Goal: Transaction & Acquisition: Purchase product/service

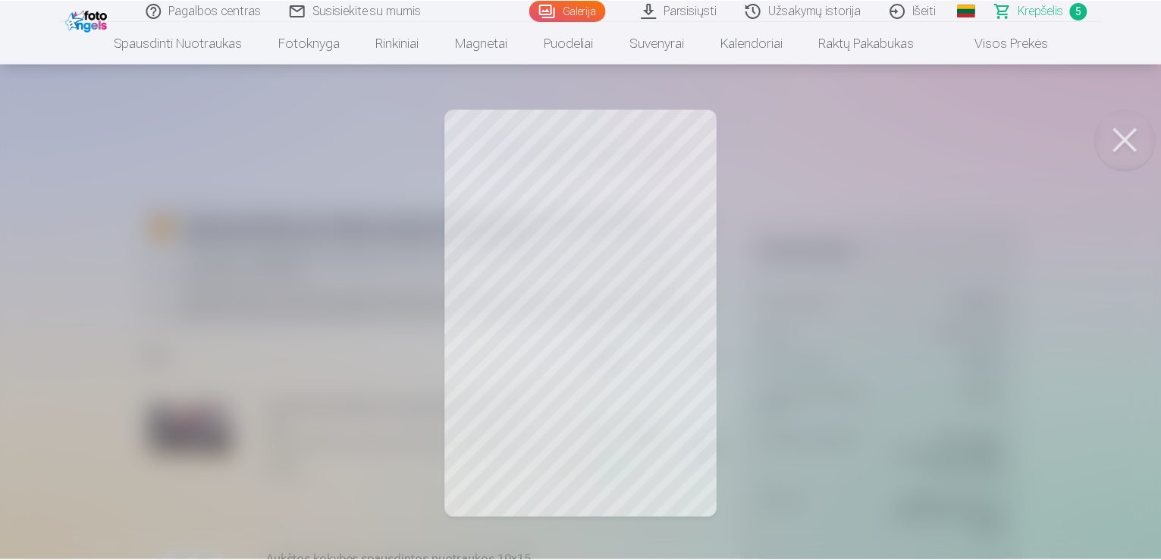
scroll to position [646, 0]
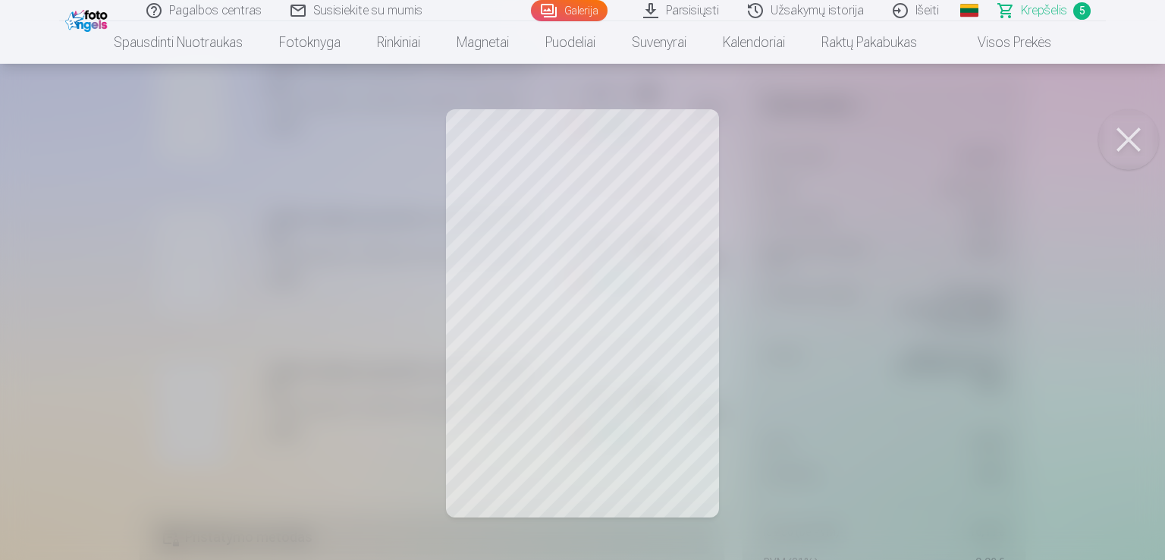
click at [1135, 143] on button at bounding box center [1129, 139] width 61 height 61
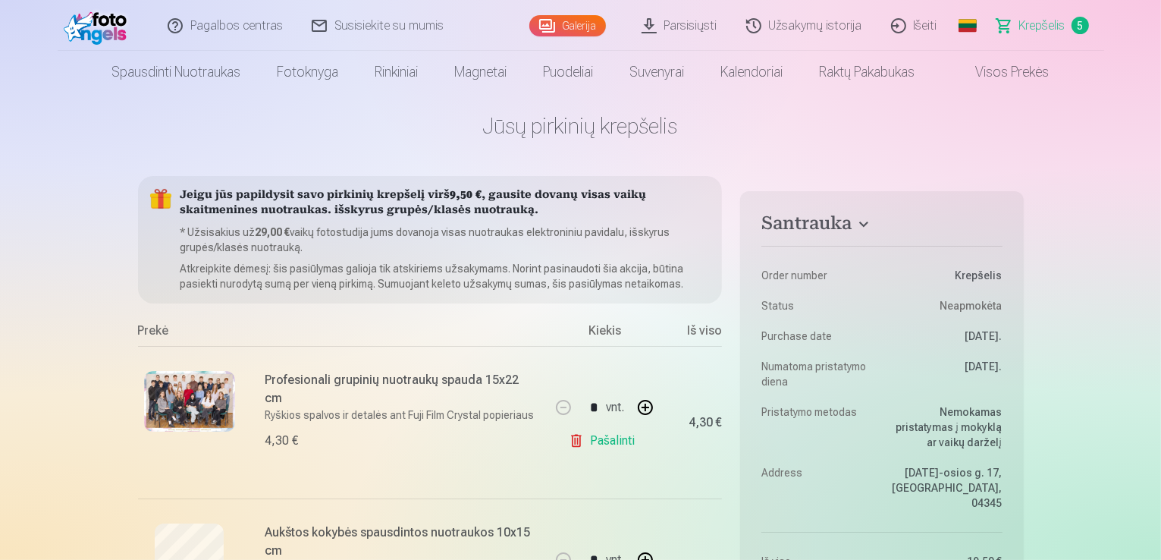
scroll to position [8, 0]
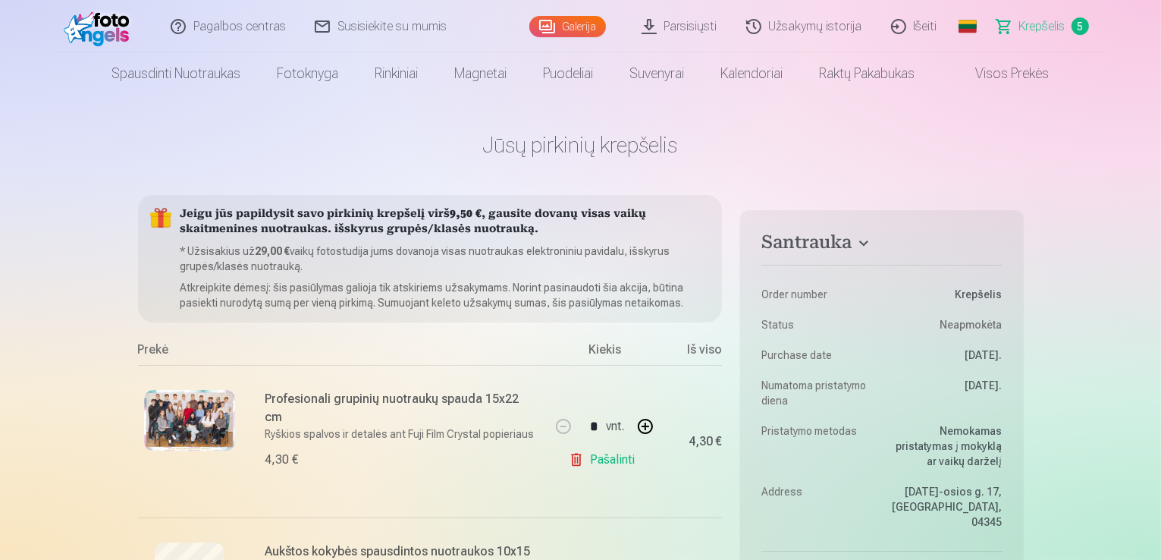
click at [564, 24] on link "Galerija" at bounding box center [568, 26] width 77 height 21
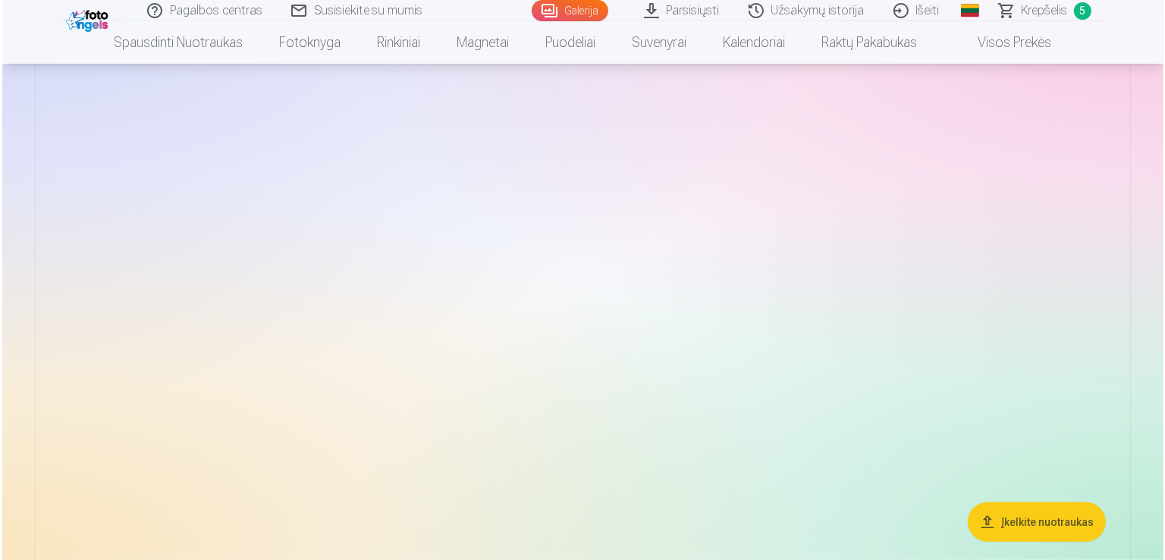
scroll to position [1092, 0]
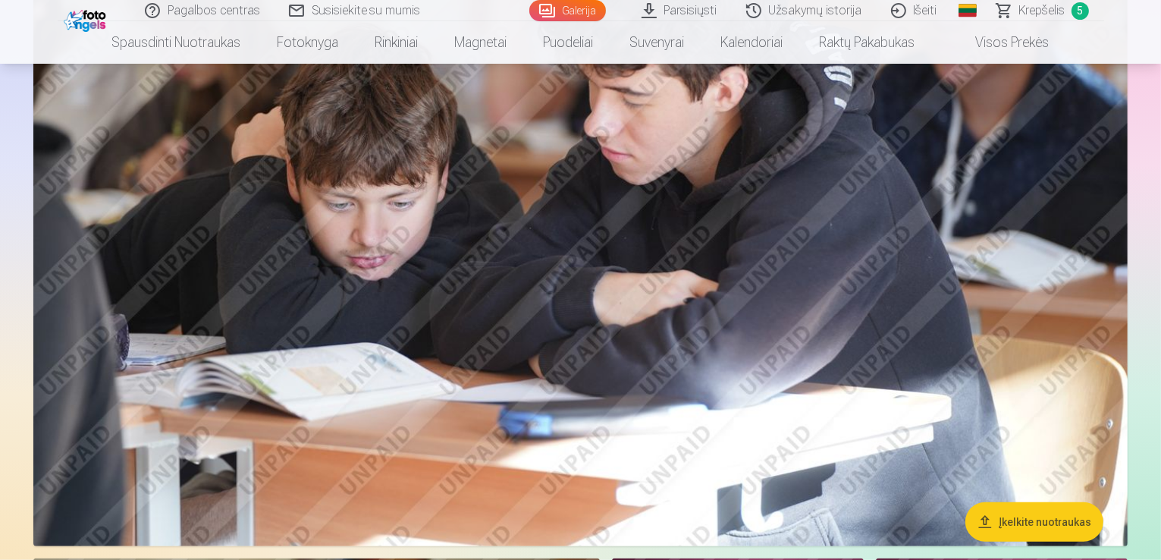
click at [561, 304] on img at bounding box center [580, 182] width 1095 height 730
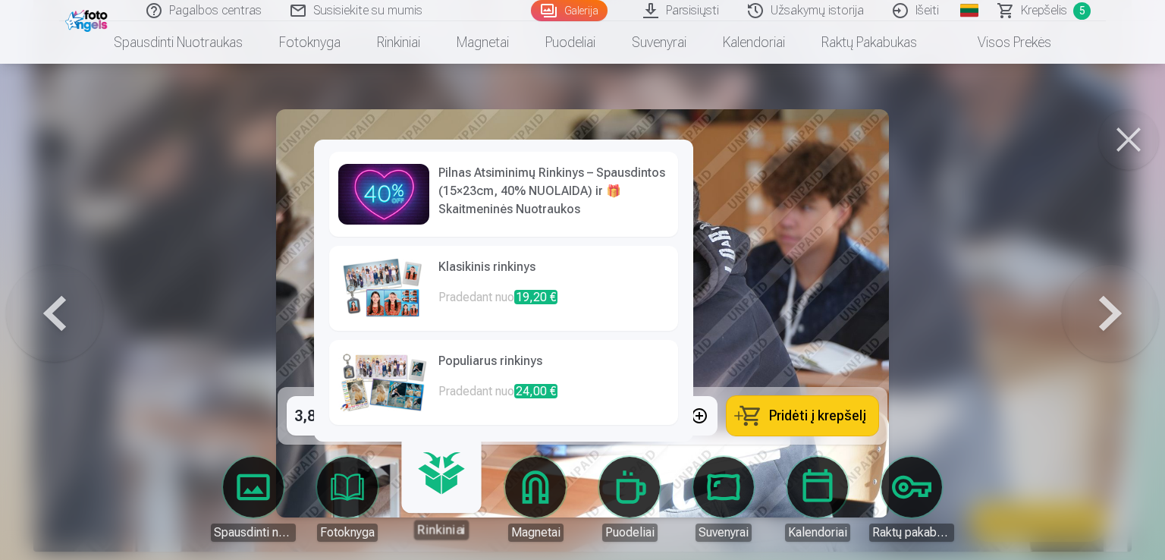
click at [397, 374] on img at bounding box center [383, 382] width 91 height 61
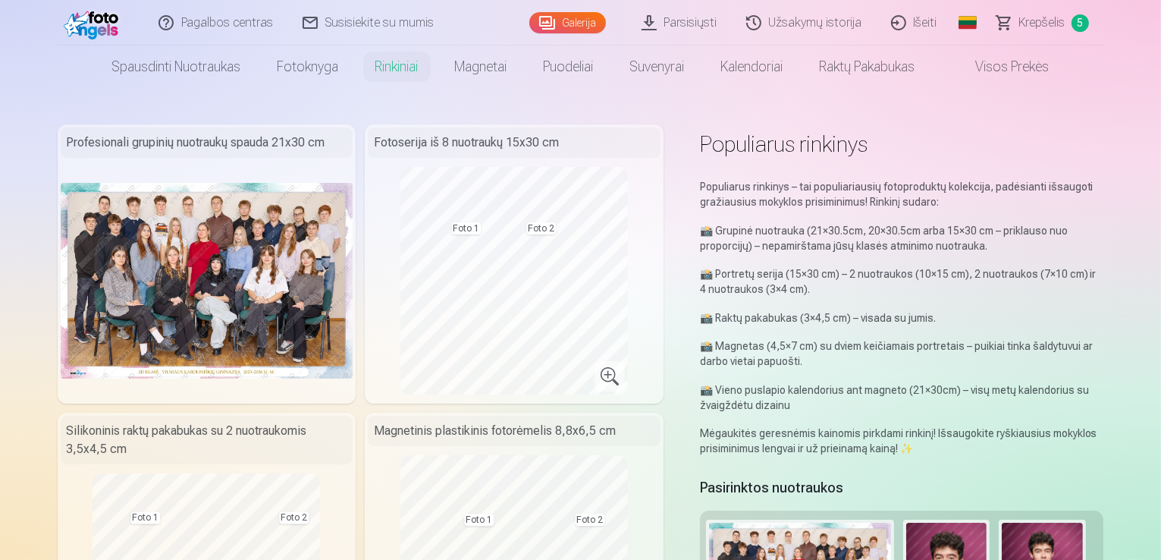
scroll to position [21, 0]
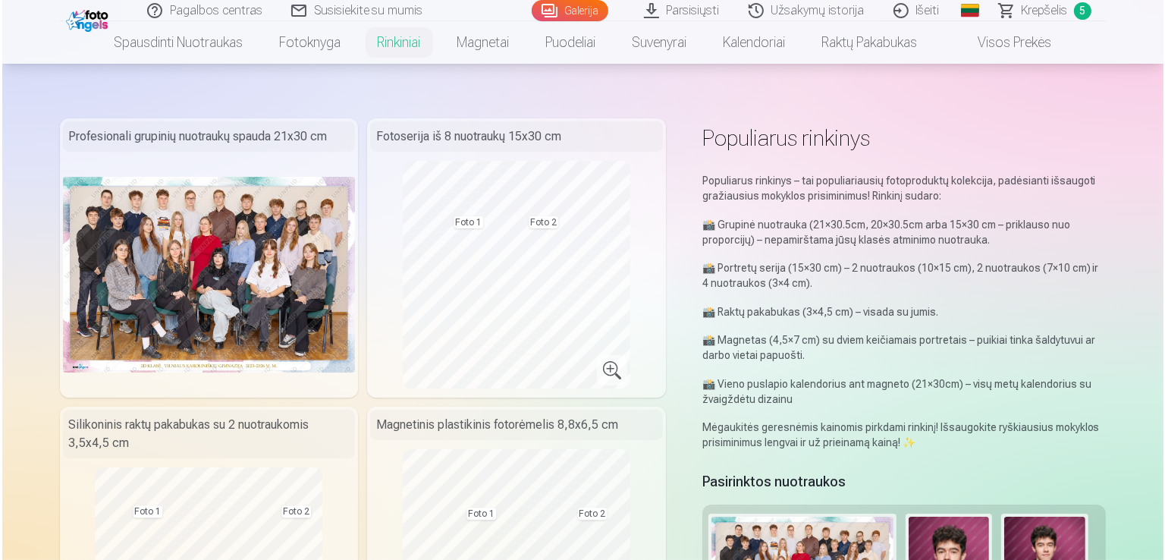
scroll to position [1092, 0]
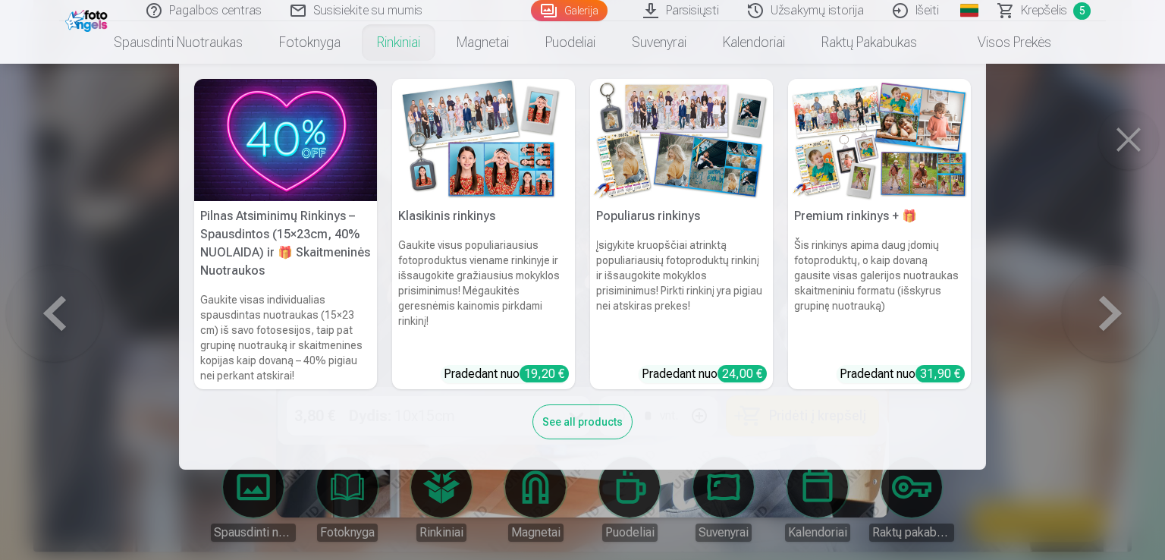
click at [646, 185] on img at bounding box center [681, 140] width 183 height 122
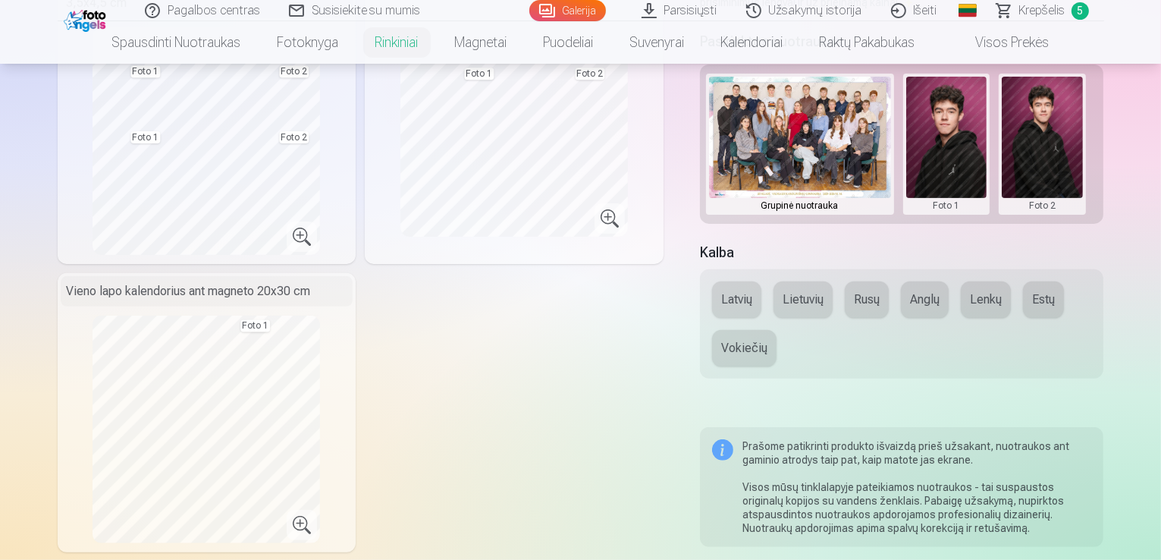
scroll to position [520, 0]
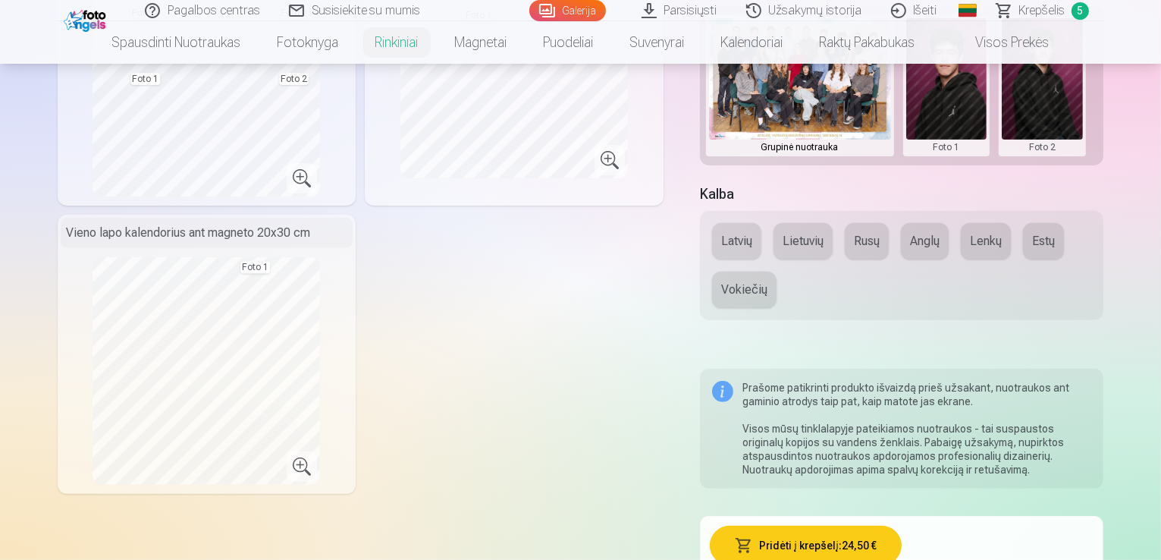
click at [254, 222] on div "Vieno lapo kalendorius ant magneto 20x30 cm" at bounding box center [207, 233] width 293 height 30
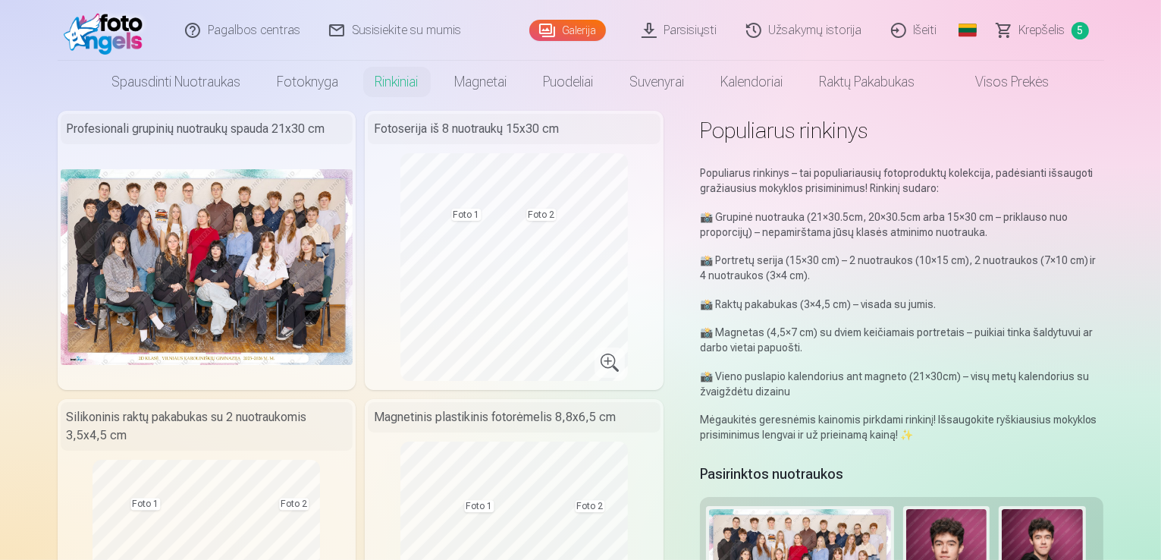
scroll to position [0, 0]
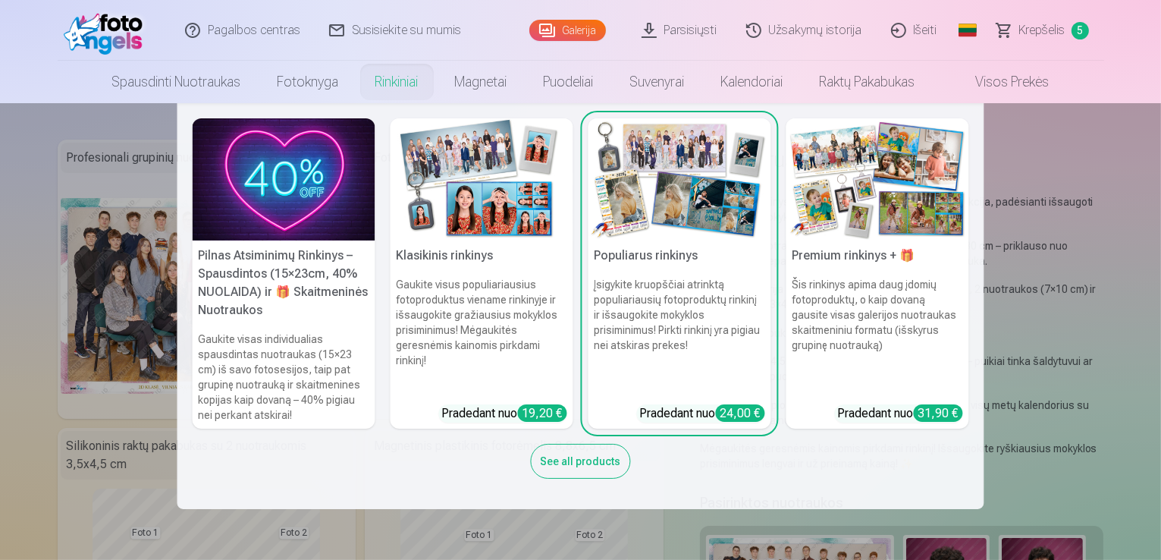
click at [382, 89] on link "Rinkiniai" at bounding box center [397, 82] width 80 height 42
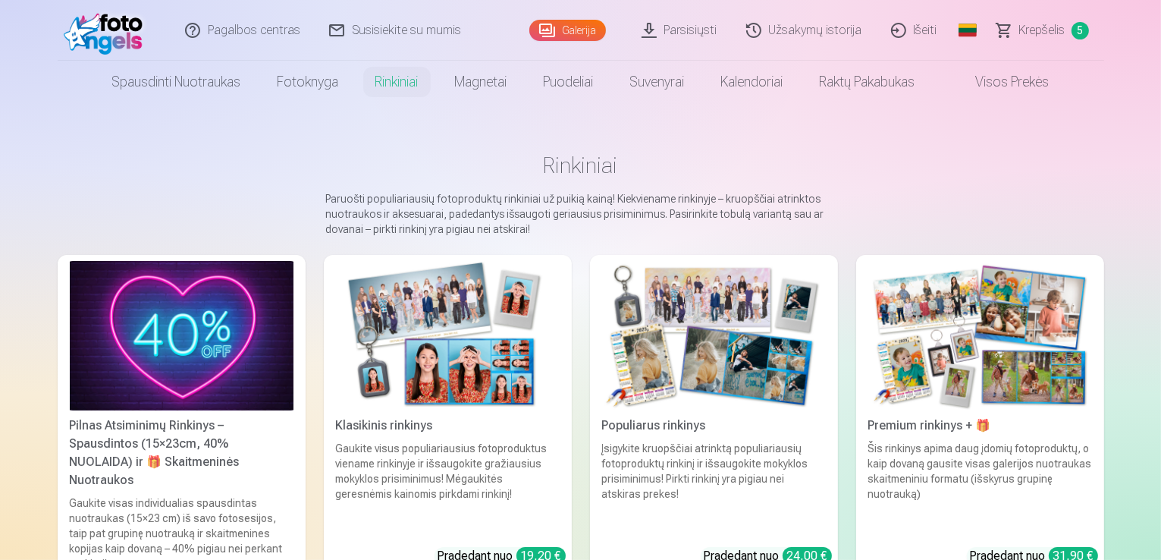
click at [194, 370] on img at bounding box center [182, 335] width 224 height 149
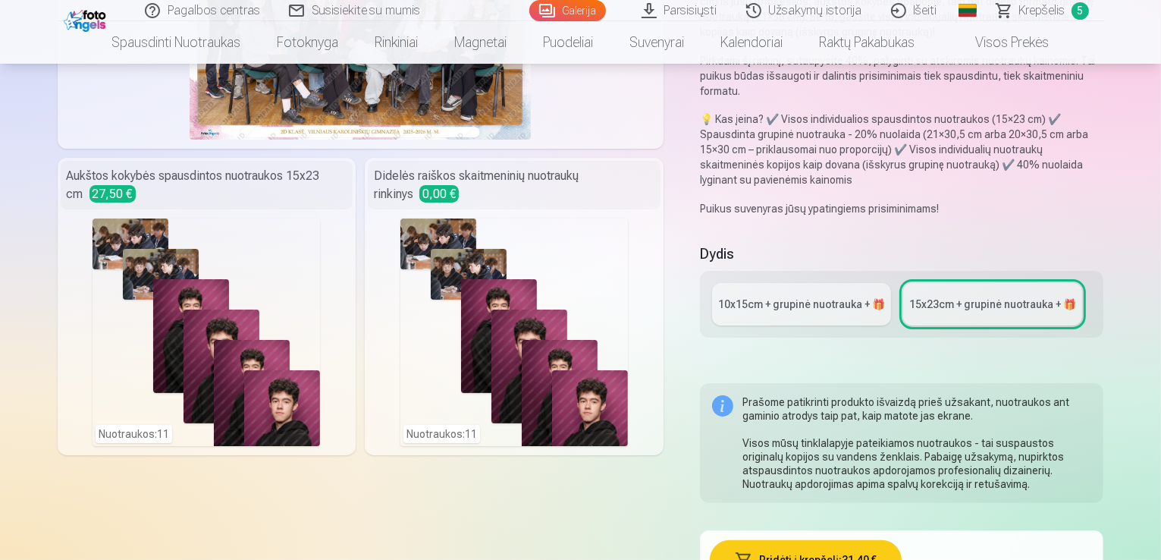
scroll to position [277, 0]
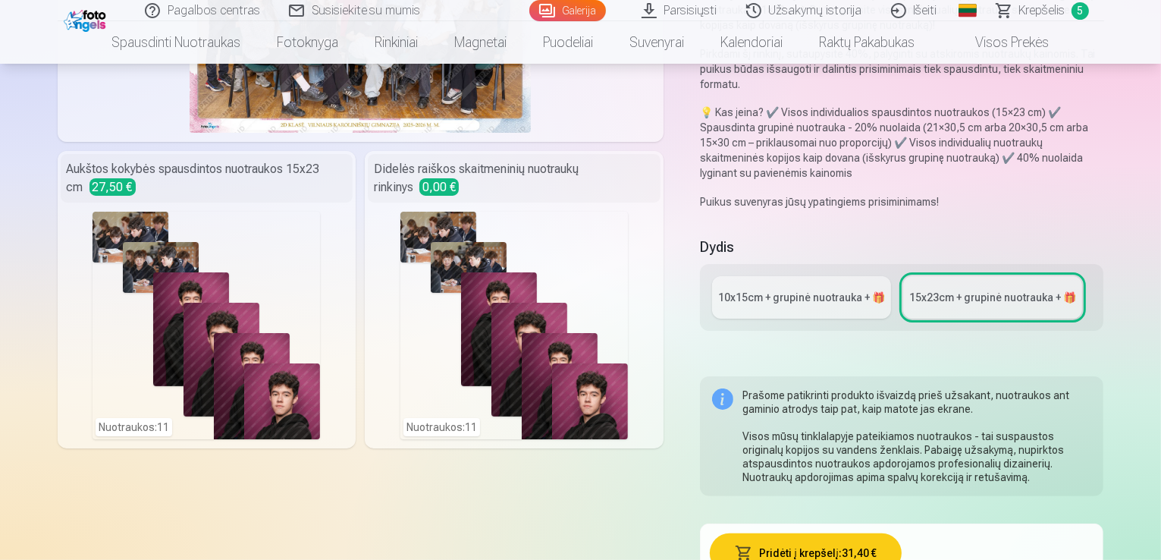
click at [481, 277] on div "Nuotraukos : 11" at bounding box center [515, 326] width 228 height 228
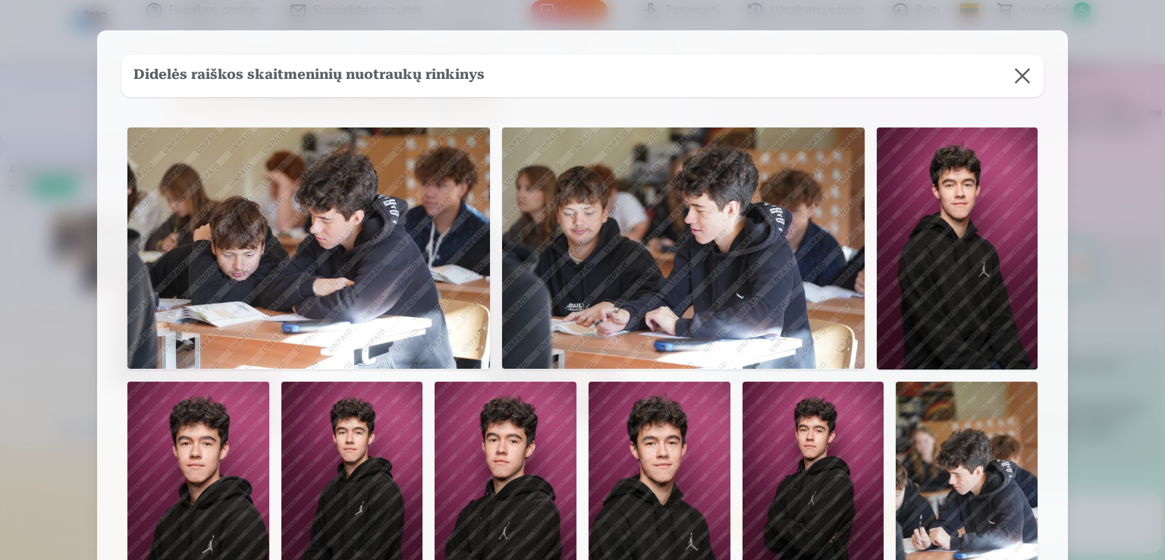
click at [1116, 141] on div at bounding box center [582, 280] width 1165 height 560
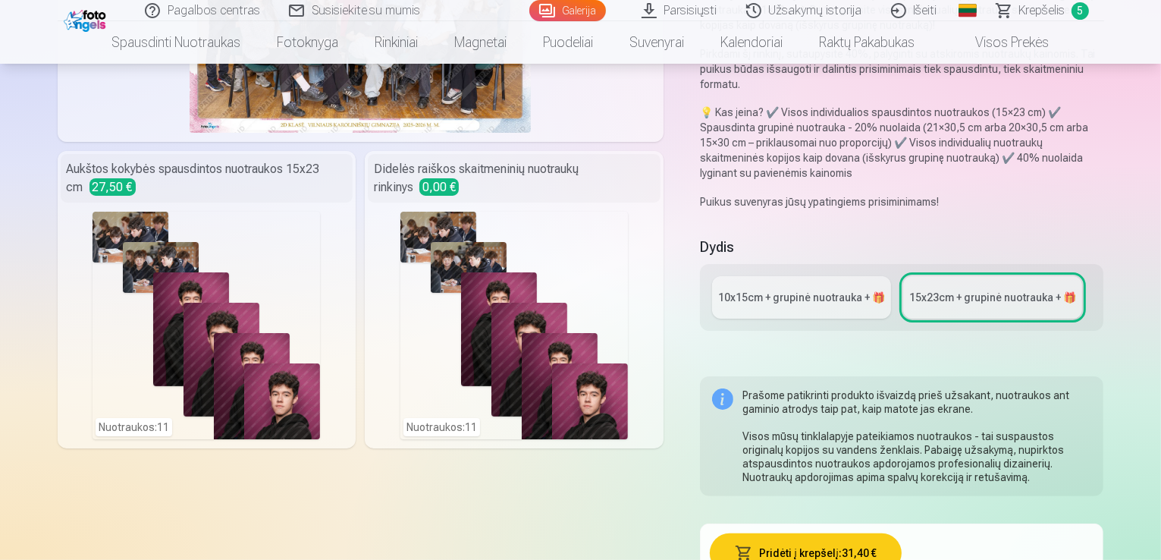
click at [523, 394] on div "Nuotraukos : 11" at bounding box center [515, 326] width 228 height 228
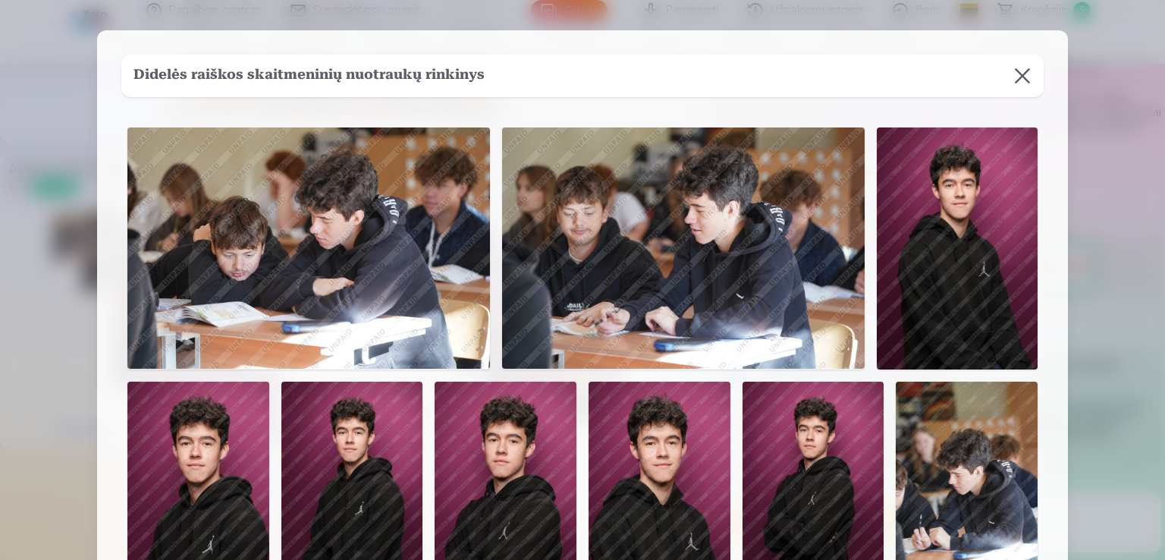
click at [1114, 419] on div at bounding box center [582, 280] width 1165 height 560
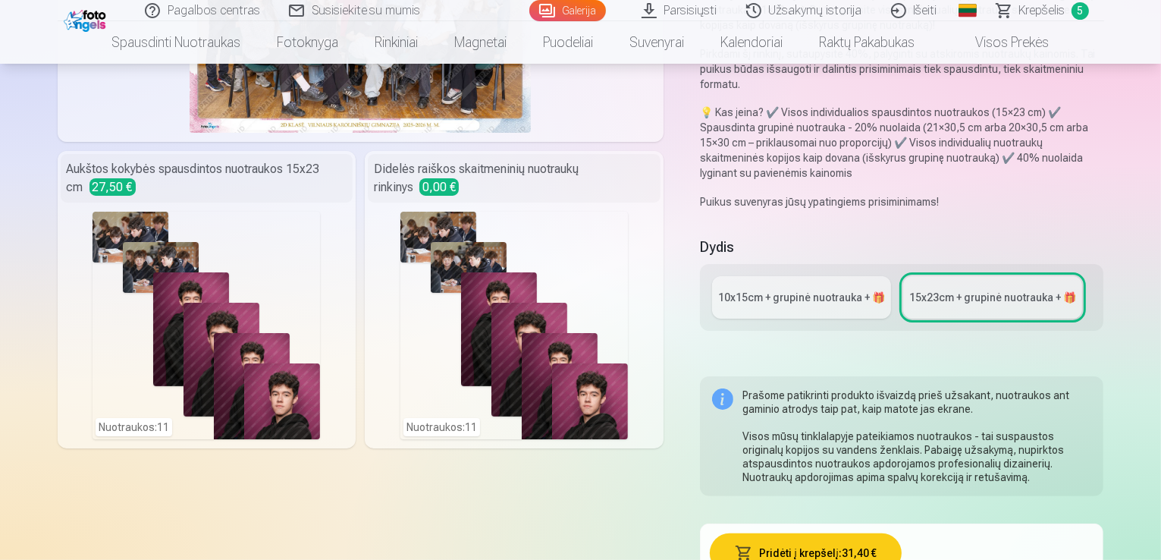
click at [222, 378] on div "Nuotraukos : 11" at bounding box center [207, 326] width 228 height 228
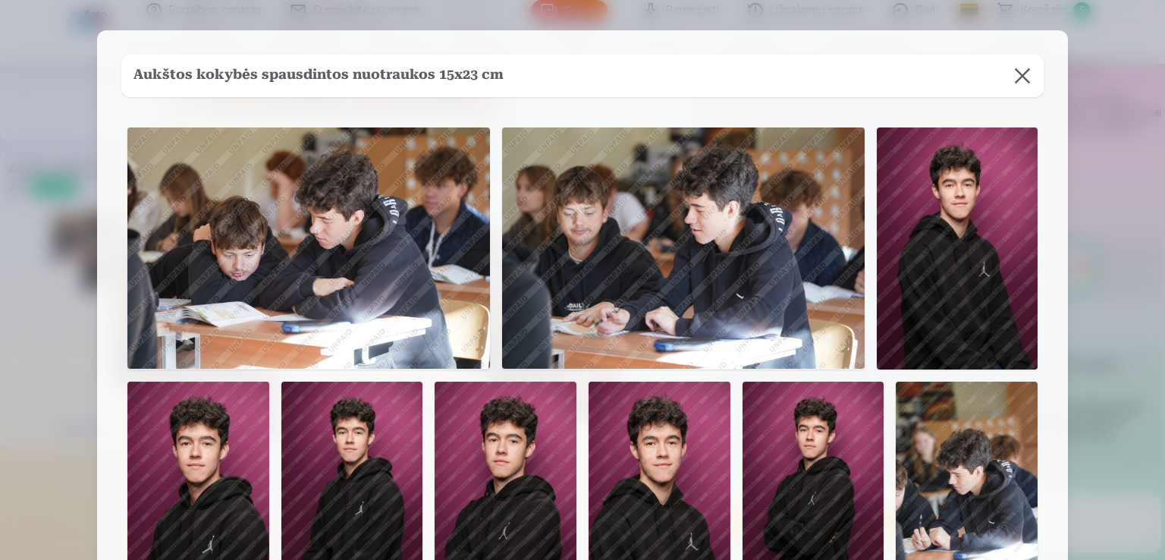
click at [1026, 74] on button at bounding box center [1022, 76] width 42 height 42
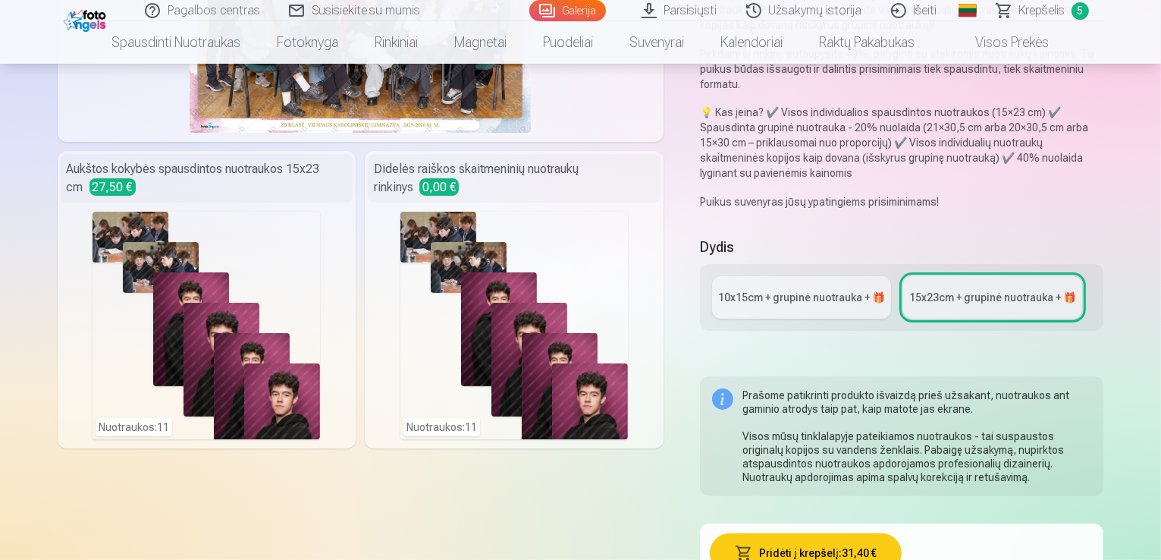
click at [809, 276] on link "10x15сm + grupinė nuotrauka + 🎁" at bounding box center [801, 297] width 179 height 42
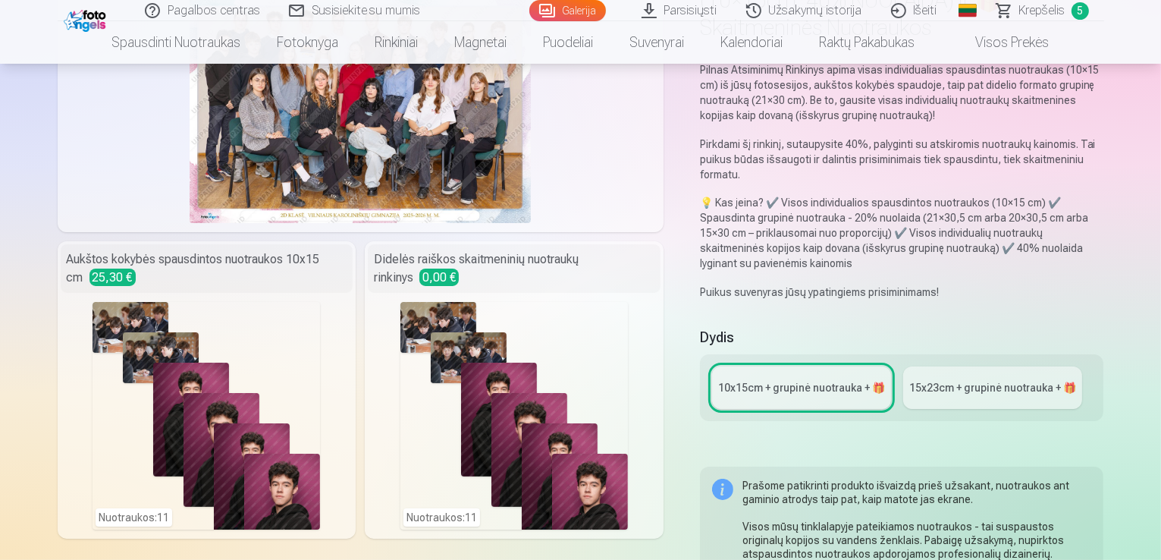
scroll to position [200, 0]
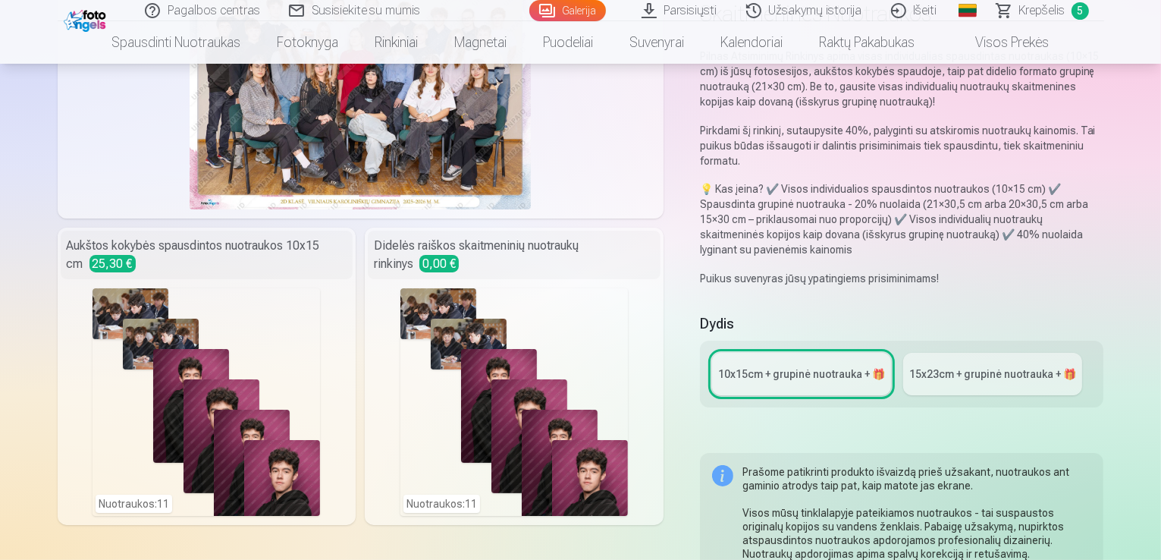
click at [941, 353] on link "15x23сm + grupinė nuotrauka + 🎁" at bounding box center [993, 374] width 179 height 42
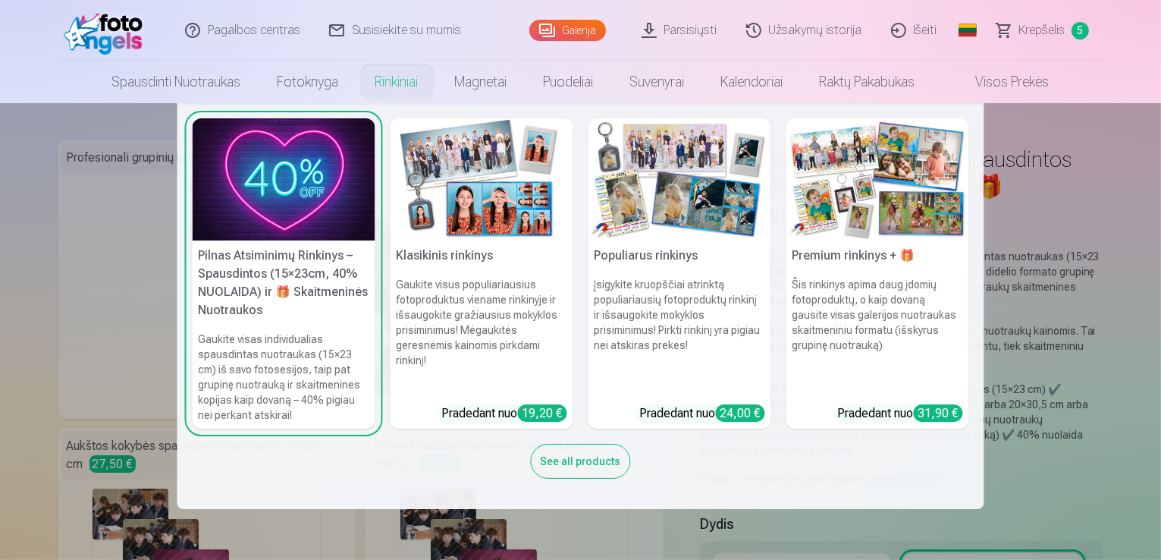
click at [385, 83] on link "Rinkiniai" at bounding box center [397, 82] width 80 height 42
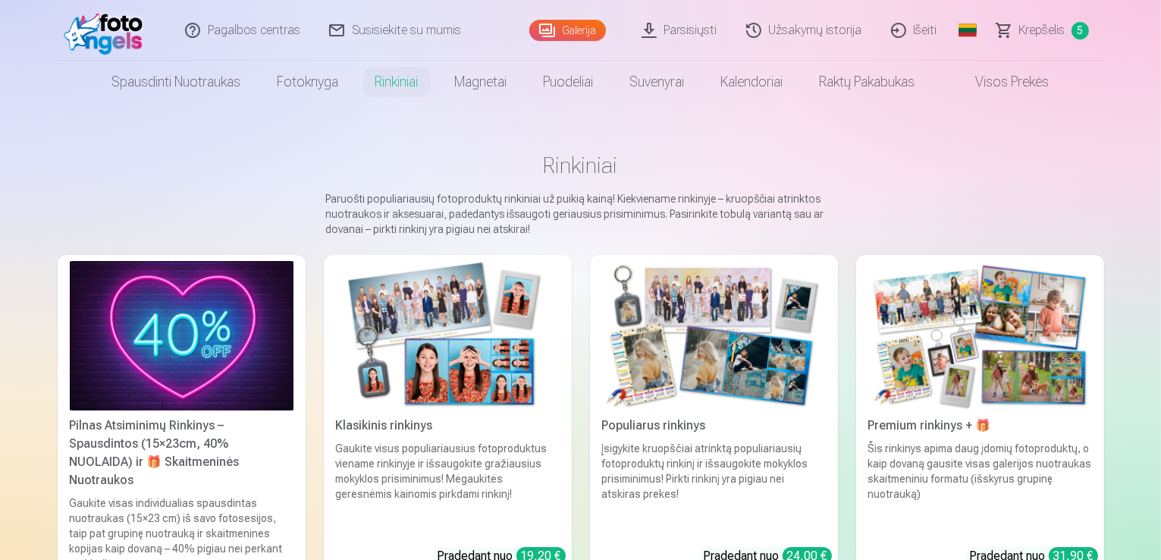
click at [473, 319] on img at bounding box center [448, 335] width 224 height 149
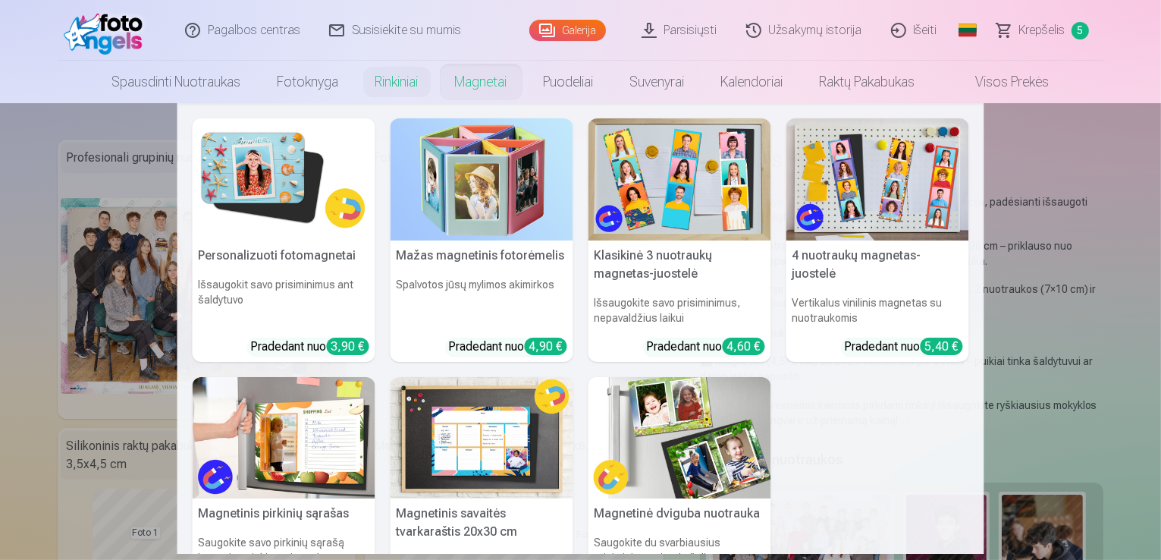
click at [662, 178] on img at bounding box center [680, 179] width 183 height 122
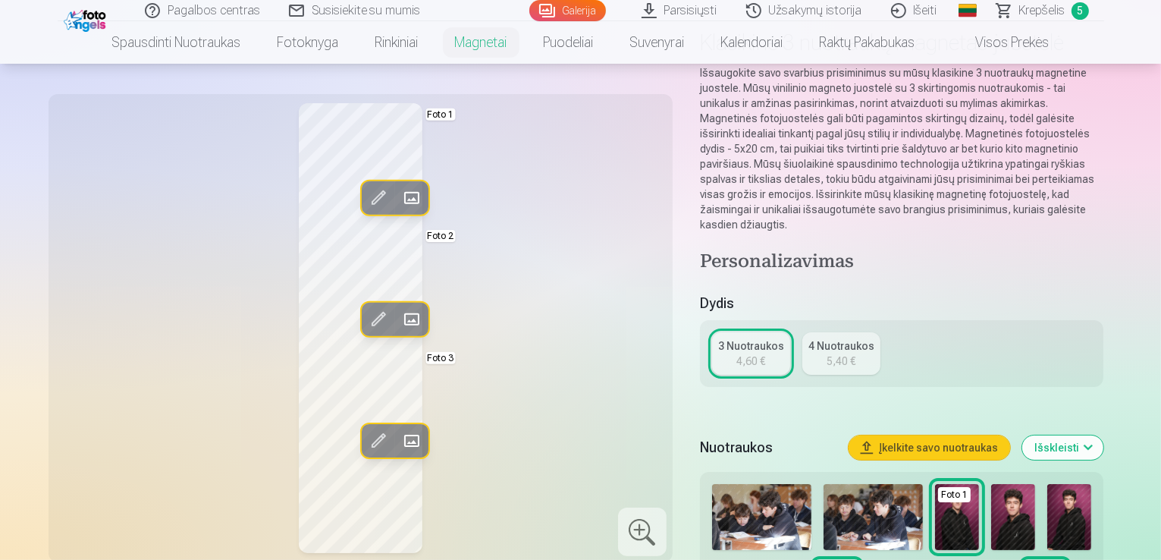
scroll to position [124, 0]
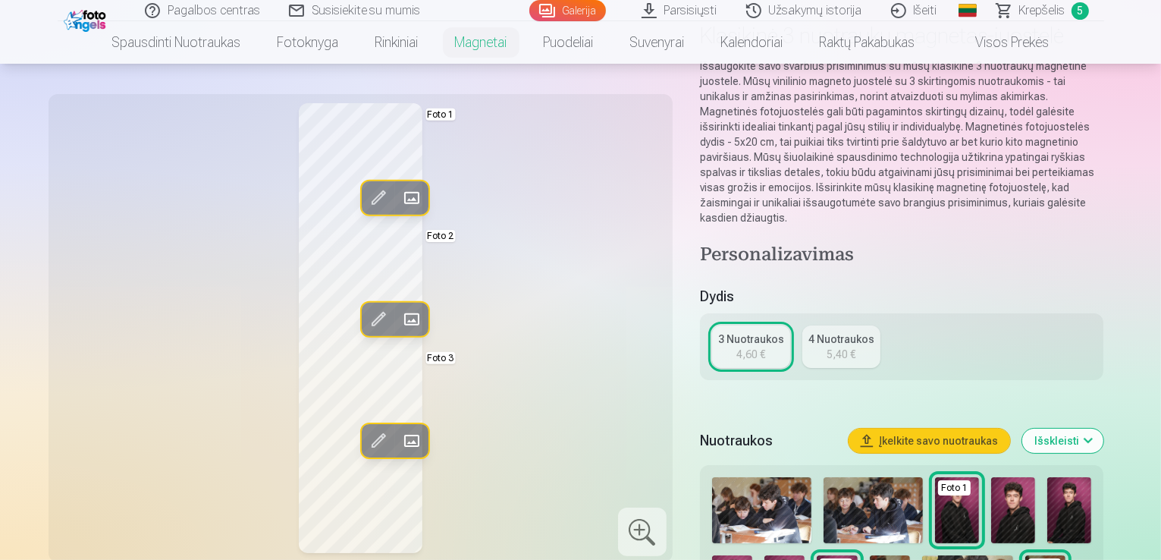
click at [835, 332] on div "4 Nuotraukos" at bounding box center [842, 339] width 66 height 15
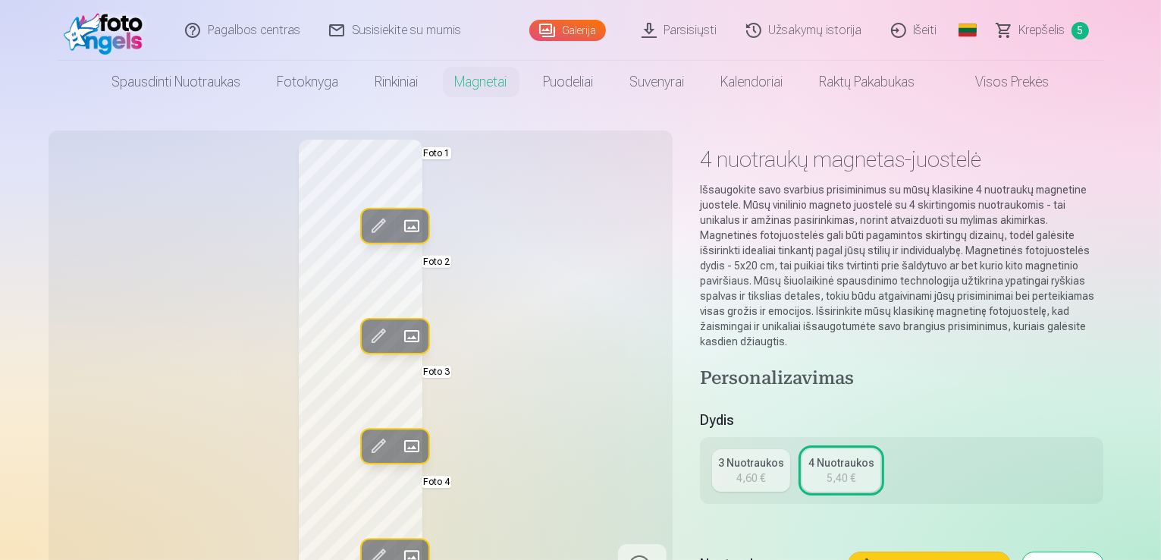
click at [1052, 28] on span "Krepšelis" at bounding box center [1043, 30] width 46 height 18
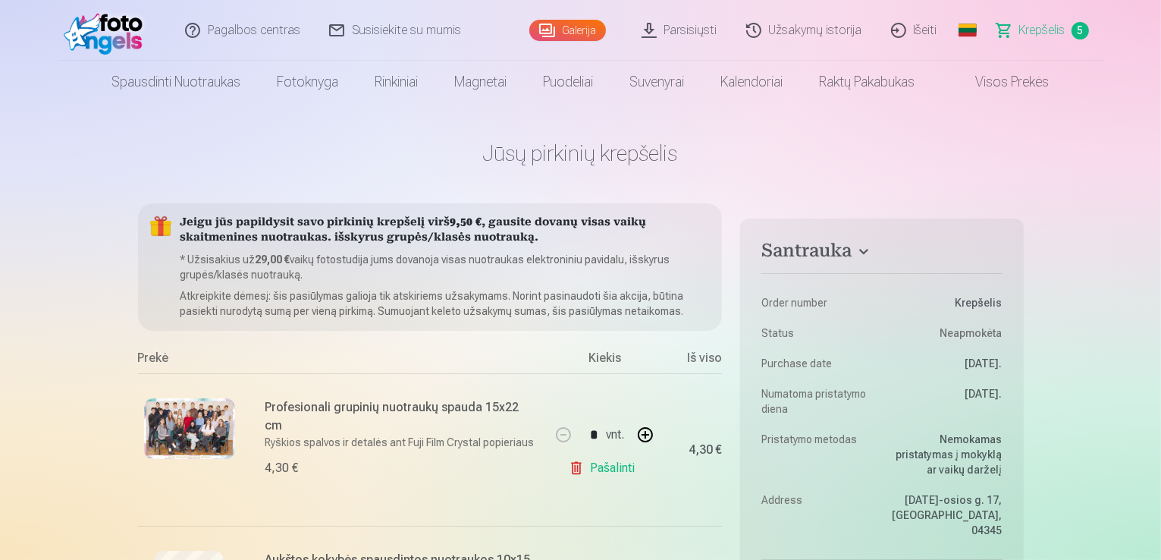
click at [570, 36] on link "Galerija" at bounding box center [568, 30] width 77 height 21
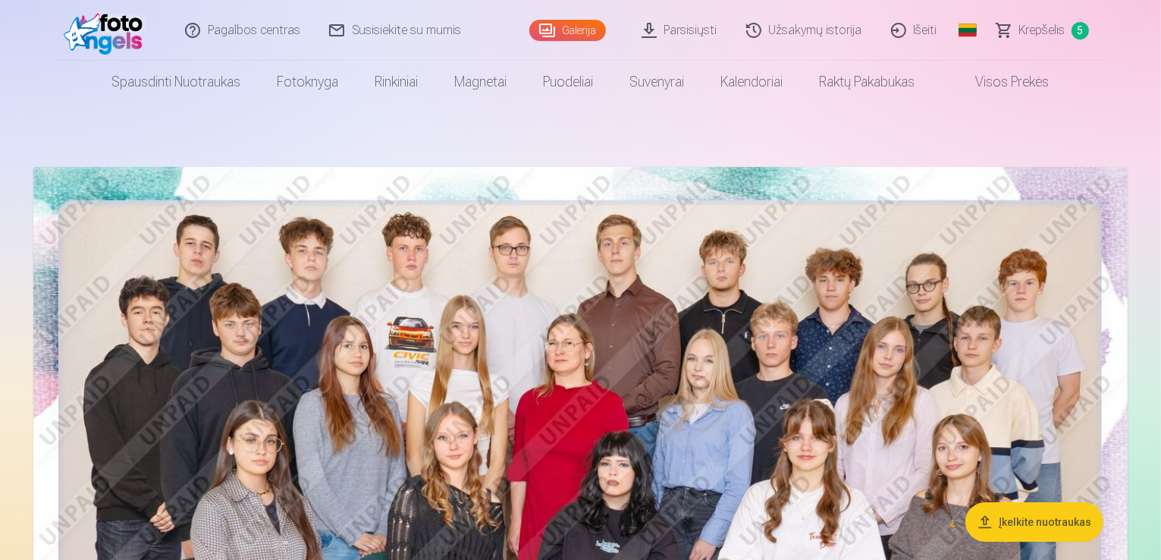
click at [555, 261] on img at bounding box center [580, 532] width 1095 height 731
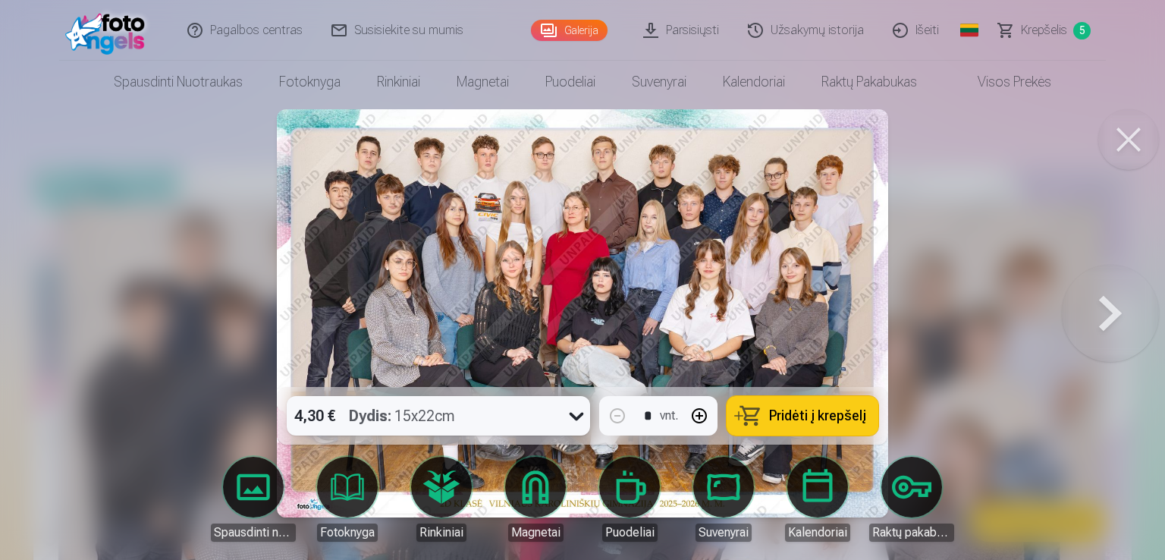
click at [1111, 304] on button at bounding box center [1110, 313] width 97 height 117
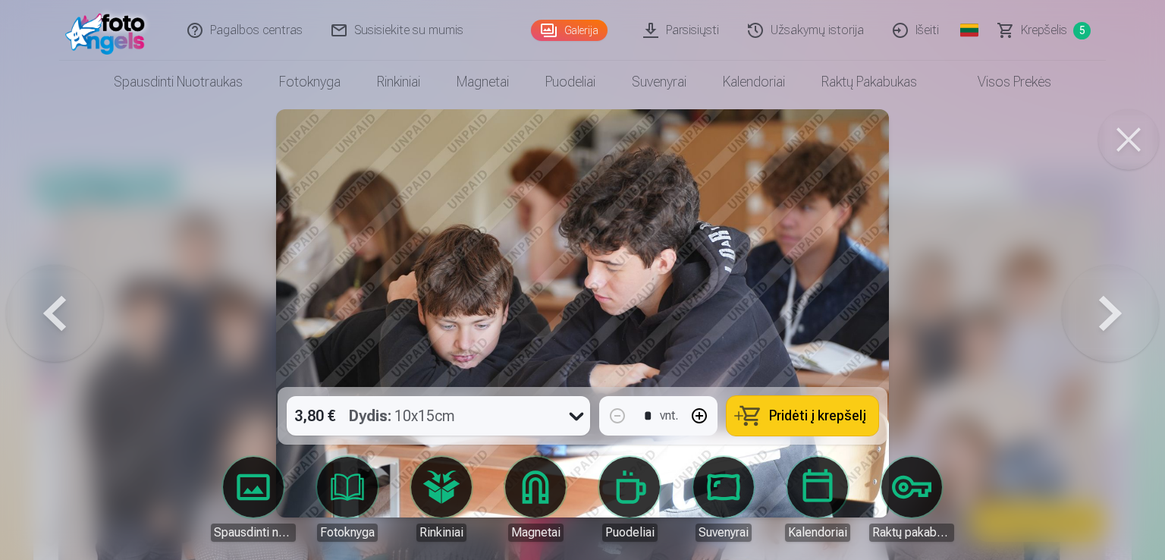
click at [1111, 304] on button at bounding box center [1110, 313] width 97 height 117
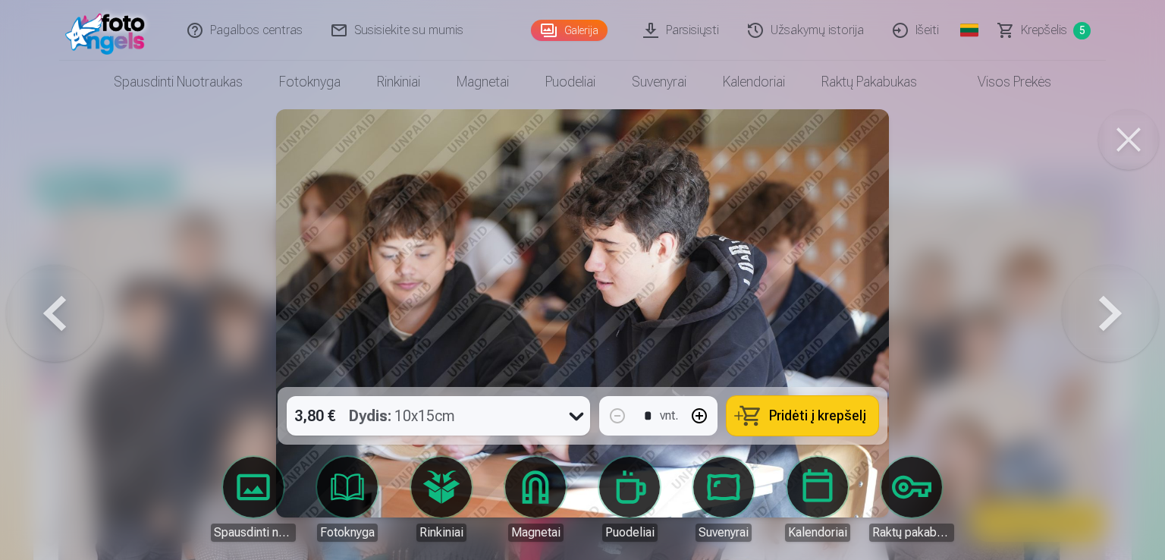
click at [1111, 304] on button at bounding box center [1110, 313] width 97 height 117
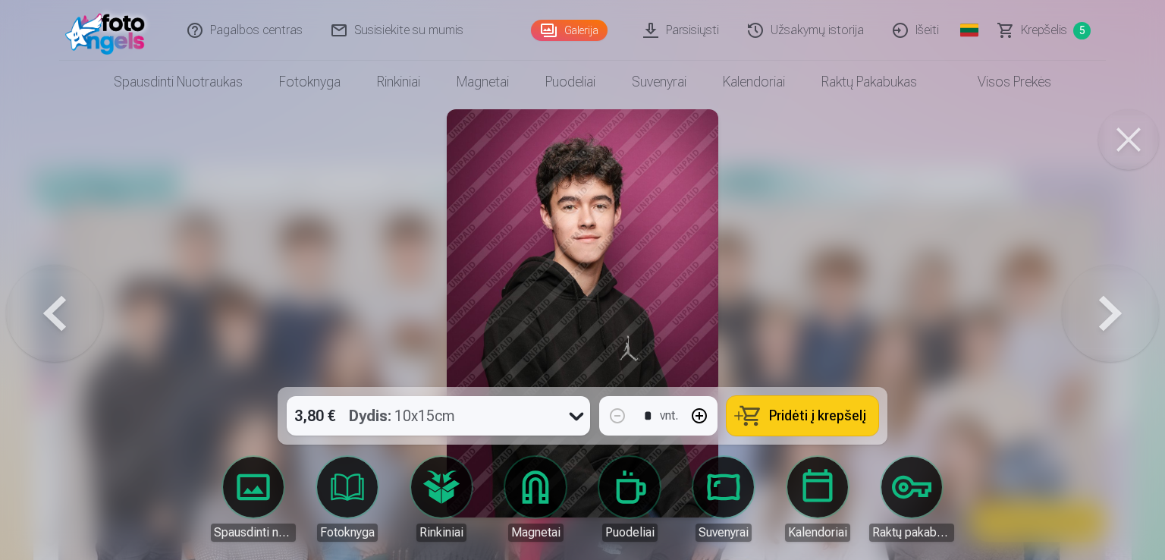
click at [1111, 304] on button at bounding box center [1110, 313] width 97 height 117
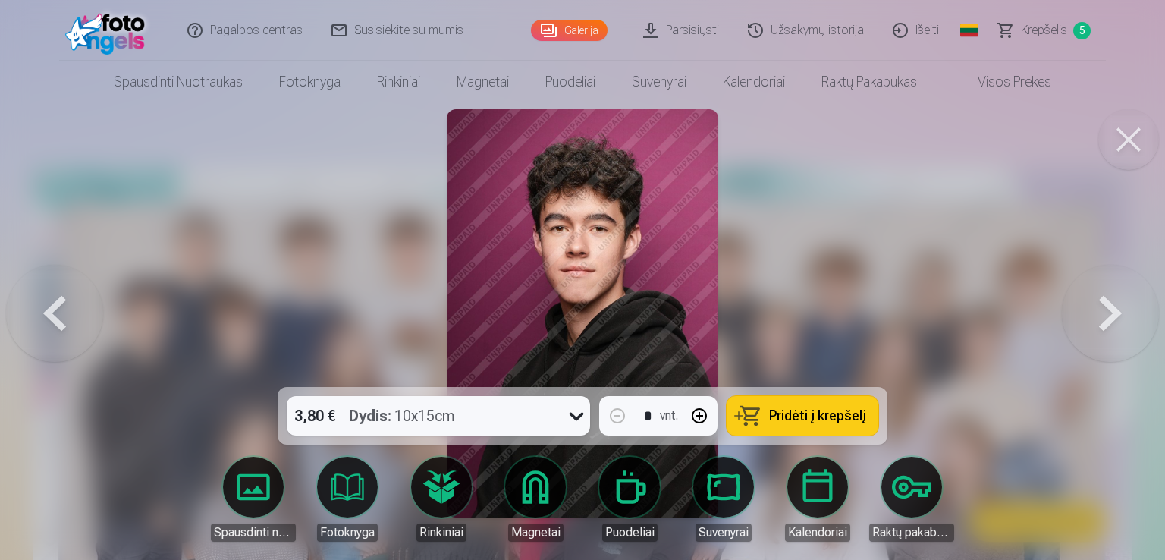
click at [1111, 304] on button at bounding box center [1110, 313] width 97 height 117
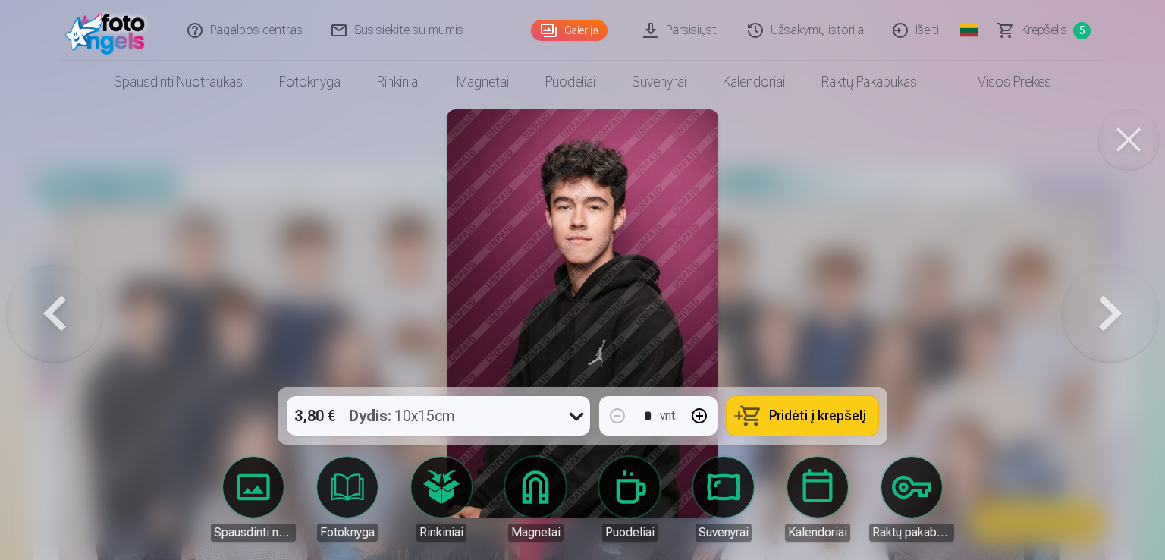
click at [1111, 304] on button at bounding box center [1110, 313] width 97 height 117
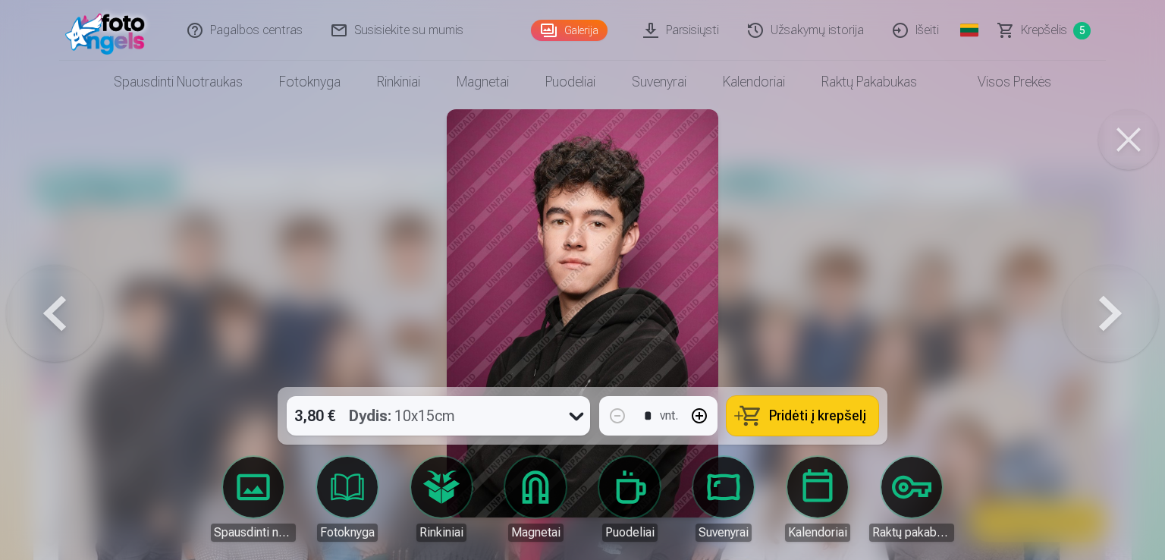
click at [1111, 304] on button at bounding box center [1110, 313] width 97 height 117
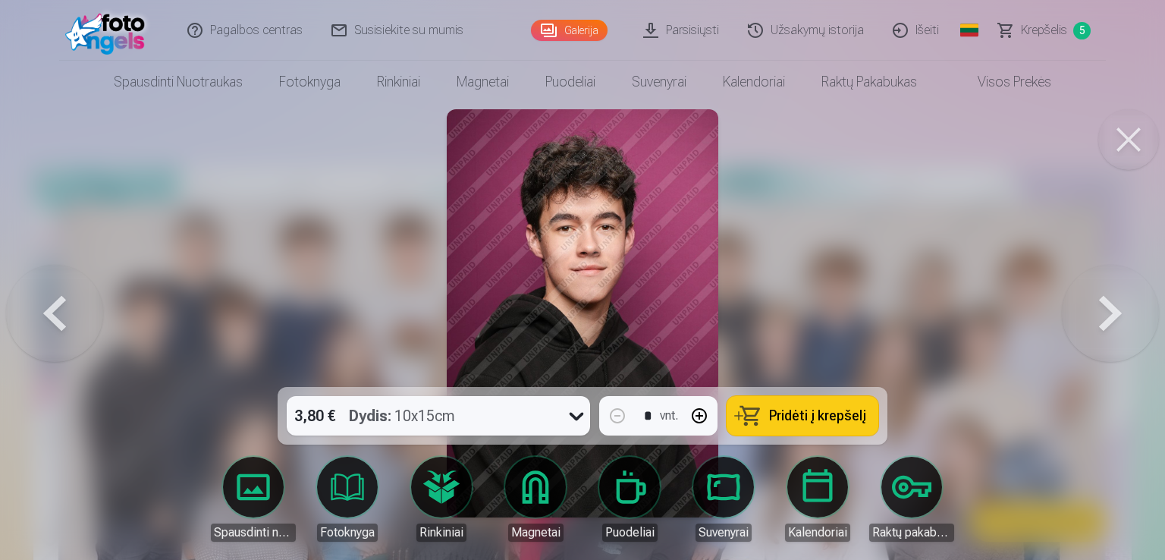
click at [1111, 304] on button at bounding box center [1110, 313] width 97 height 117
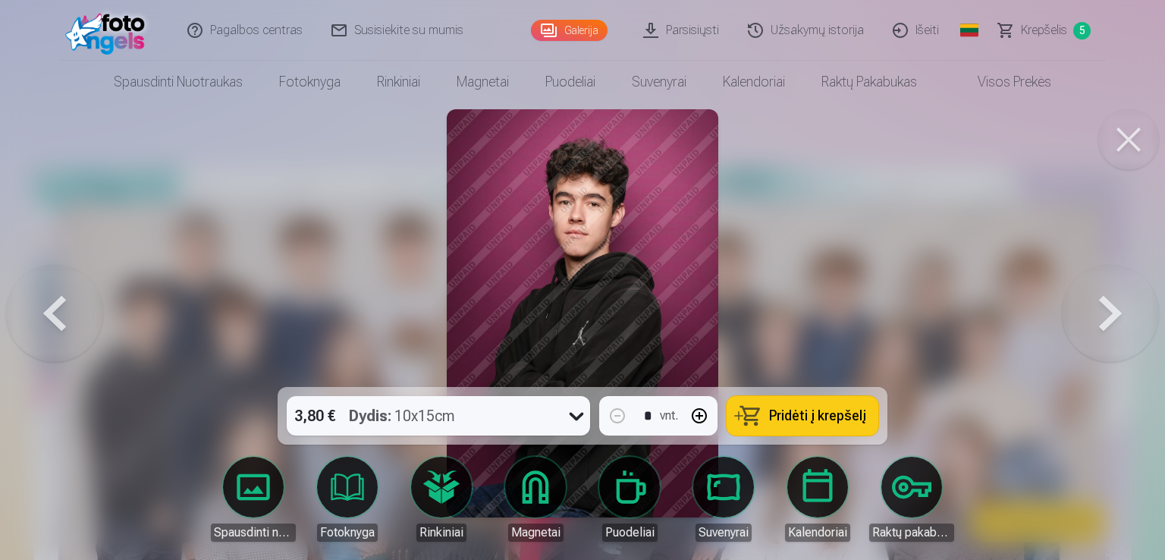
click at [1111, 304] on button at bounding box center [1110, 313] width 97 height 117
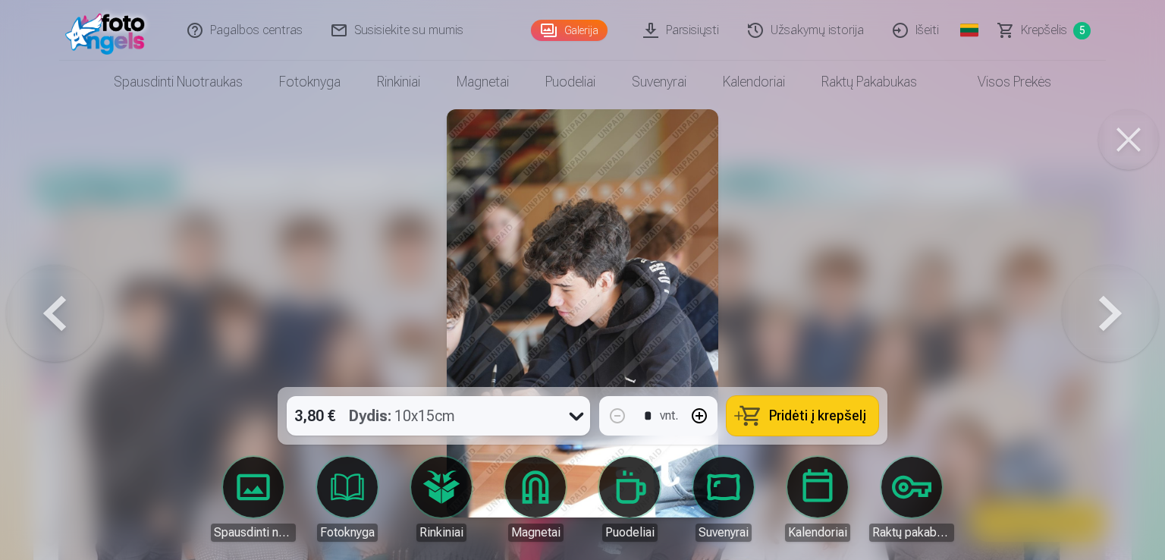
click at [72, 311] on button at bounding box center [54, 313] width 97 height 117
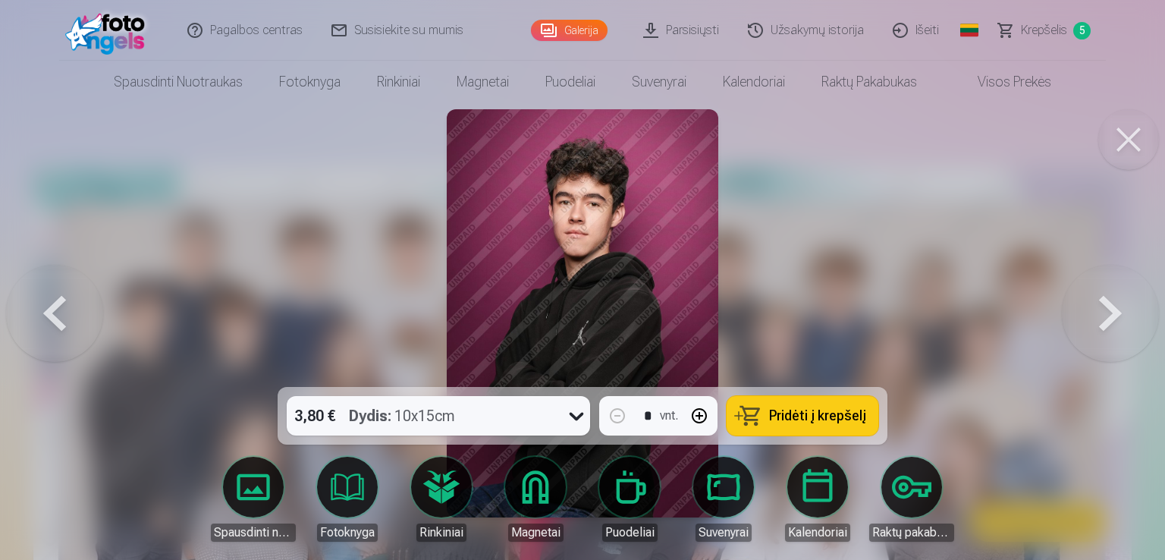
click at [1106, 310] on button at bounding box center [1110, 313] width 97 height 117
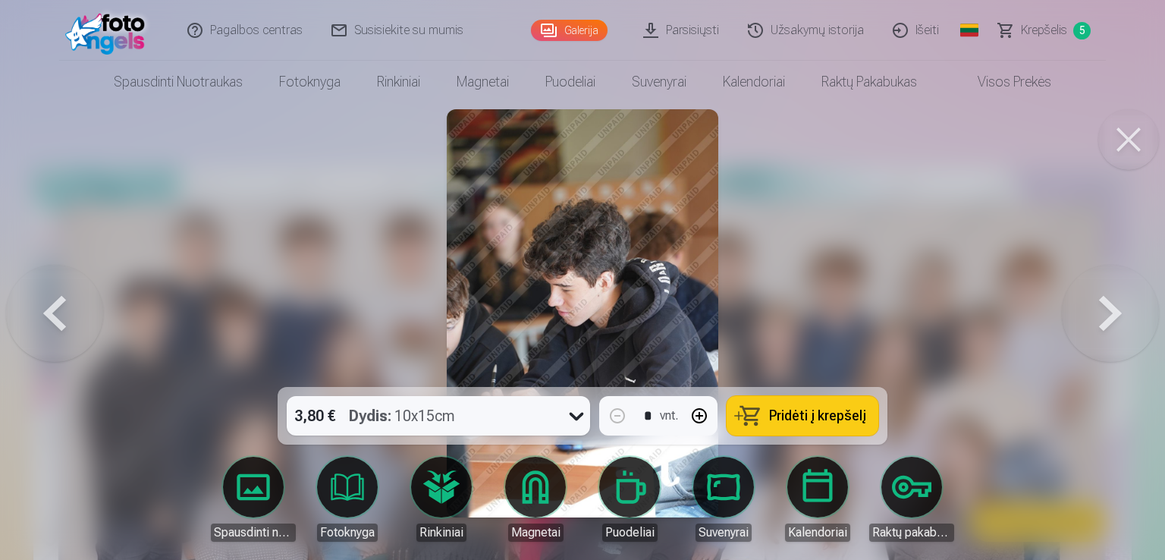
click at [1106, 310] on button at bounding box center [1110, 313] width 97 height 117
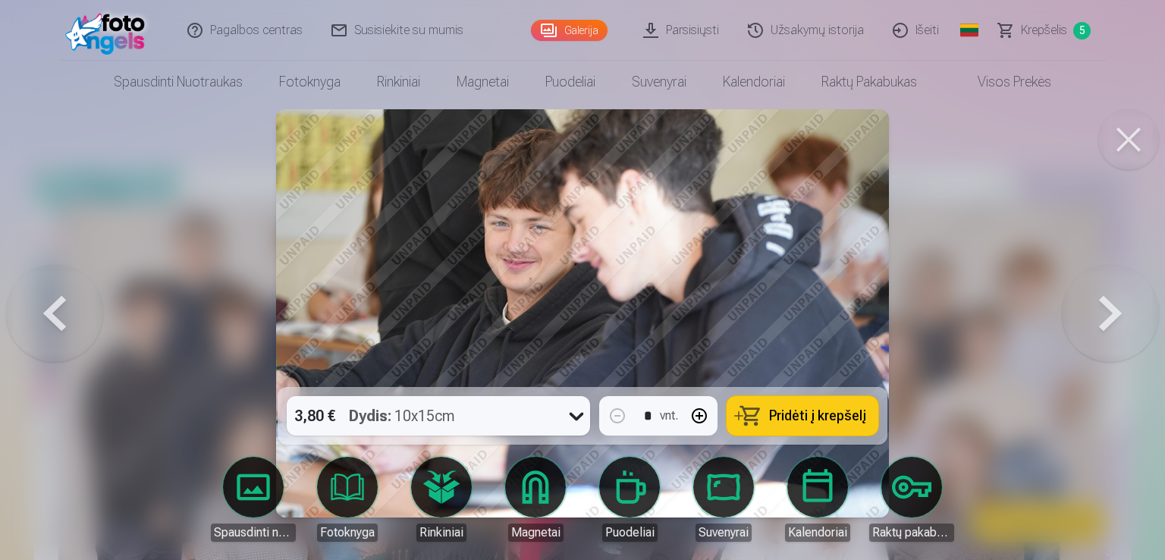
click at [1106, 310] on button at bounding box center [1110, 313] width 97 height 117
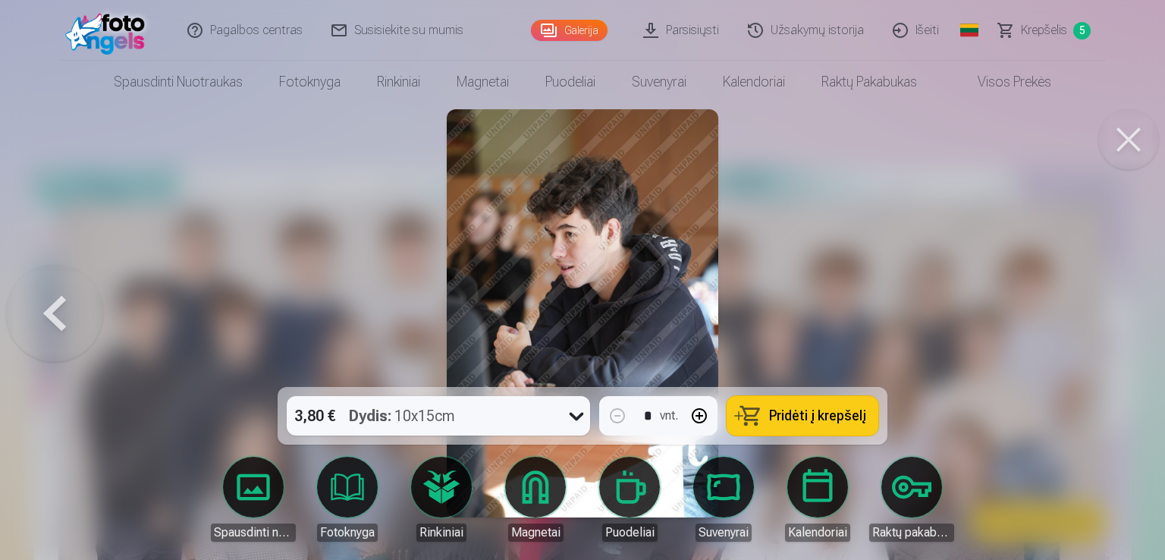
click at [1106, 310] on div at bounding box center [582, 280] width 1165 height 560
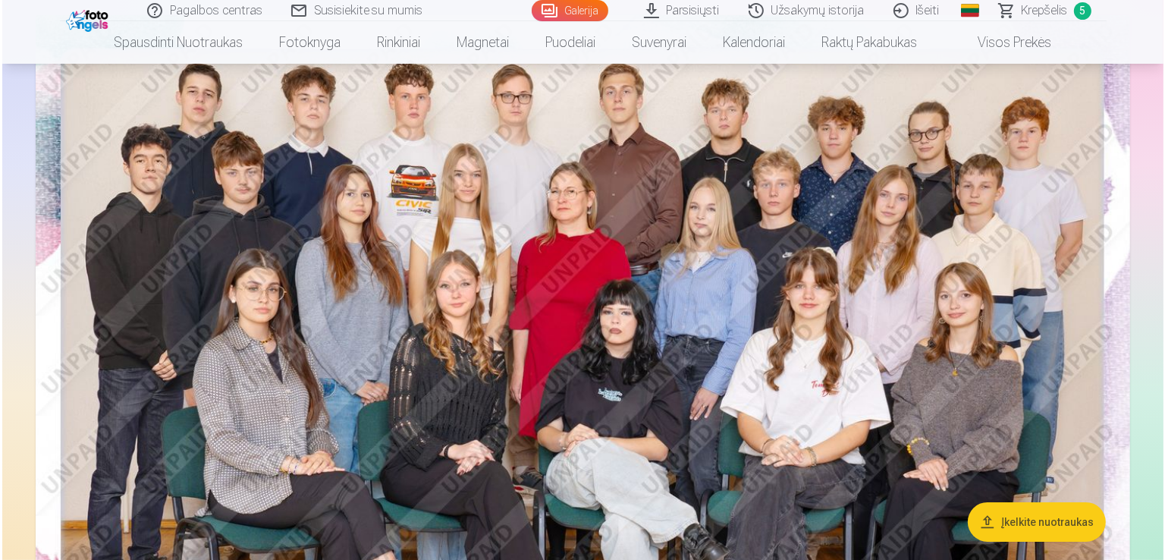
scroll to position [182, 0]
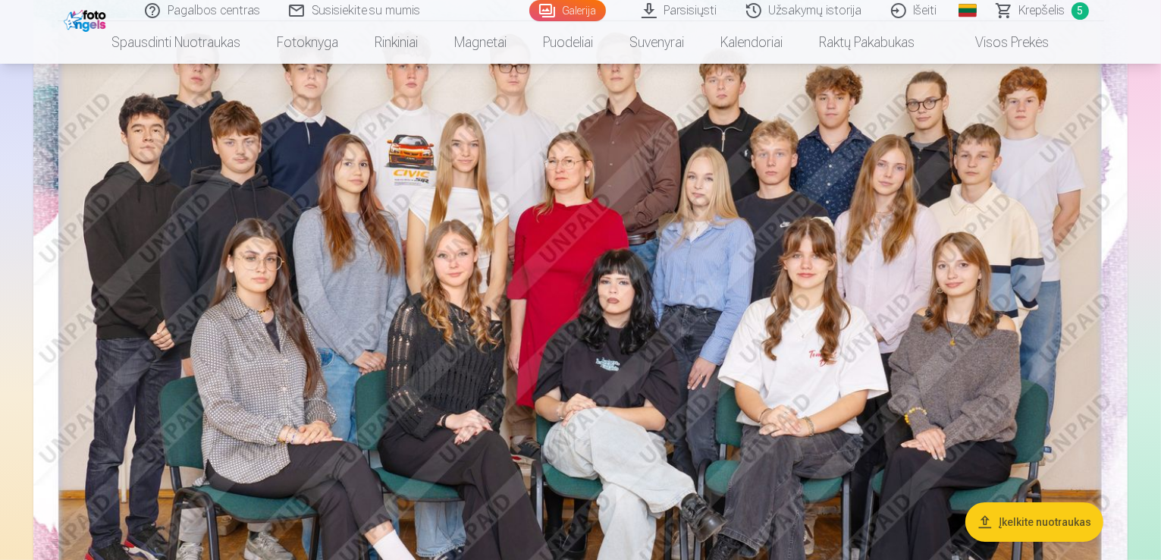
click at [138, 205] on img at bounding box center [580, 350] width 1095 height 731
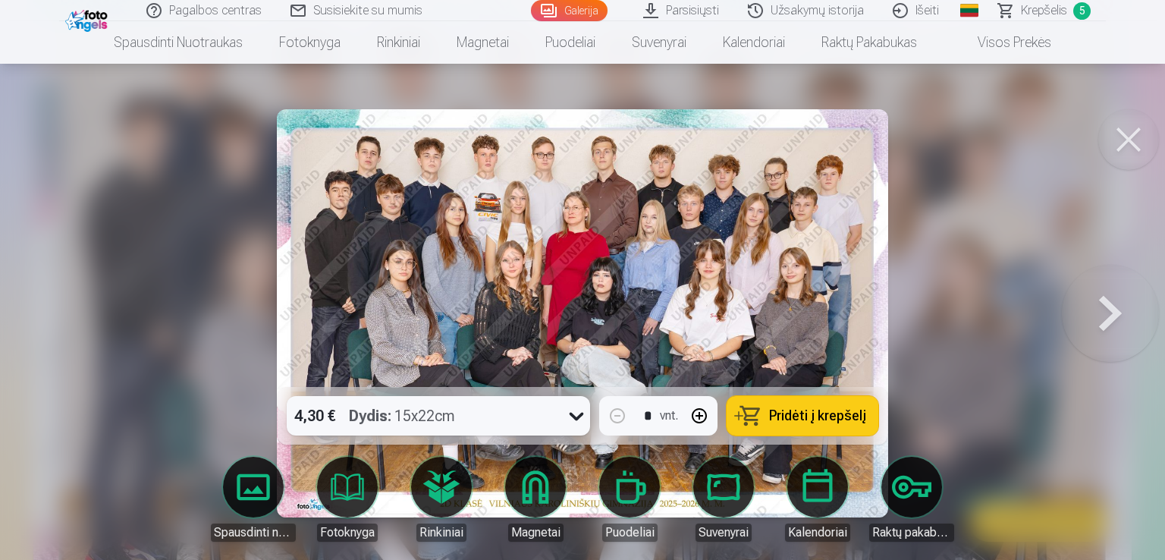
click at [1121, 319] on button at bounding box center [1110, 313] width 97 height 117
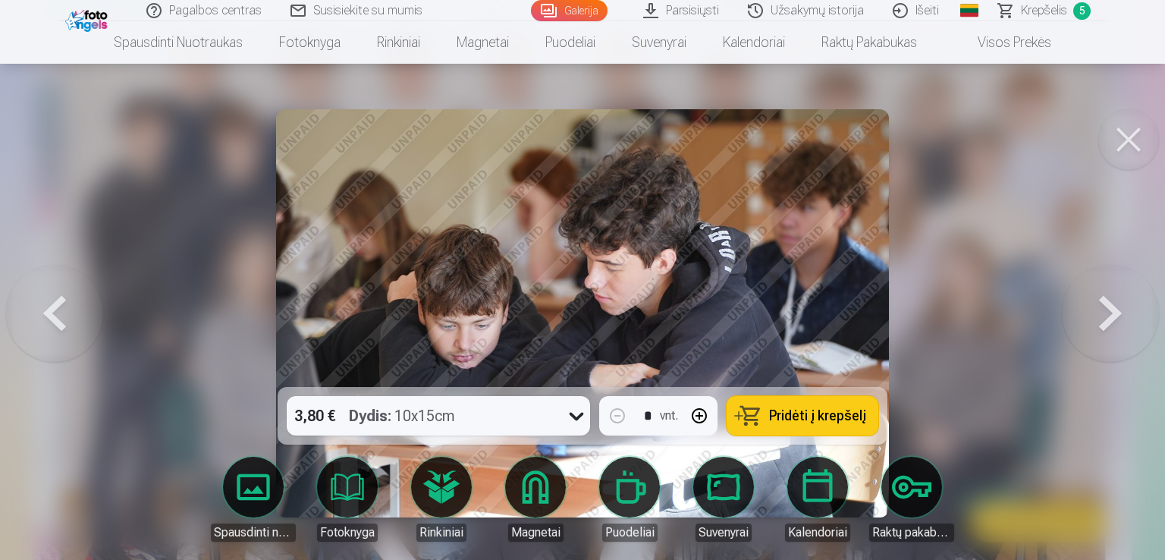
click at [806, 409] on span "Pridėti į krepšelį" at bounding box center [817, 416] width 97 height 14
click at [1124, 332] on button at bounding box center [1110, 313] width 97 height 117
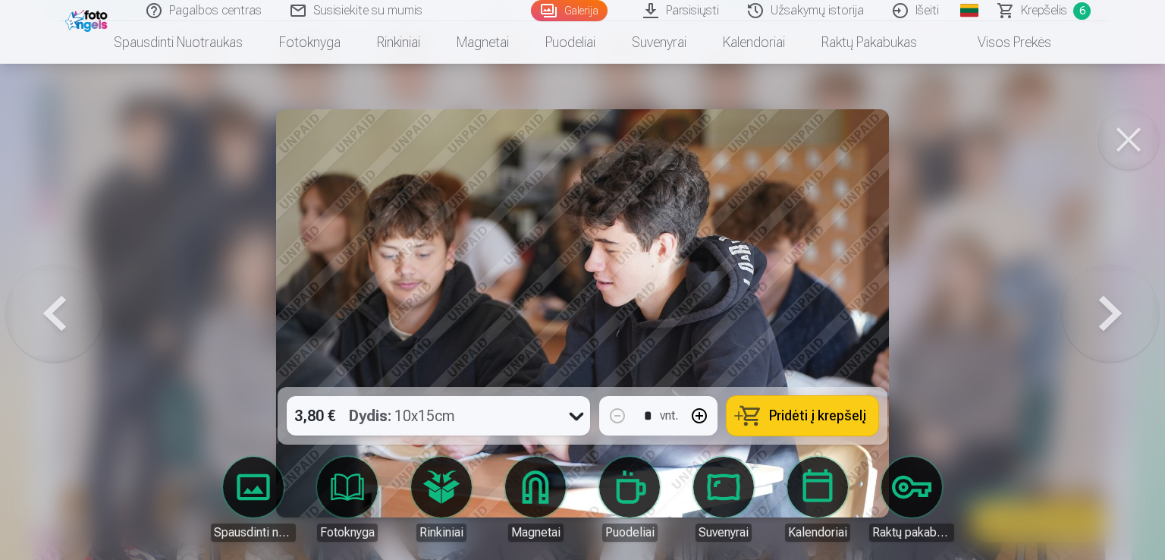
click at [796, 420] on span "Pridėti į krepšelį" at bounding box center [817, 416] width 97 height 14
click at [1120, 319] on button at bounding box center [1110, 313] width 97 height 117
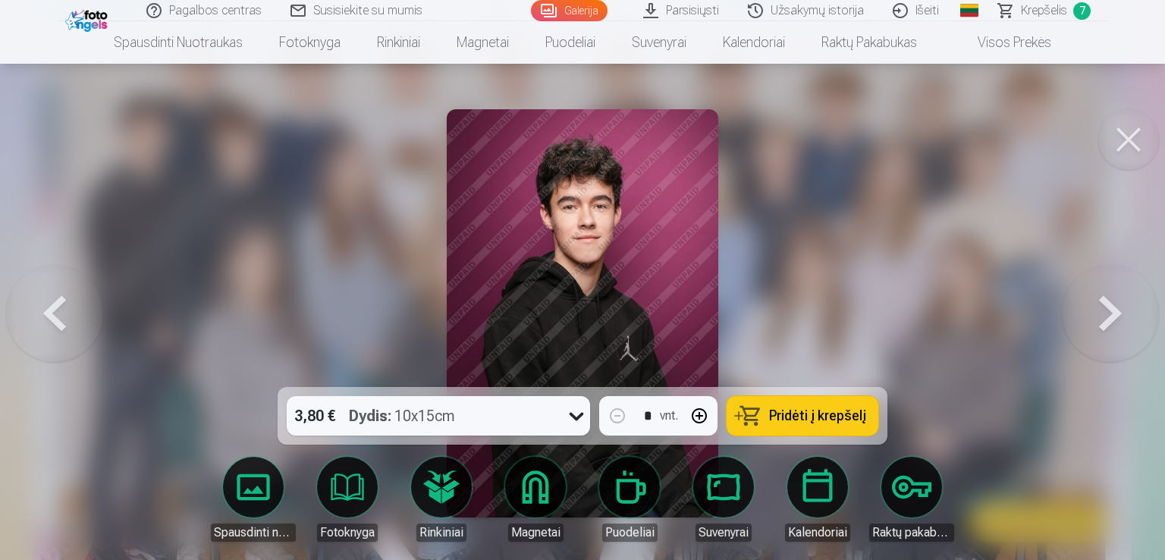
click at [1120, 319] on button at bounding box center [1110, 313] width 97 height 117
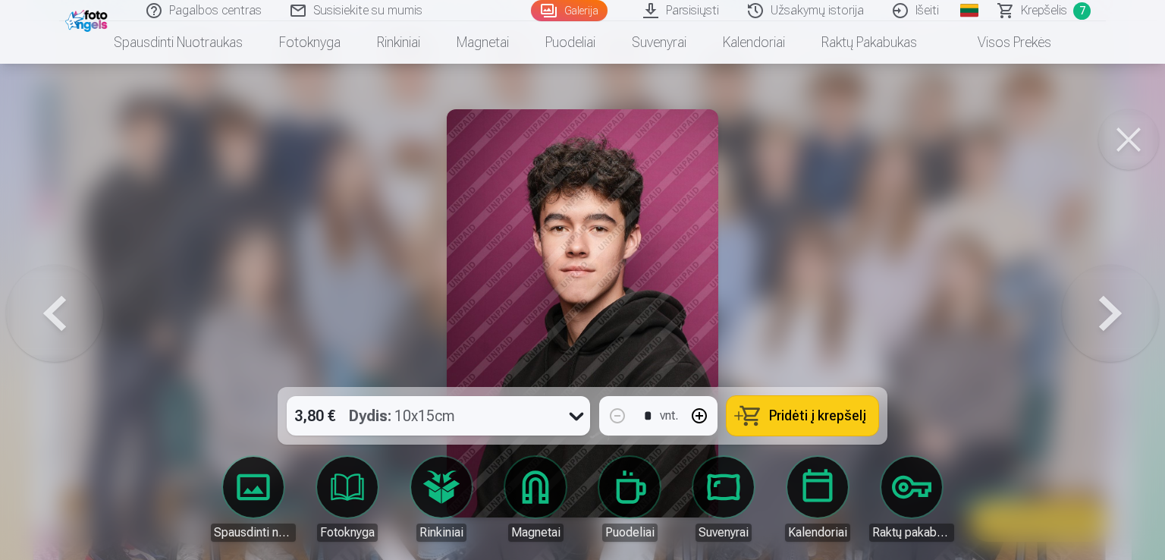
click at [789, 415] on span "Pridėti į krepšelį" at bounding box center [817, 416] width 97 height 14
click at [1124, 315] on button at bounding box center [1110, 313] width 97 height 117
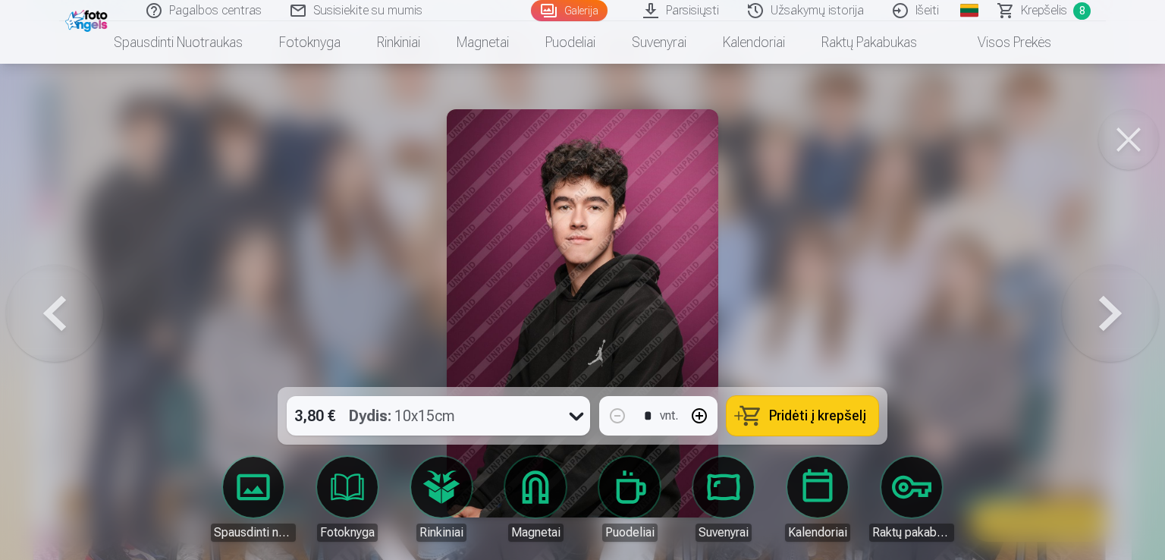
click at [1124, 315] on button at bounding box center [1110, 313] width 97 height 117
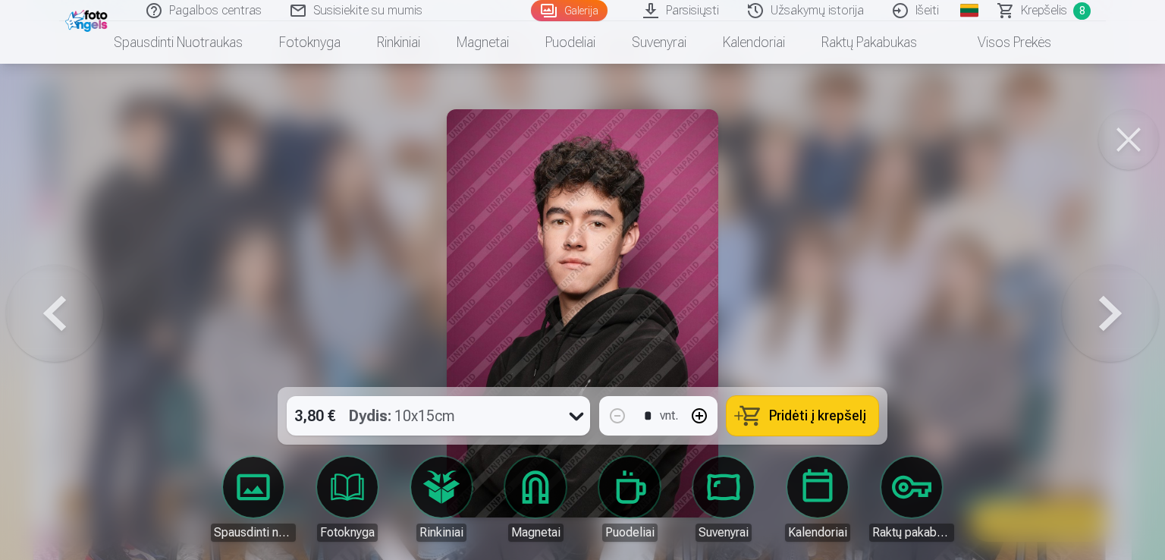
click at [1124, 315] on button at bounding box center [1110, 313] width 97 height 117
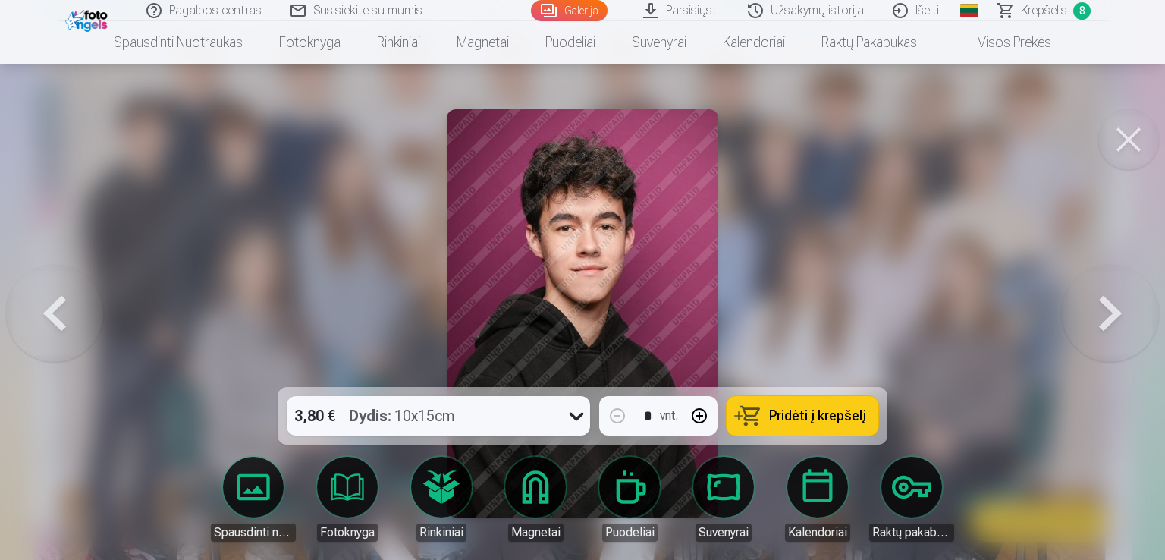
click at [1124, 315] on button at bounding box center [1110, 313] width 97 height 117
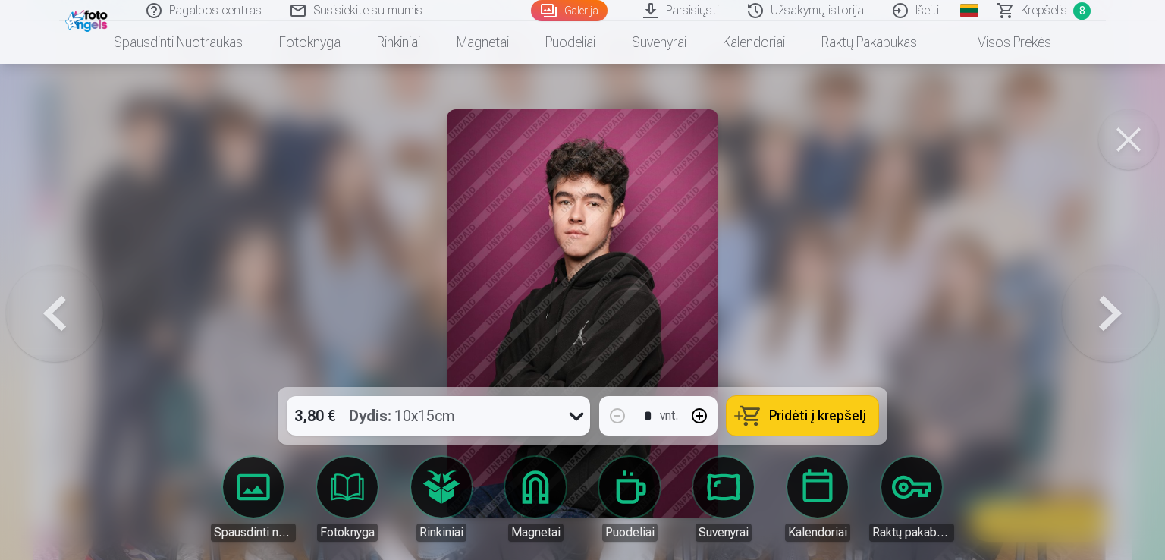
click at [794, 413] on span "Pridėti į krepšelį" at bounding box center [817, 416] width 97 height 14
click at [1043, 5] on span "Krepšelis" at bounding box center [1044, 11] width 46 height 18
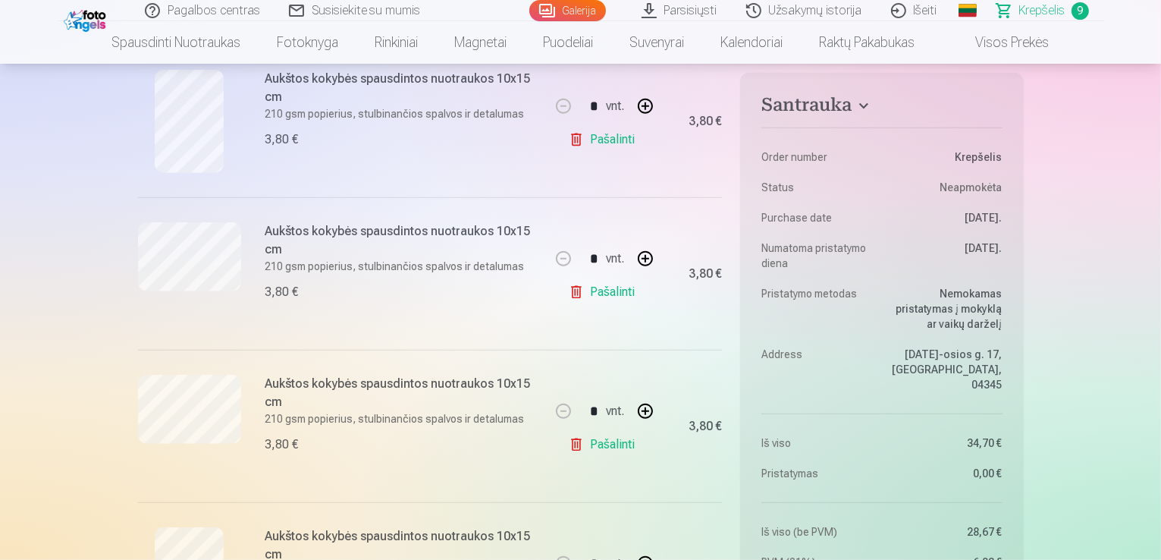
scroll to position [941, 0]
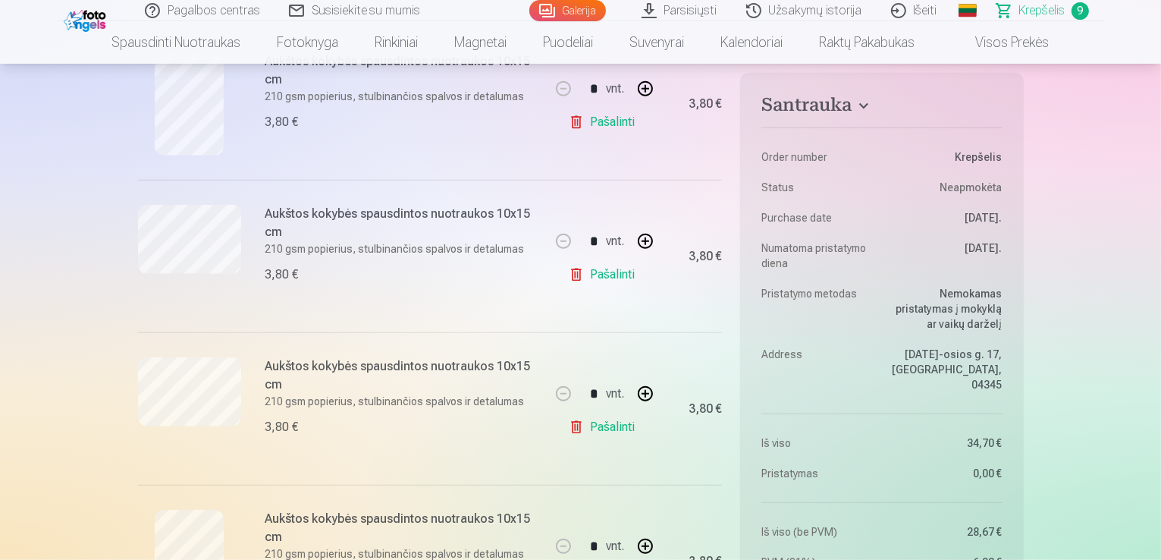
click at [611, 270] on link "Pašalinti" at bounding box center [605, 274] width 72 height 30
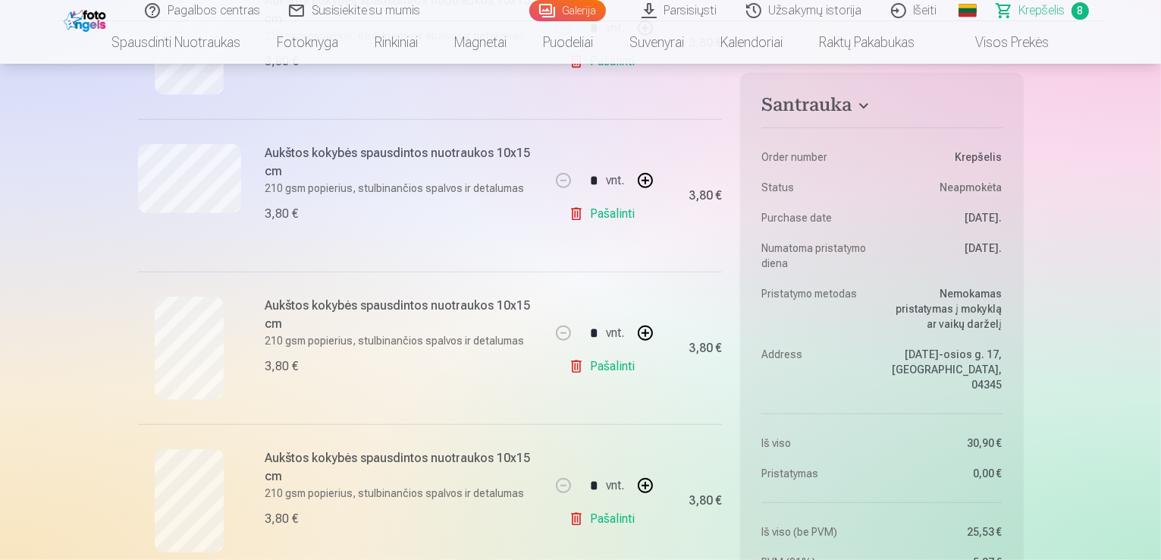
scroll to position [1032, 0]
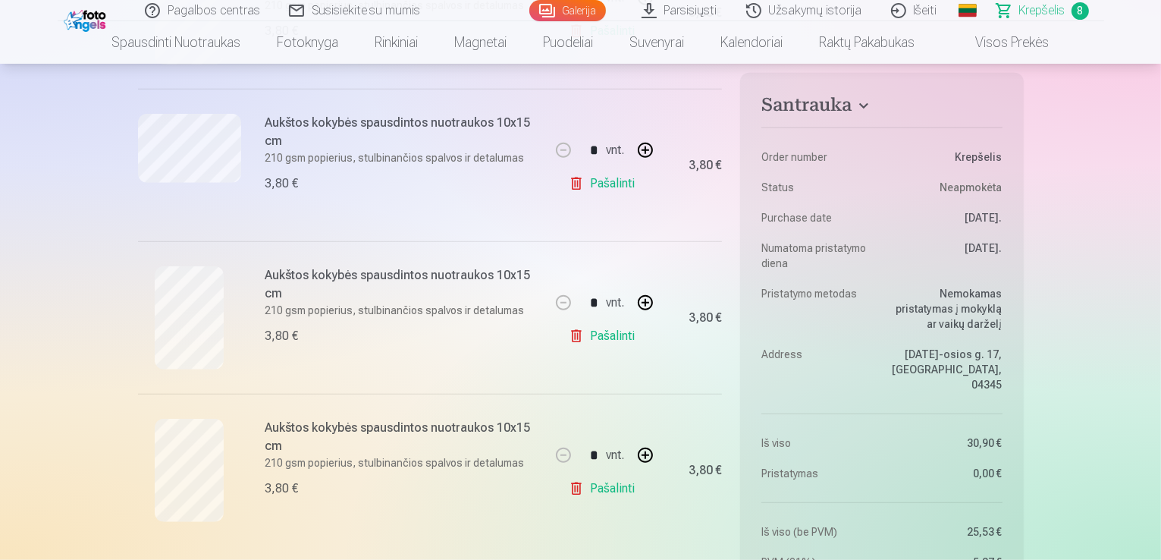
click at [596, 487] on link "Pašalinti" at bounding box center [605, 488] width 72 height 30
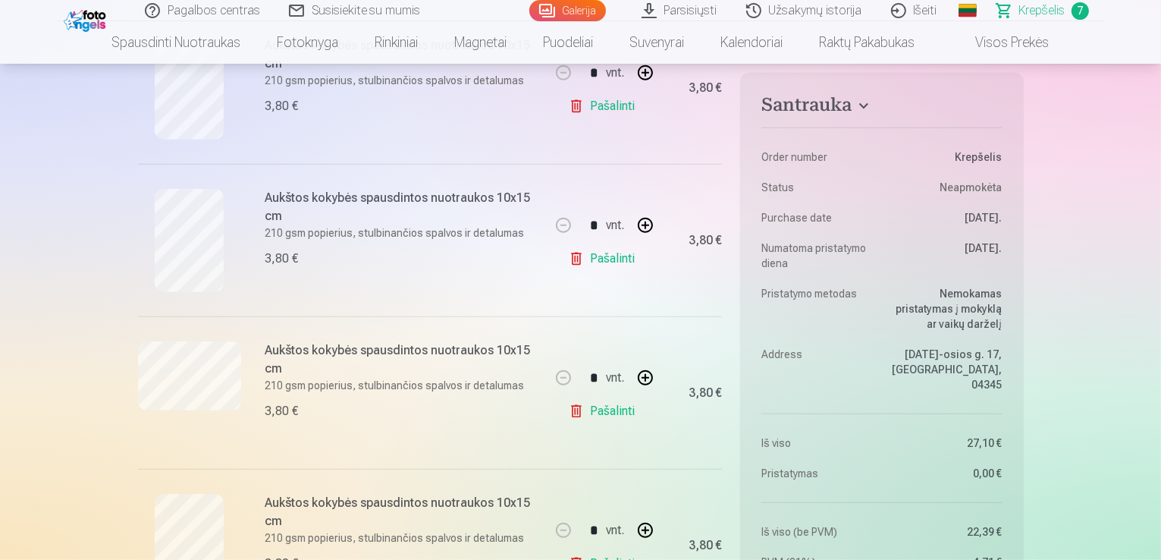
scroll to position [941, 0]
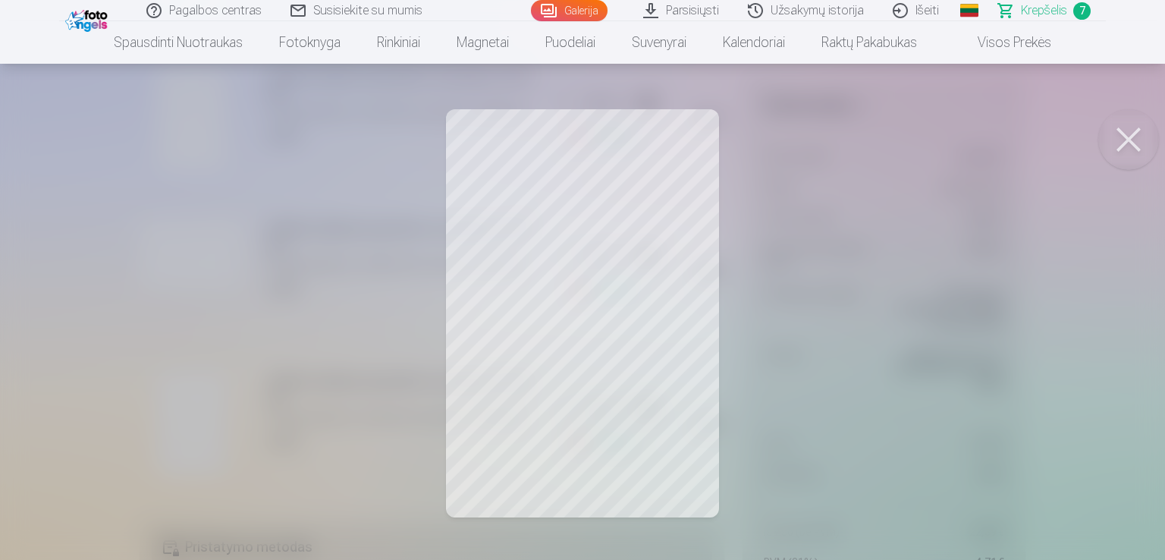
click at [1138, 131] on button at bounding box center [1129, 139] width 61 height 61
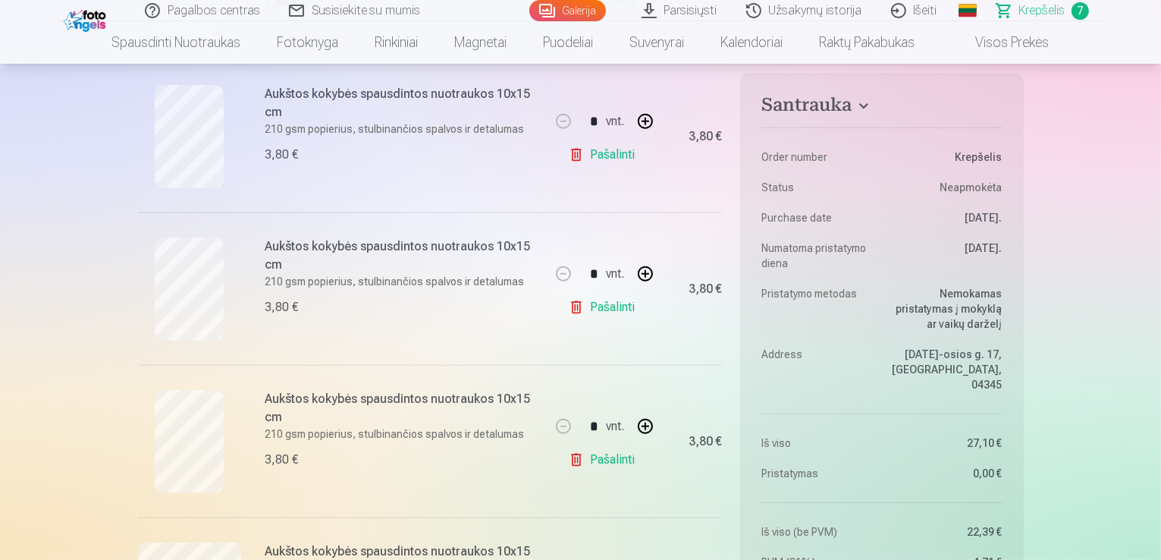
scroll to position [607, 0]
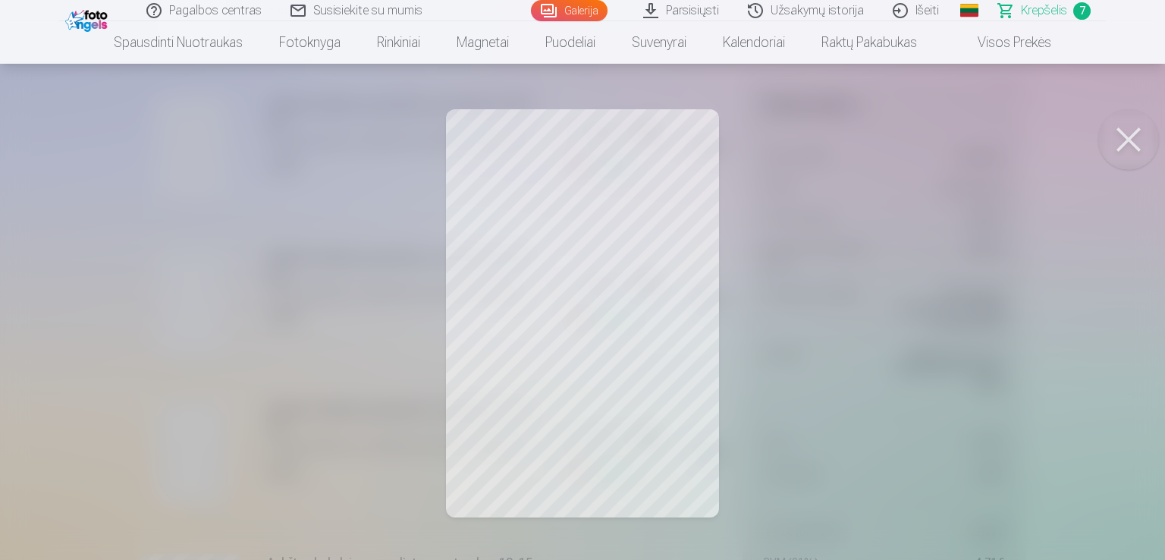
click at [1140, 132] on button at bounding box center [1129, 139] width 61 height 61
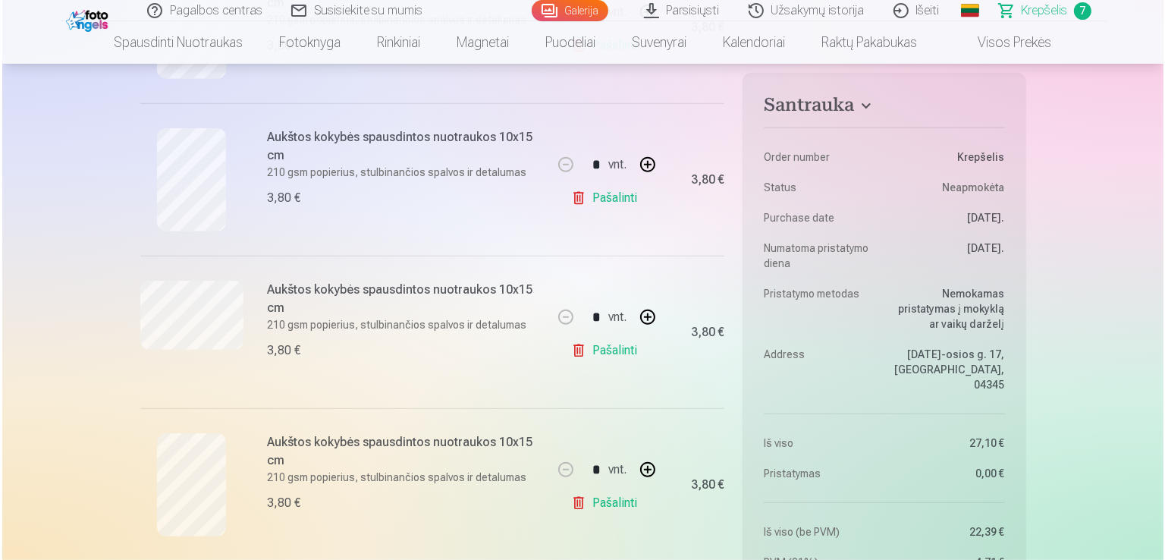
scroll to position [910, 0]
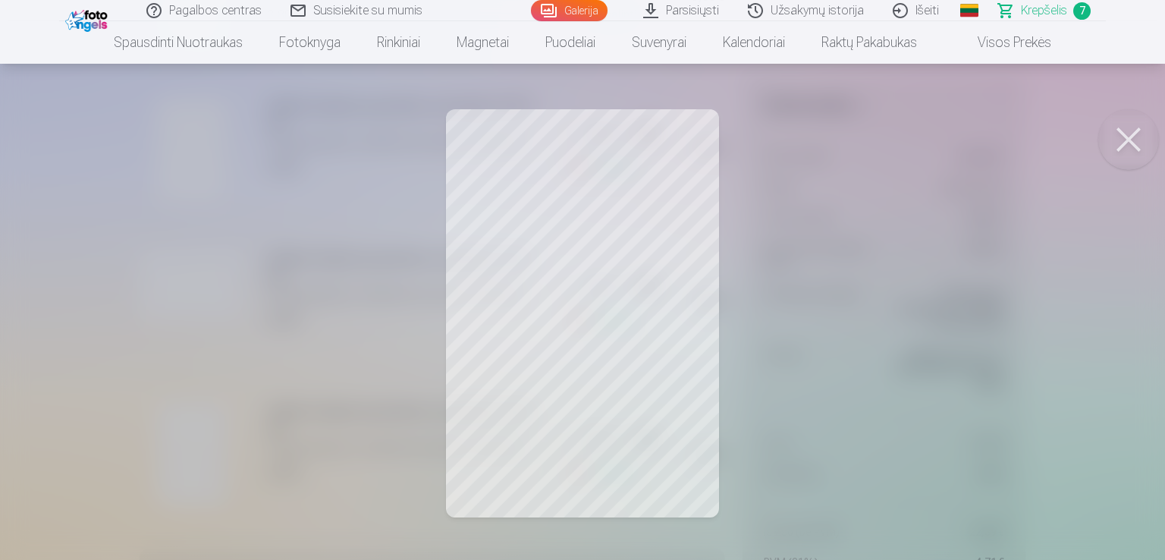
click at [1109, 137] on button at bounding box center [1129, 139] width 61 height 61
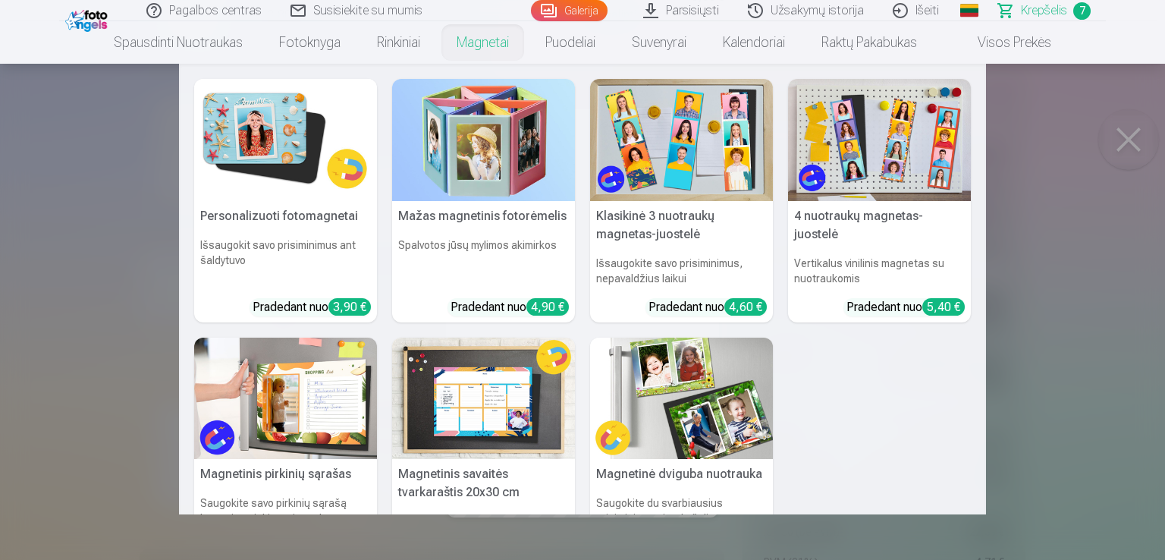
click at [473, 46] on link "Magnetai" at bounding box center [482, 42] width 89 height 42
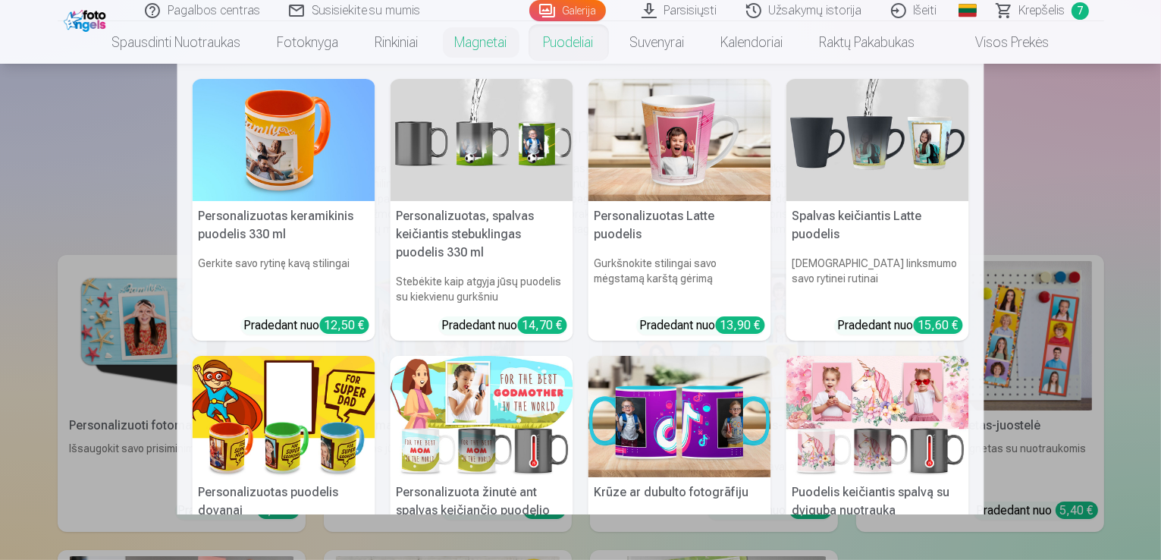
scroll to position [61, 0]
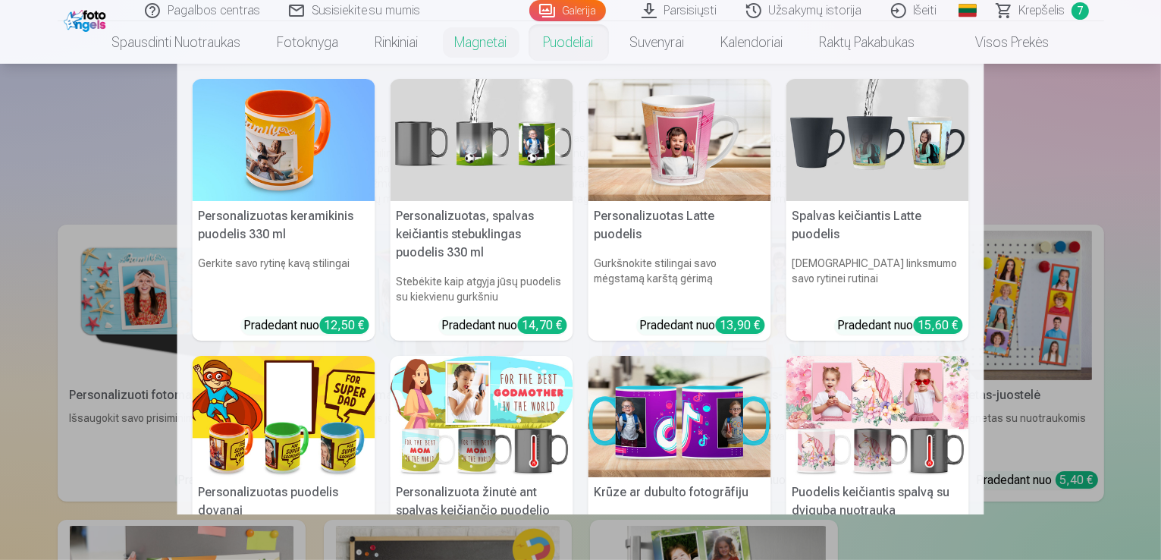
click at [294, 429] on img at bounding box center [284, 417] width 183 height 122
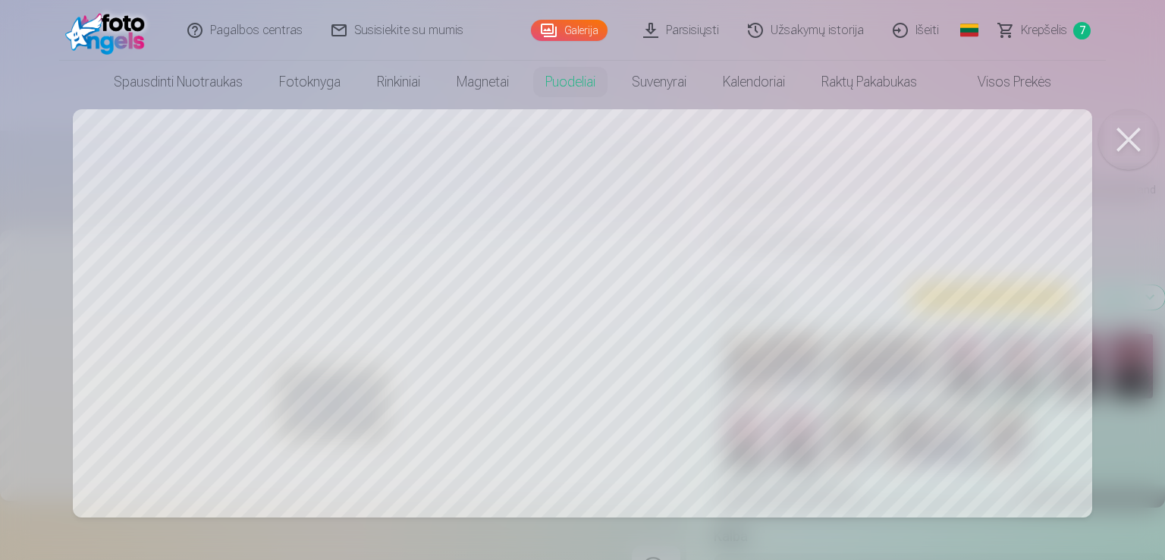
click at [1132, 143] on button at bounding box center [1129, 139] width 61 height 61
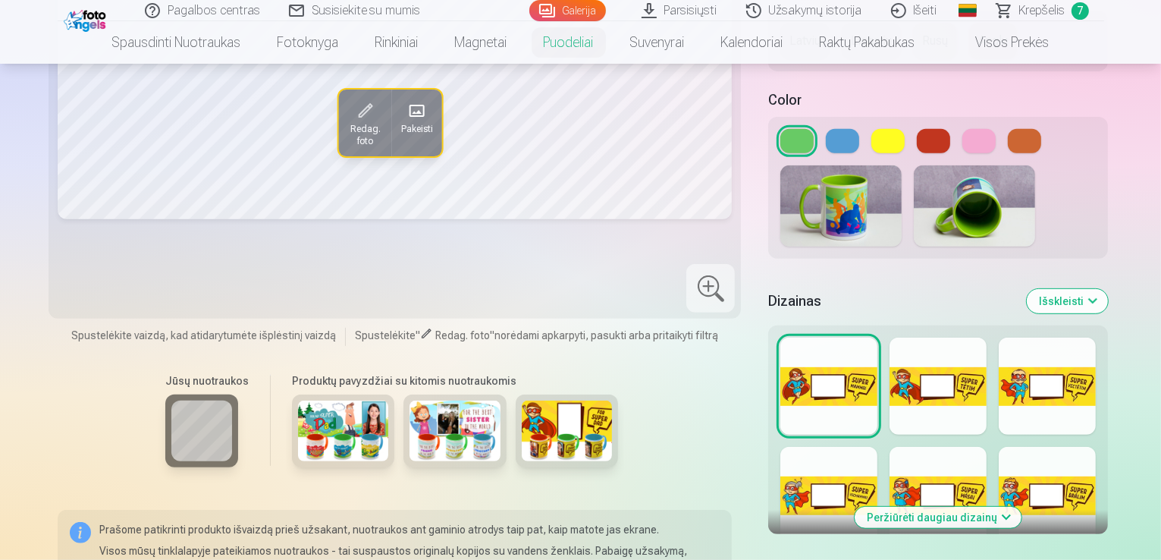
scroll to position [607, 0]
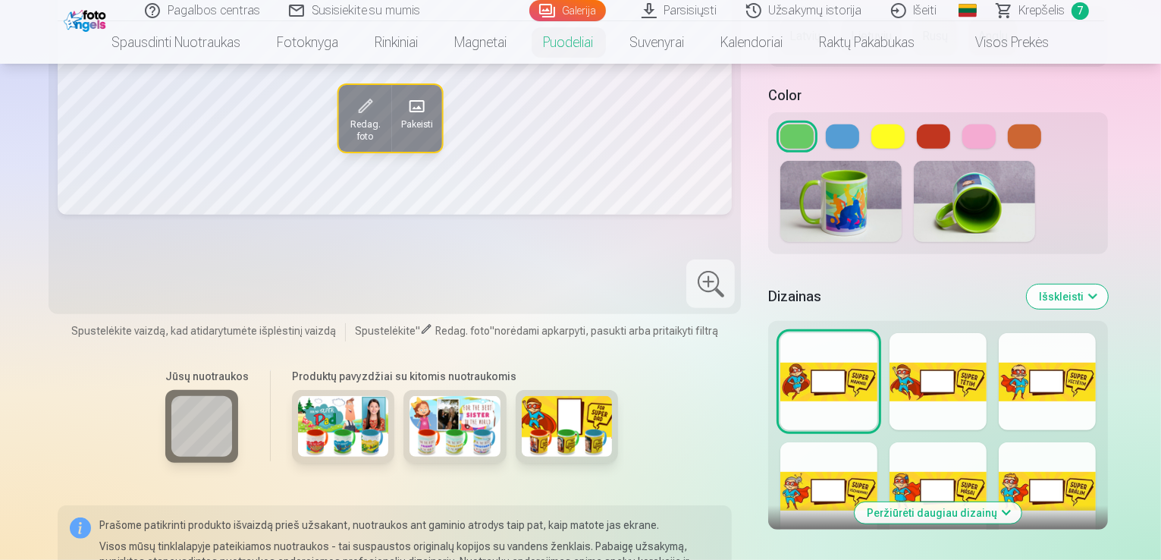
click at [989, 502] on button "Peržiūrėti daugiau dizainų" at bounding box center [938, 512] width 167 height 21
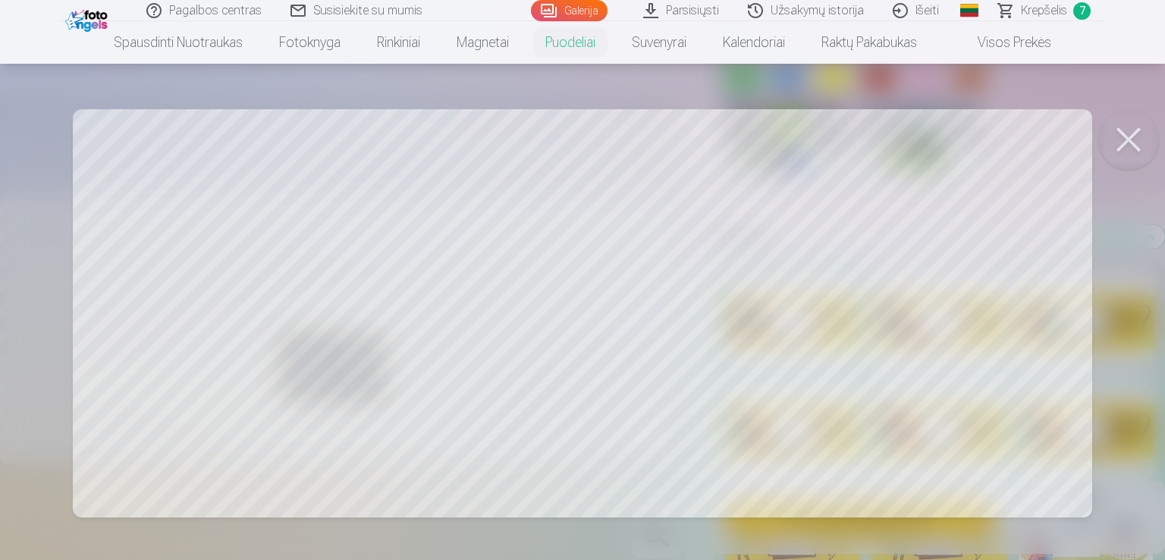
click at [1125, 157] on button at bounding box center [1129, 139] width 61 height 61
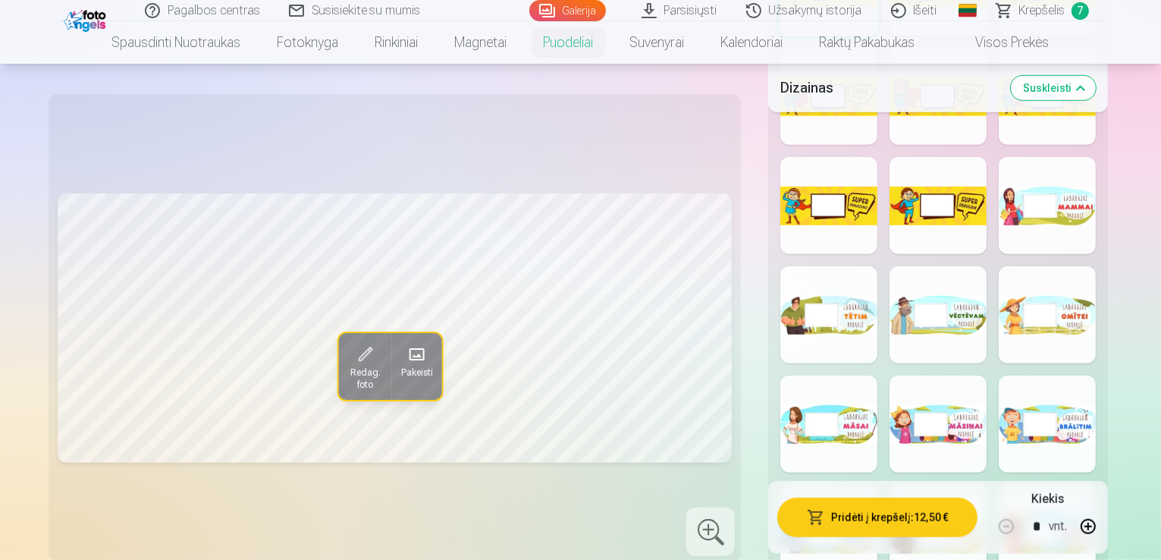
scroll to position [1032, 0]
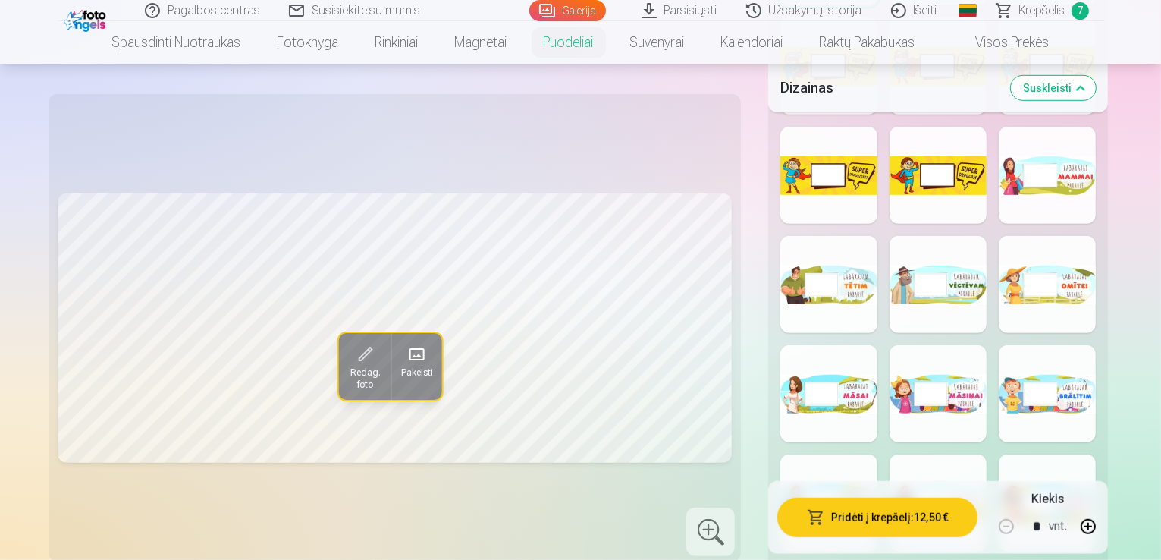
click at [1033, 236] on div at bounding box center [1047, 284] width 97 height 97
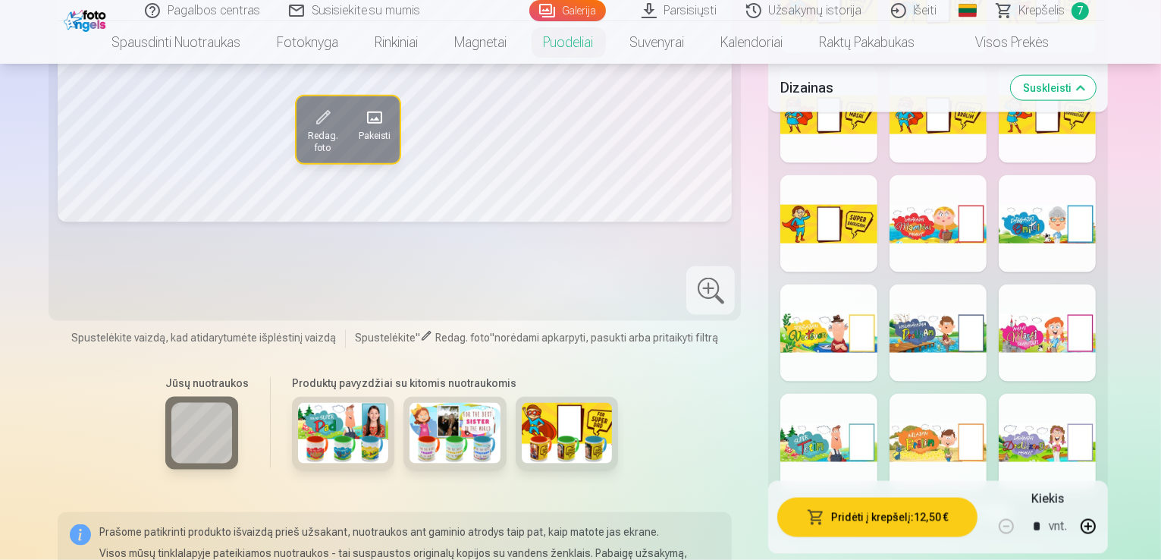
scroll to position [2155, 0]
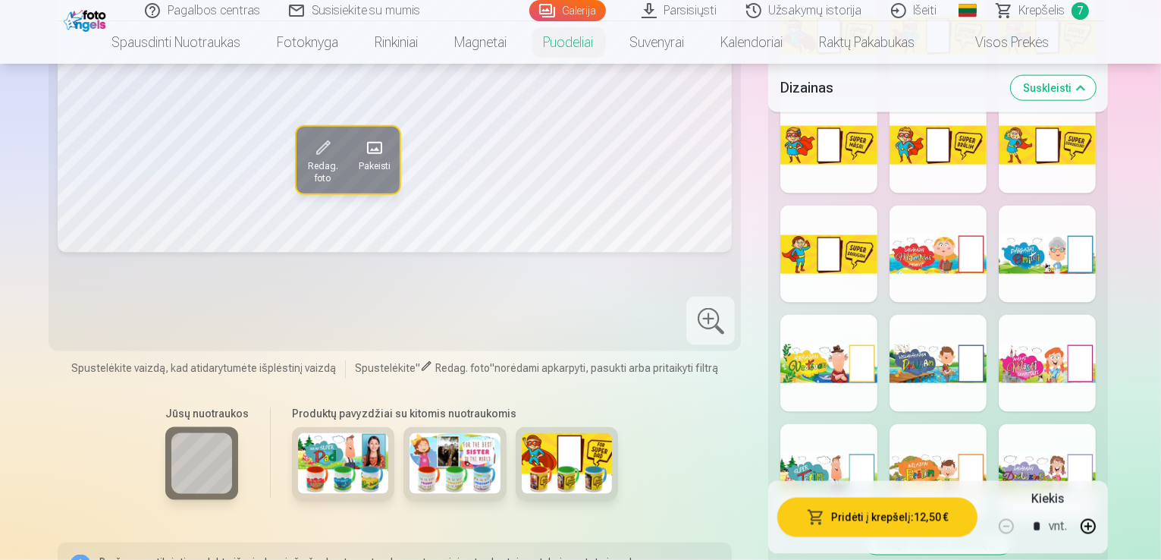
click at [432, 433] on img at bounding box center [455, 463] width 91 height 61
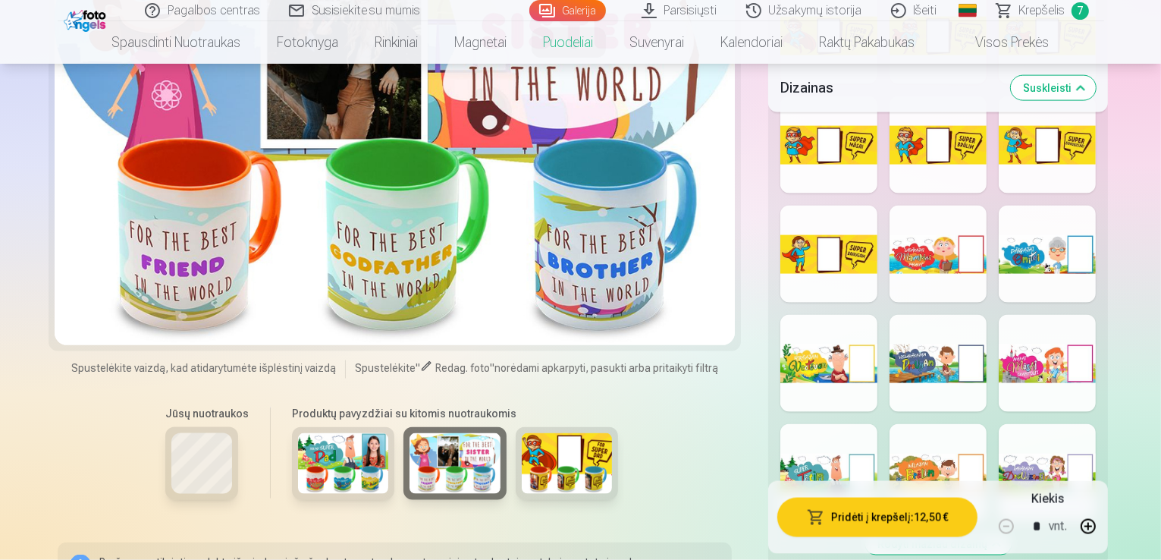
click at [298, 433] on img at bounding box center [343, 463] width 91 height 61
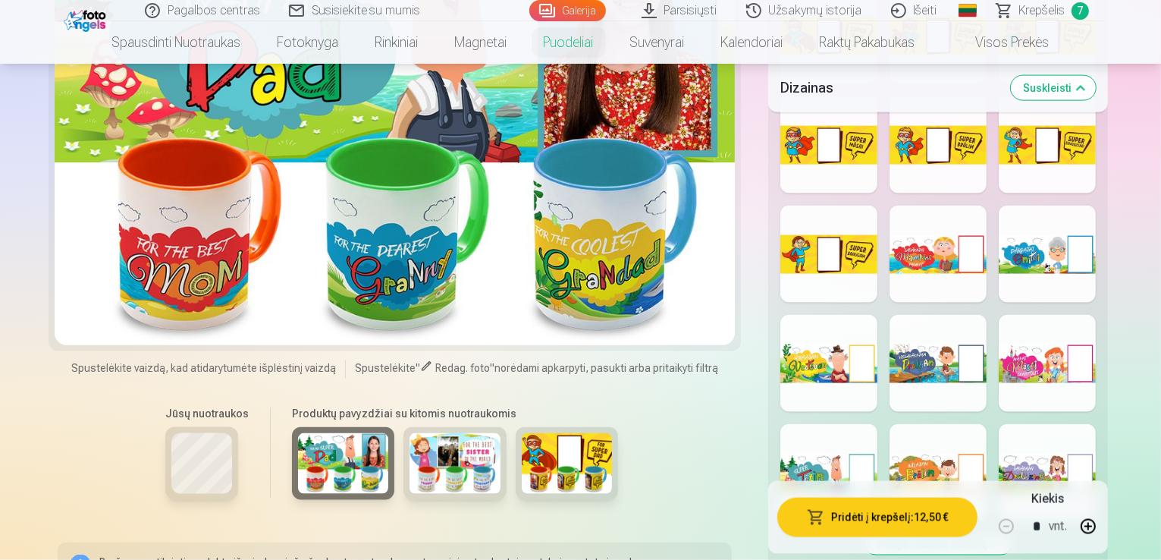
click at [410, 433] on img at bounding box center [455, 463] width 91 height 61
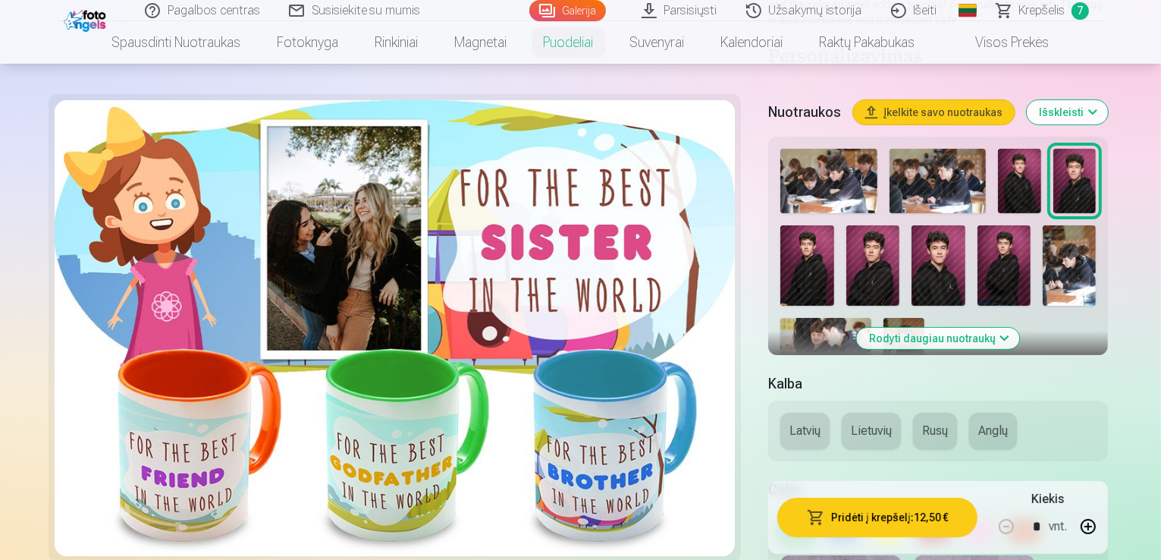
scroll to position [243, 0]
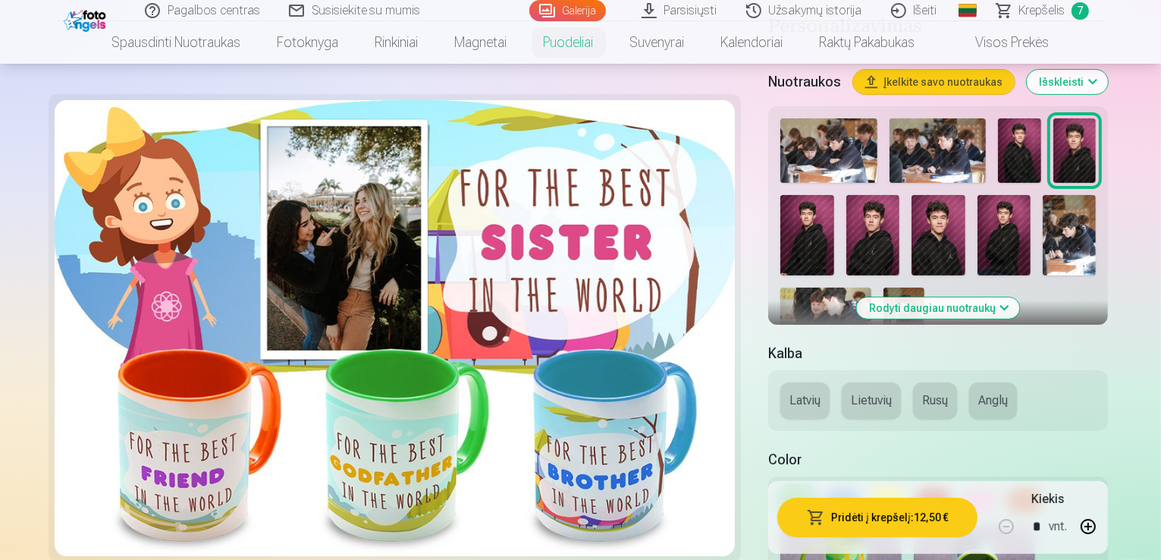
click at [913, 382] on button "Rusų" at bounding box center [935, 400] width 44 height 36
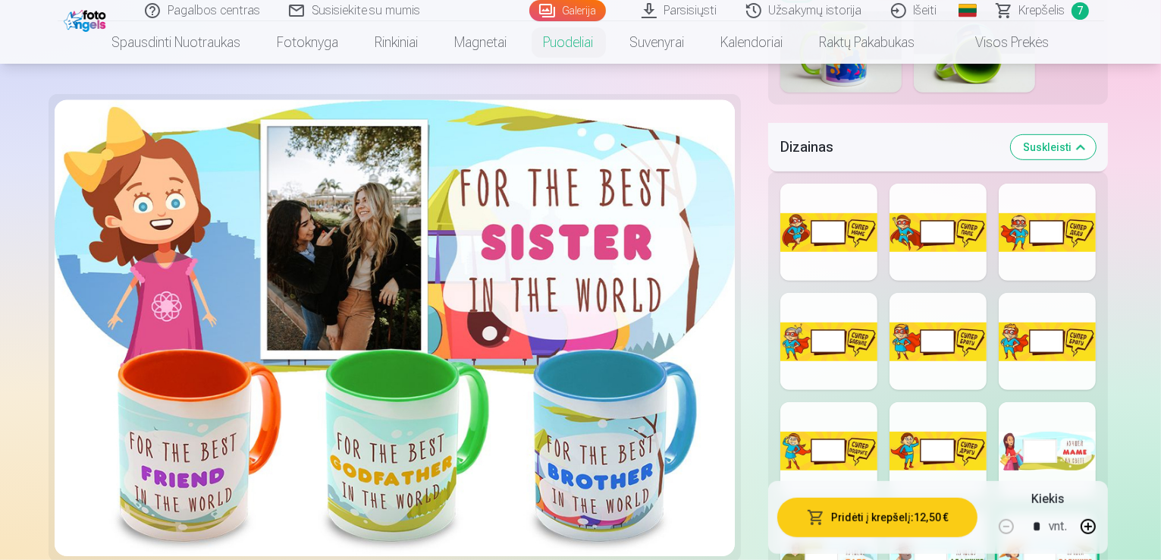
scroll to position [759, 0]
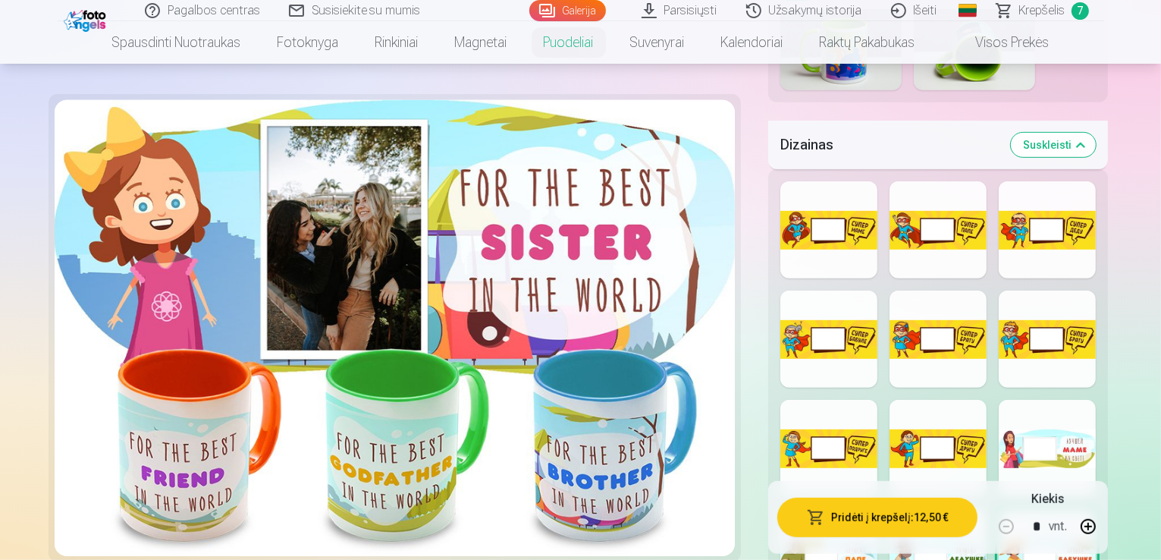
click at [843, 291] on div at bounding box center [829, 339] width 97 height 97
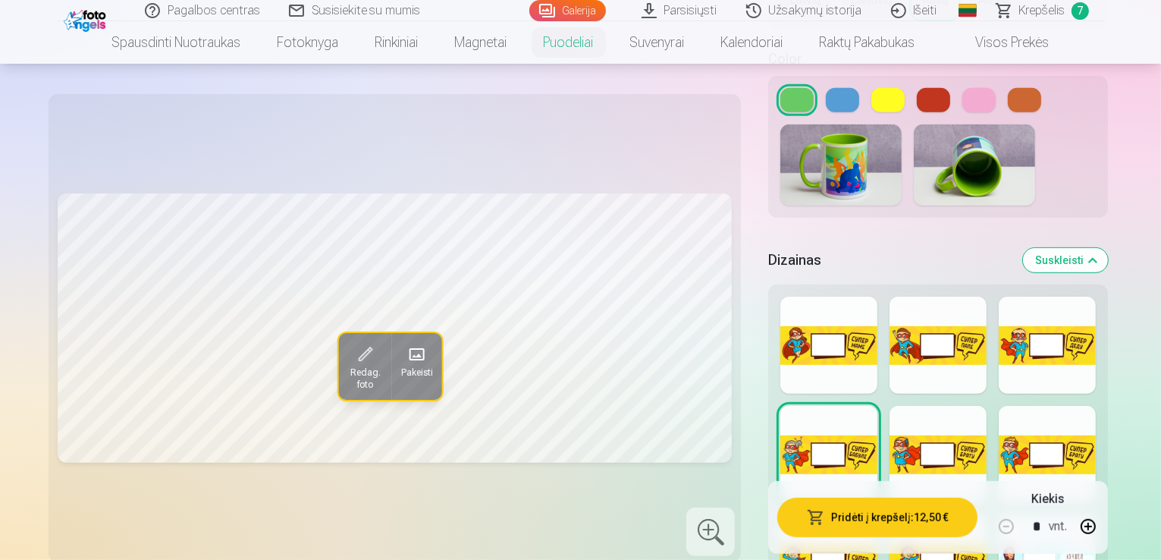
scroll to position [486, 0]
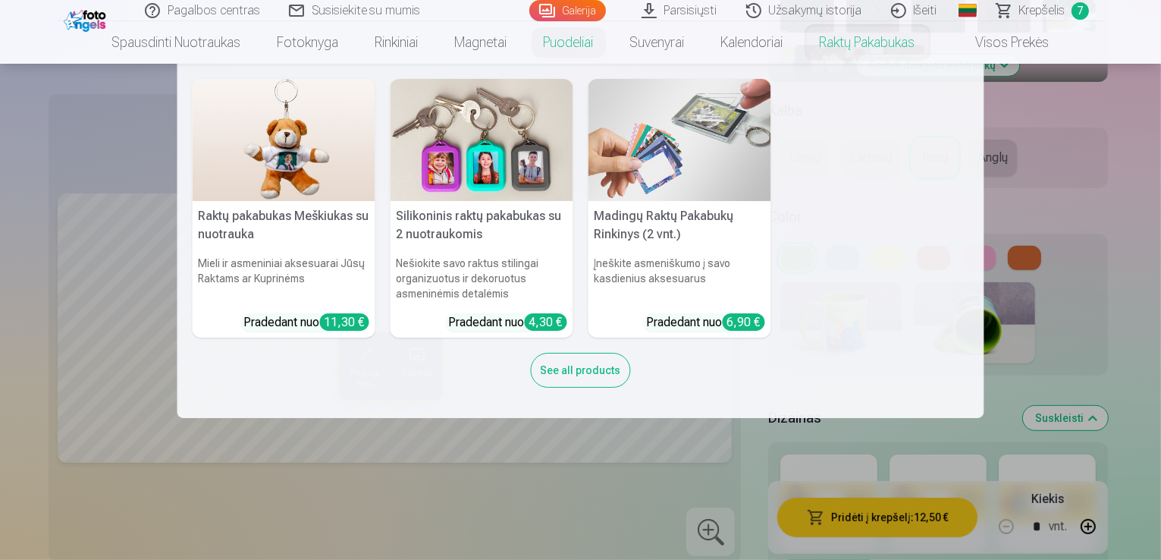
click at [1044, 134] on nav "Raktų pakabukas Meškiukas su nuotrauka Mieli ir asmeniniai aksesuarai Jūsų Rakt…" at bounding box center [580, 241] width 1161 height 354
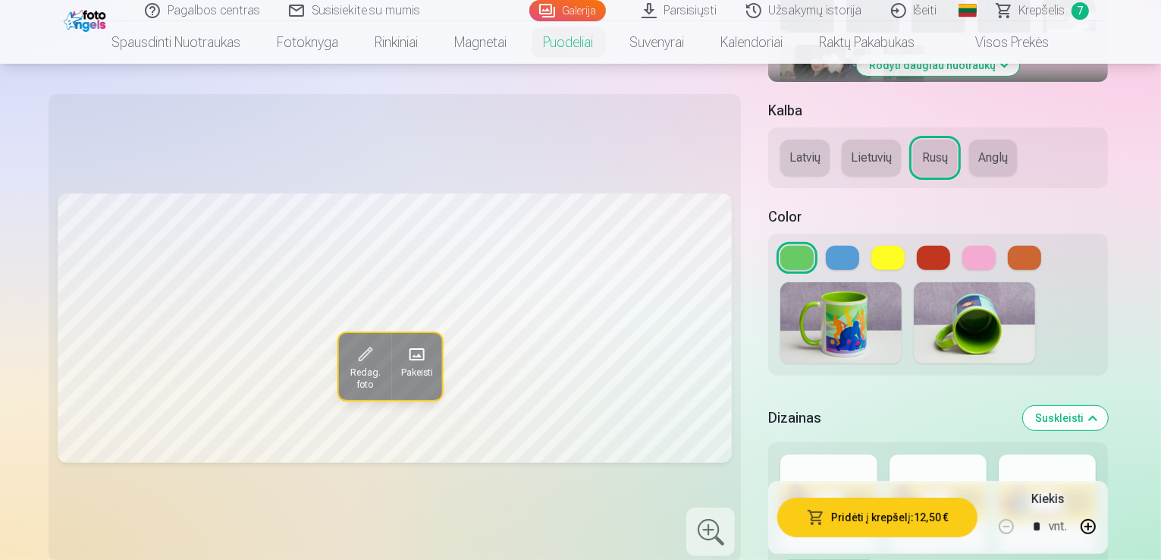
click at [842, 140] on button "Lietuvių" at bounding box center [871, 158] width 59 height 36
click at [826, 246] on button at bounding box center [842, 258] width 33 height 24
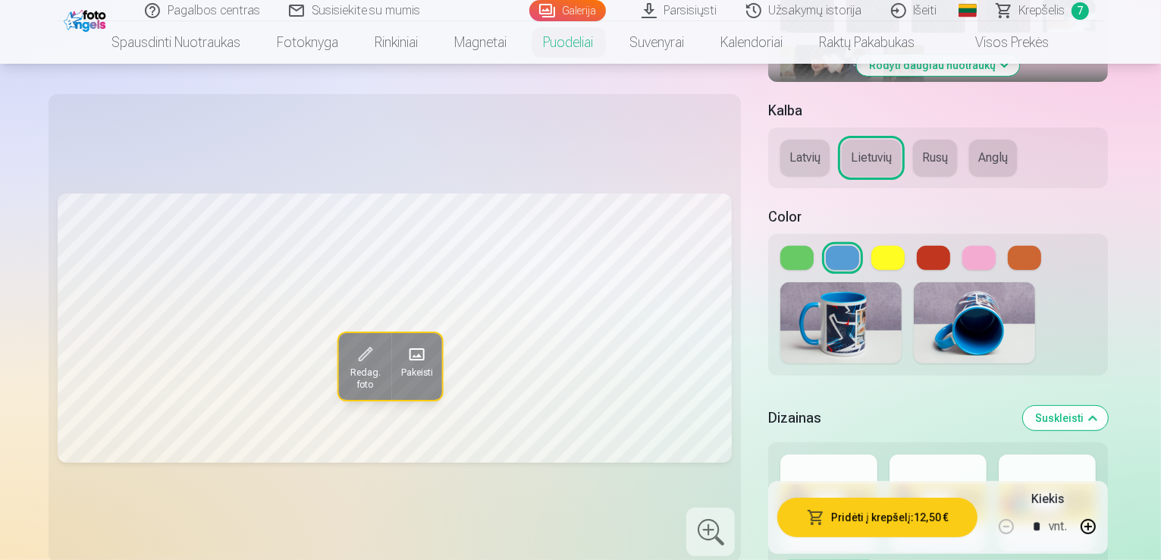
click at [793, 288] on img at bounding box center [841, 322] width 121 height 81
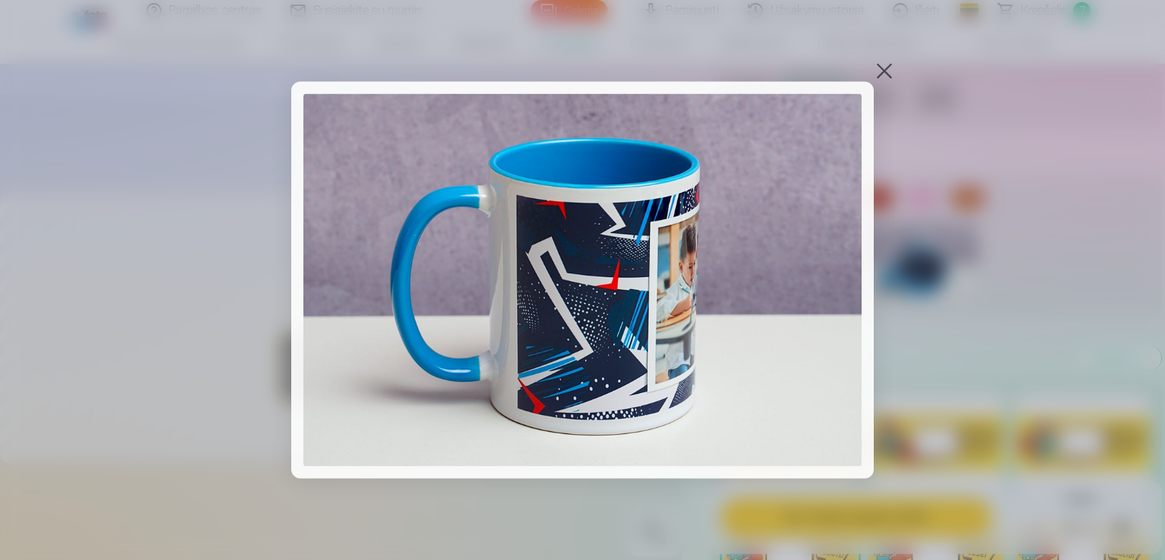
click at [883, 74] on div at bounding box center [884, 71] width 21 height 21
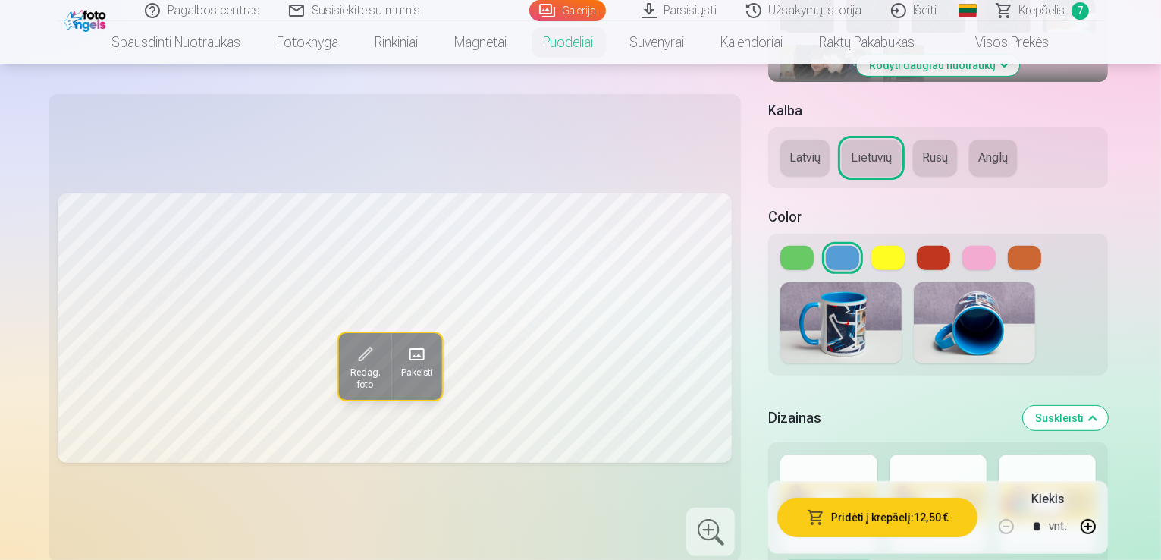
click at [404, 357] on span at bounding box center [416, 355] width 24 height 24
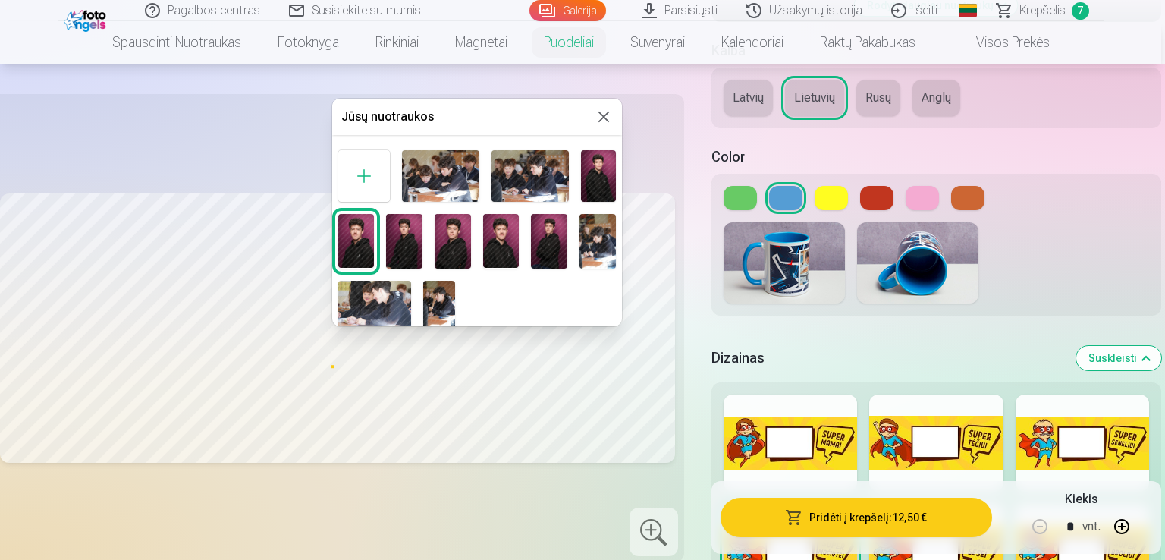
click at [586, 179] on img at bounding box center [598, 176] width 34 height 52
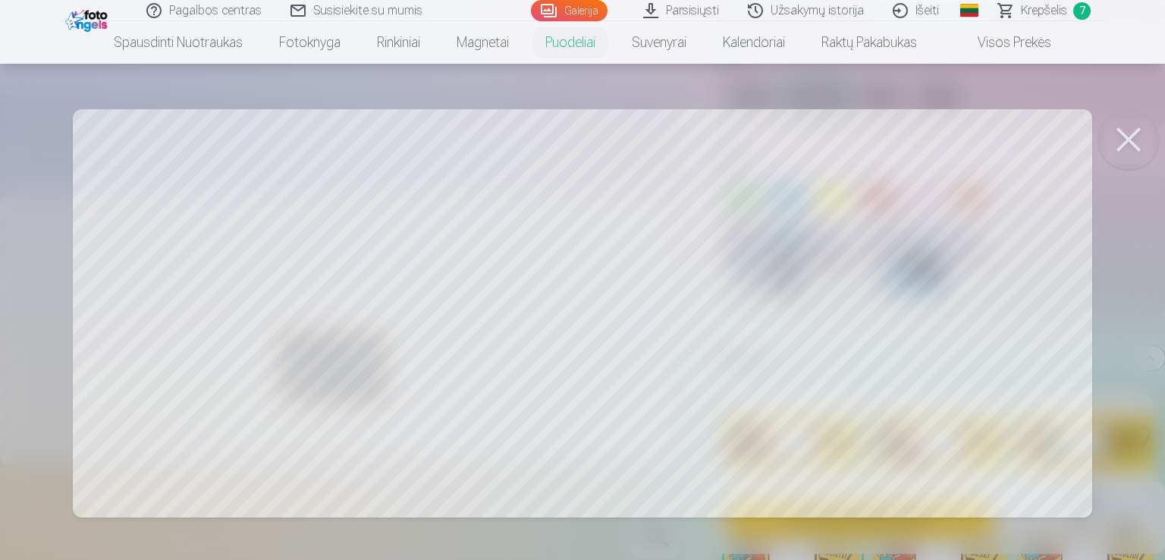
click at [820, 421] on div at bounding box center [582, 280] width 1165 height 560
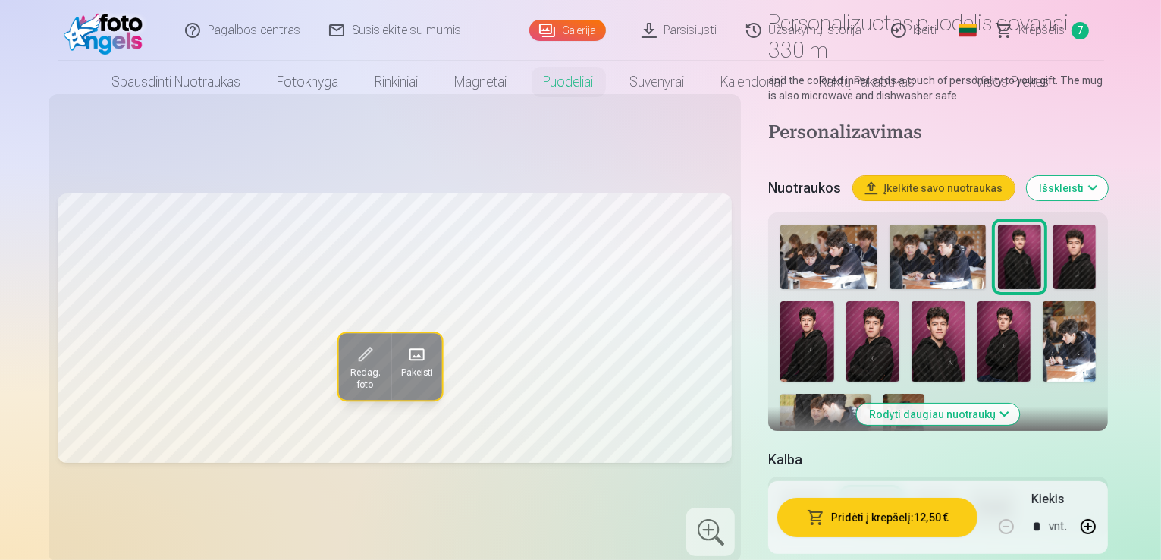
scroll to position [0, 0]
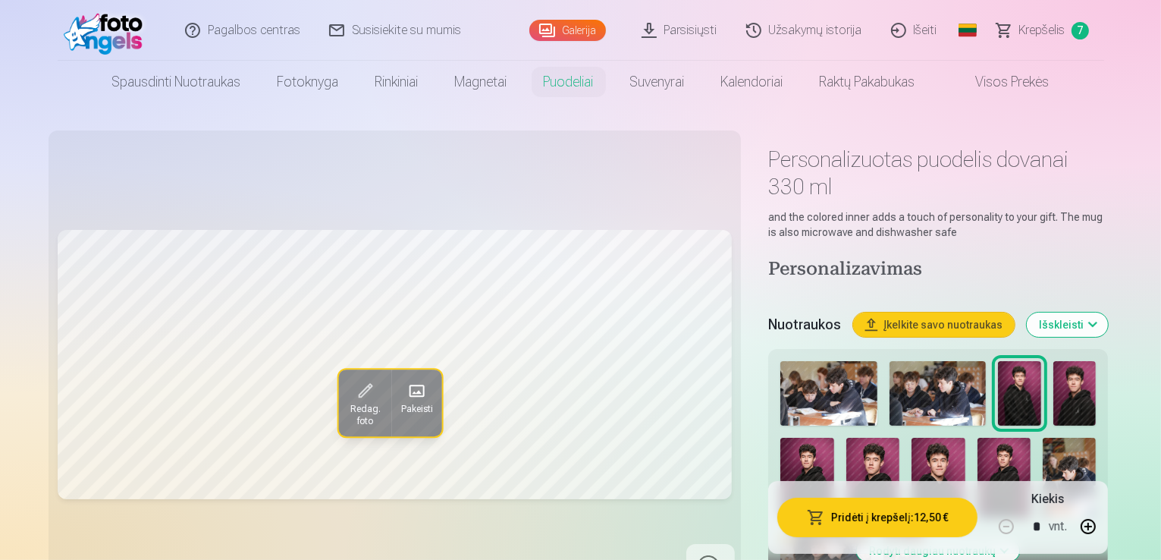
click at [1026, 32] on span "Krepšelis" at bounding box center [1043, 30] width 46 height 18
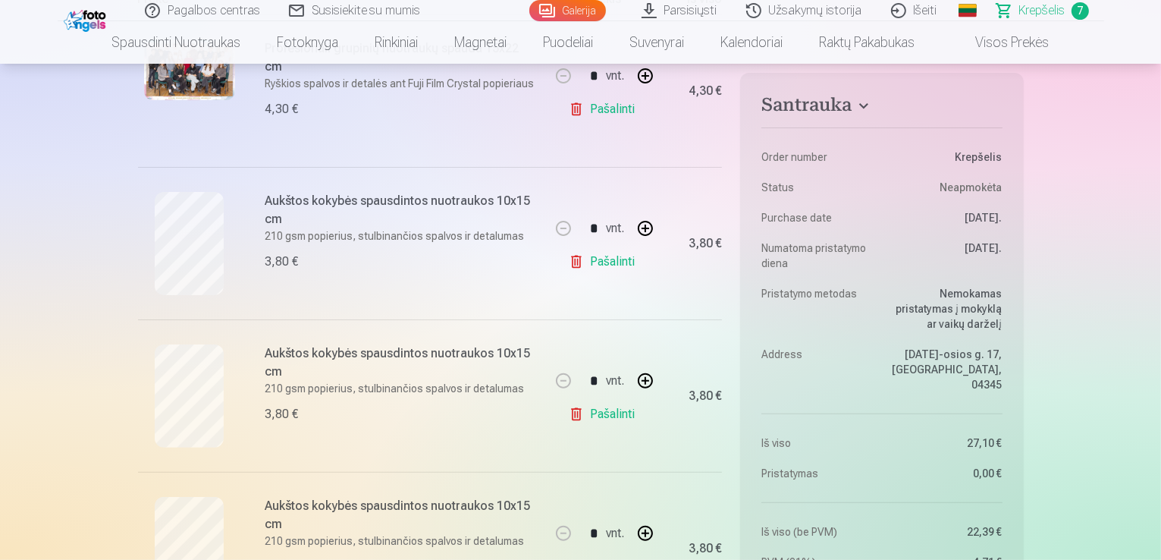
scroll to position [394, 0]
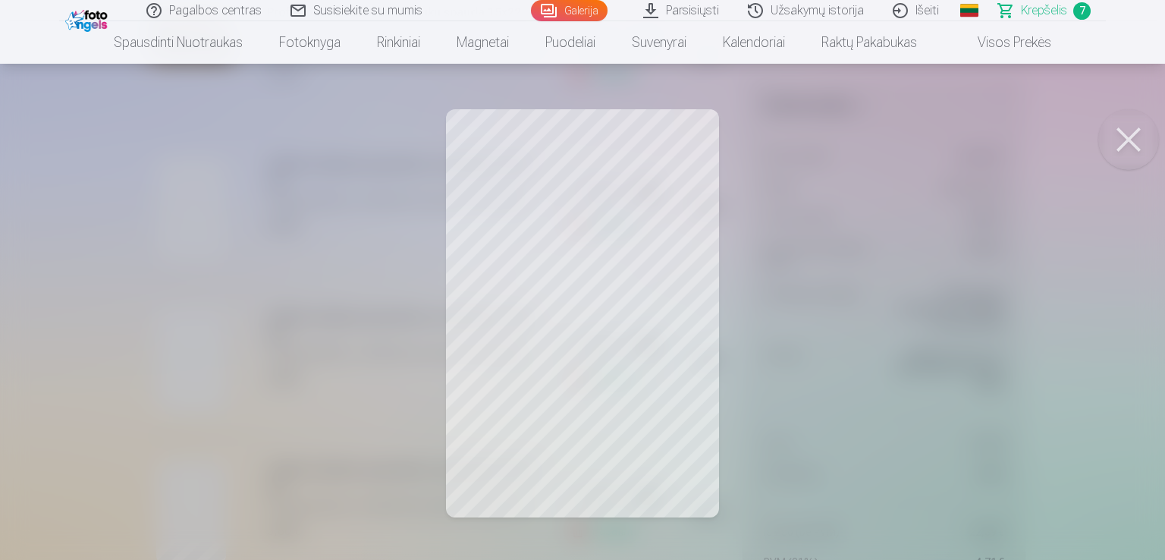
click at [1132, 137] on button at bounding box center [1129, 139] width 61 height 61
click at [1121, 136] on button at bounding box center [1129, 139] width 61 height 61
click at [1120, 134] on button at bounding box center [1129, 139] width 61 height 61
click at [1125, 134] on button at bounding box center [1129, 139] width 61 height 61
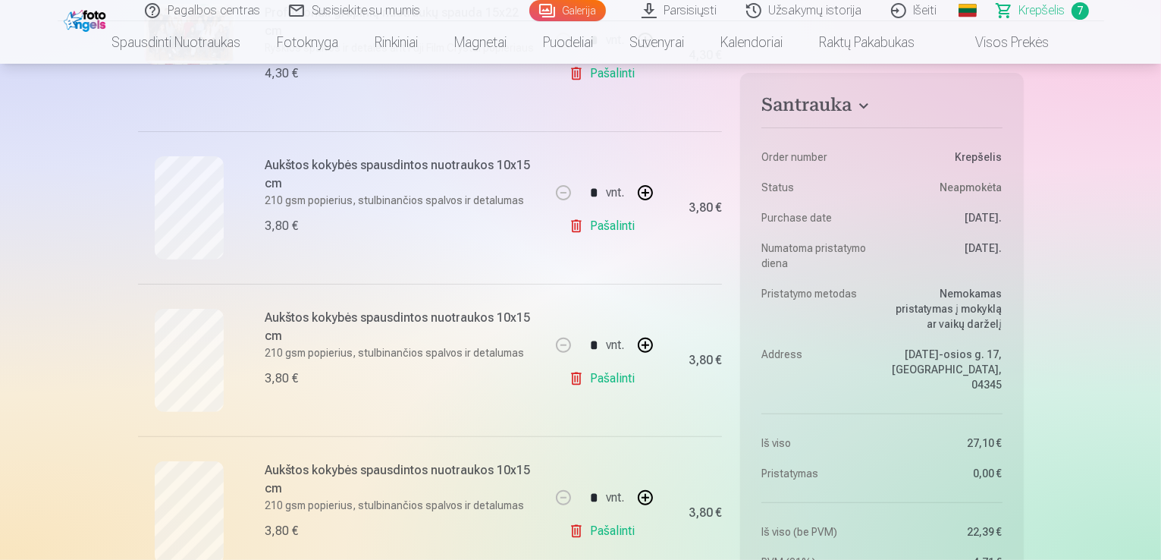
click at [614, 231] on link "Pašalinti" at bounding box center [605, 226] width 72 height 30
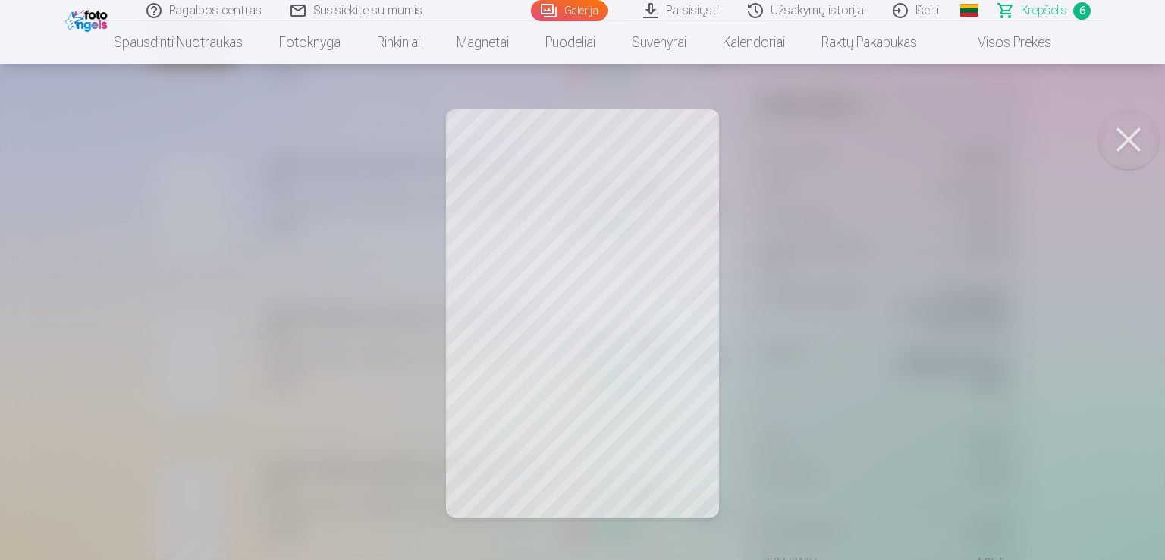
click at [1135, 131] on button at bounding box center [1129, 139] width 61 height 61
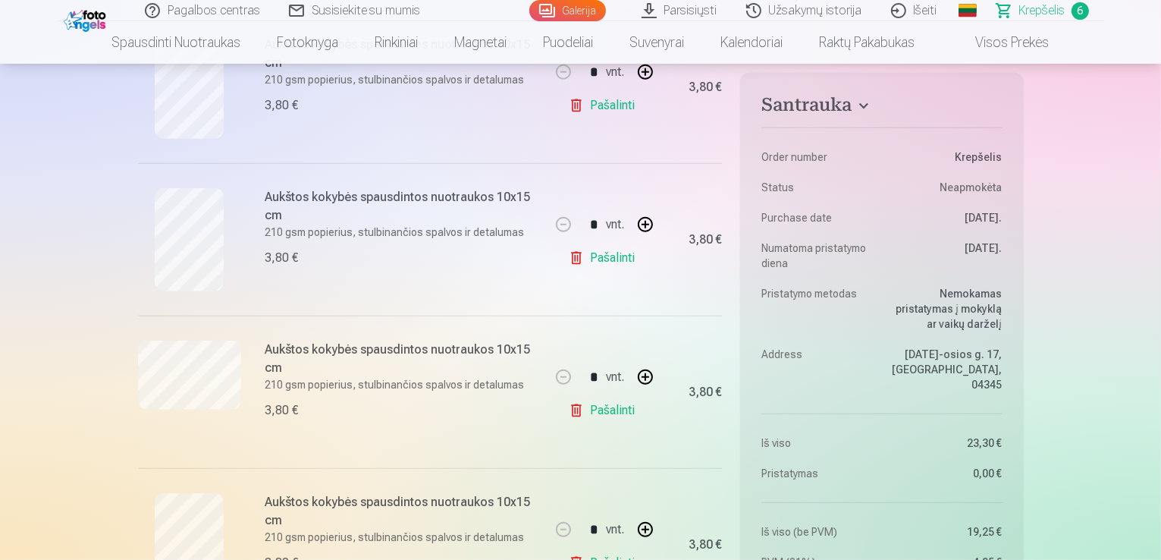
scroll to position [698, 0]
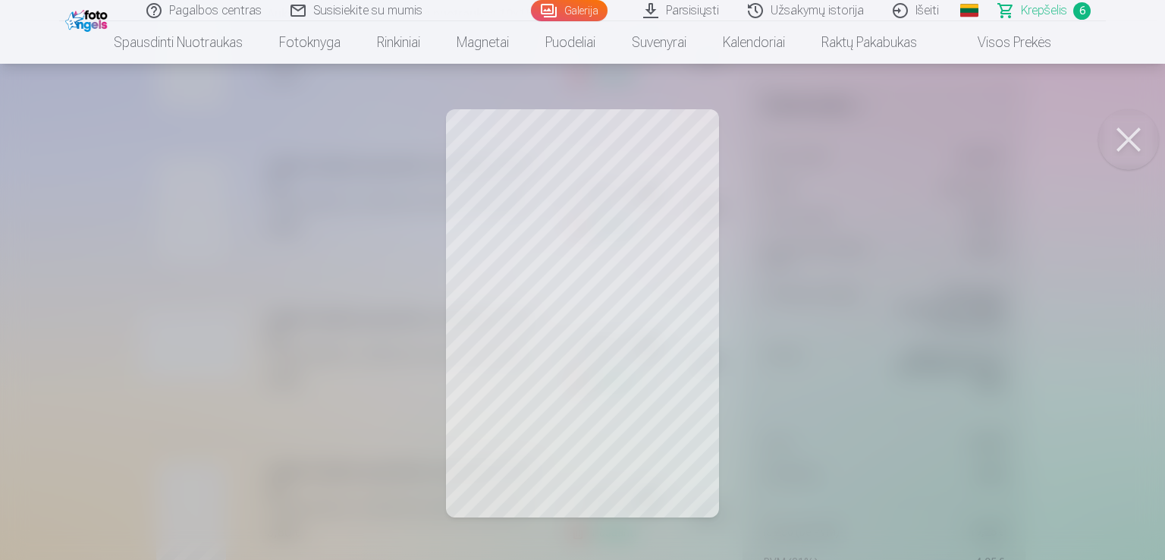
click at [1124, 137] on button at bounding box center [1129, 139] width 61 height 61
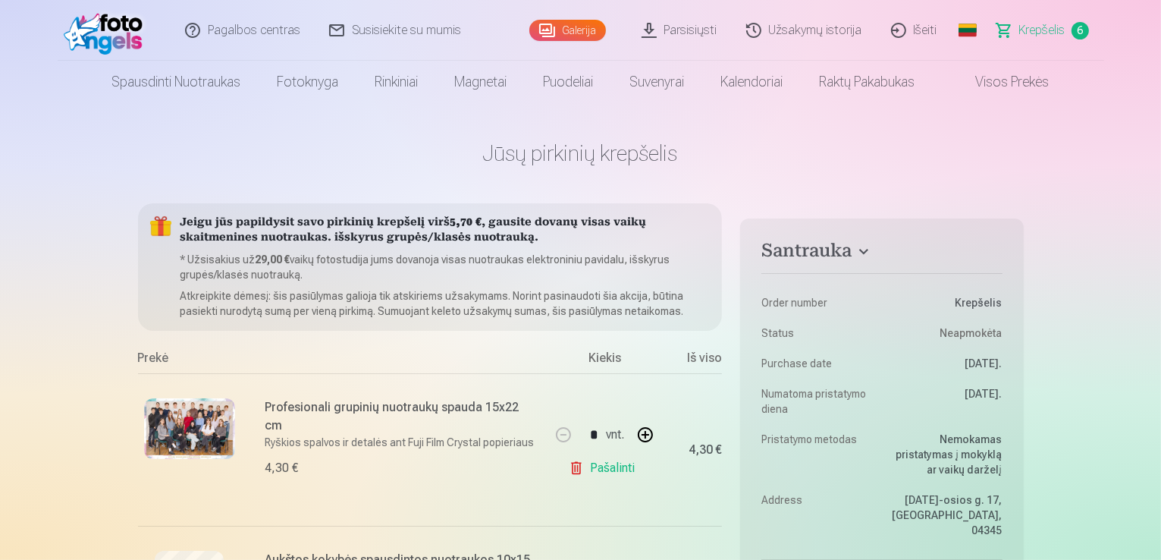
scroll to position [0, 0]
click at [580, 25] on link "Galerija" at bounding box center [568, 30] width 77 height 21
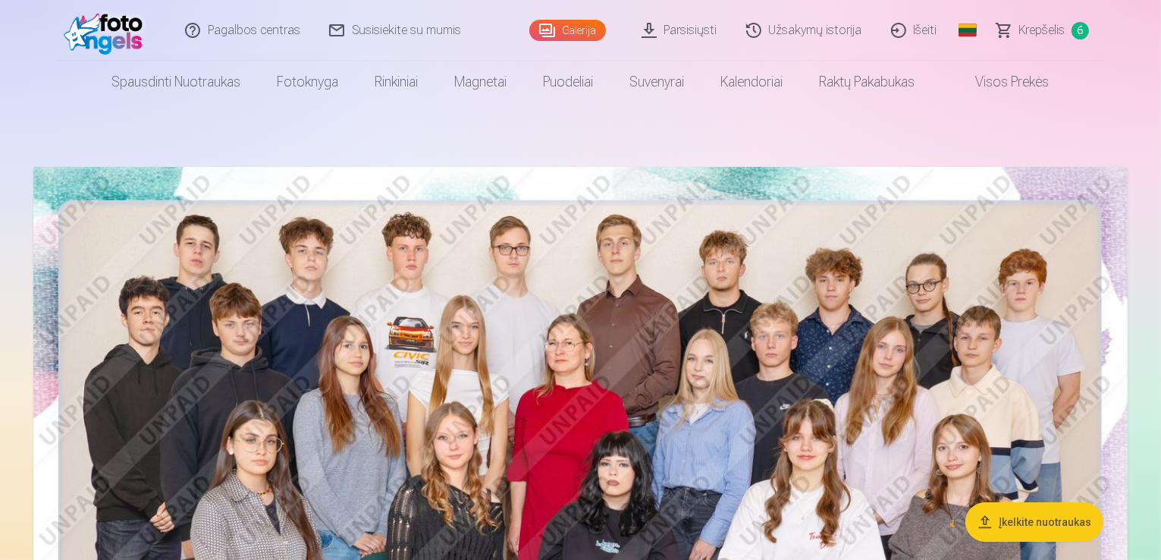
click at [558, 269] on img at bounding box center [580, 532] width 1095 height 731
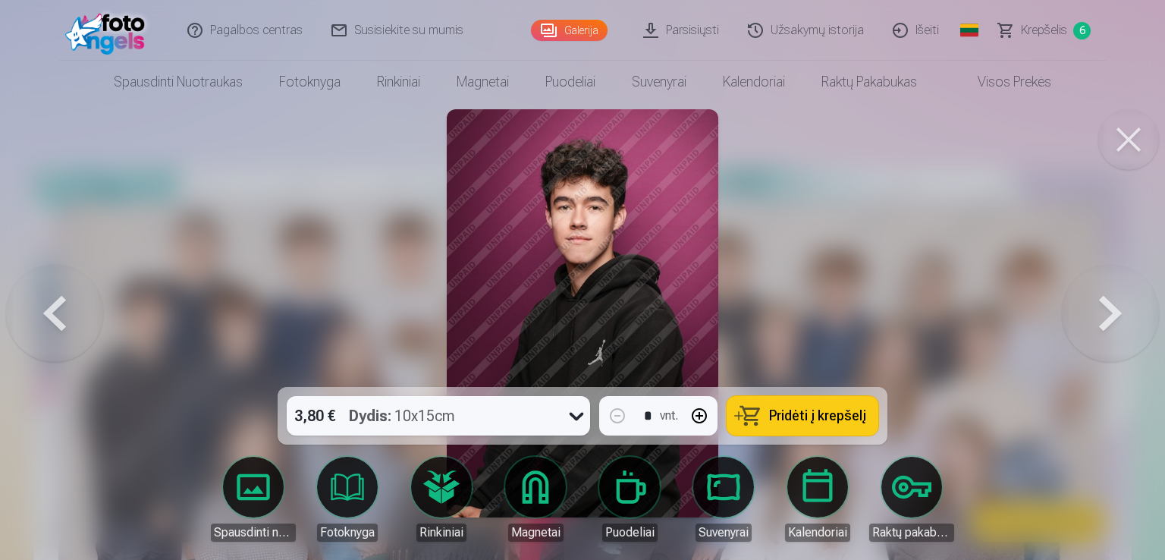
click at [1064, 30] on span "Krepšelis" at bounding box center [1044, 30] width 46 height 18
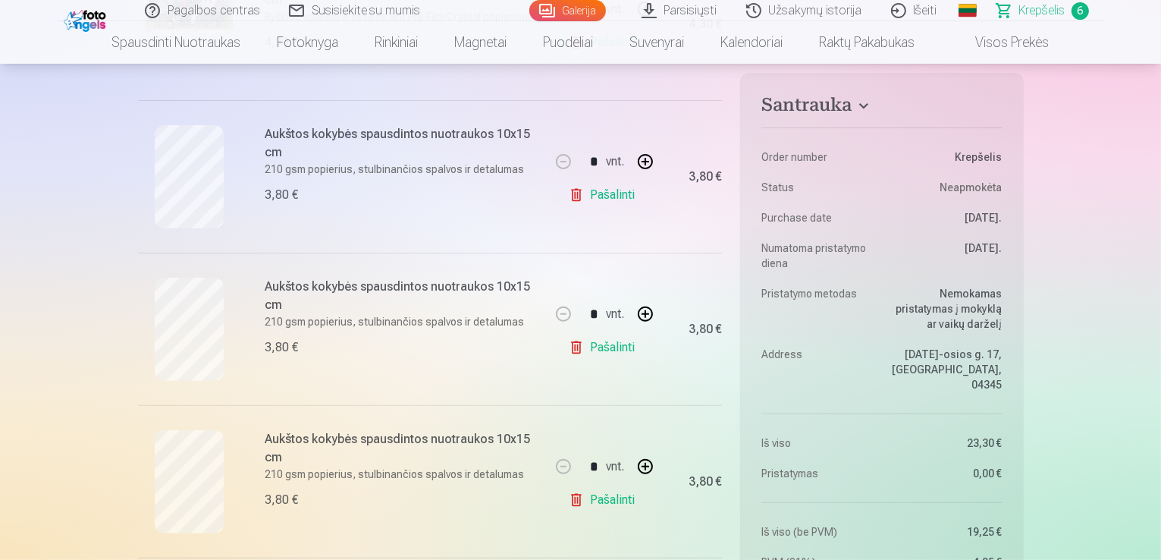
scroll to position [425, 0]
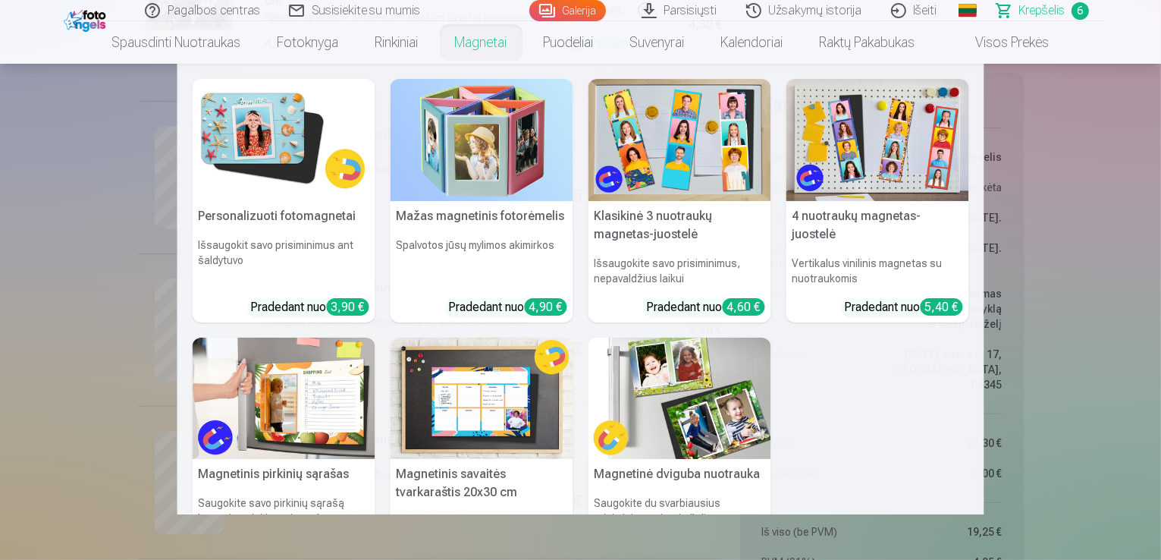
click at [630, 363] on img at bounding box center [680, 399] width 183 height 122
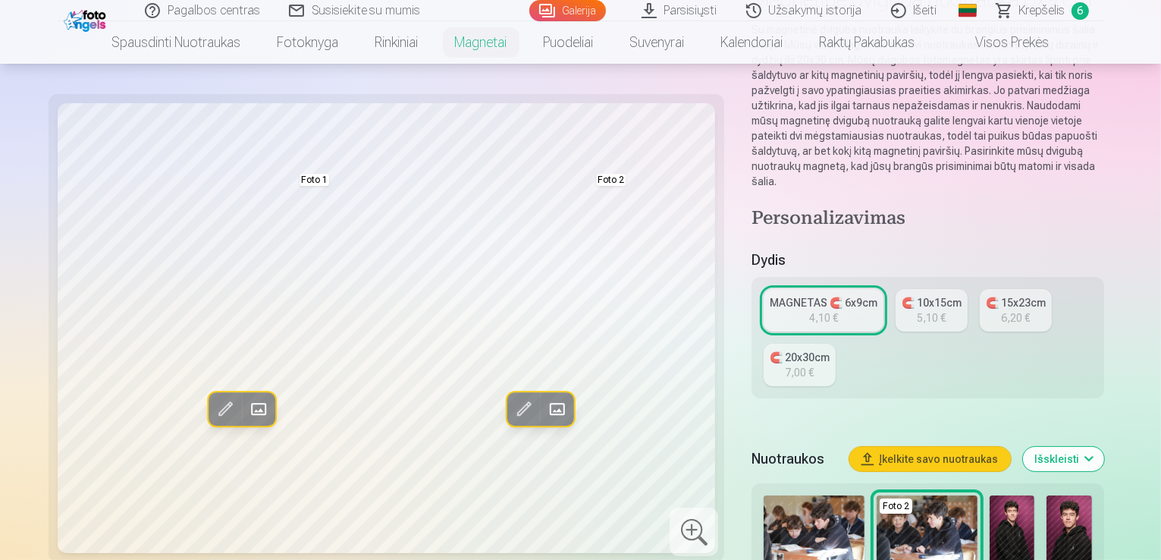
scroll to position [130, 0]
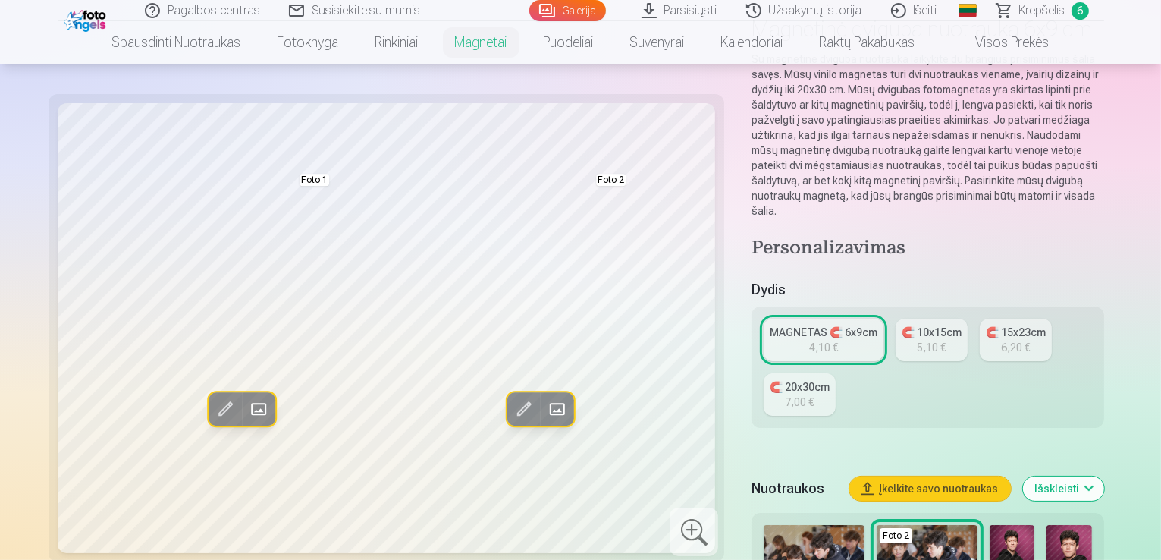
click at [896, 319] on link "🧲 10x15cm 5,10 €" at bounding box center [932, 340] width 72 height 42
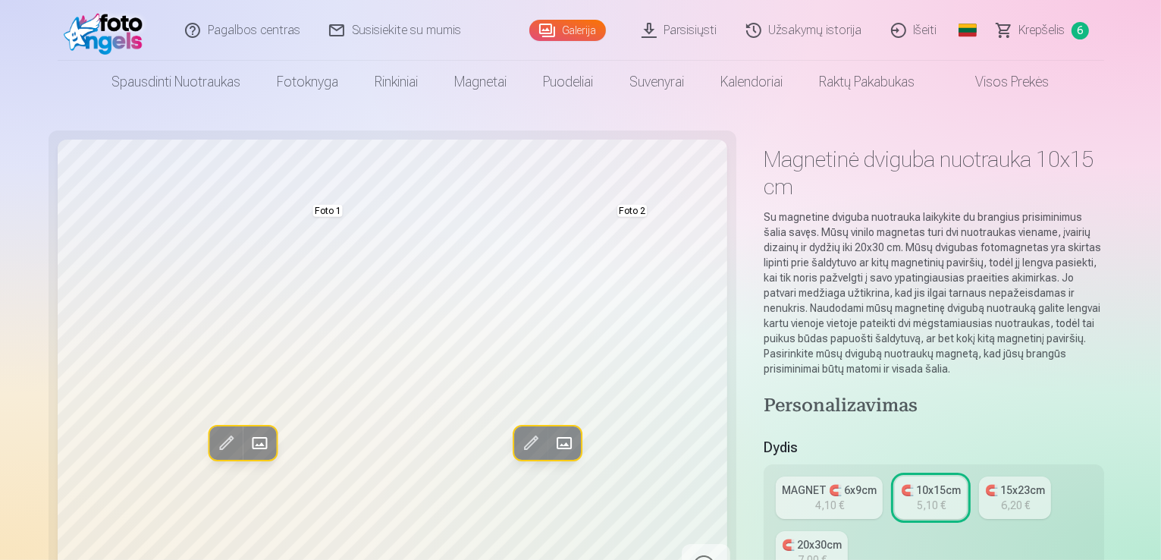
click at [803, 482] on div "MAGNET 🧲 6x9cm" at bounding box center [829, 489] width 95 height 15
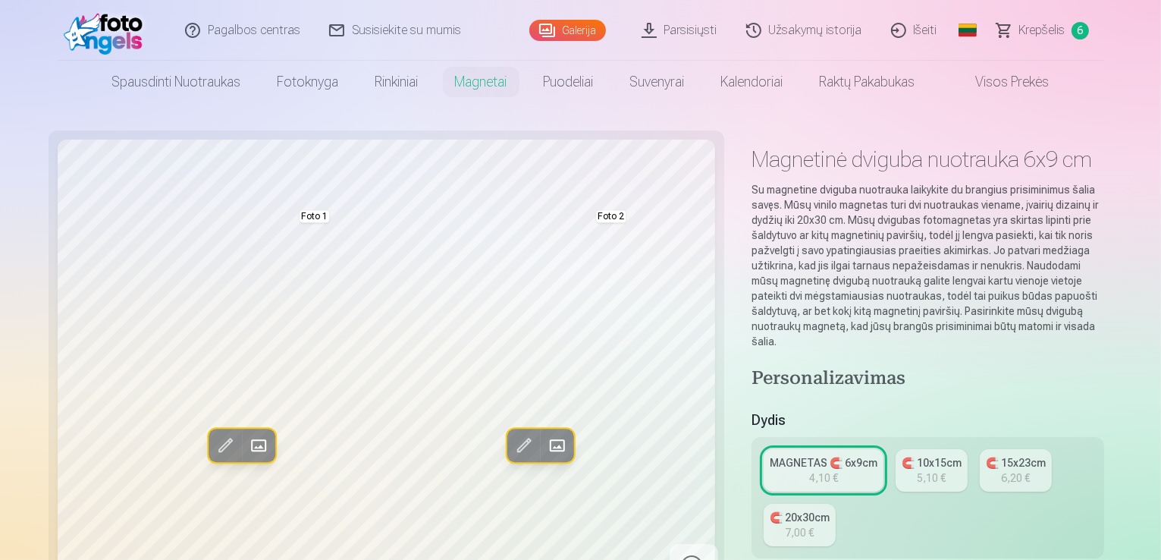
drag, startPoint x: 1161, startPoint y: 41, endPoint x: 1162, endPoint y: 53, distance: 12.2
click at [1161, 53] on html "Pagalbos centras Susisiekite su mumis Galerija Parsisiųsti Užsakymų istorija Iš…" at bounding box center [580, 280] width 1161 height 560
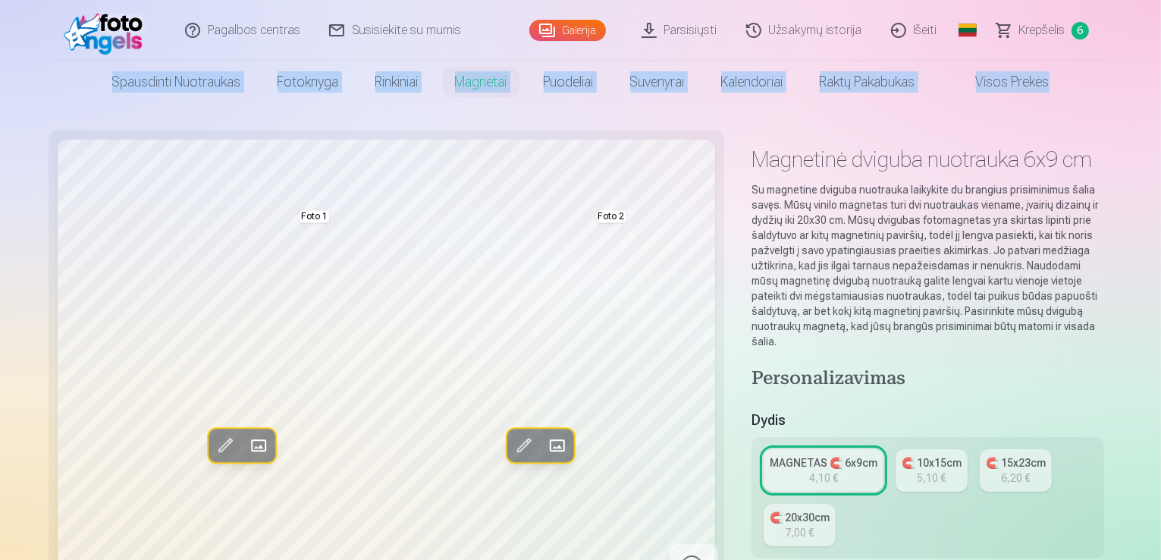
click at [247, 447] on span at bounding box center [259, 446] width 24 height 24
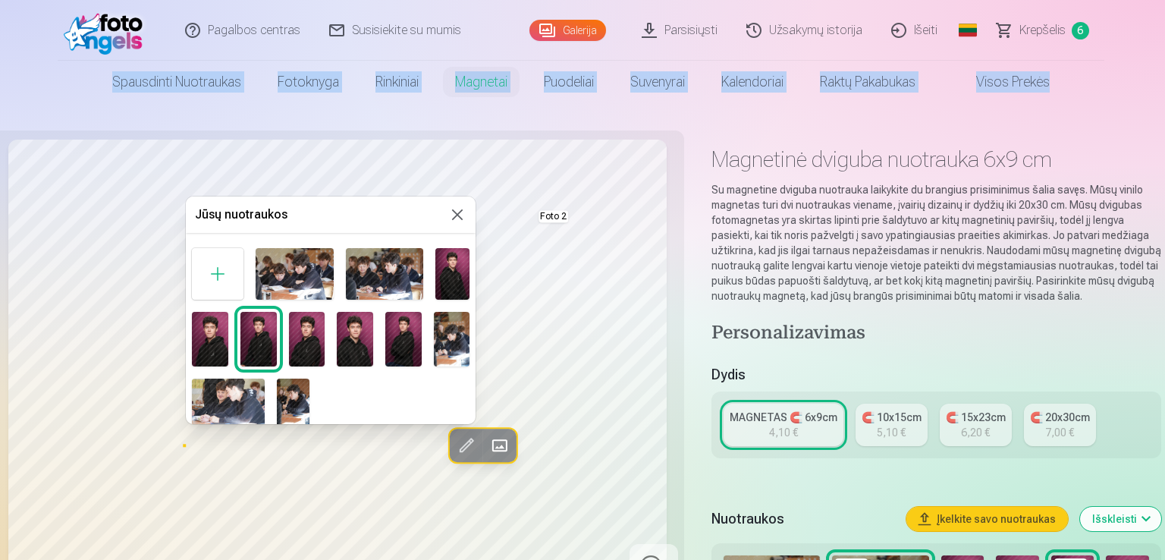
click at [316, 338] on img at bounding box center [307, 339] width 36 height 55
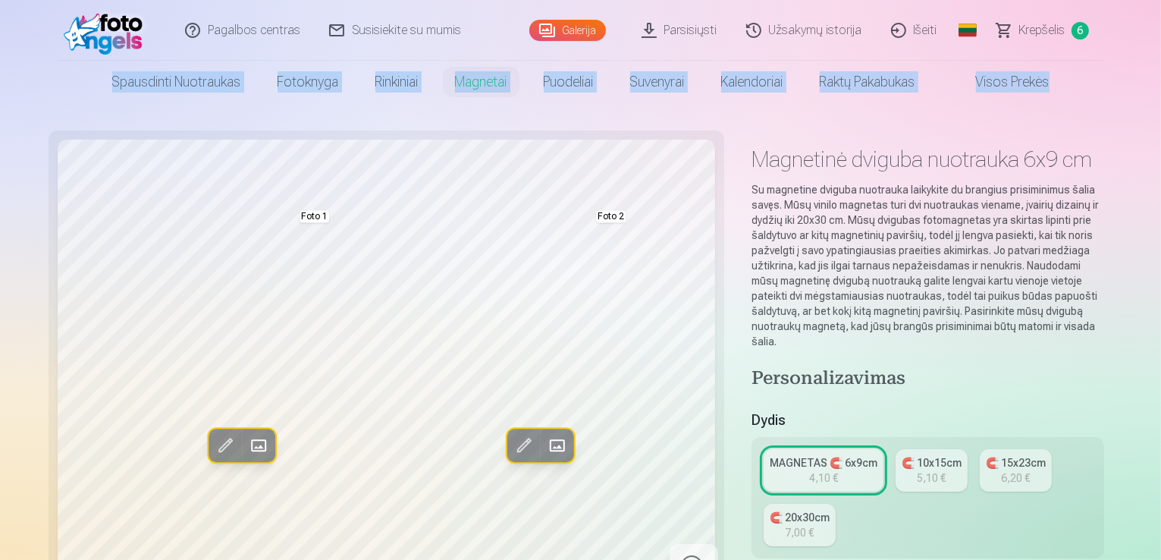
click at [545, 450] on span at bounding box center [557, 446] width 24 height 24
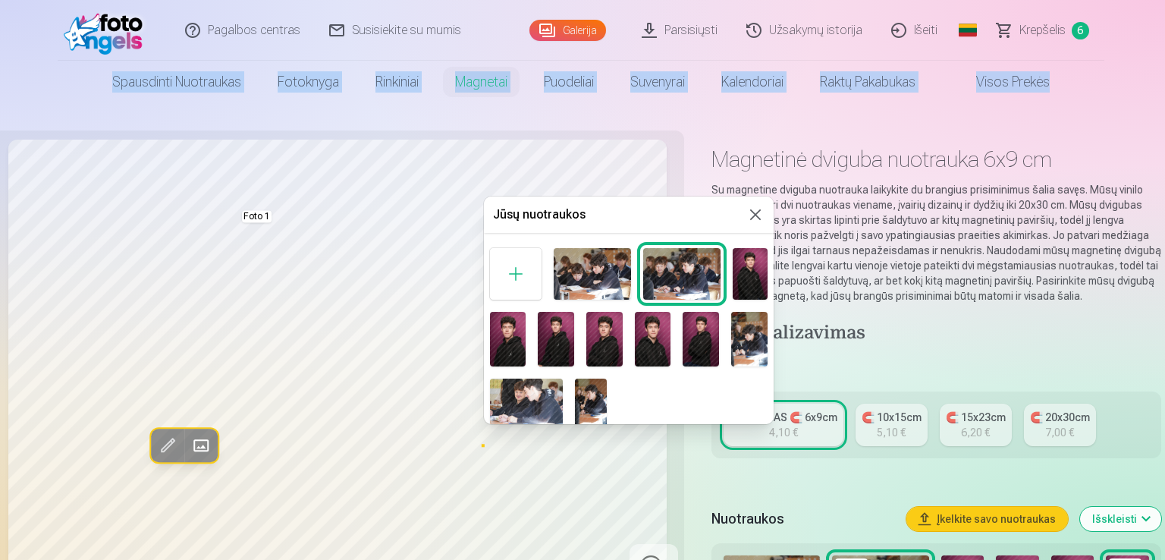
click at [521, 338] on img at bounding box center [508, 339] width 36 height 55
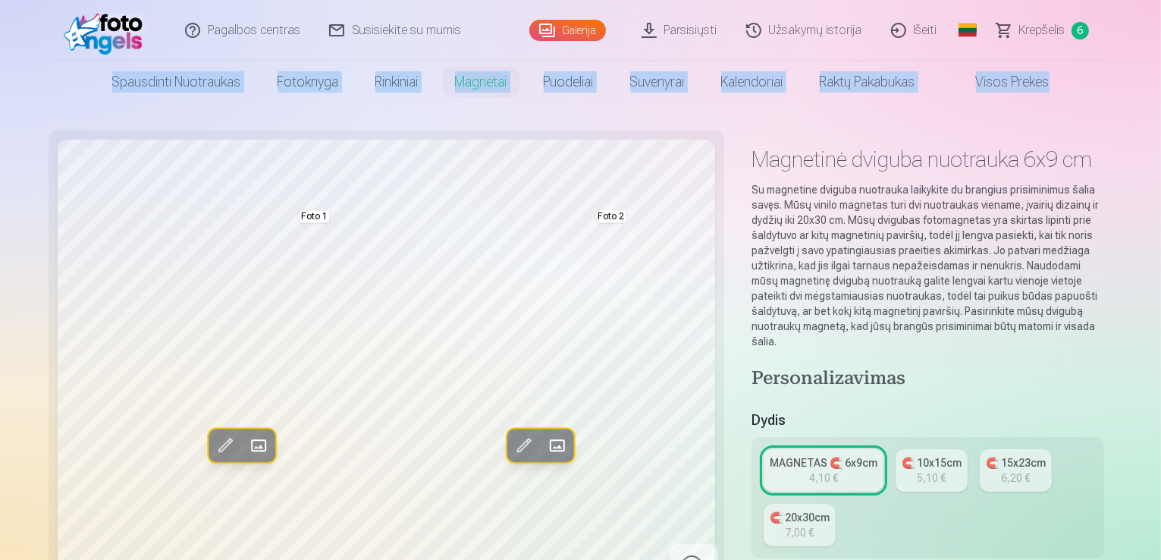
click at [545, 438] on span at bounding box center [557, 446] width 24 height 24
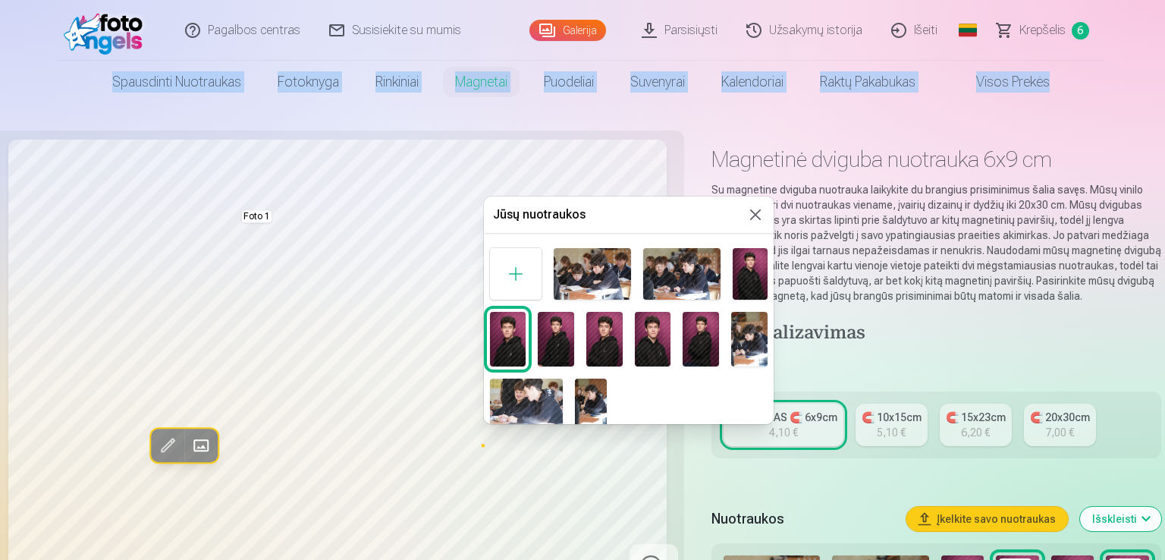
click at [748, 283] on img at bounding box center [750, 274] width 34 height 52
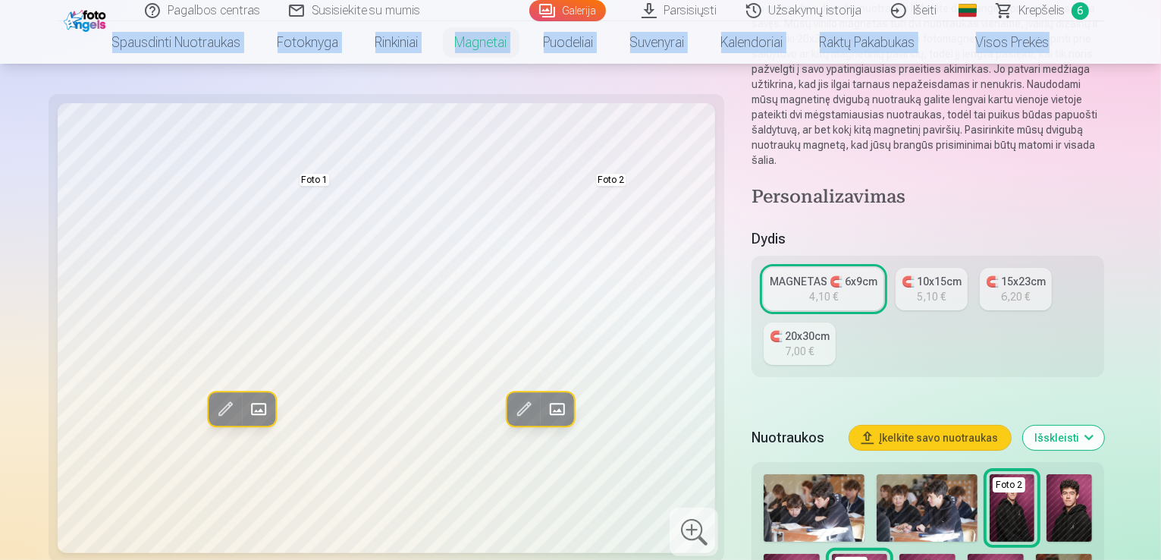
scroll to position [189, 0]
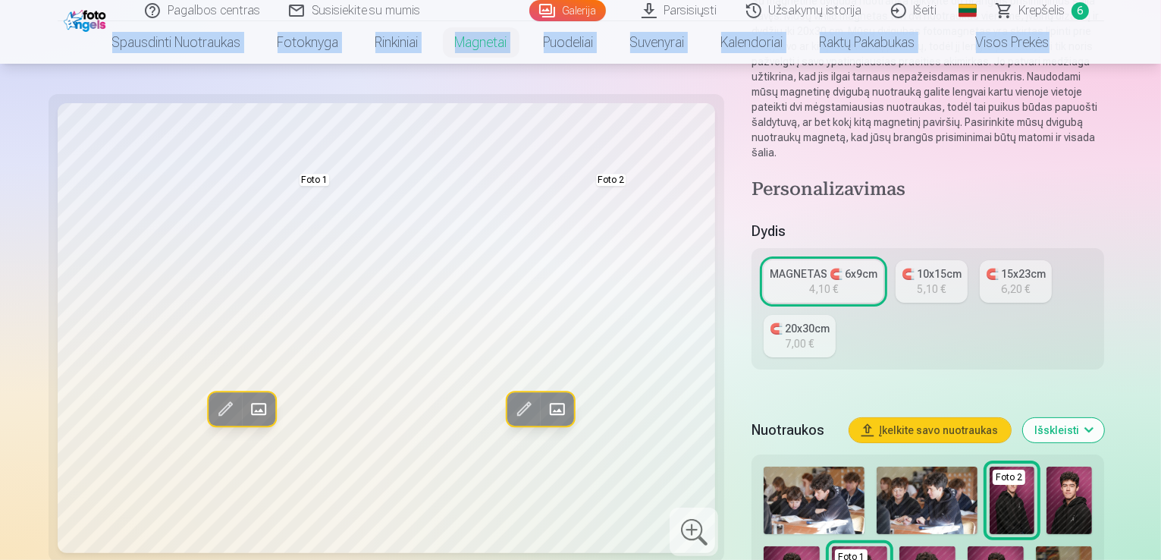
click at [545, 407] on span at bounding box center [557, 410] width 24 height 24
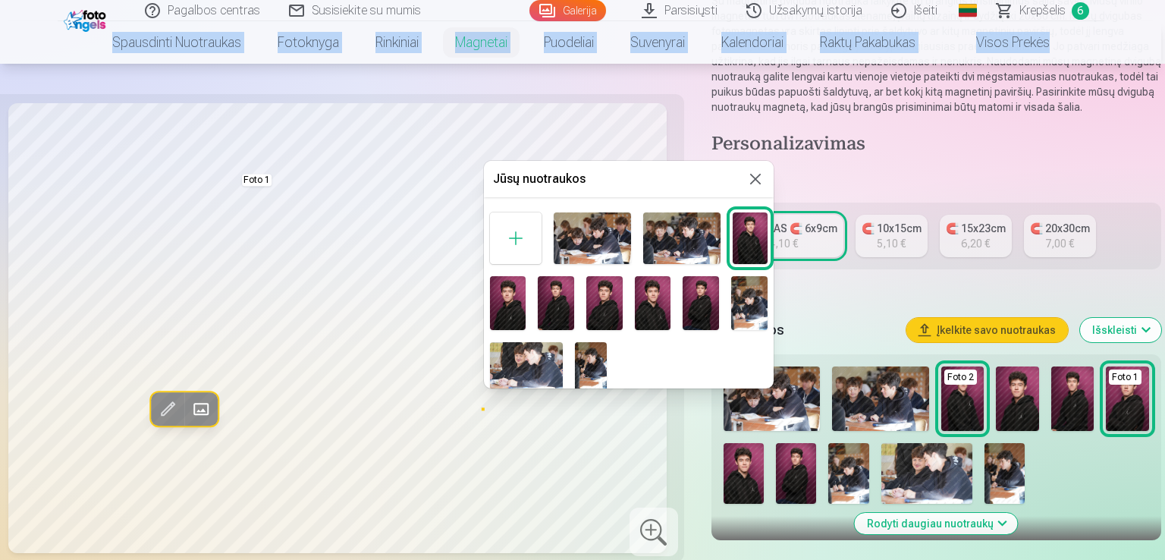
click at [515, 301] on img at bounding box center [508, 303] width 36 height 55
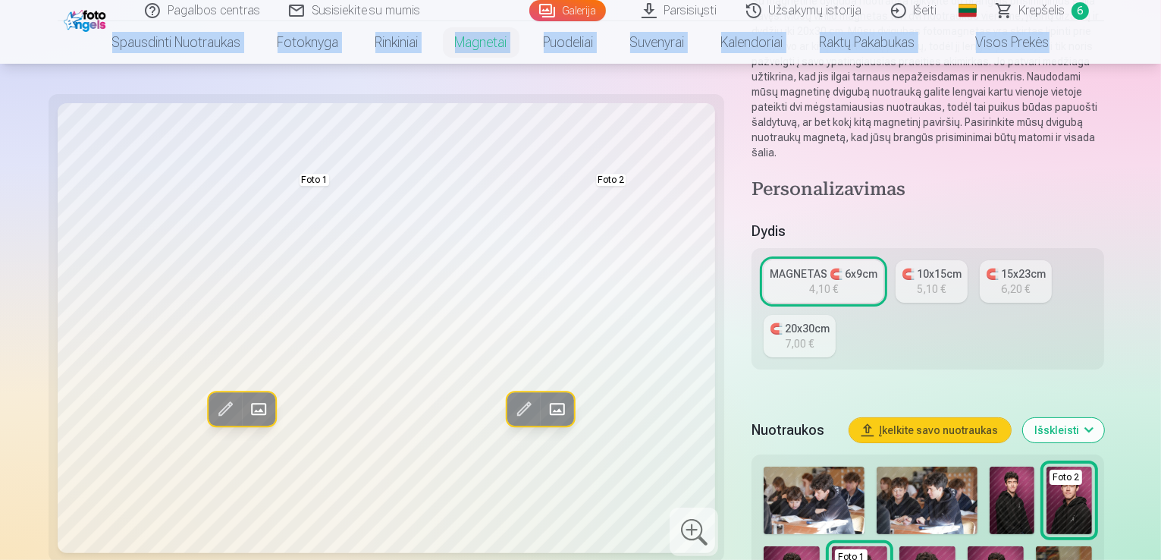
click at [545, 400] on span at bounding box center [557, 410] width 24 height 24
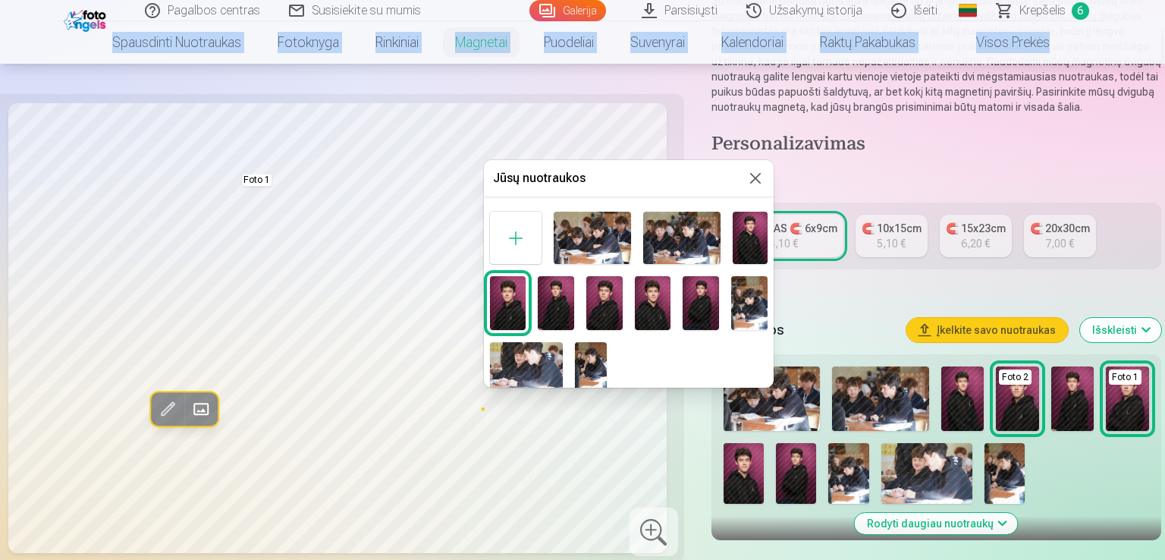
click at [740, 244] on img at bounding box center [750, 238] width 34 height 52
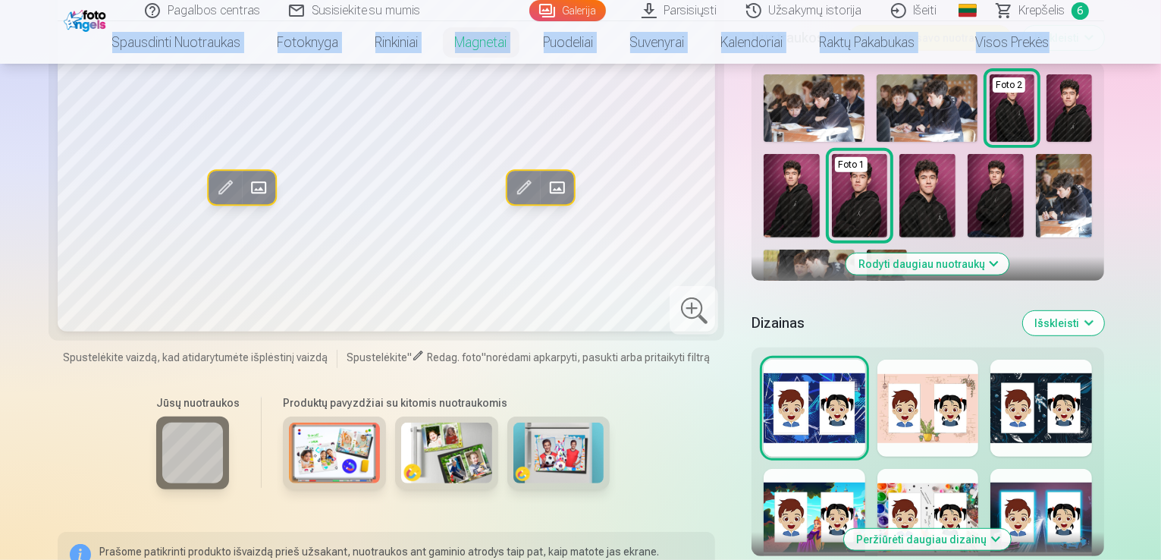
scroll to position [625, 0]
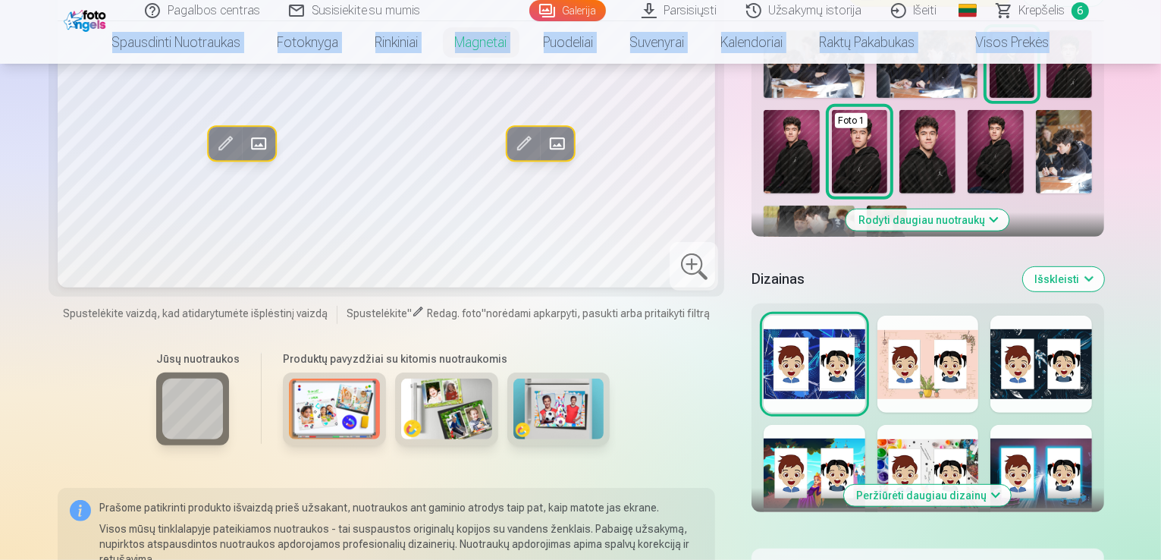
click at [289, 379] on img at bounding box center [334, 409] width 91 height 61
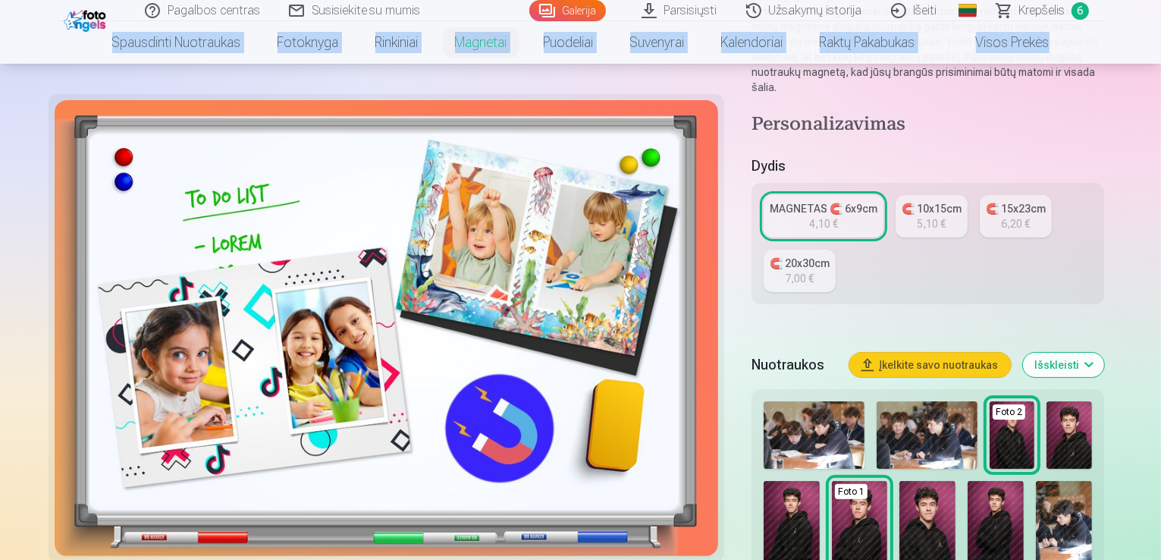
scroll to position [261, 0]
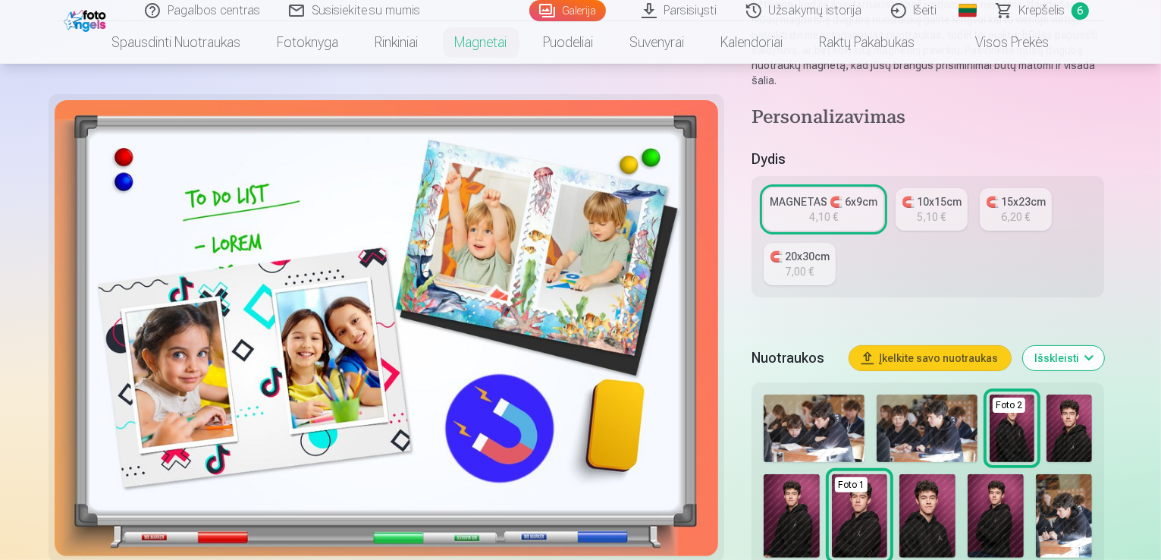
click at [629, 237] on div at bounding box center [387, 328] width 665 height 456
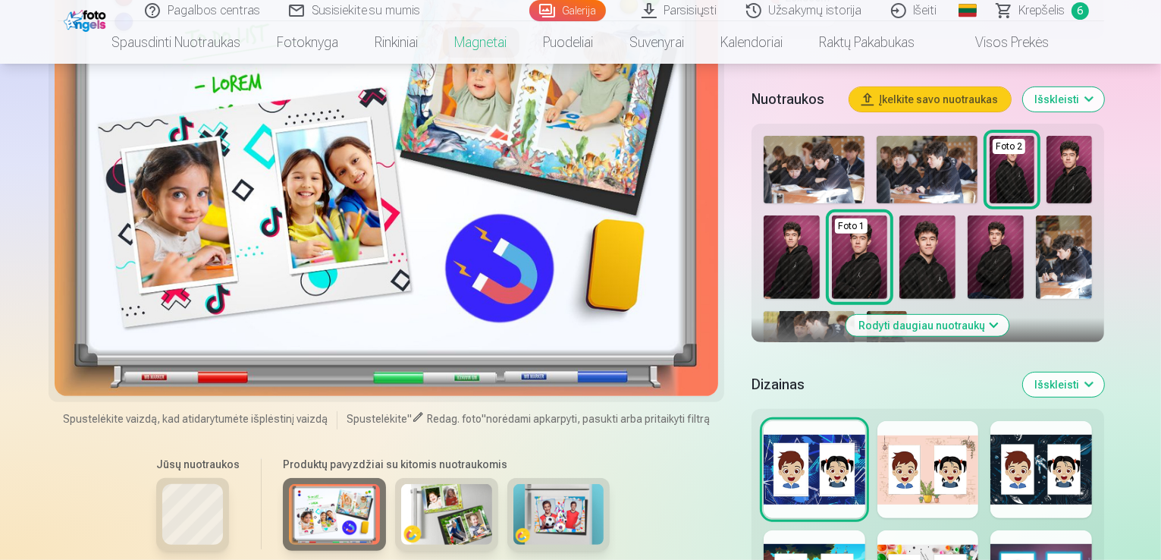
scroll to position [595, 0]
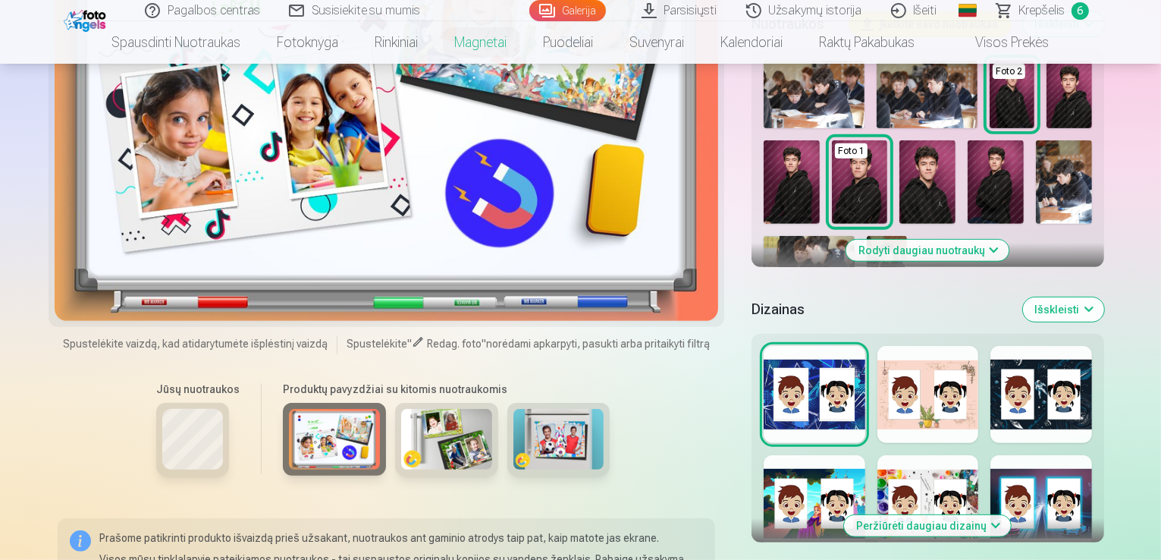
click at [440, 403] on div at bounding box center [446, 439] width 103 height 73
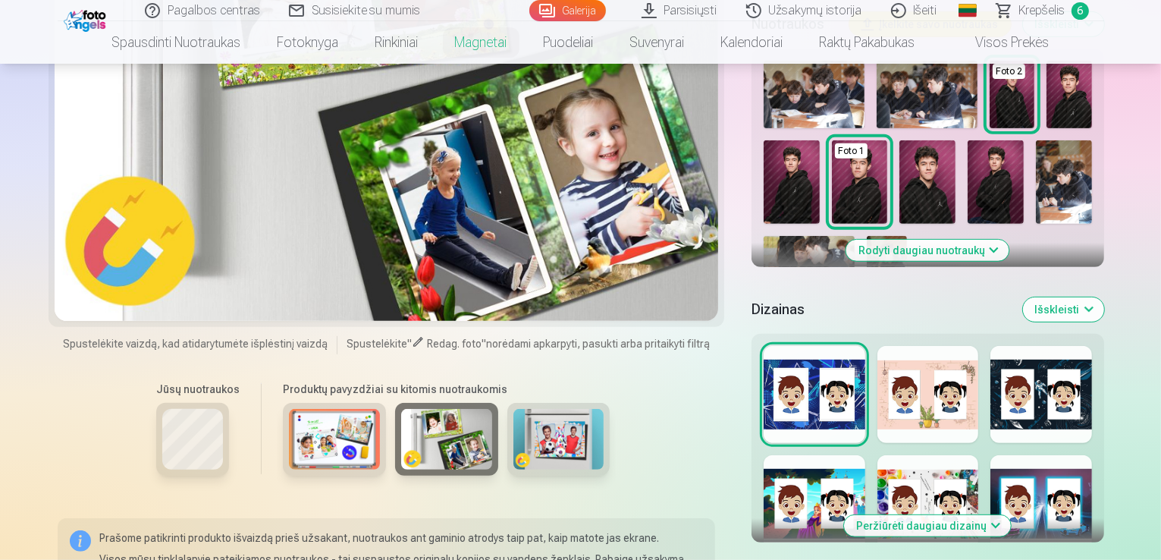
drag, startPoint x: 1161, startPoint y: 74, endPoint x: 1162, endPoint y: 31, distance: 43.3
click at [646, 372] on div "Jūsų nuotraukos Produktų pavyzdžiai su kitomis nuotraukomis" at bounding box center [387, 435] width 658 height 127
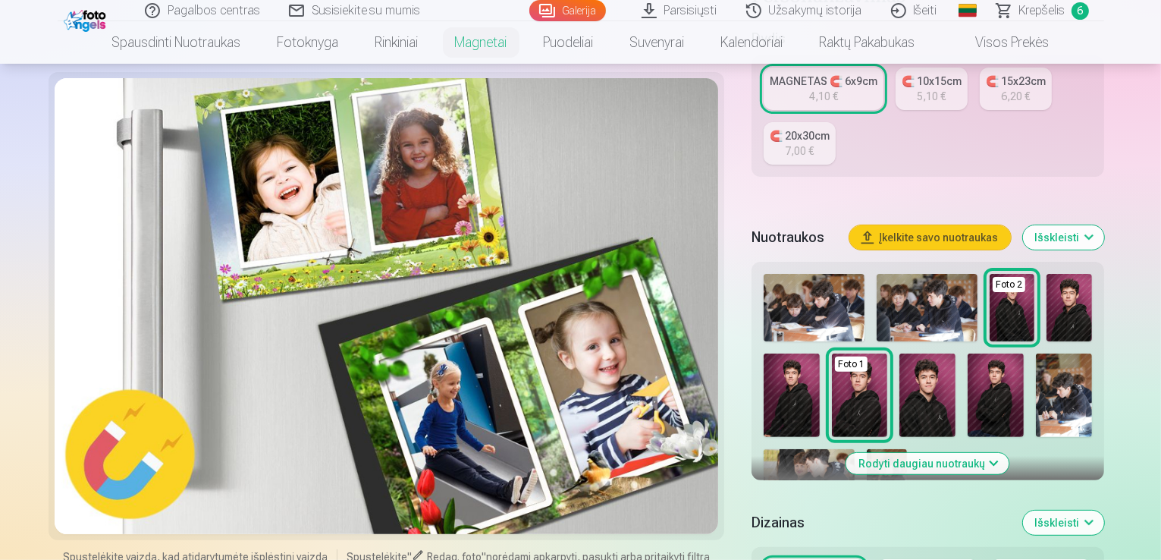
scroll to position [382, 0]
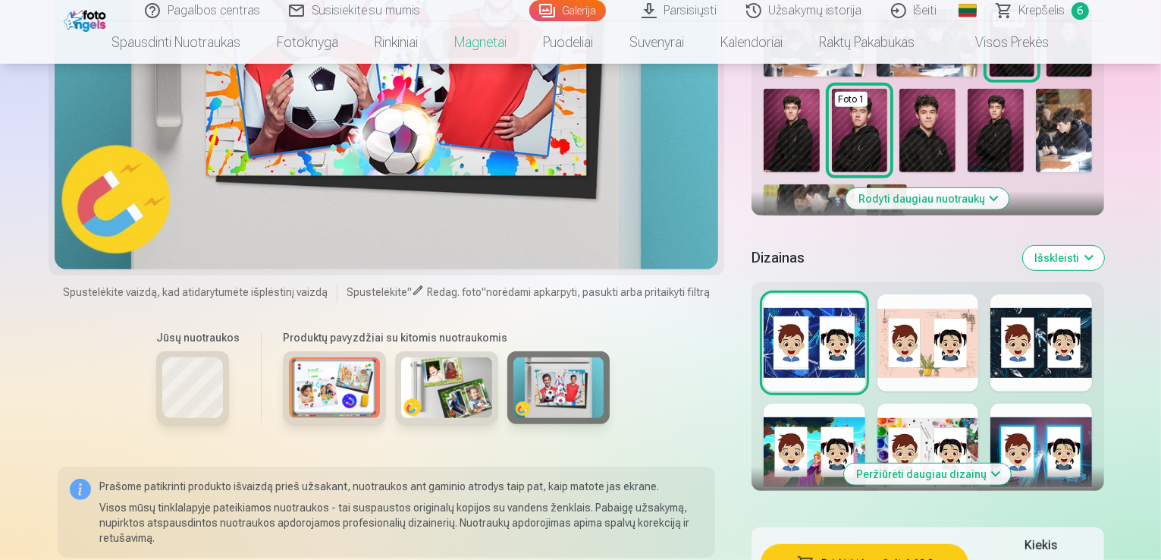
scroll to position [611, 0]
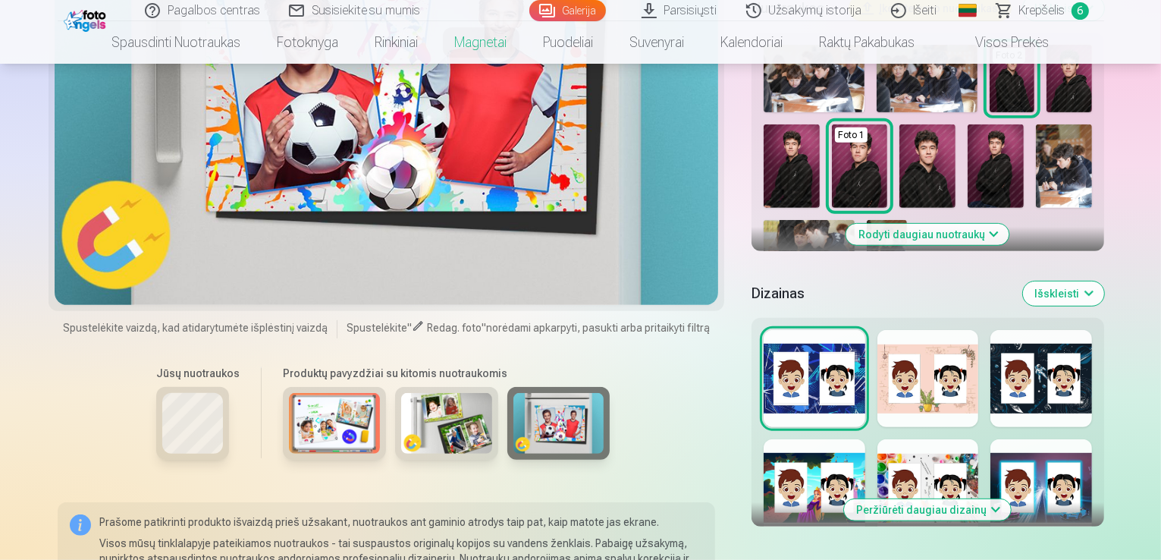
click at [997, 499] on button "Peržiūrėti daugiau dizainų" at bounding box center [927, 509] width 167 height 21
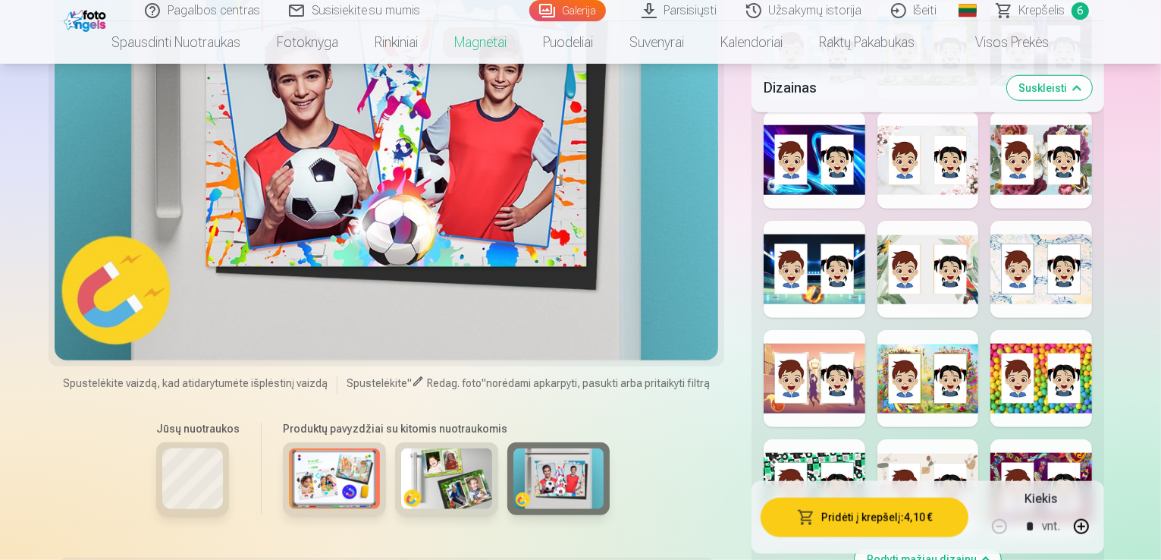
scroll to position [1493, 0]
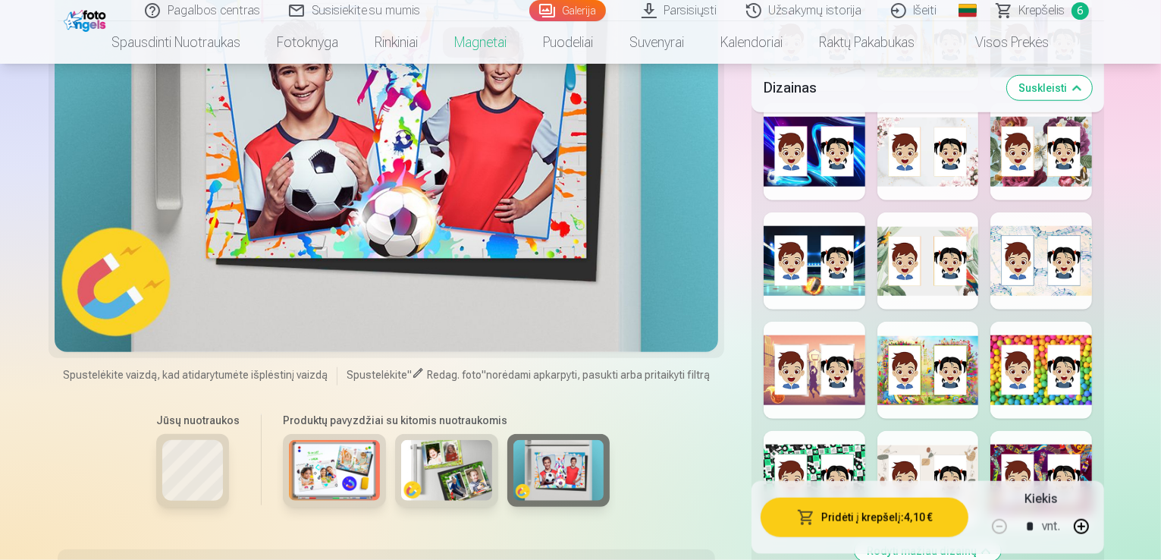
click at [802, 322] on div at bounding box center [815, 370] width 102 height 97
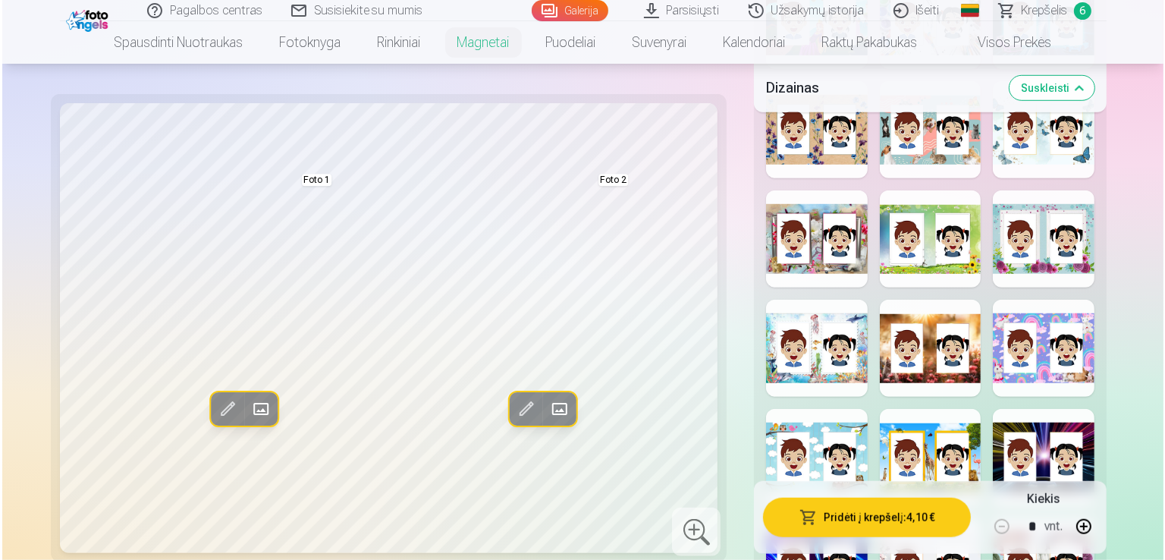
scroll to position [1036, 0]
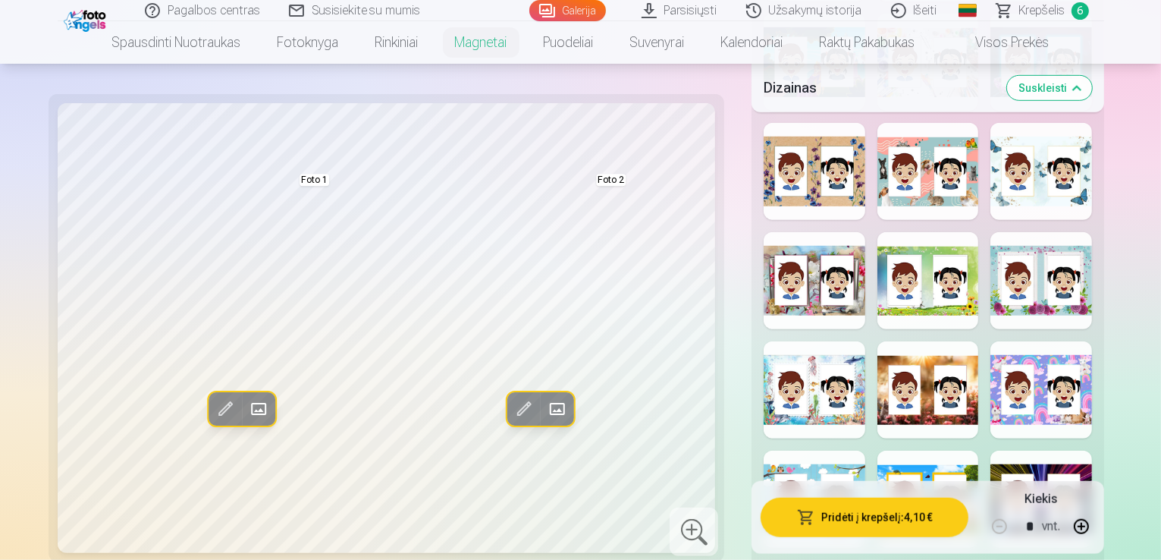
click at [545, 416] on span at bounding box center [557, 410] width 24 height 24
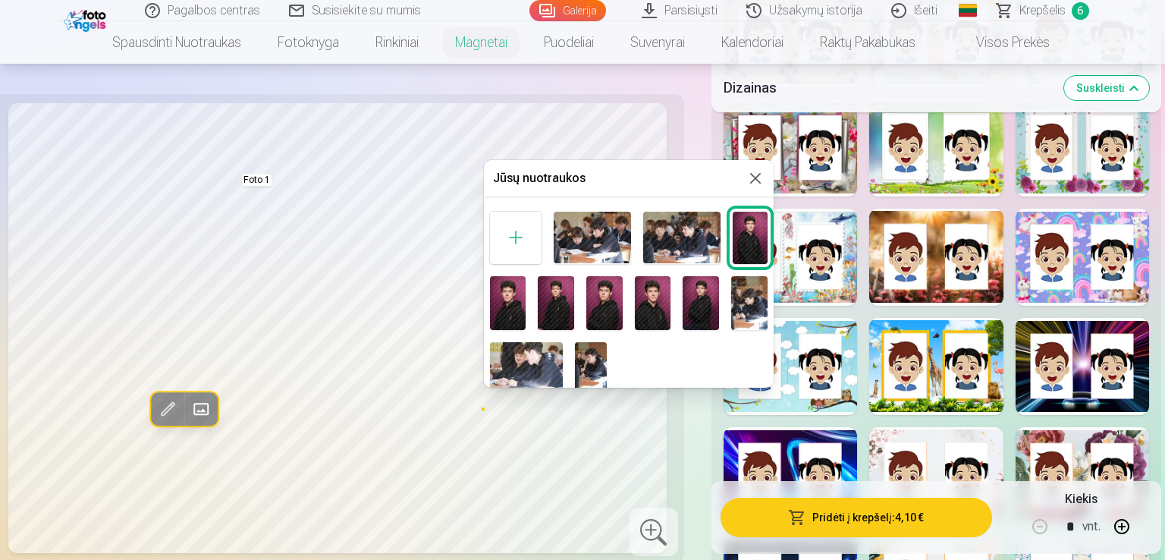
click at [762, 234] on img at bounding box center [750, 238] width 34 height 52
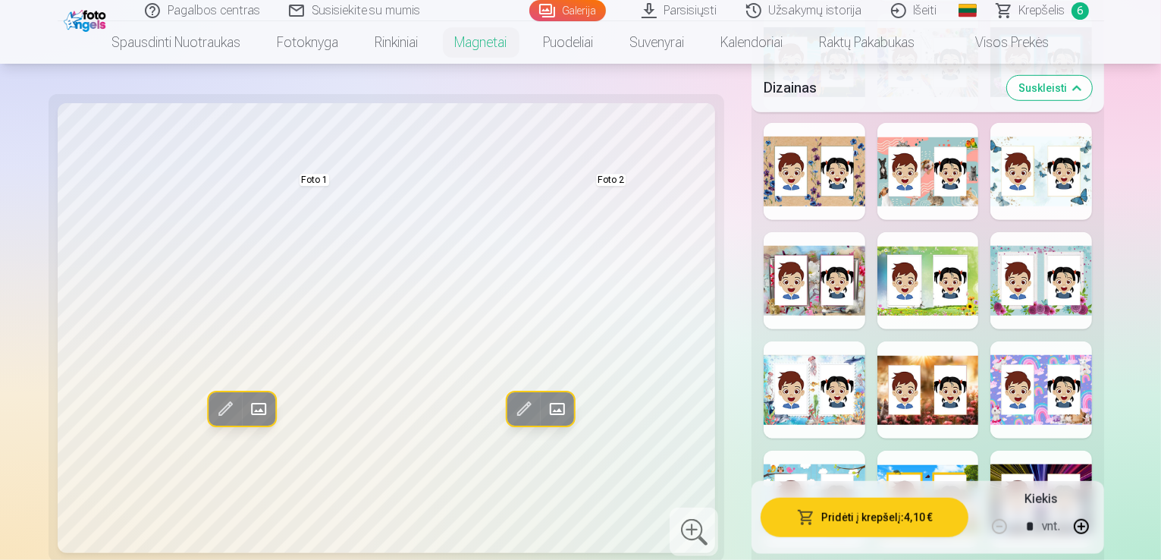
click at [841, 506] on button "Pridėti į krepšelį : 4,10 €" at bounding box center [865, 517] width 208 height 39
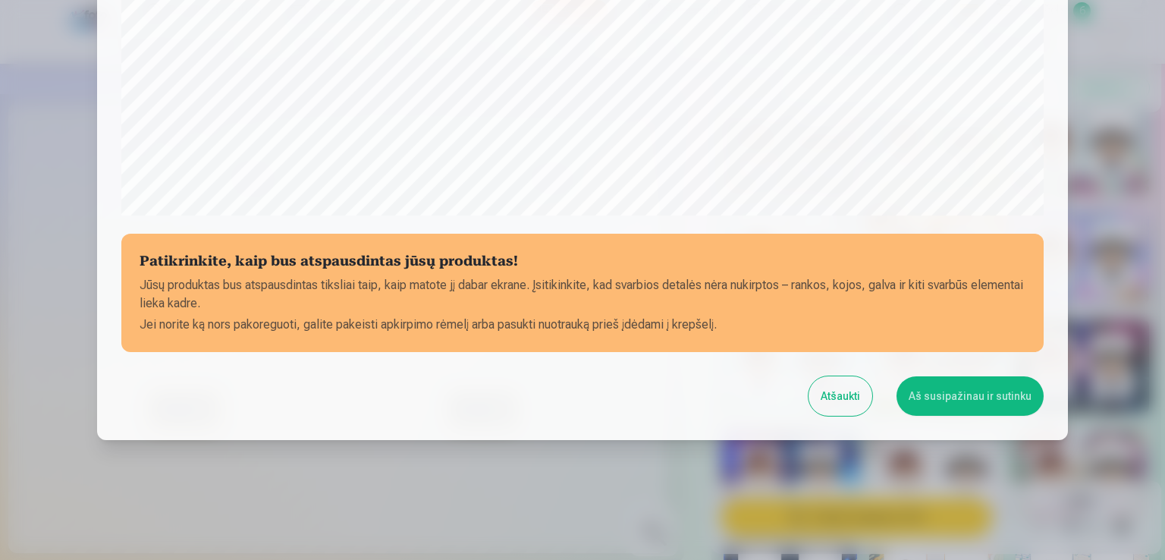
scroll to position [533, 0]
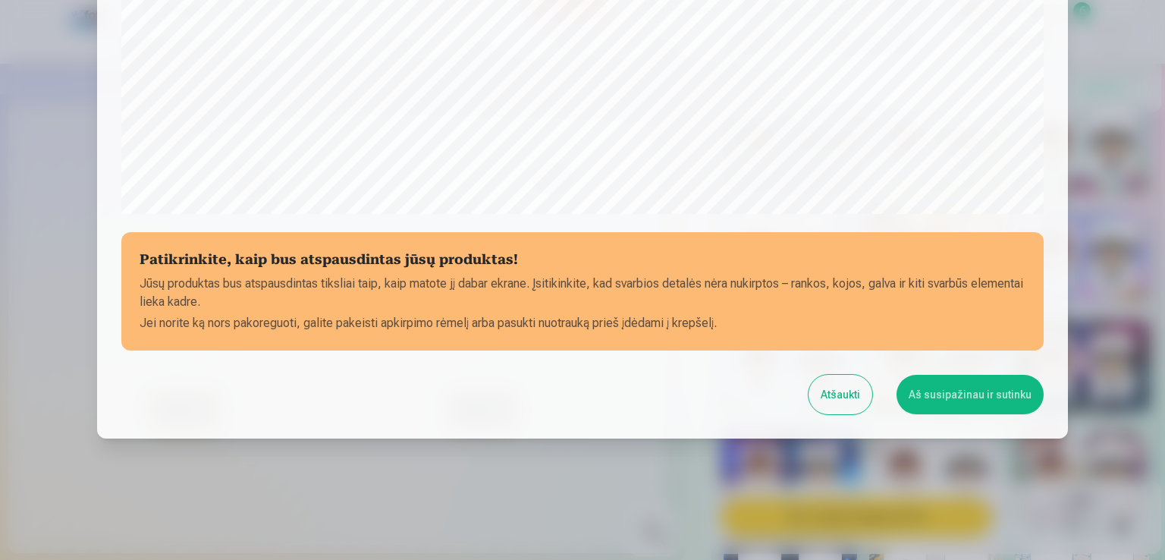
click at [969, 390] on button "Aš susipažinau ir sutinku" at bounding box center [970, 394] width 147 height 39
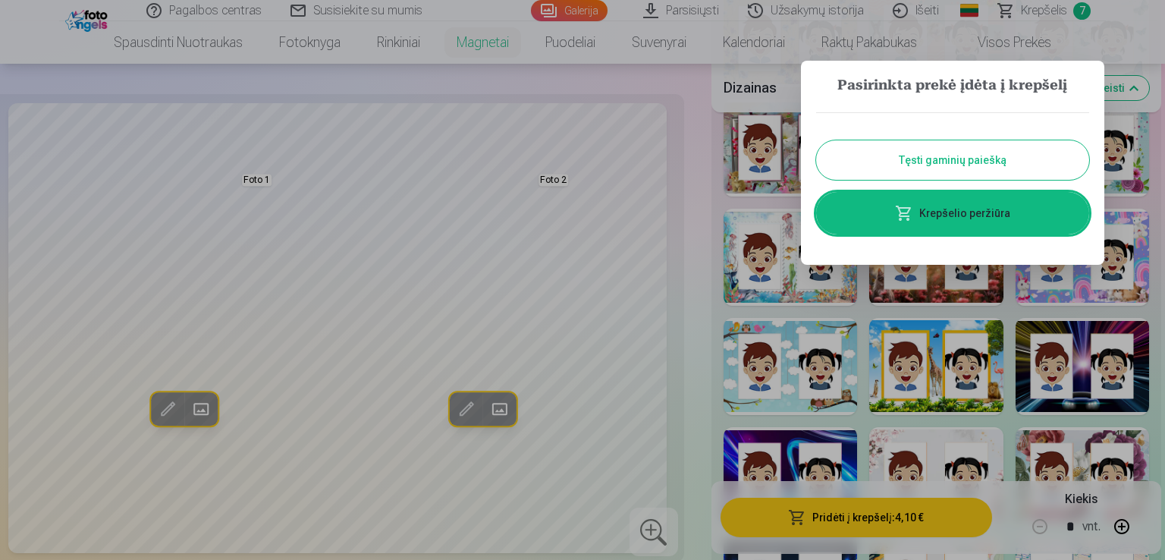
click at [970, 206] on link "Krepšelio peržiūra" at bounding box center [952, 213] width 273 height 42
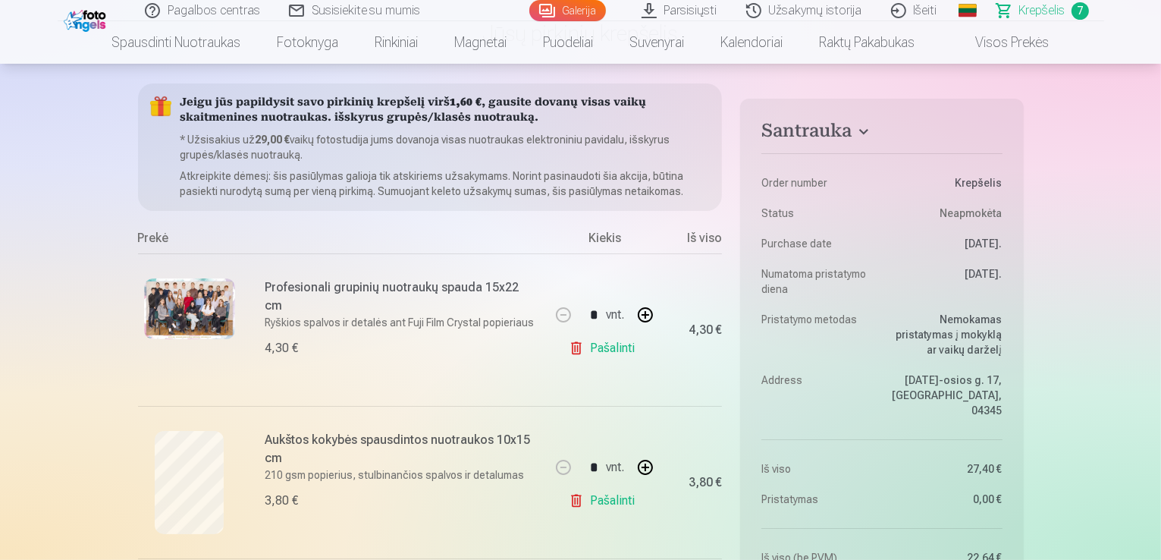
scroll to position [121, 0]
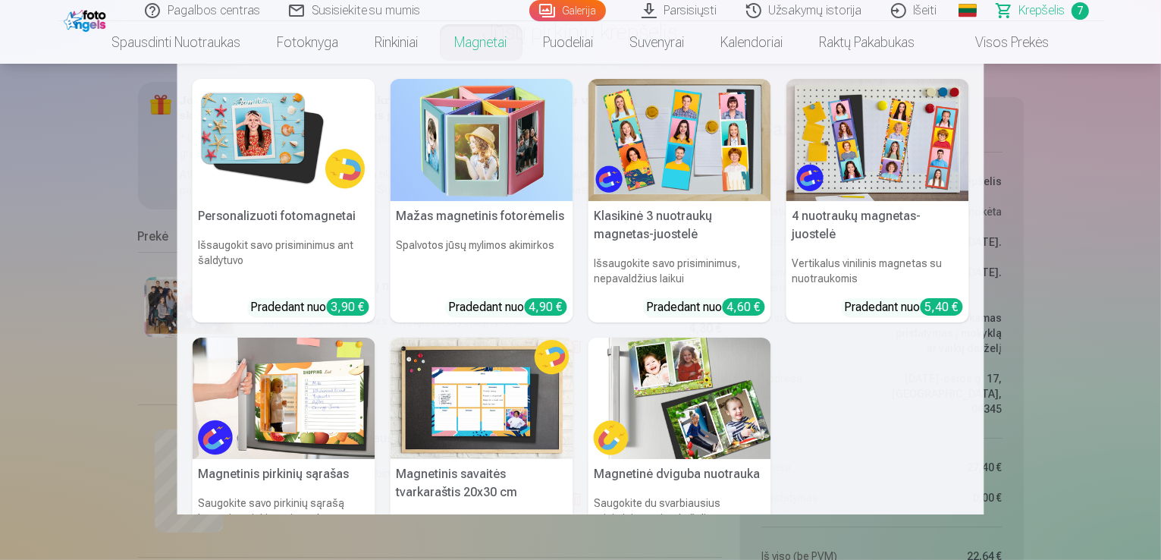
click at [715, 166] on img at bounding box center [680, 140] width 183 height 122
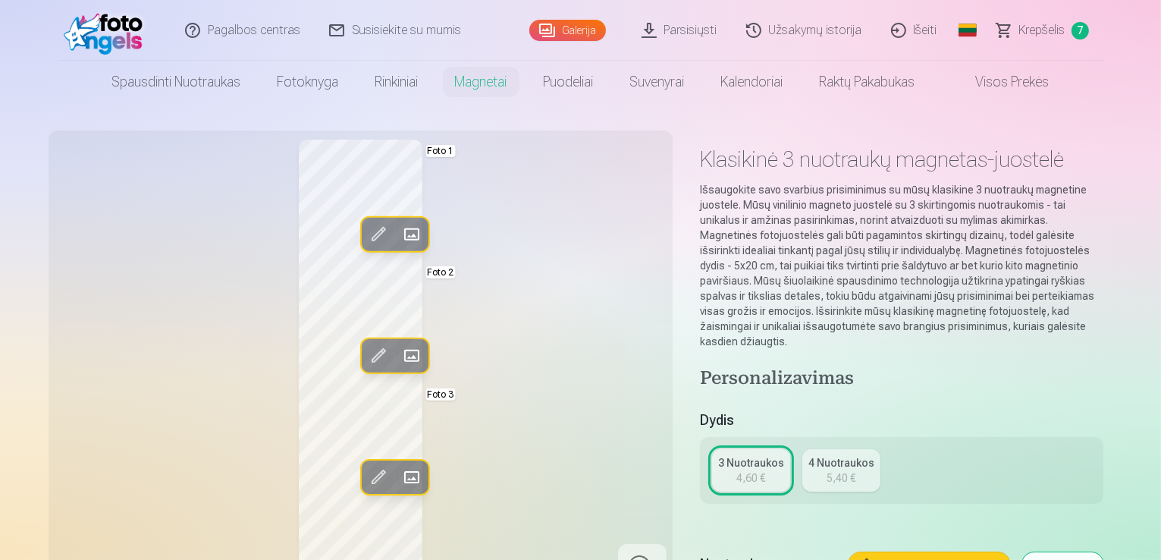
scroll to position [30, 0]
click at [399, 231] on span at bounding box center [411, 234] width 24 height 24
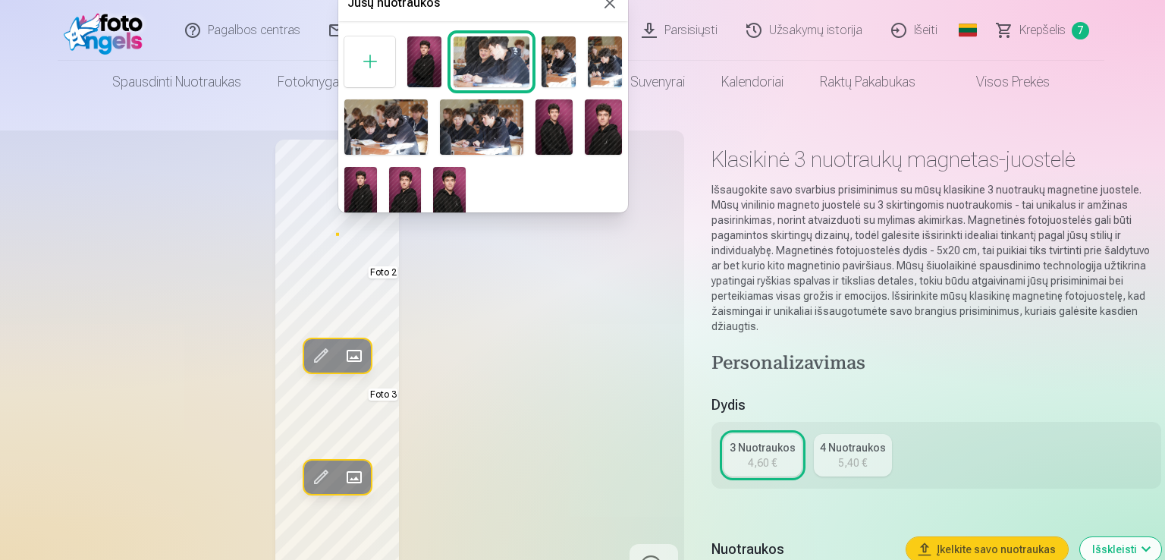
click at [553, 146] on img at bounding box center [554, 126] width 37 height 55
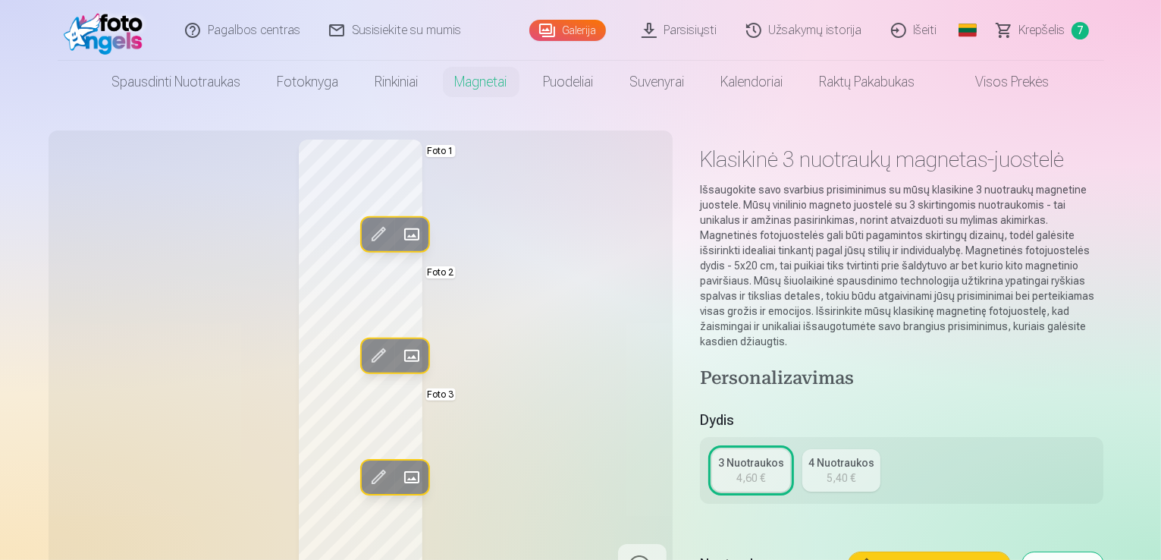
click at [399, 356] on span at bounding box center [411, 356] width 24 height 24
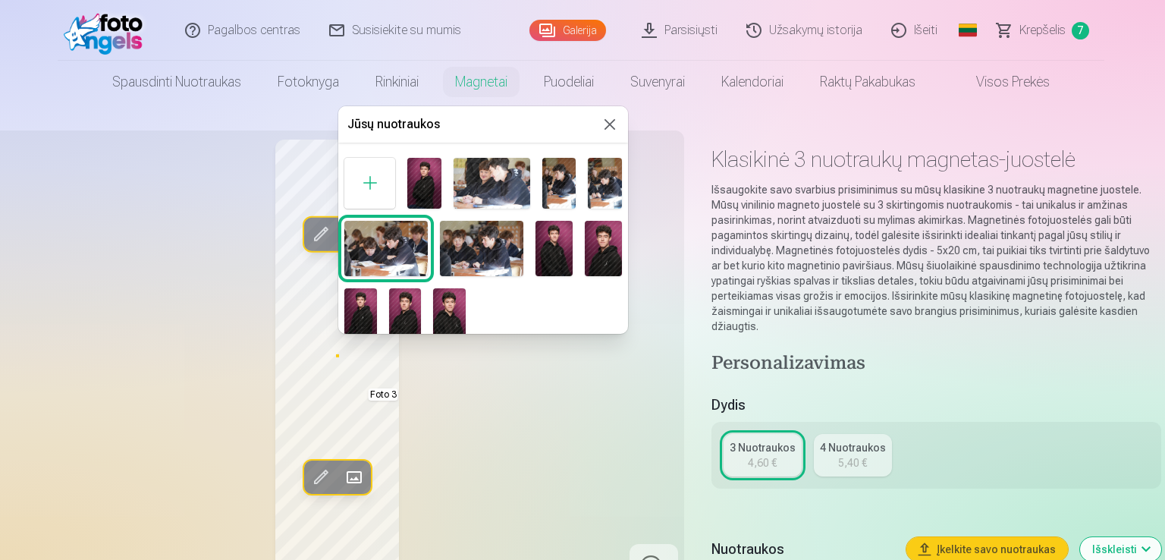
click at [587, 257] on img at bounding box center [603, 248] width 37 height 55
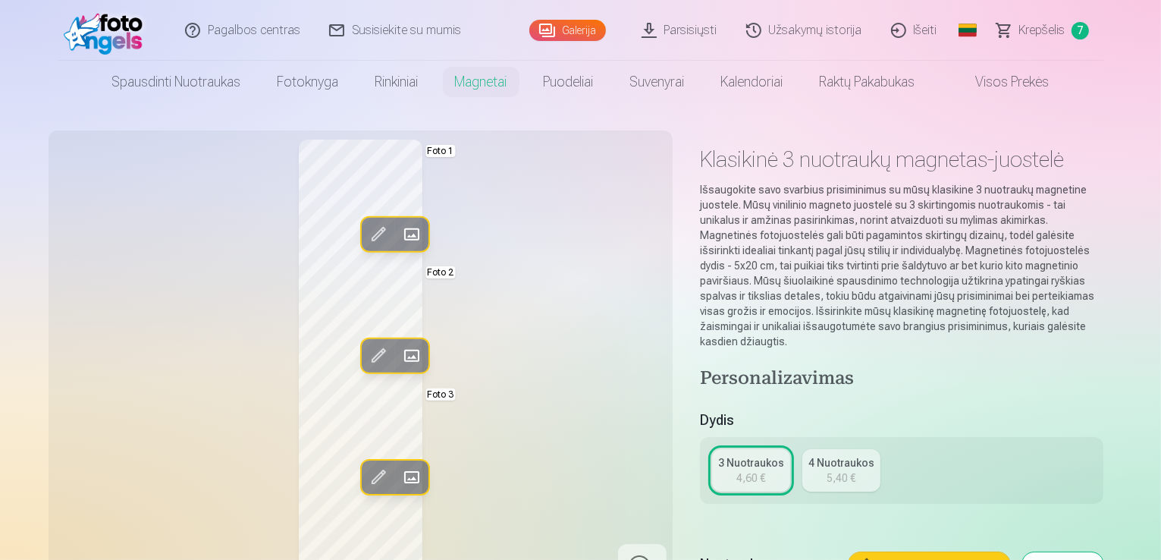
click at [399, 482] on span at bounding box center [411, 477] width 24 height 24
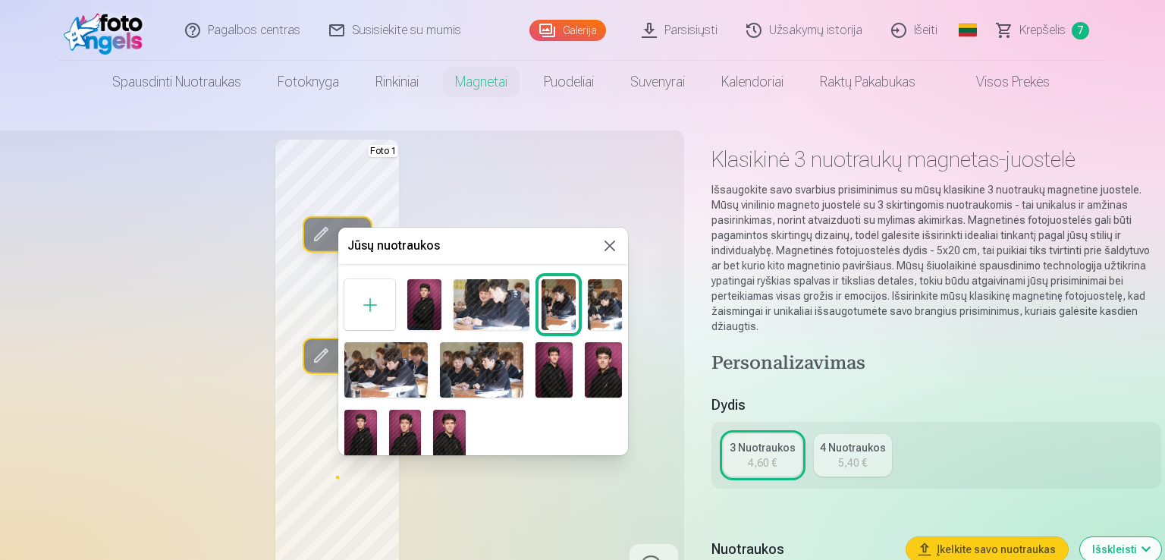
click at [522, 461] on div at bounding box center [582, 280] width 1165 height 560
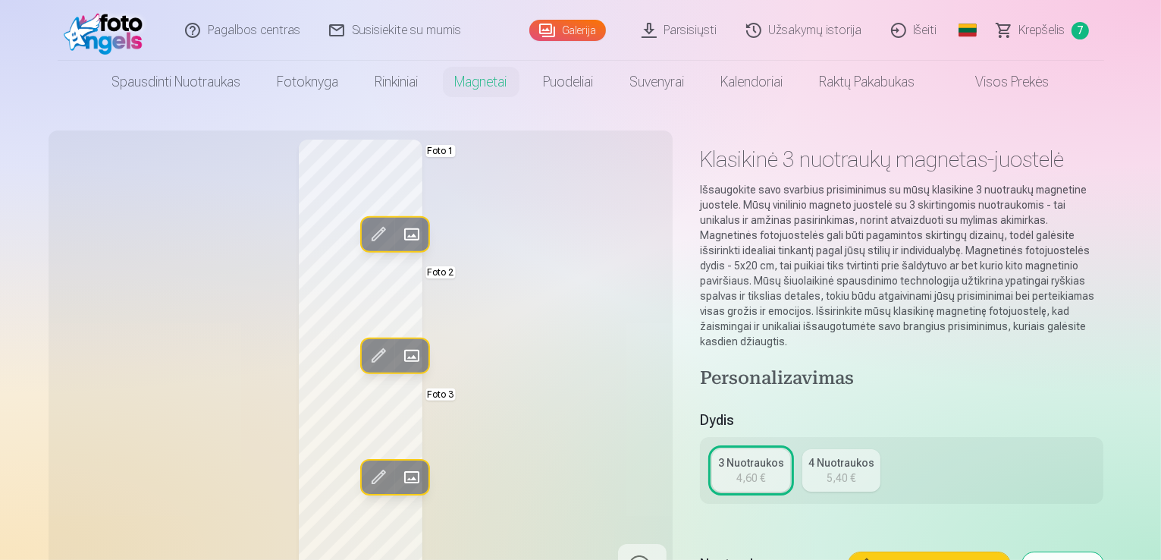
click at [399, 240] on span at bounding box center [411, 234] width 24 height 24
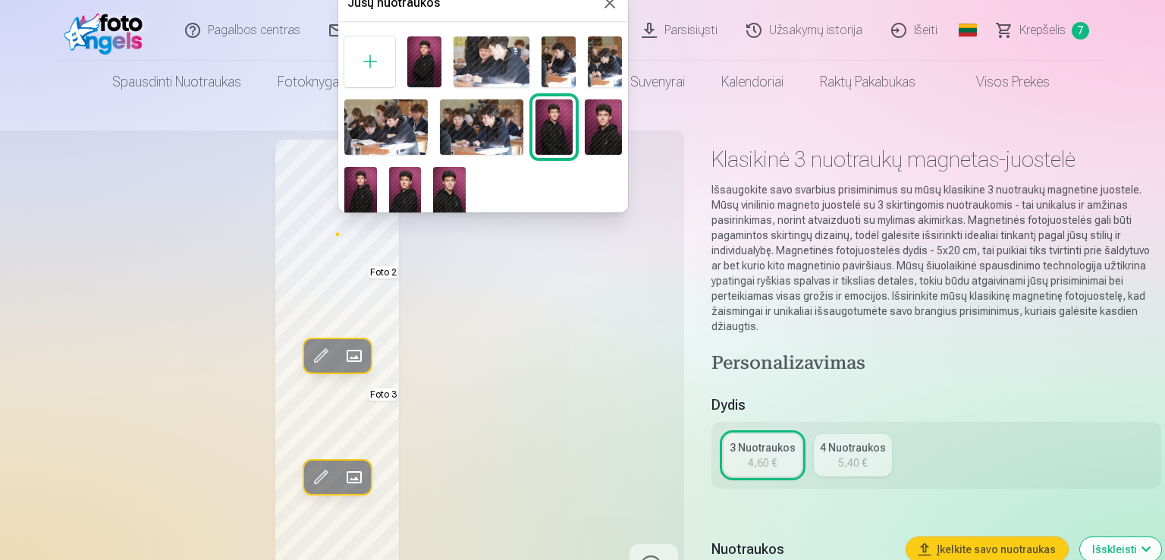
click at [550, 60] on img at bounding box center [559, 61] width 34 height 51
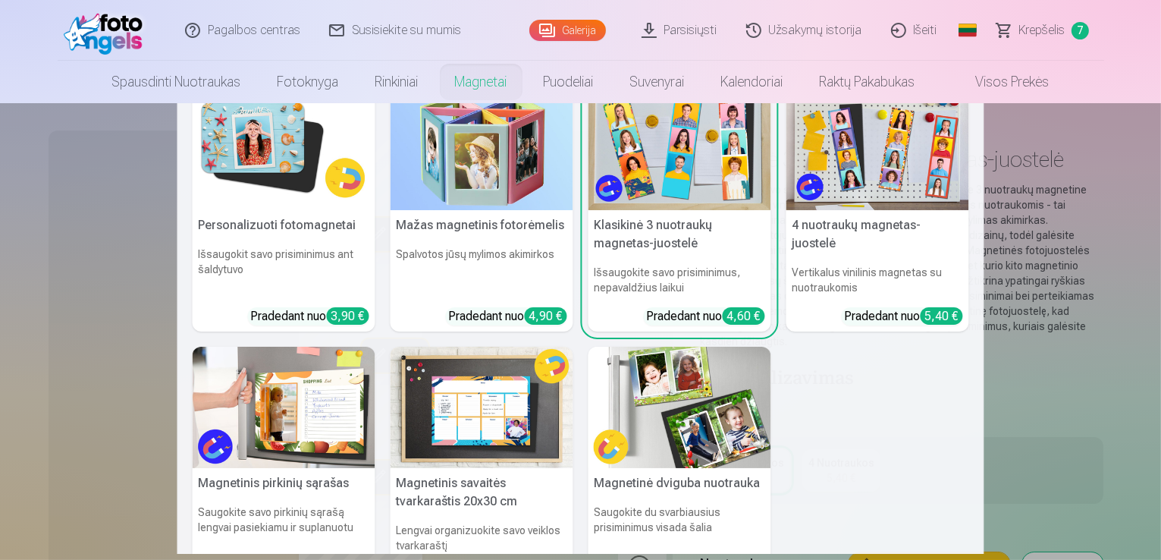
click at [629, 178] on img at bounding box center [680, 149] width 183 height 122
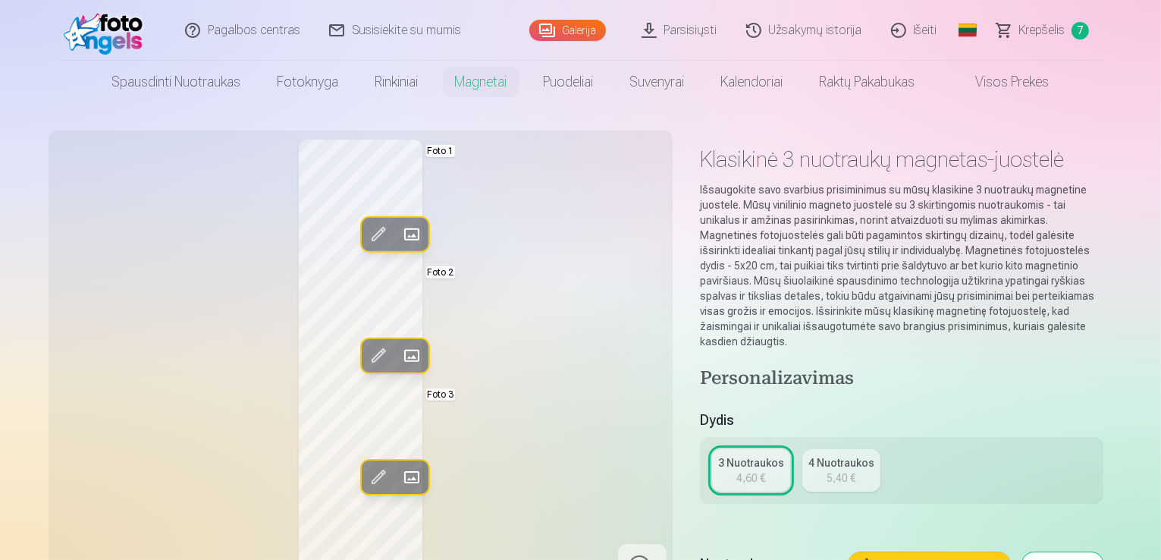
click at [399, 478] on span at bounding box center [411, 477] width 24 height 24
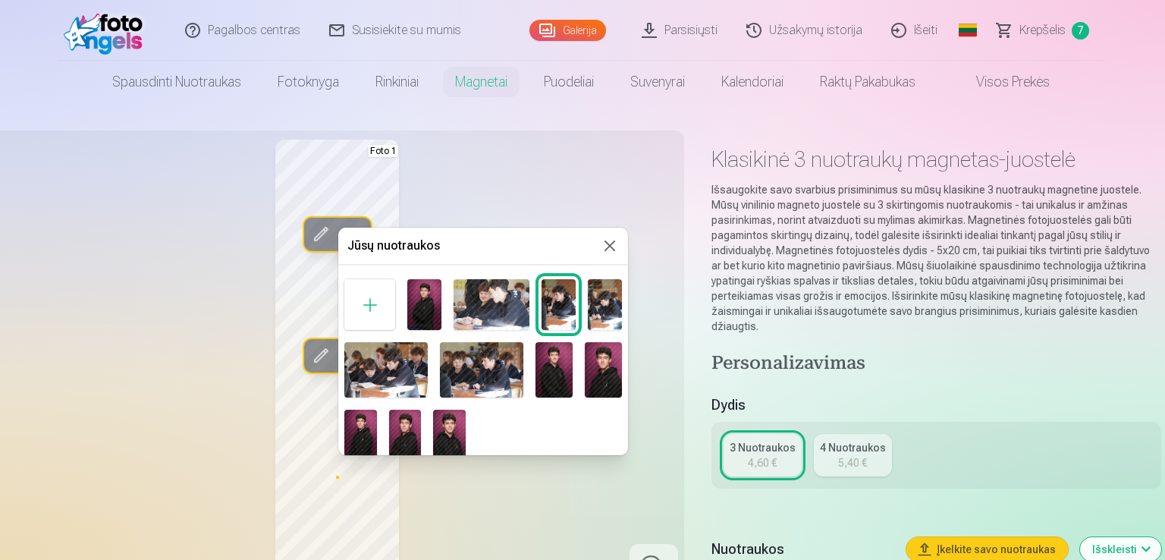
click at [403, 431] on img at bounding box center [405, 434] width 33 height 49
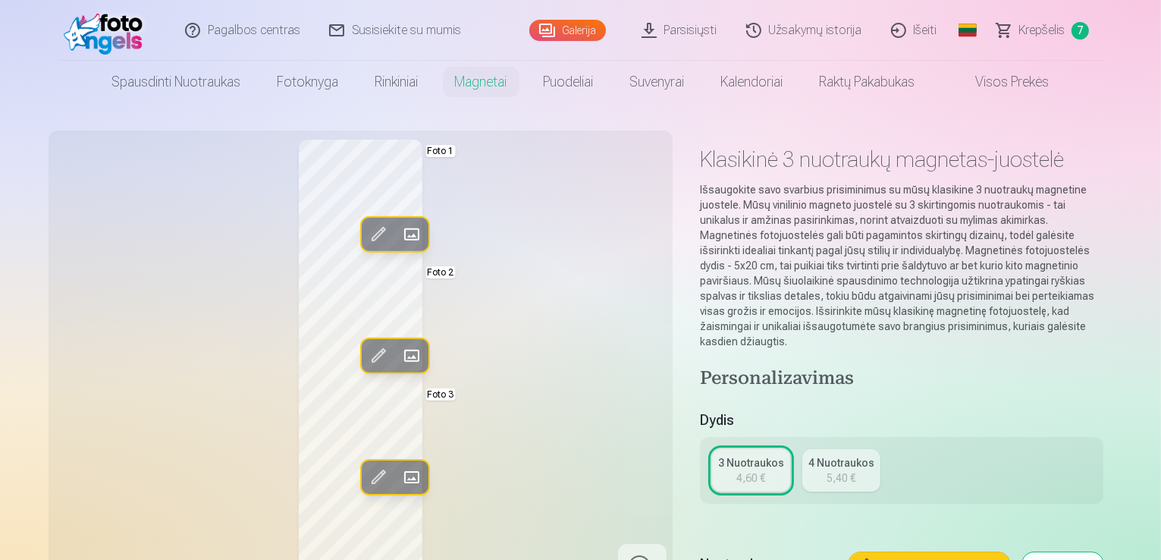
click at [399, 362] on span at bounding box center [411, 356] width 24 height 24
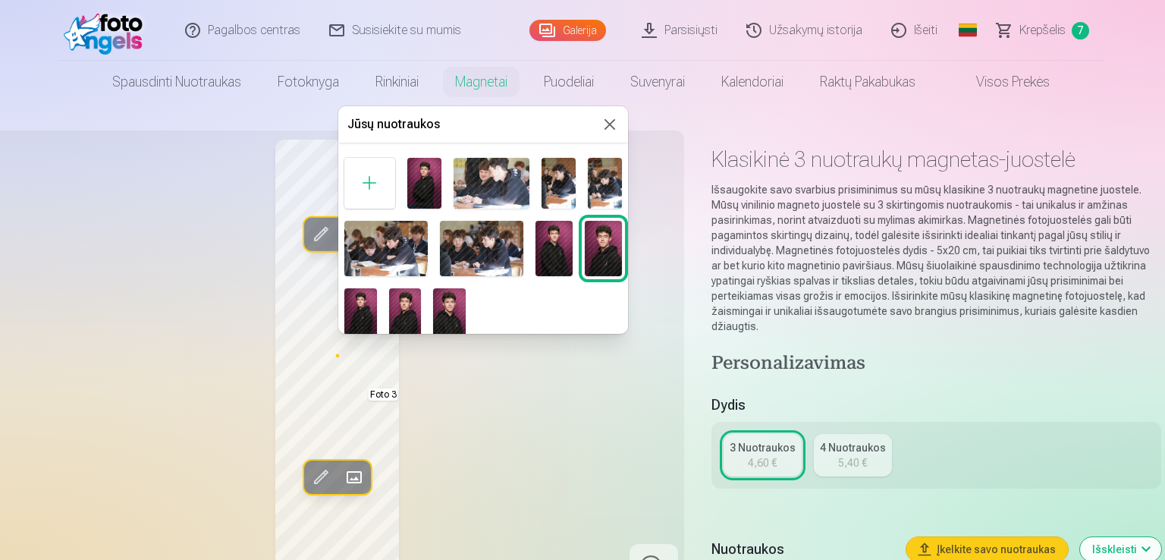
click at [360, 471] on div at bounding box center [582, 280] width 1165 height 560
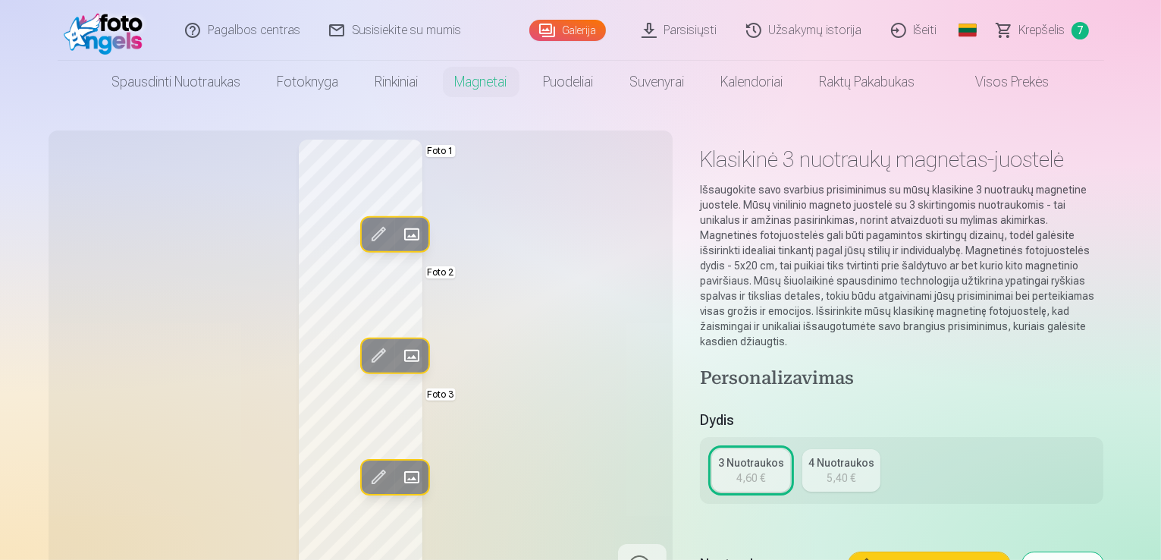
click at [399, 471] on span at bounding box center [411, 477] width 24 height 24
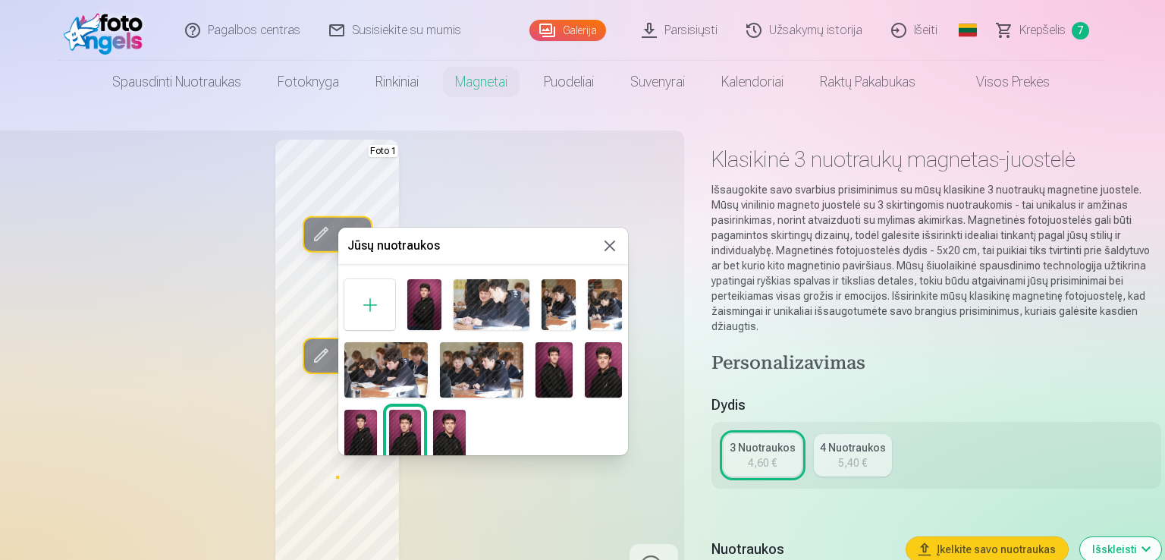
click at [426, 294] on img at bounding box center [424, 304] width 34 height 51
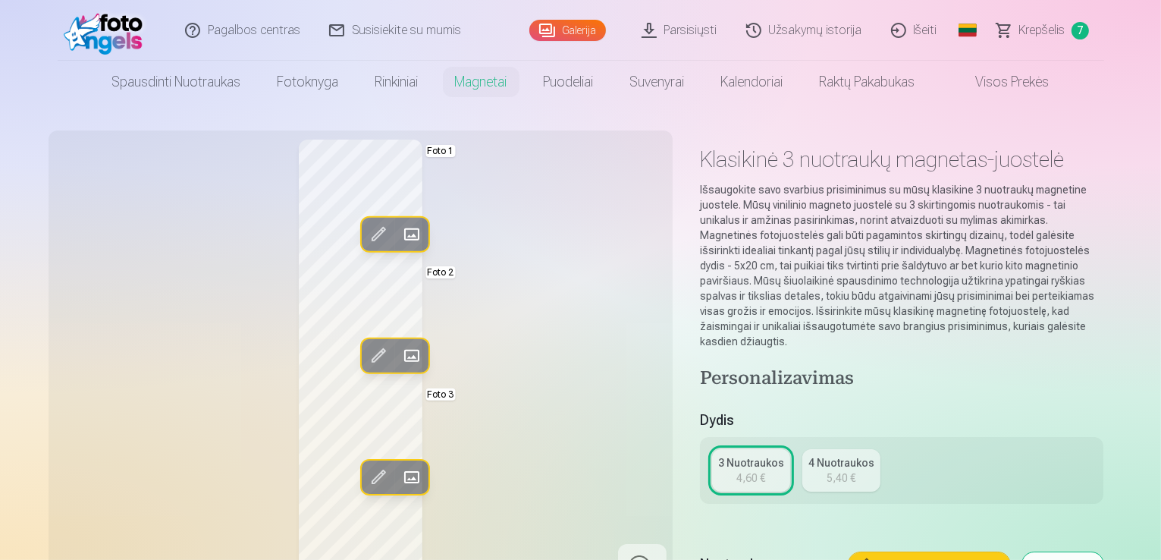
click at [399, 479] on span at bounding box center [411, 477] width 24 height 24
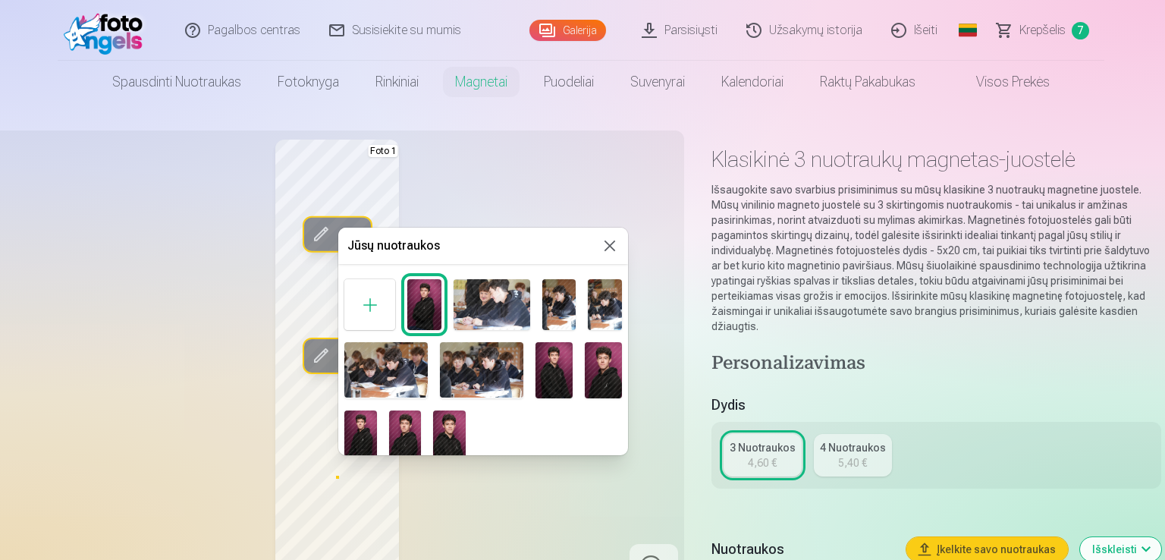
click at [602, 311] on img at bounding box center [605, 304] width 34 height 51
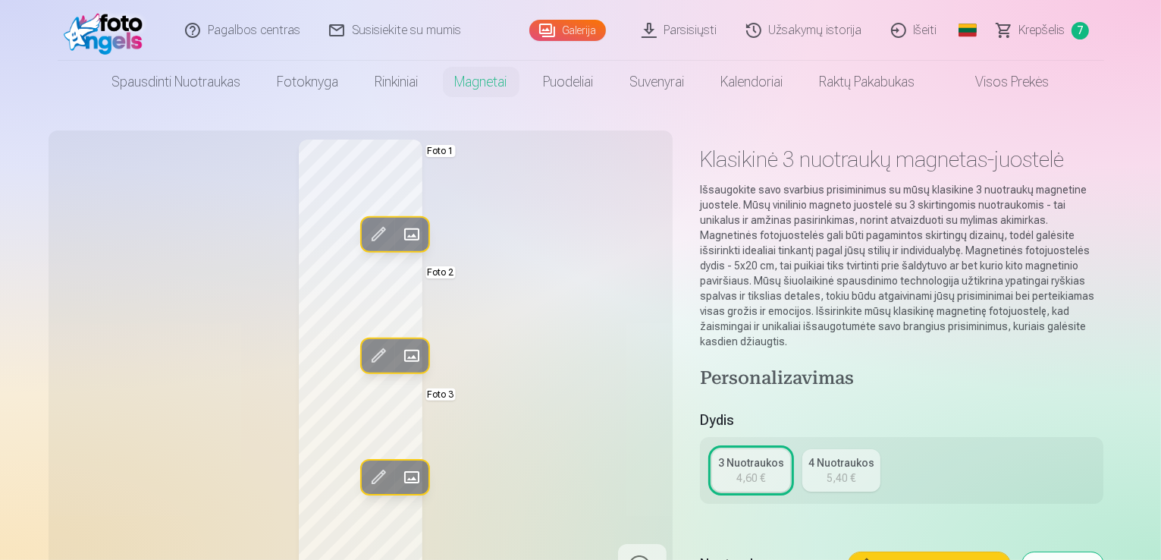
click at [399, 471] on span at bounding box center [411, 477] width 24 height 24
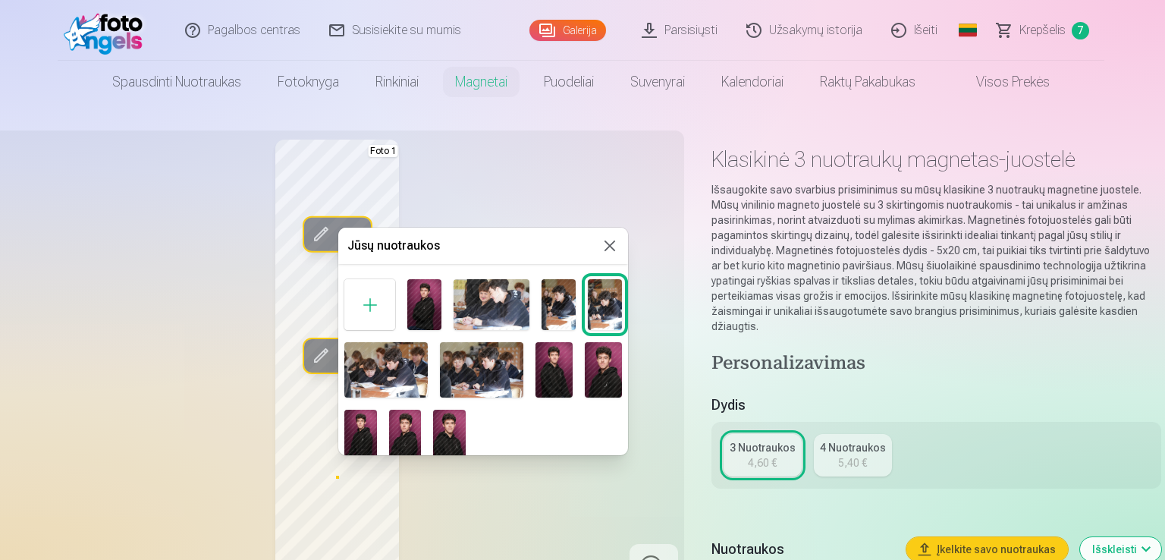
click at [479, 366] on img at bounding box center [481, 369] width 83 height 55
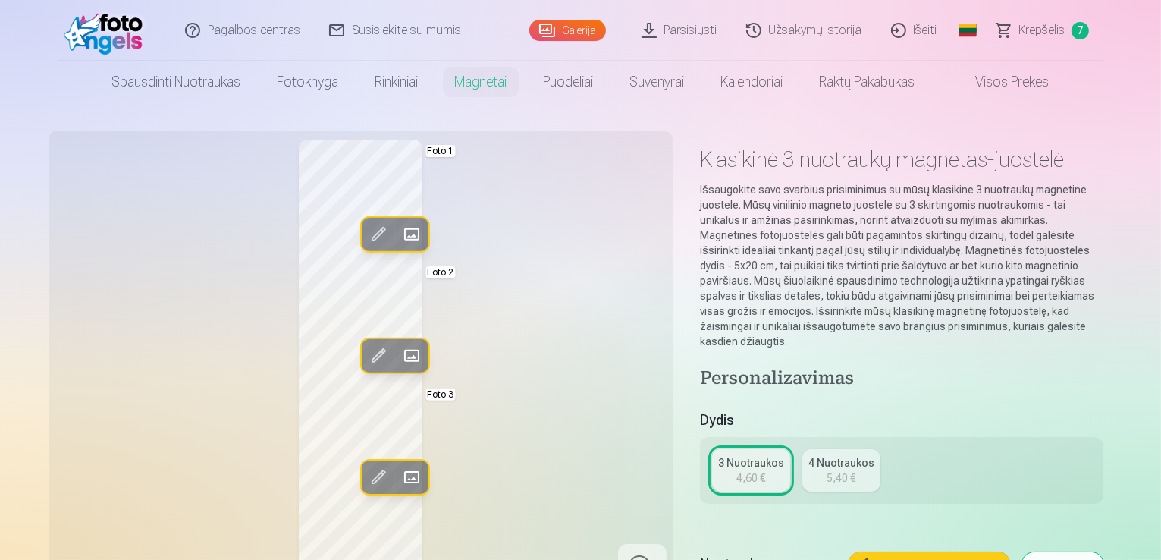
click at [399, 237] on span at bounding box center [411, 234] width 24 height 24
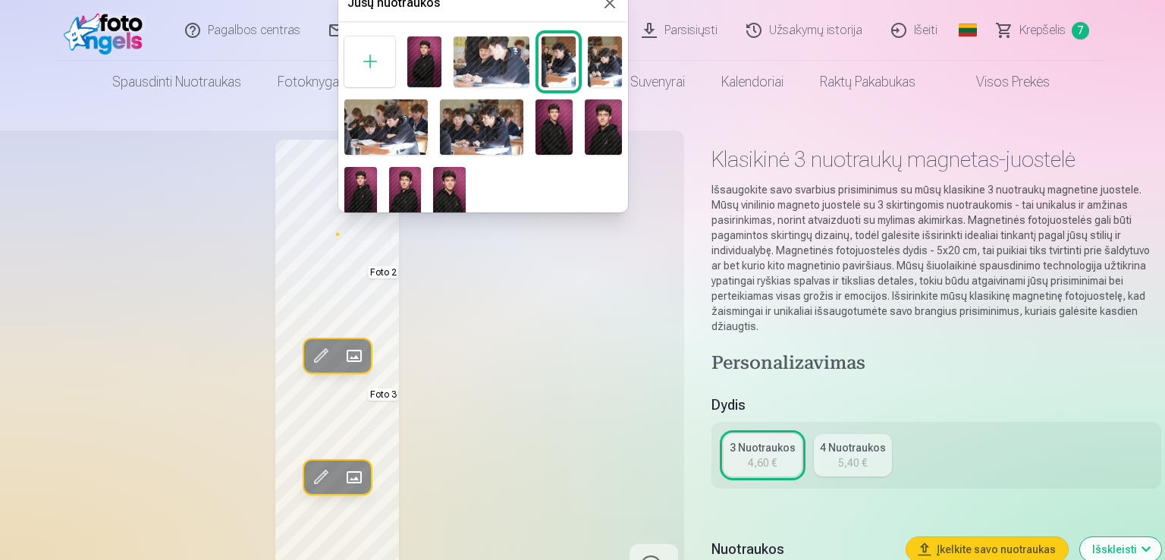
click at [287, 225] on div at bounding box center [582, 280] width 1165 height 560
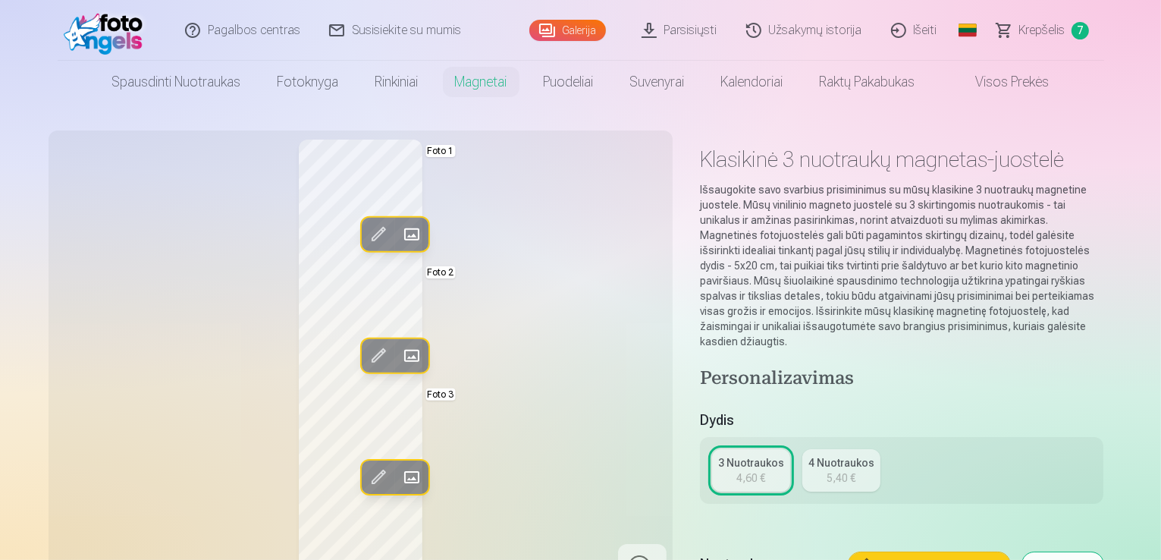
click at [486, 286] on div "Redag. foto Pakeisti Foto 1 Redag. foto Pakeisti Foto 2 Redag. foto Pakeisti Fo…" at bounding box center [361, 365] width 606 height 450
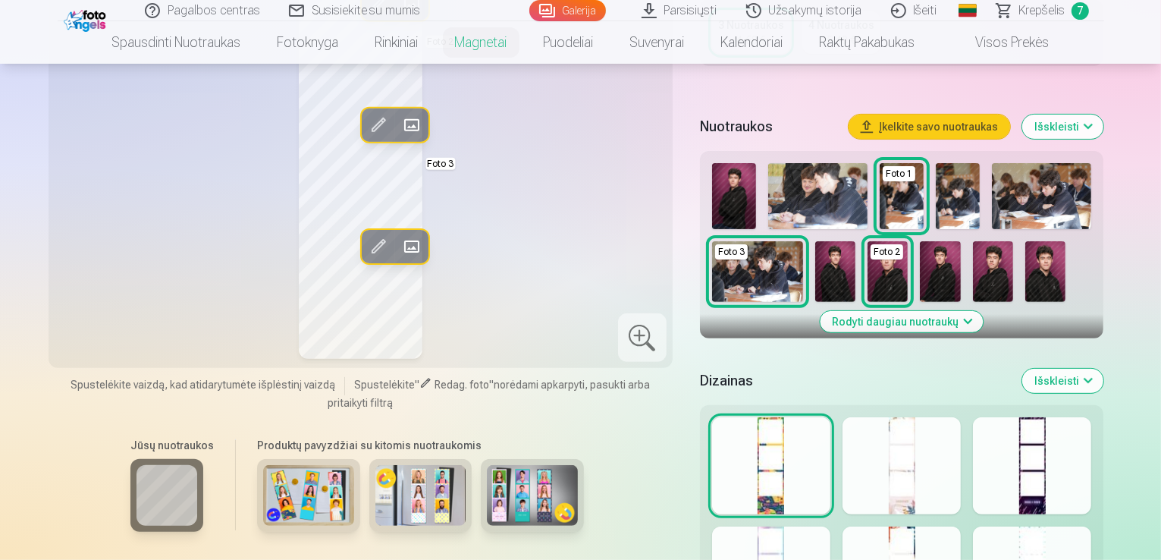
scroll to position [409, 0]
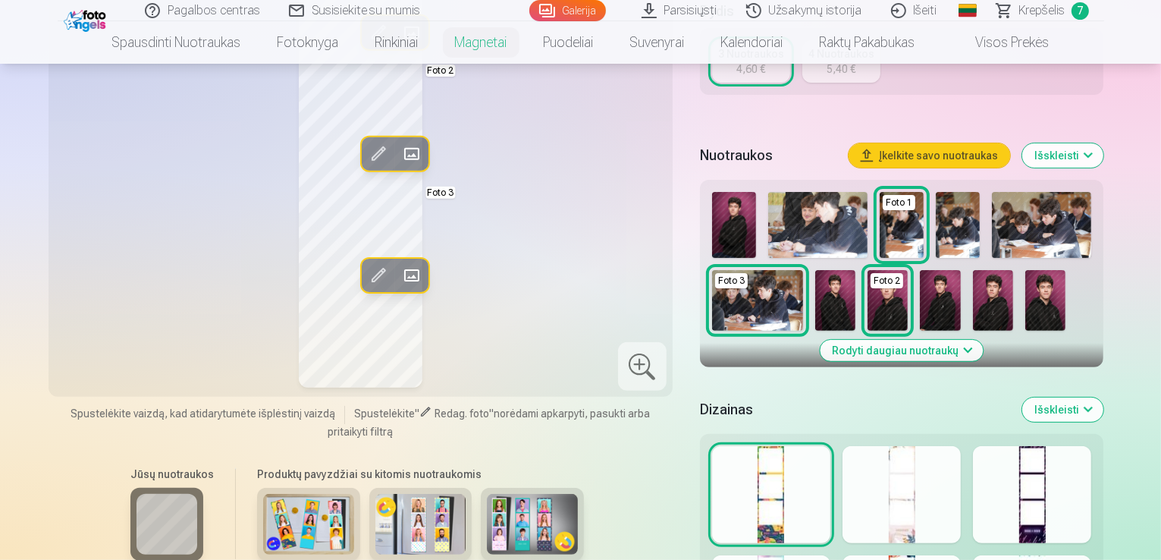
click at [1104, 410] on button "Išskleisti" at bounding box center [1063, 410] width 81 height 24
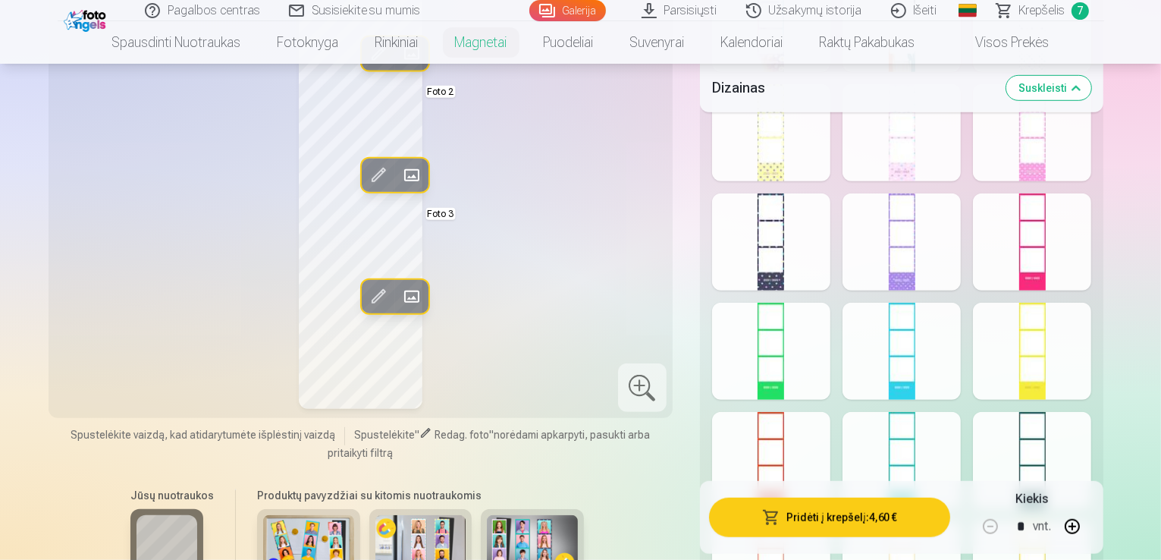
scroll to position [973, 0]
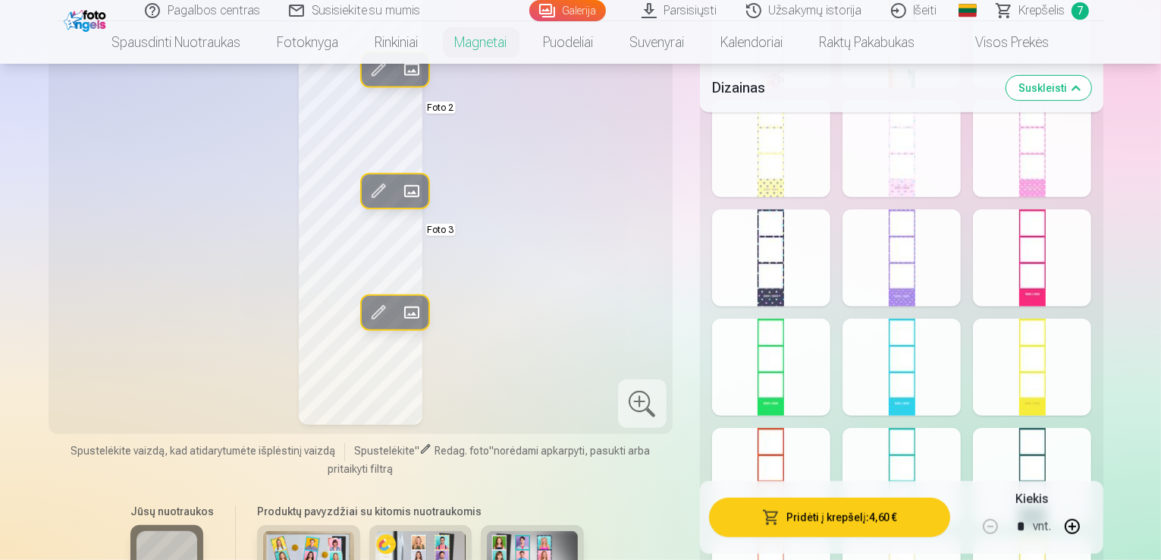
click at [815, 262] on div at bounding box center [771, 257] width 118 height 97
click at [809, 371] on div at bounding box center [771, 367] width 118 height 97
click at [915, 451] on div at bounding box center [902, 476] width 118 height 97
click at [1076, 433] on div at bounding box center [1032, 476] width 118 height 97
click at [831, 458] on div at bounding box center [771, 476] width 118 height 97
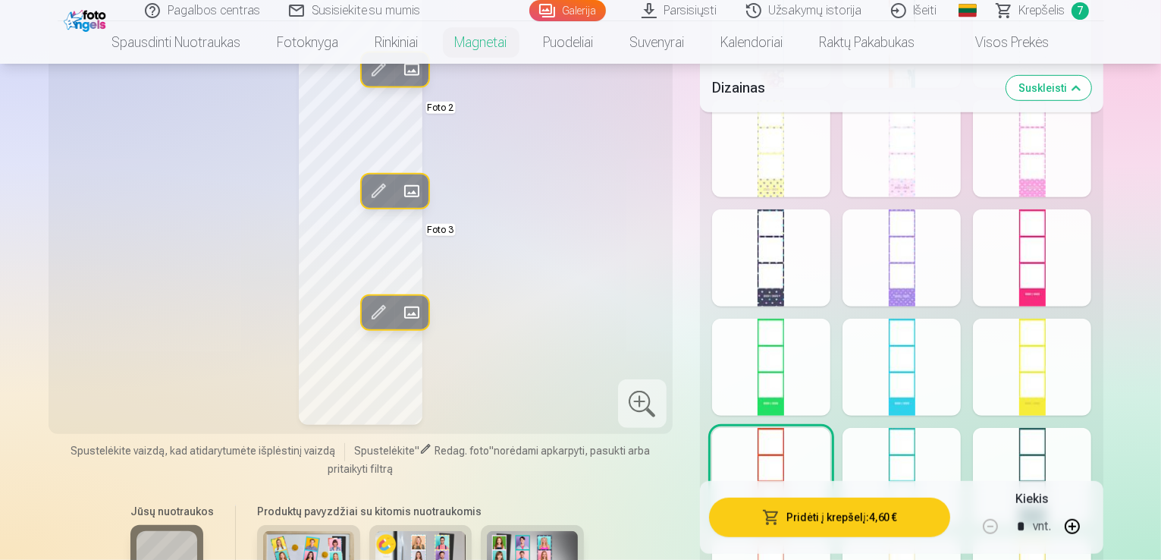
click at [932, 470] on div at bounding box center [902, 476] width 118 height 97
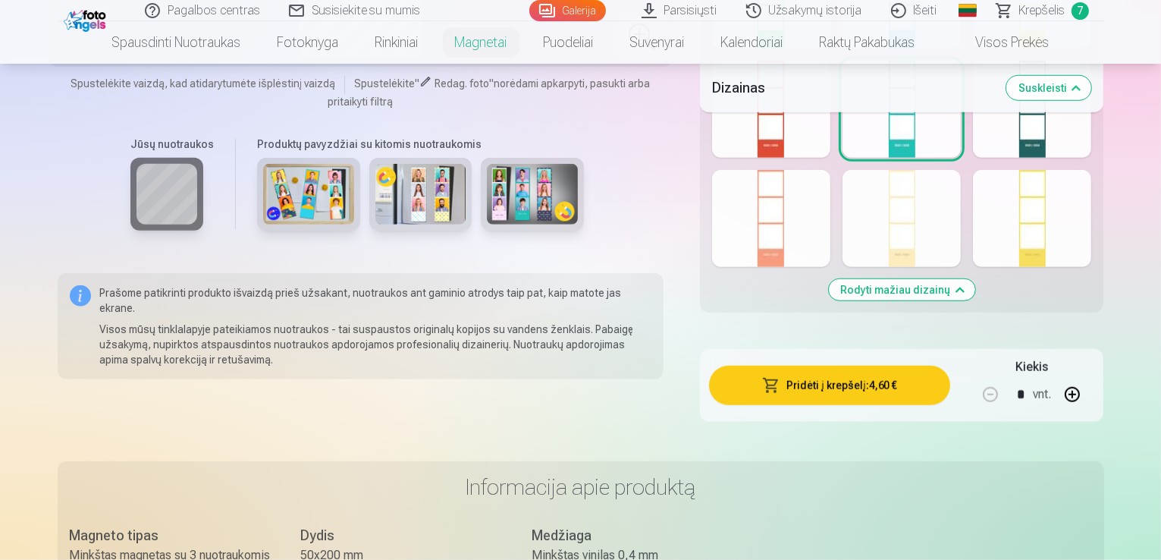
scroll to position [1325, 0]
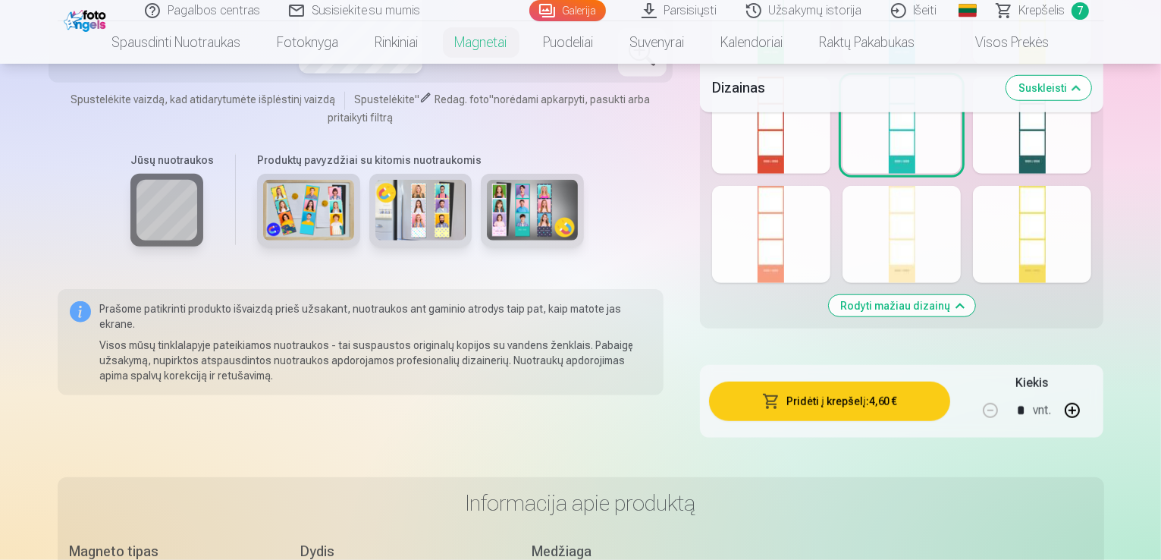
click at [1070, 149] on div at bounding box center [1032, 125] width 118 height 97
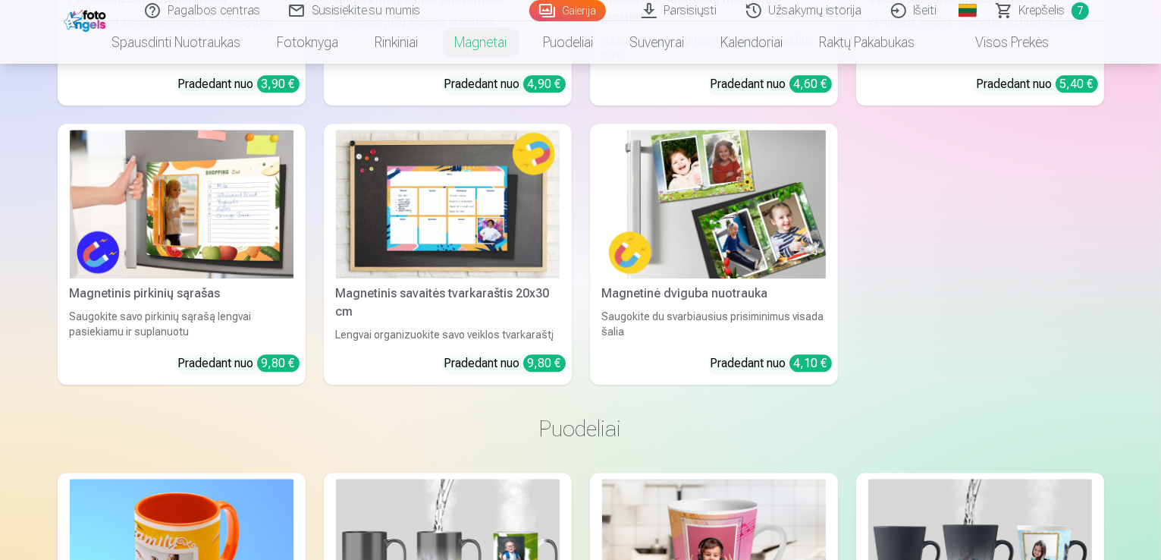
scroll to position [3655, 0]
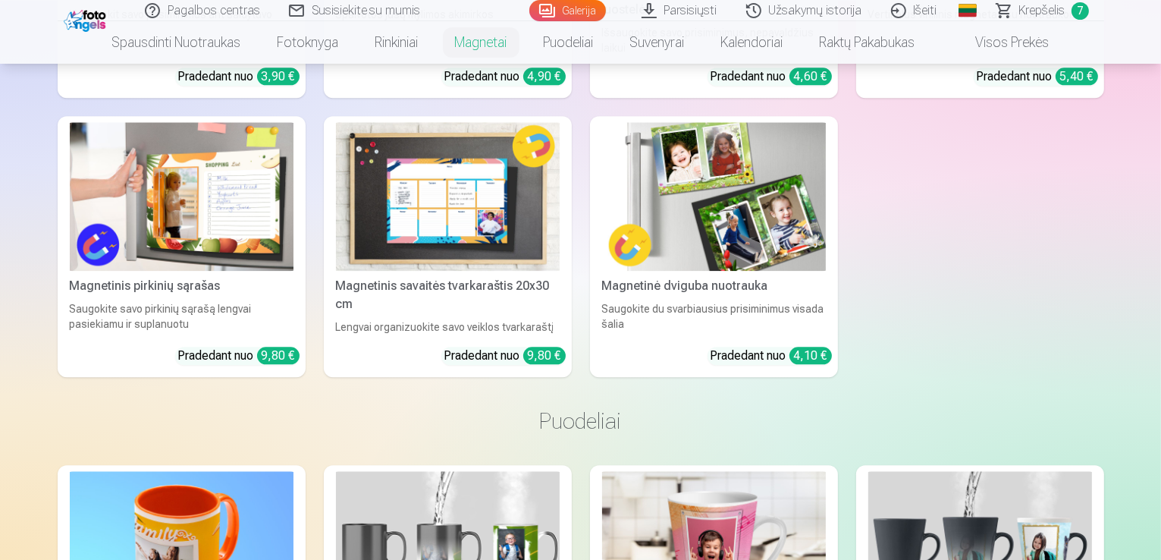
click at [1034, 3] on span "Krepšelis" at bounding box center [1043, 11] width 46 height 18
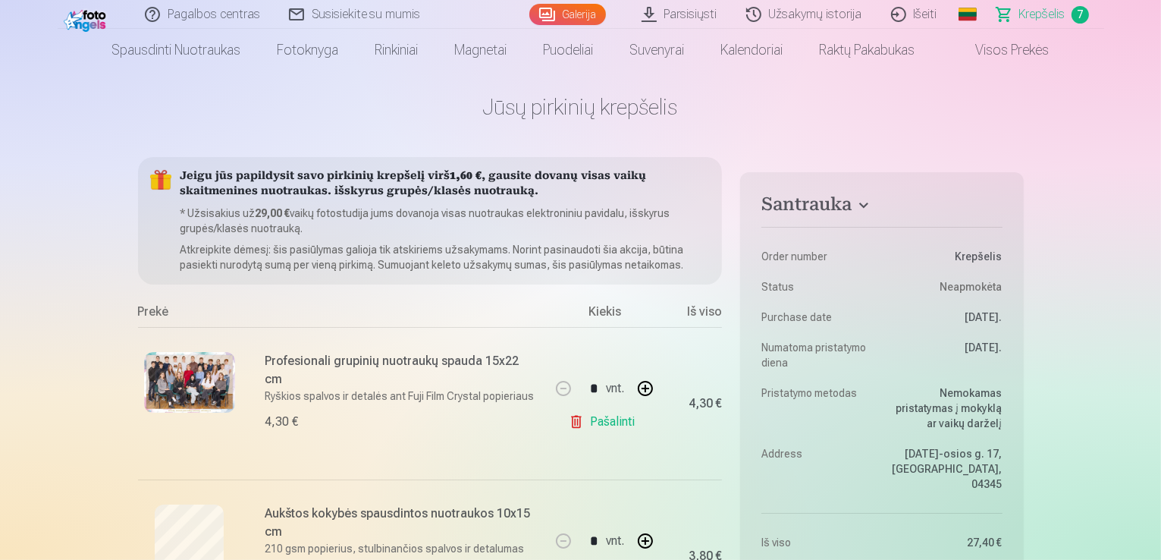
scroll to position [31, 0]
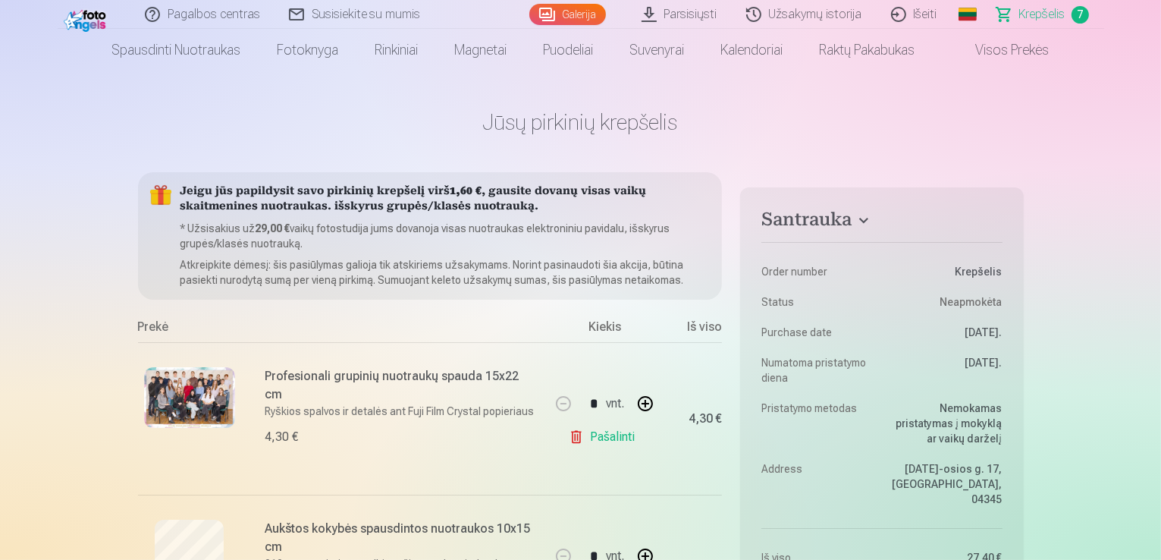
click at [1026, 17] on span "Krepšelis" at bounding box center [1043, 14] width 46 height 18
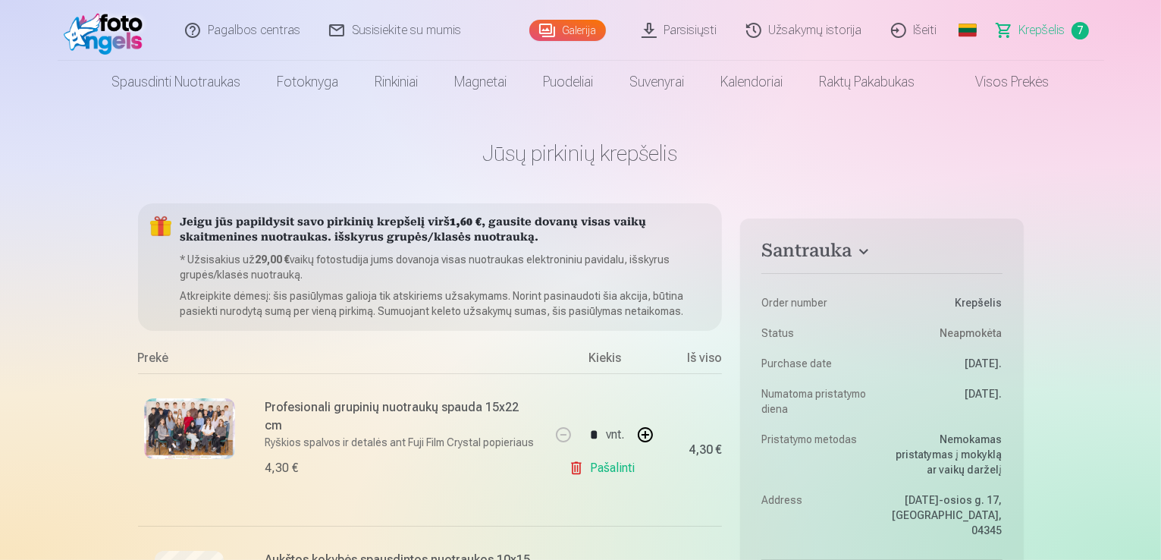
click at [1021, 28] on span "Krepšelis" at bounding box center [1043, 30] width 46 height 18
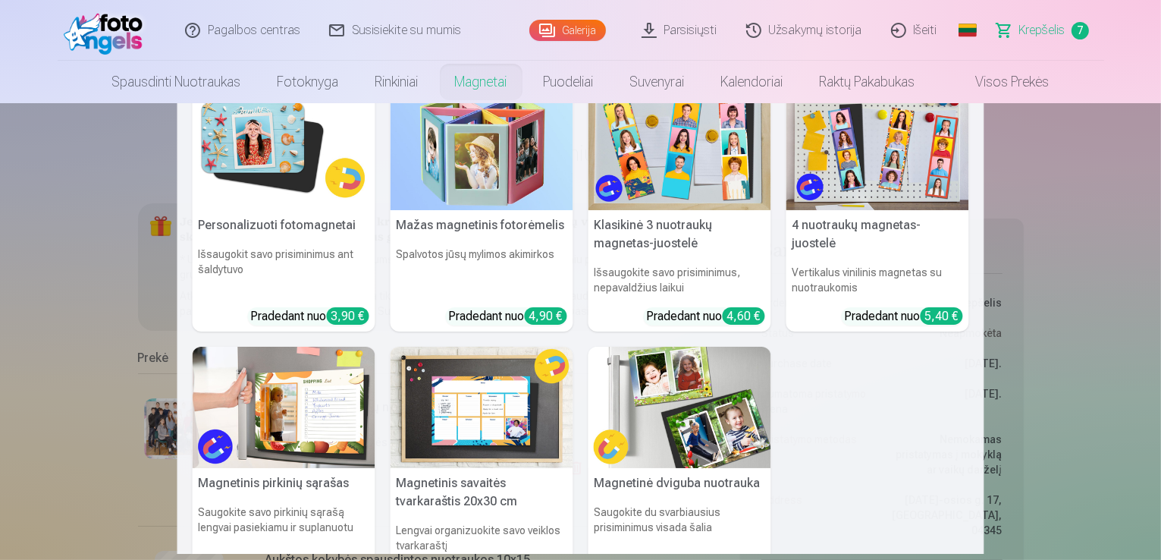
click at [619, 387] on img at bounding box center [680, 408] width 183 height 122
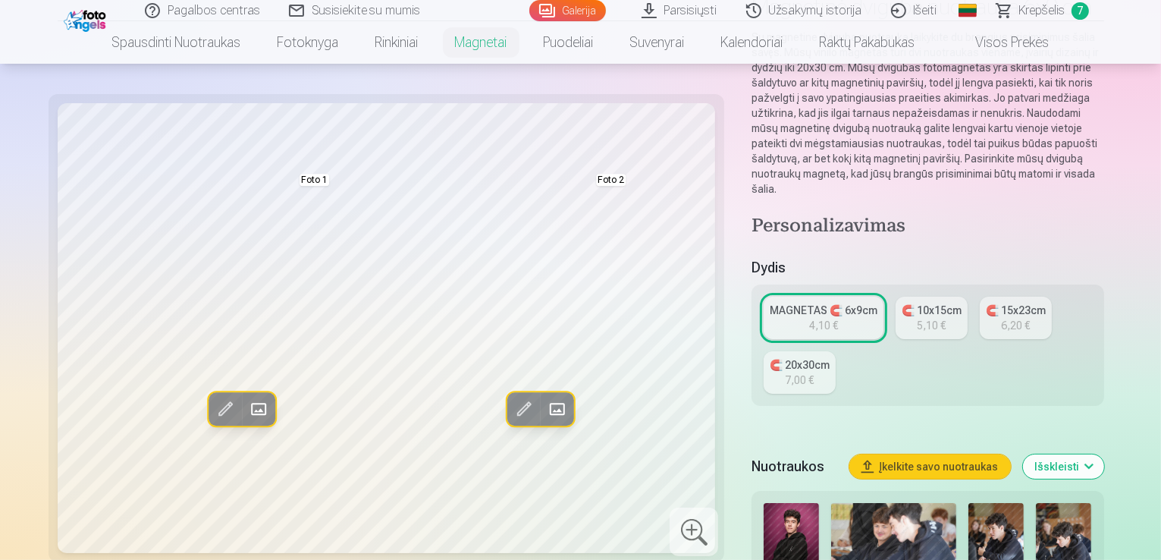
scroll to position [138, 0]
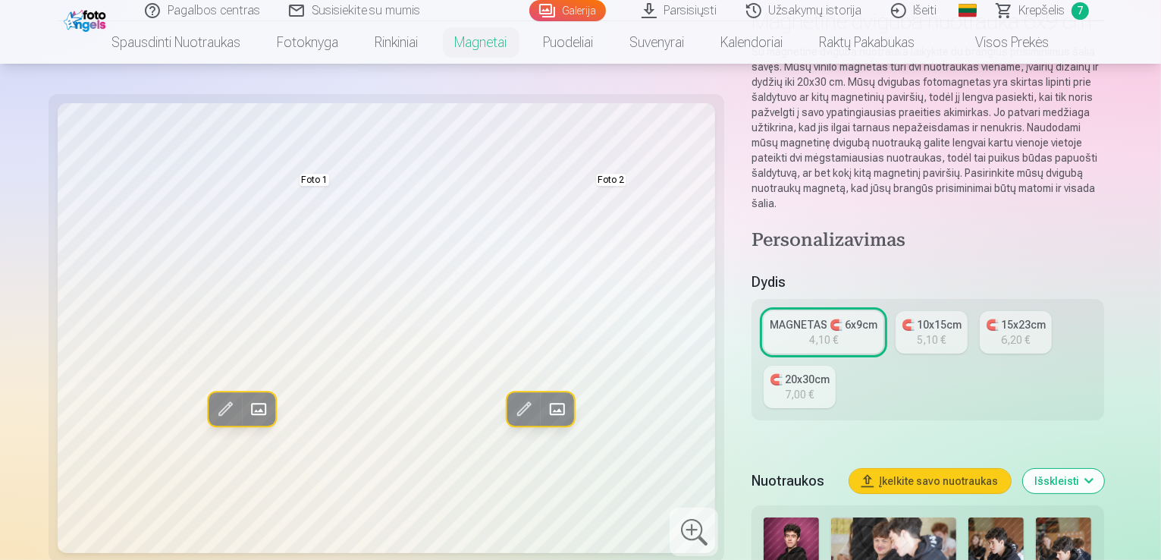
click at [545, 411] on span at bounding box center [557, 410] width 24 height 24
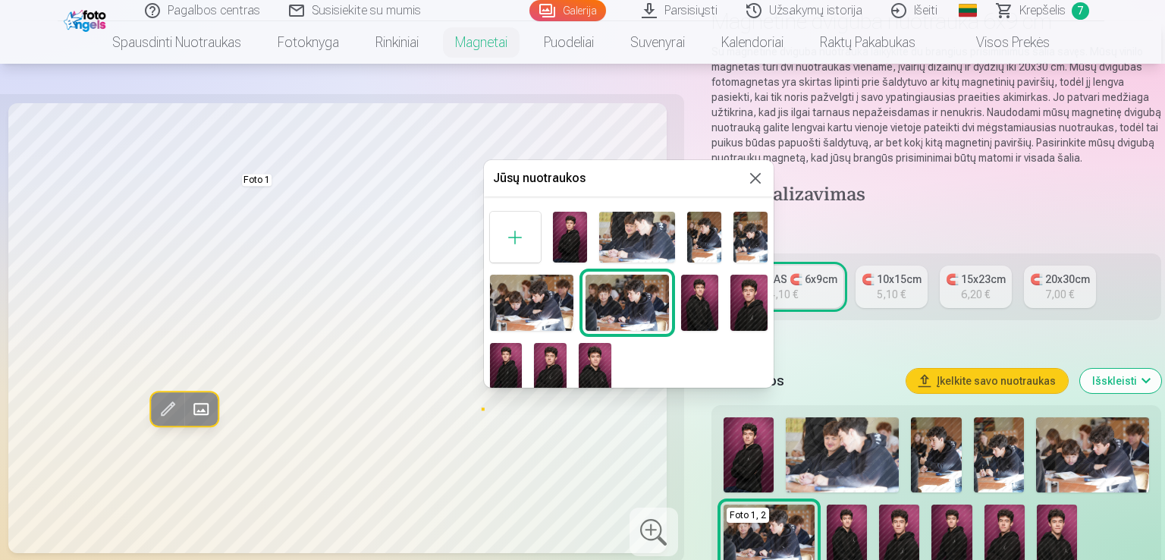
click at [566, 228] on img at bounding box center [570, 237] width 34 height 51
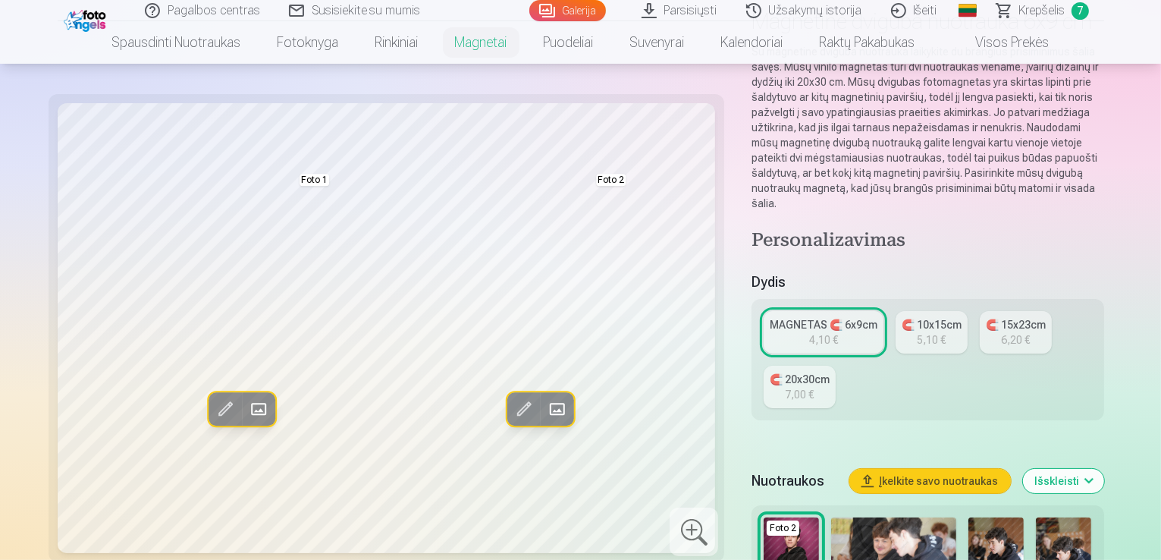
click at [247, 408] on span at bounding box center [259, 410] width 24 height 24
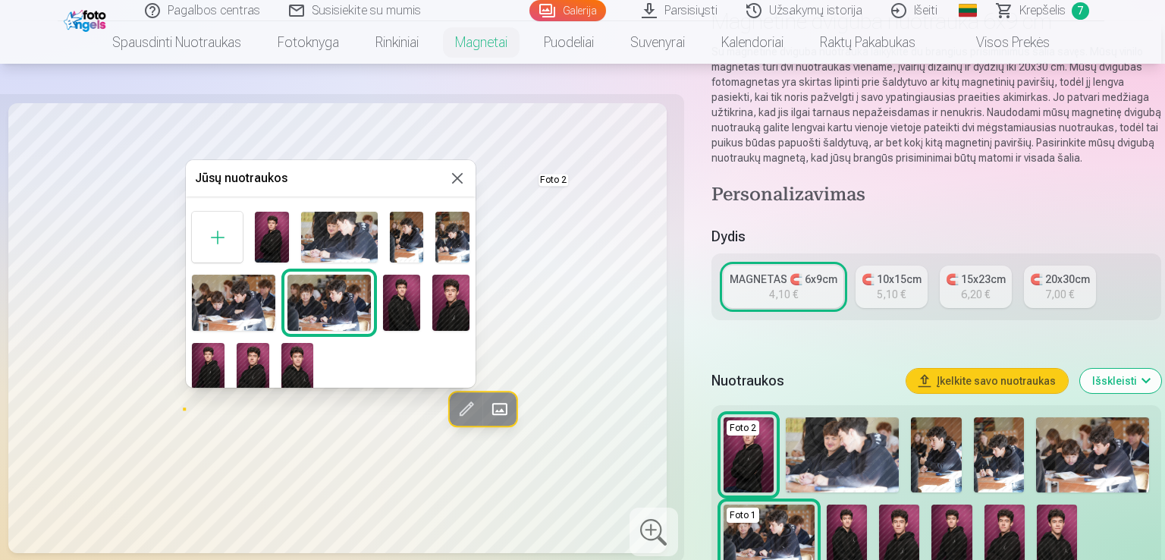
click at [302, 303] on img at bounding box center [329, 302] width 83 height 55
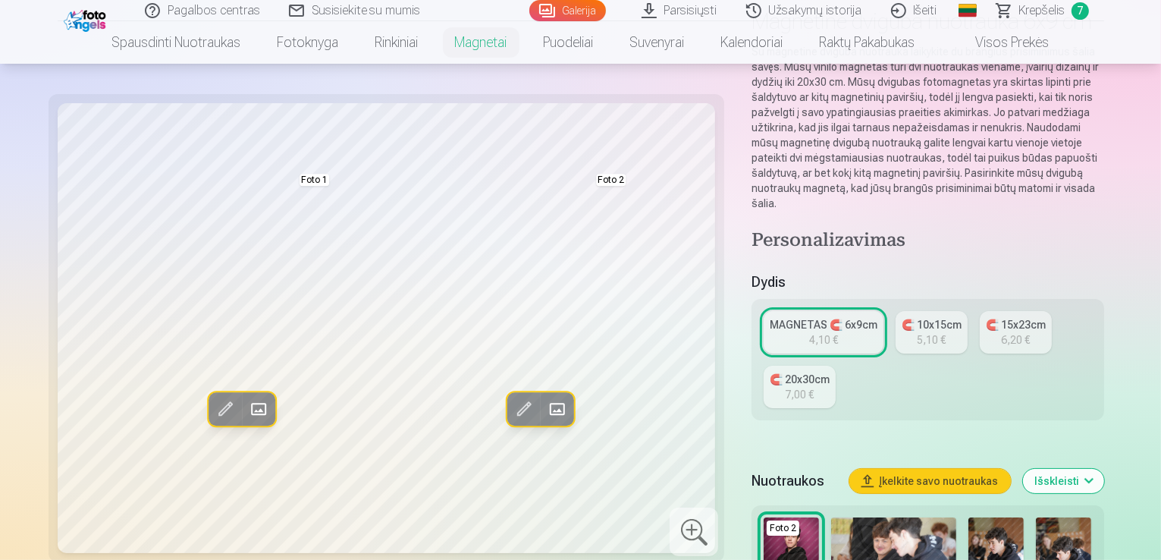
click at [247, 413] on span at bounding box center [259, 410] width 24 height 24
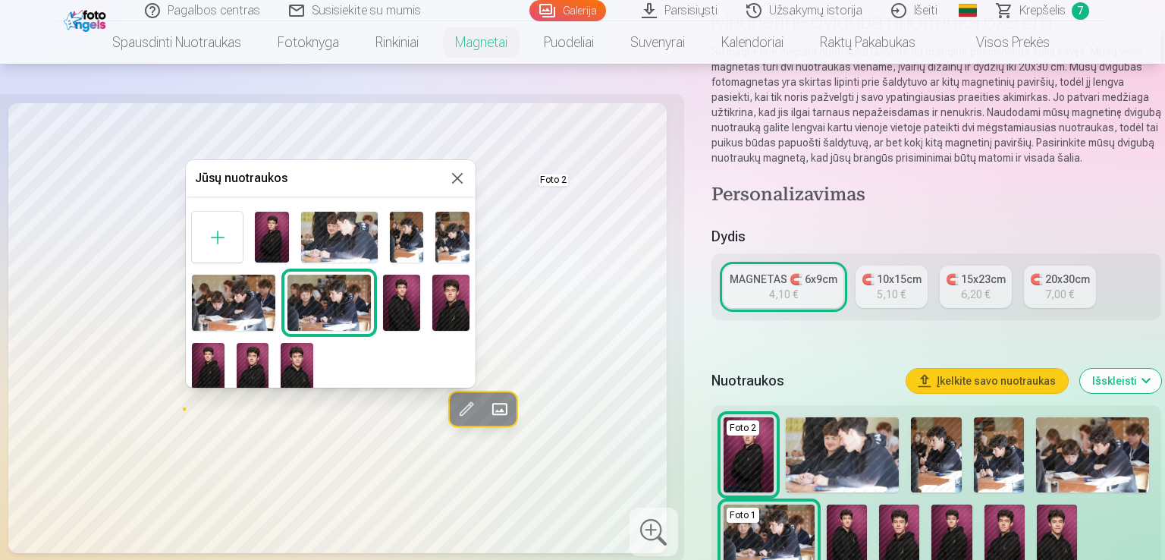
click at [253, 246] on div "Foto 1" at bounding box center [331, 302] width 290 height 192
click at [256, 245] on img at bounding box center [272, 237] width 34 height 51
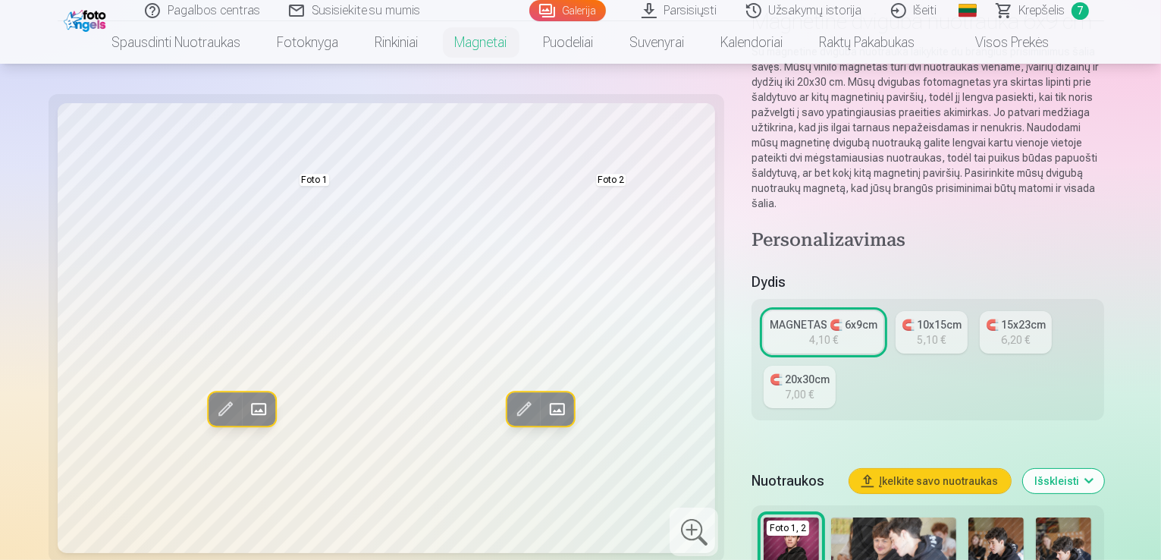
click at [545, 407] on span at bounding box center [557, 410] width 24 height 24
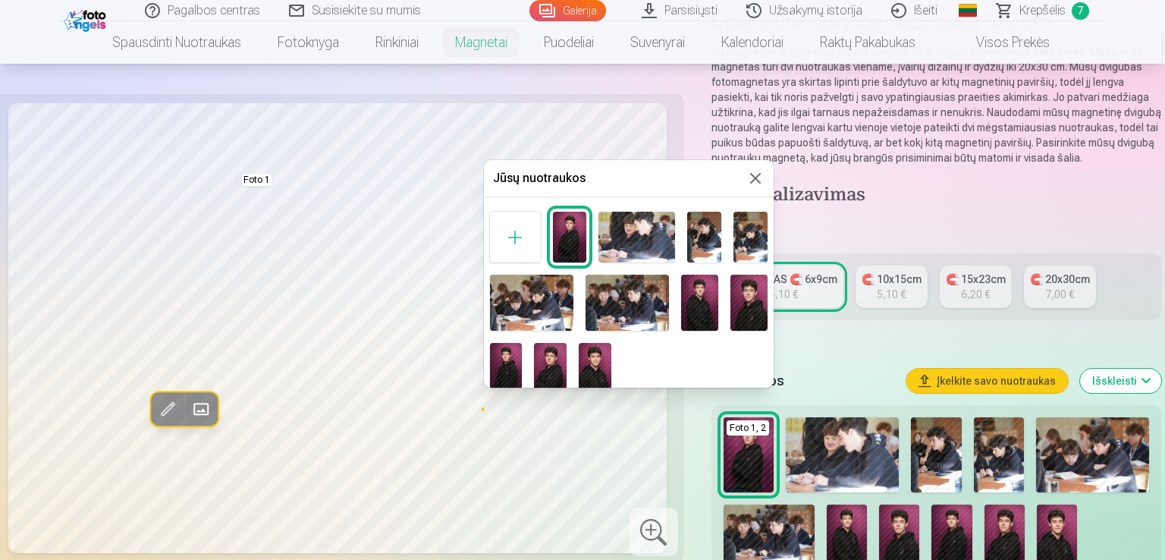
click at [465, 243] on div at bounding box center [582, 280] width 1165 height 560
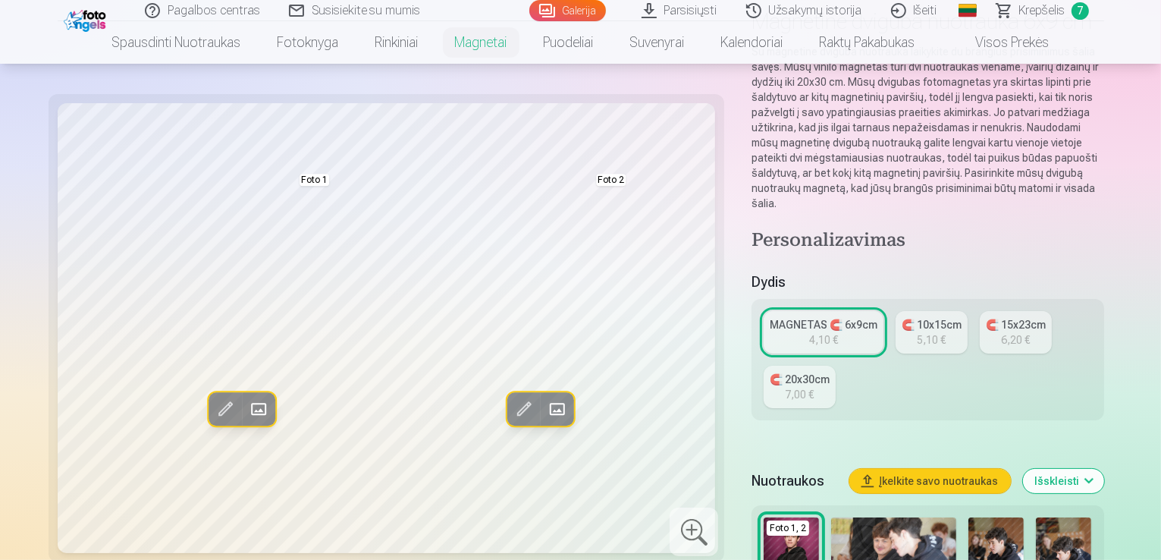
click at [247, 419] on span at bounding box center [259, 410] width 24 height 24
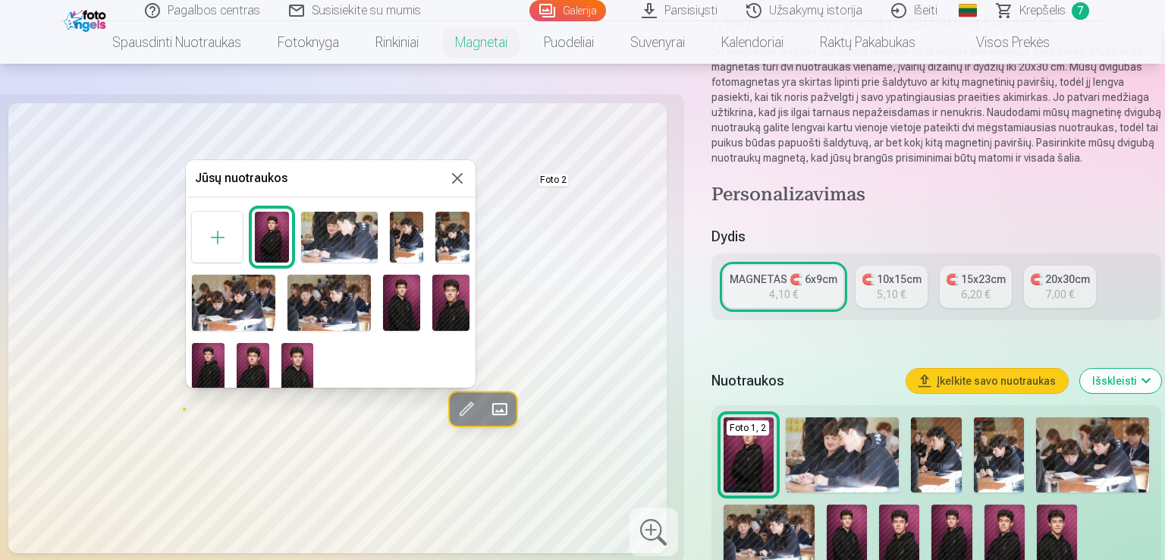
click at [404, 242] on img at bounding box center [407, 237] width 34 height 51
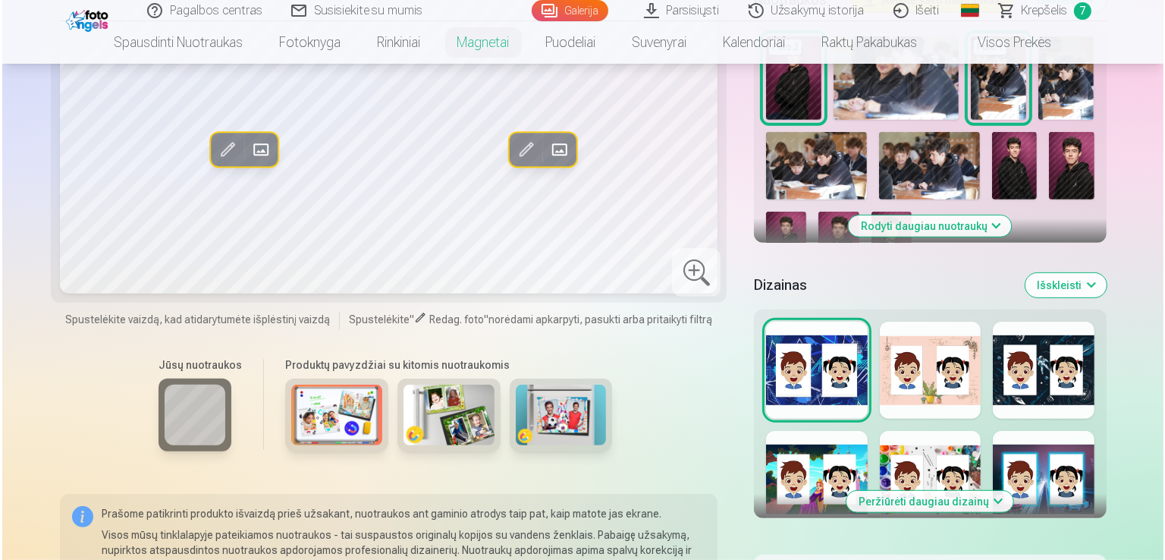
scroll to position [627, 0]
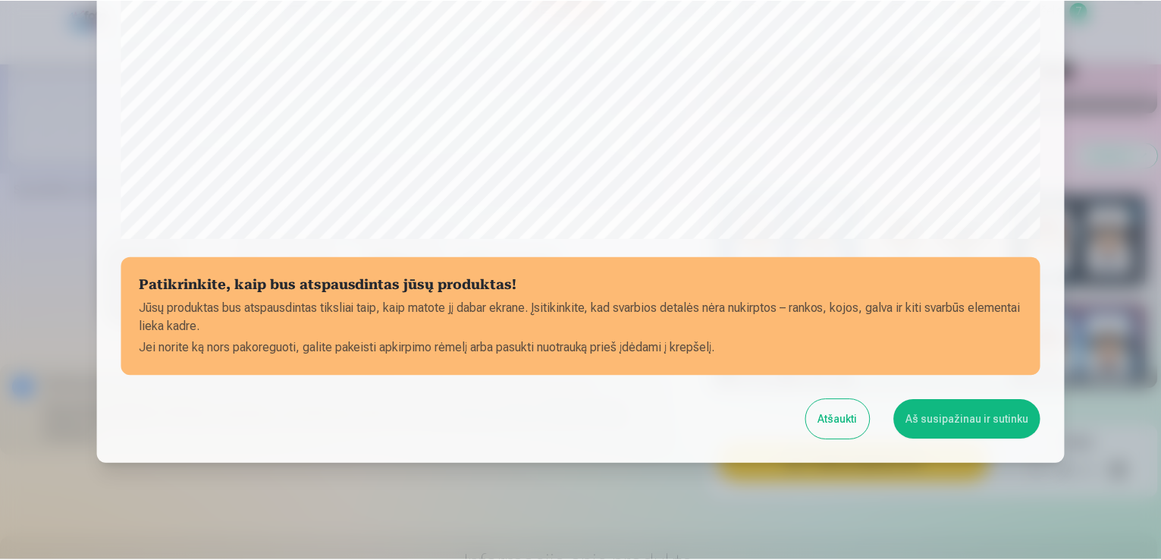
scroll to position [533, 0]
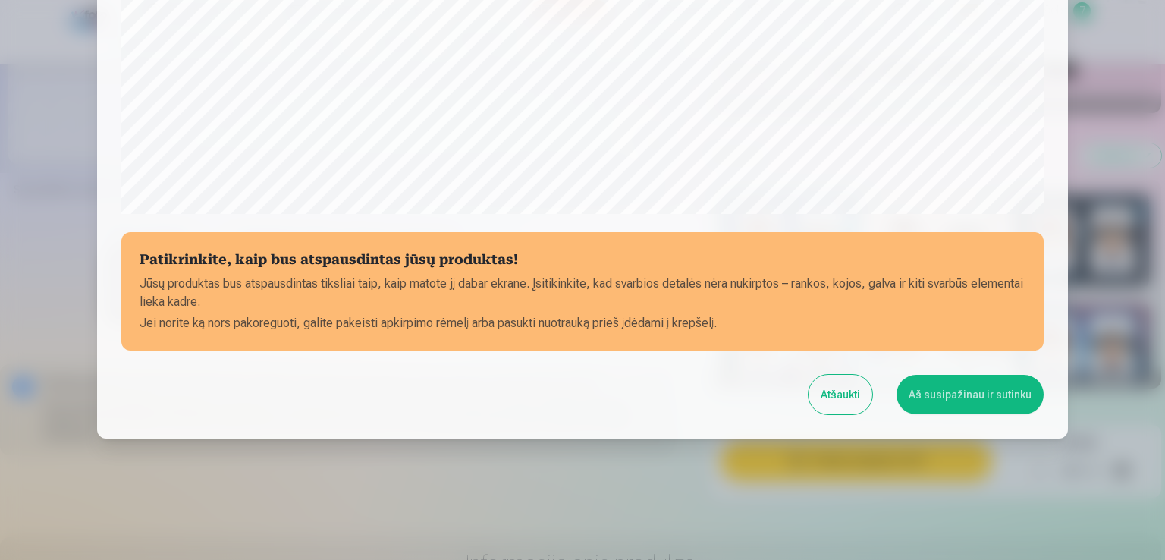
click at [957, 393] on button "Aš susipažinau ir sutinku" at bounding box center [970, 394] width 147 height 39
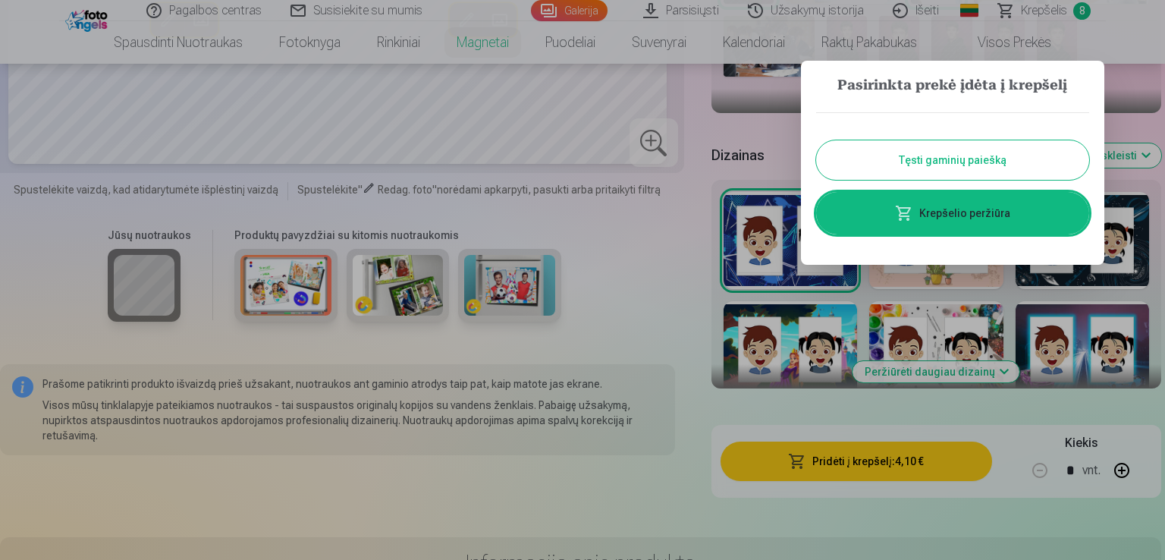
click at [932, 204] on link "Krepšelio peržiūra" at bounding box center [952, 213] width 273 height 42
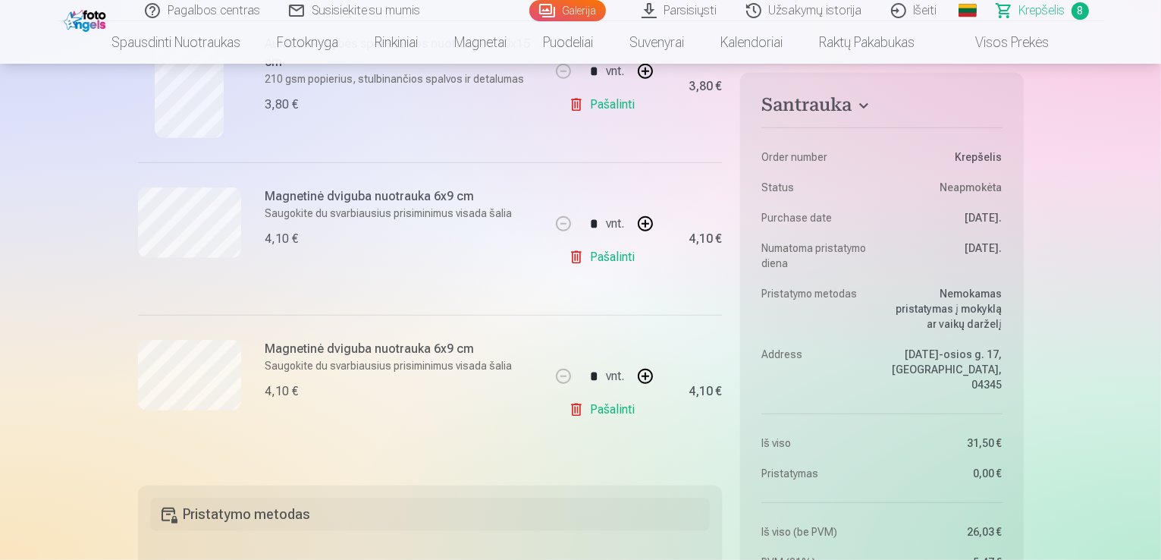
scroll to position [1094, 0]
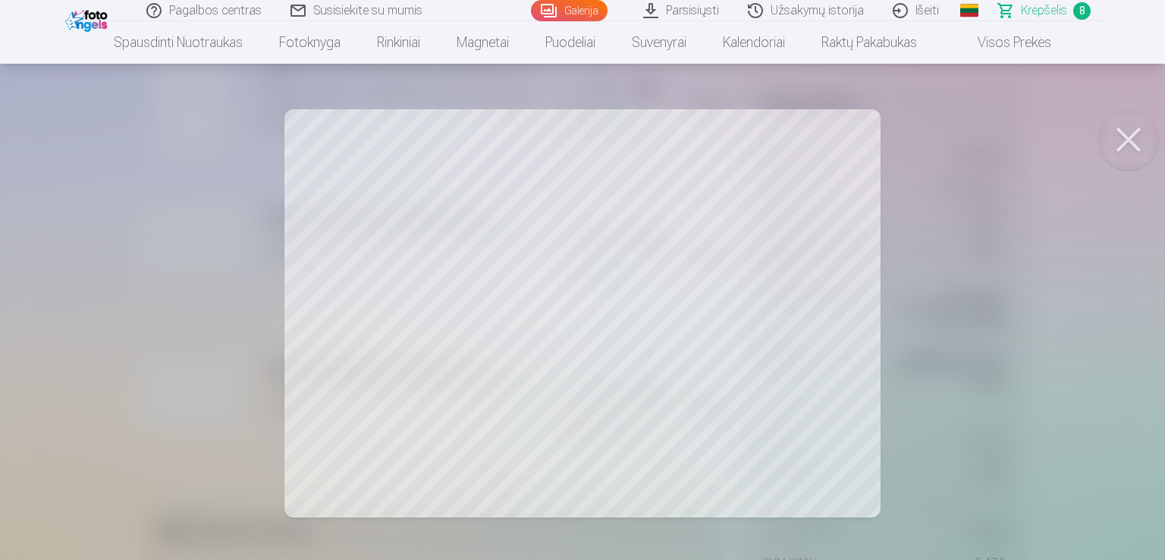
click at [818, 207] on div at bounding box center [582, 280] width 1165 height 560
click at [1133, 134] on button at bounding box center [1129, 139] width 61 height 61
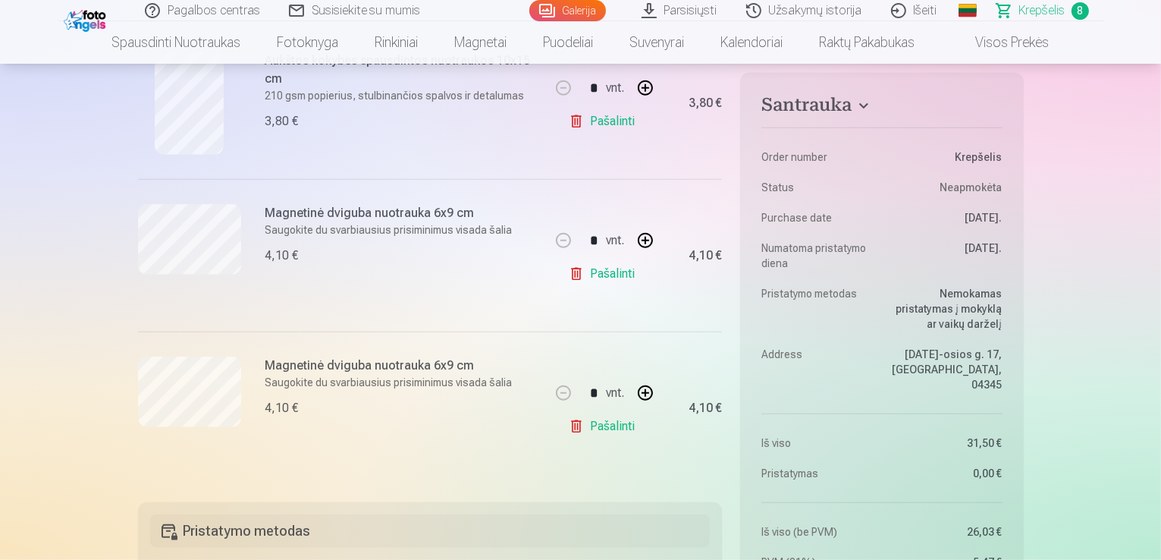
click at [598, 423] on link "Pašalinti" at bounding box center [605, 426] width 72 height 30
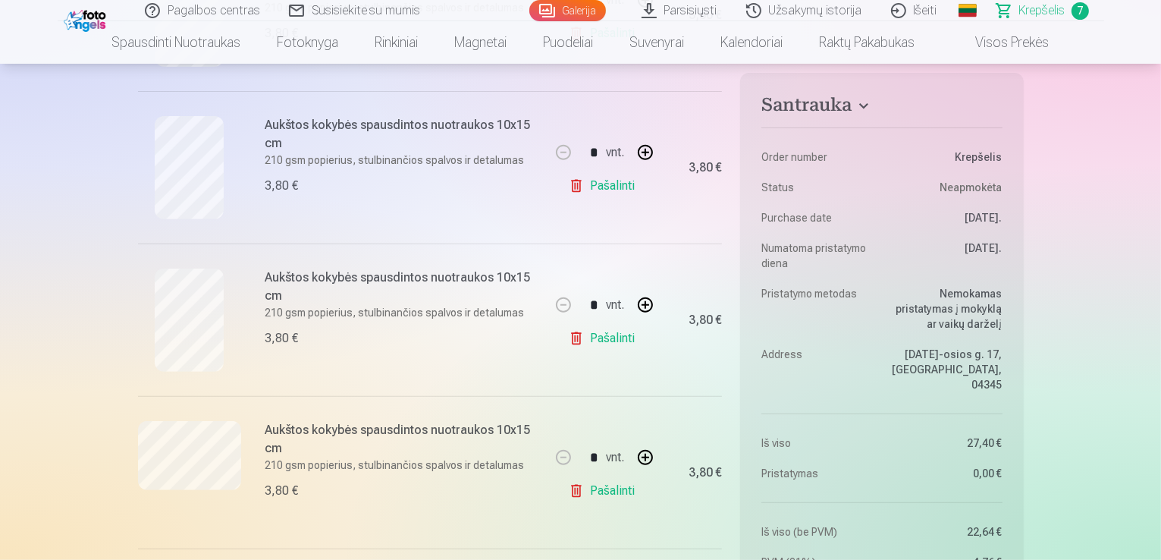
scroll to position [603, 0]
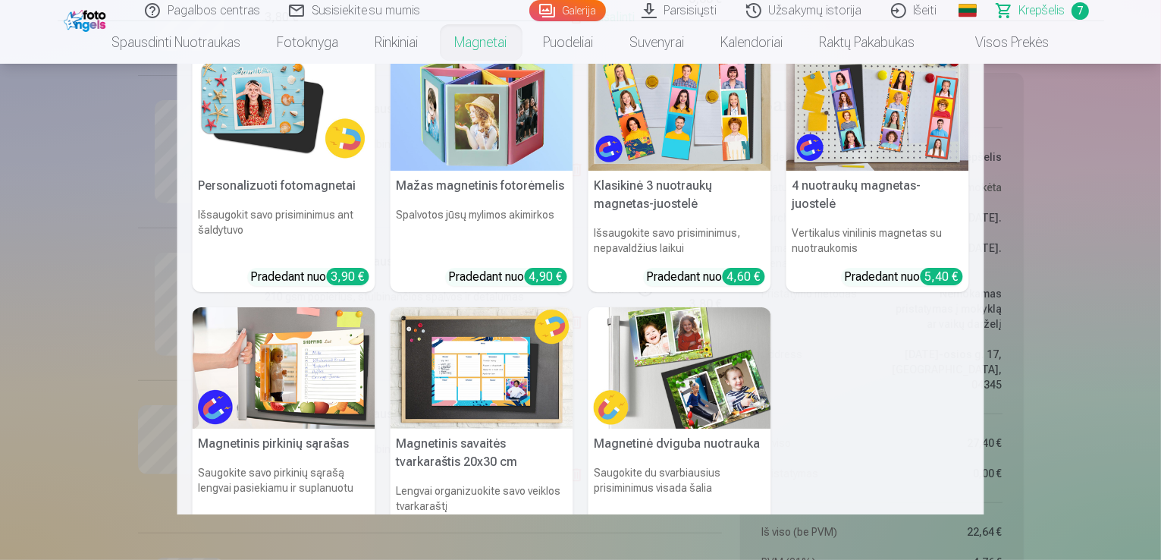
click at [640, 358] on img at bounding box center [680, 368] width 183 height 122
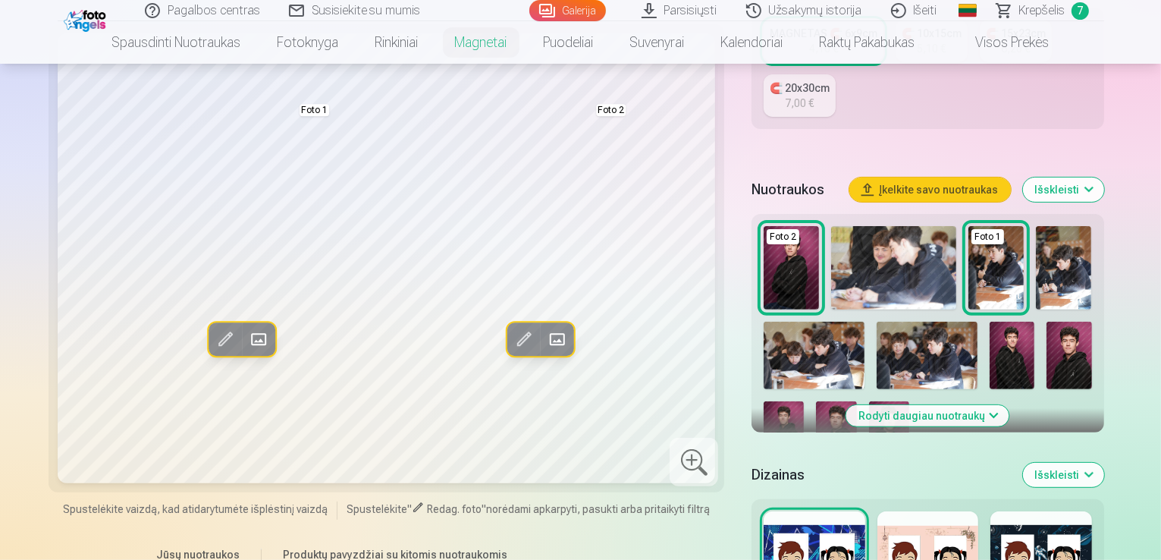
scroll to position [859, 0]
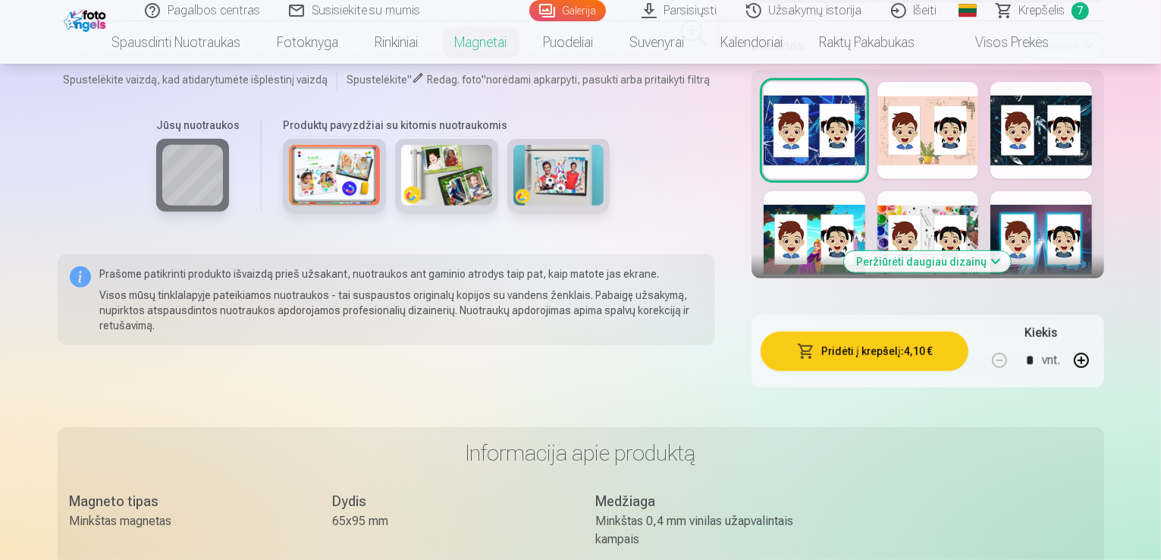
click at [1004, 251] on button "Peržiūrėti daugiau dizainų" at bounding box center [927, 261] width 167 height 21
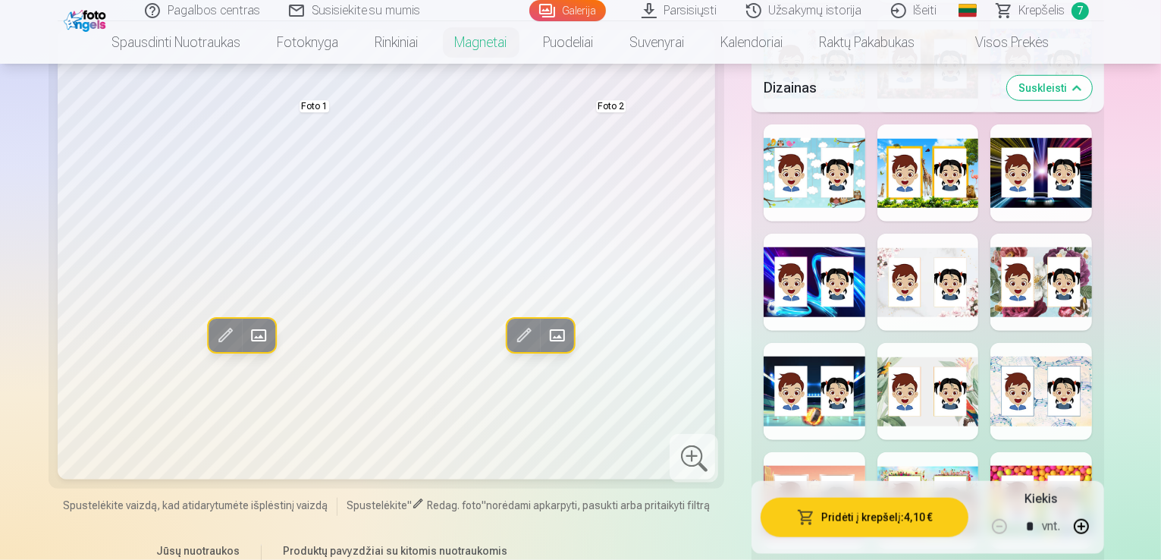
scroll to position [1379, 0]
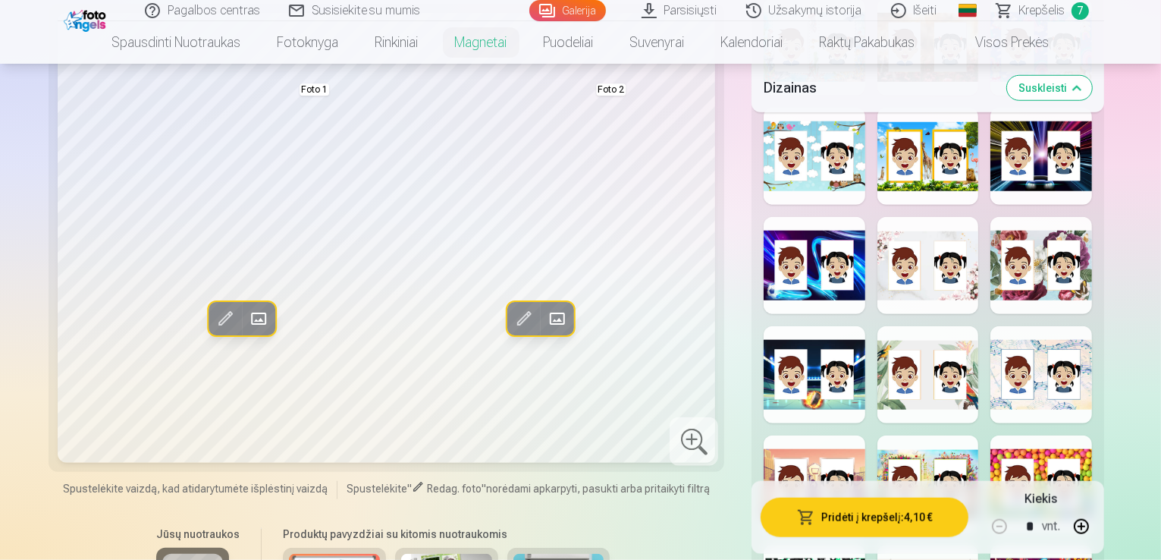
click at [797, 435] on div at bounding box center [815, 483] width 102 height 97
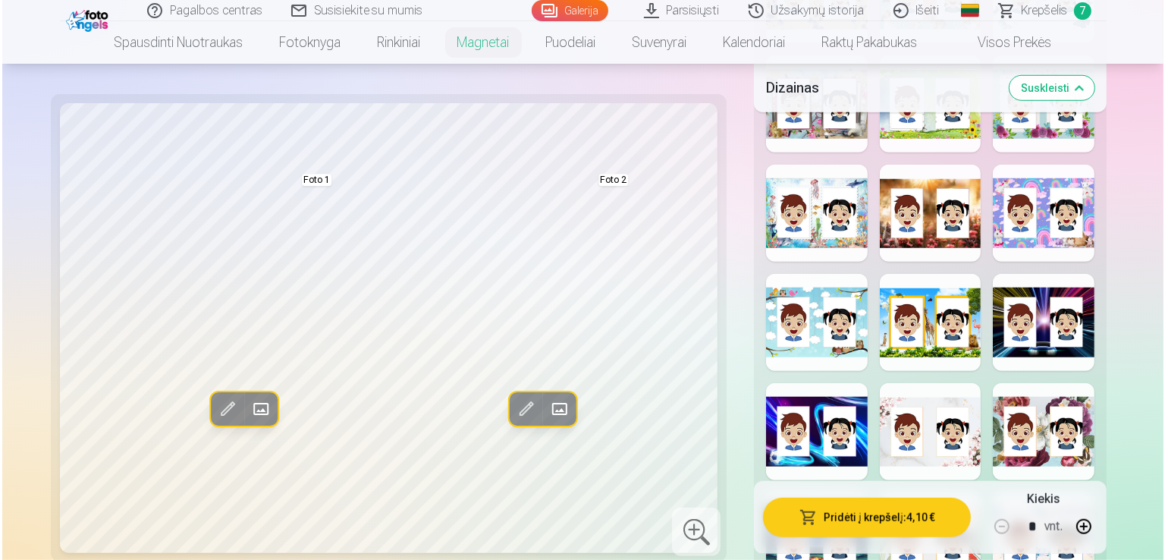
scroll to position [1221, 0]
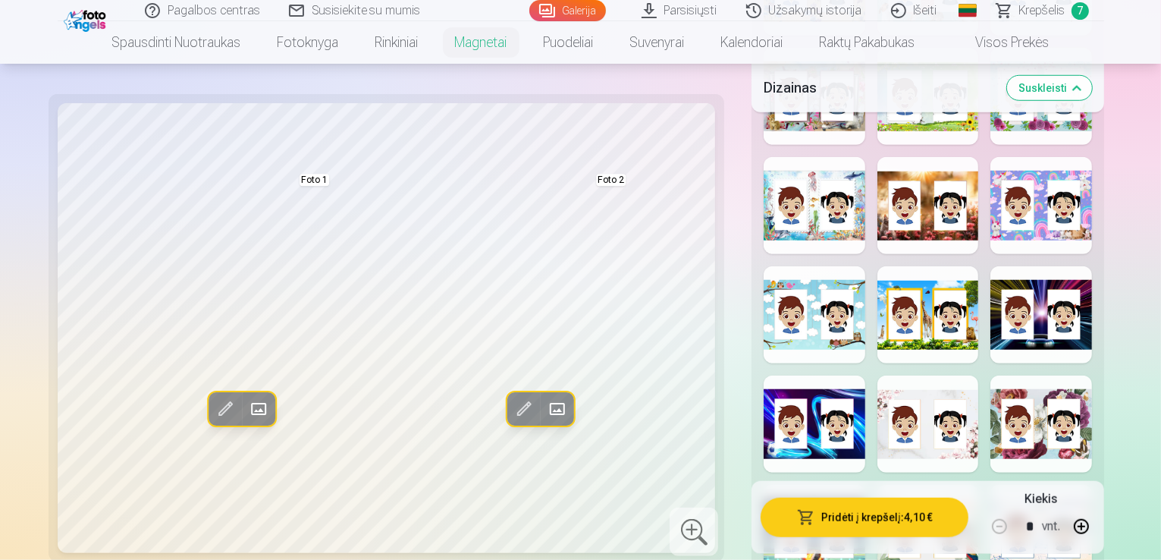
click at [545, 398] on span at bounding box center [557, 410] width 24 height 24
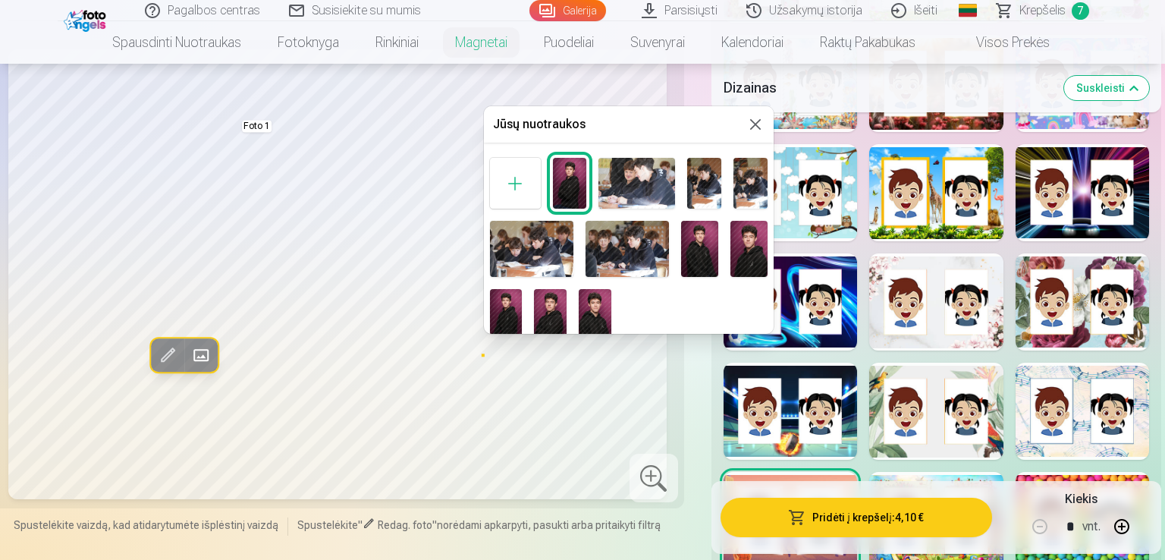
click at [547, 306] on img at bounding box center [550, 313] width 33 height 49
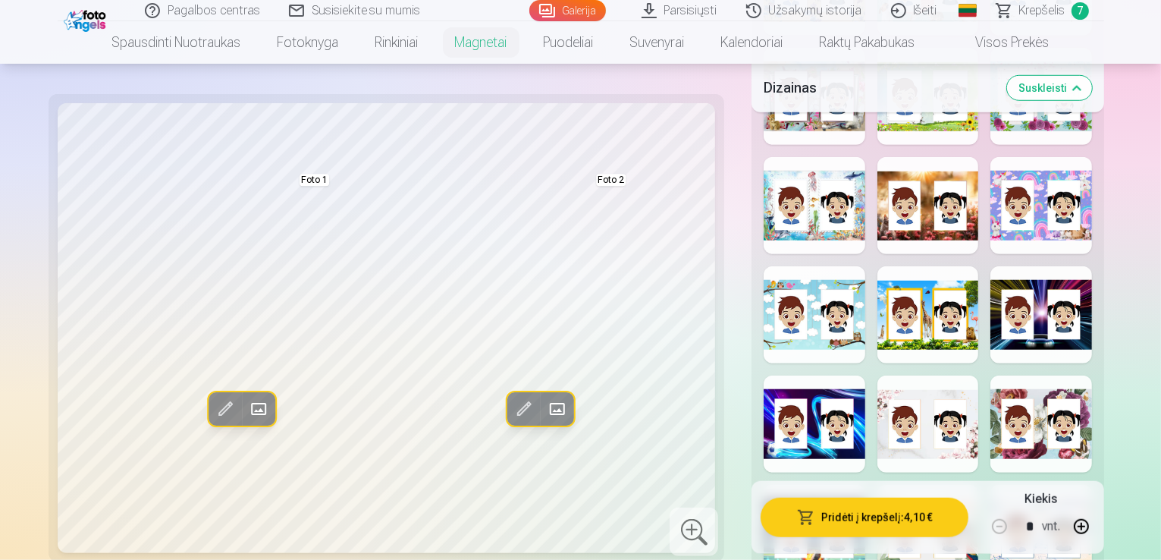
click at [545, 398] on span at bounding box center [557, 410] width 24 height 24
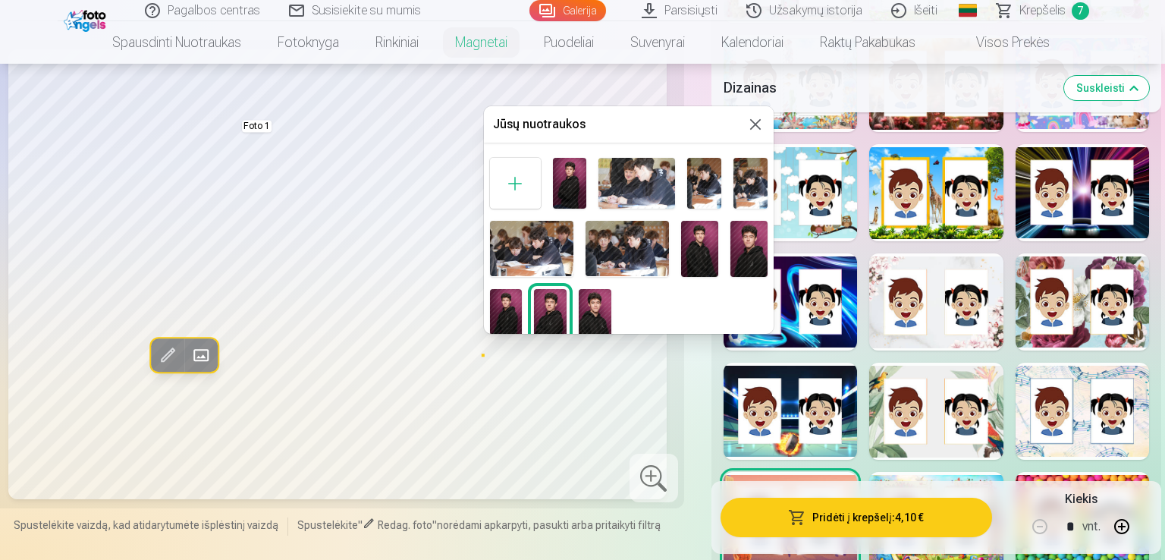
click at [574, 160] on img at bounding box center [570, 183] width 34 height 51
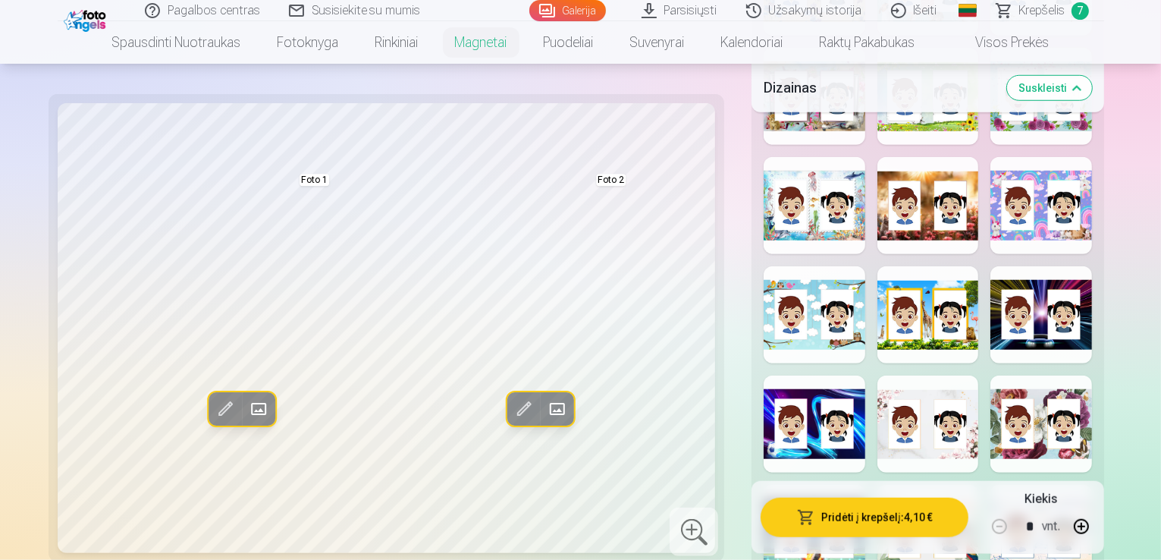
click at [545, 398] on span at bounding box center [557, 410] width 24 height 24
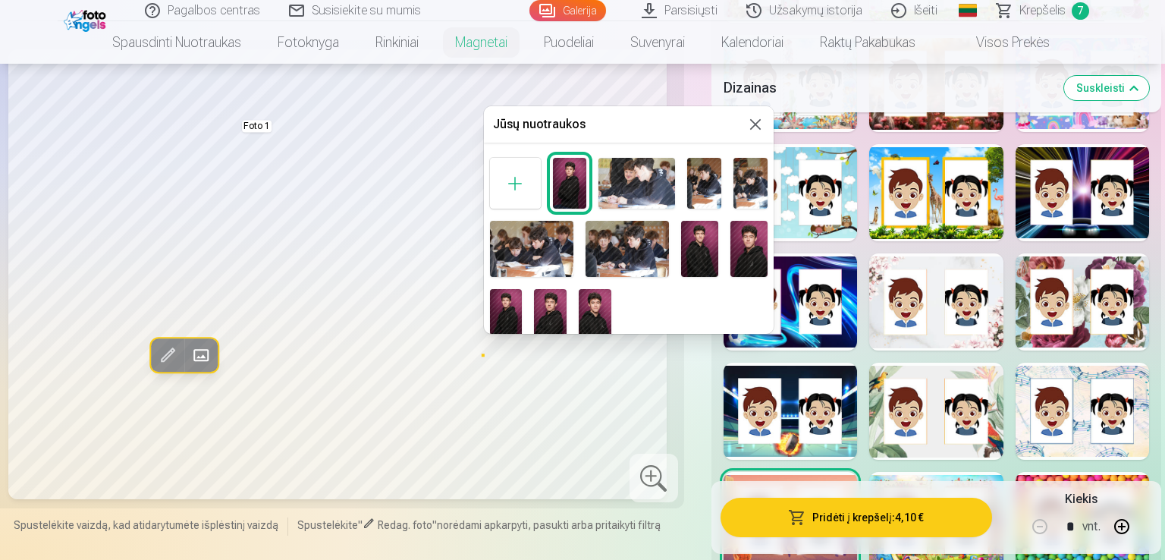
click at [560, 313] on img at bounding box center [550, 313] width 33 height 49
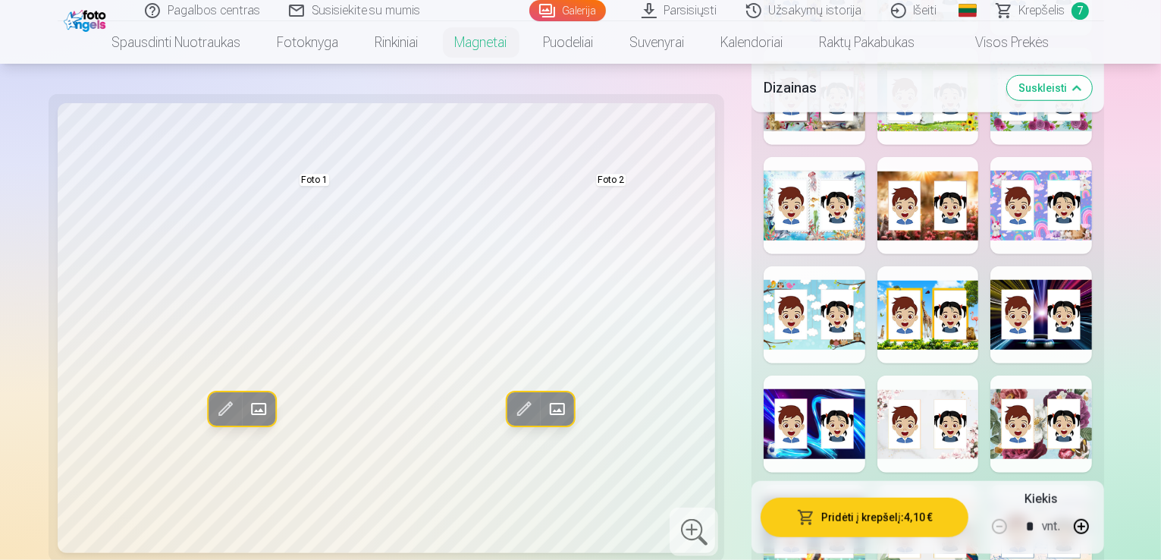
click at [545, 398] on span at bounding box center [557, 410] width 24 height 24
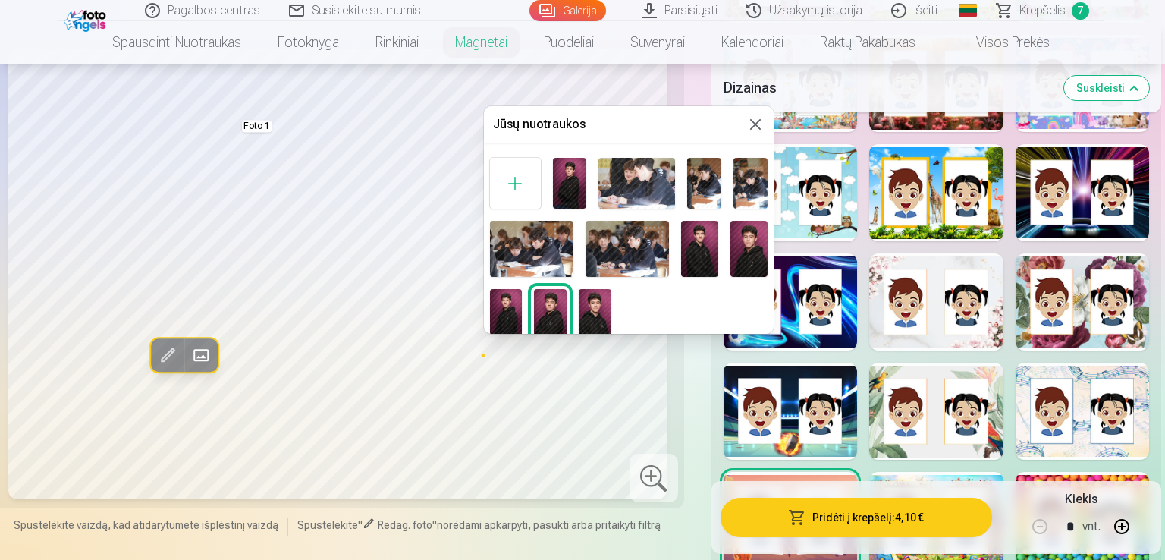
click at [206, 355] on div at bounding box center [582, 280] width 1165 height 560
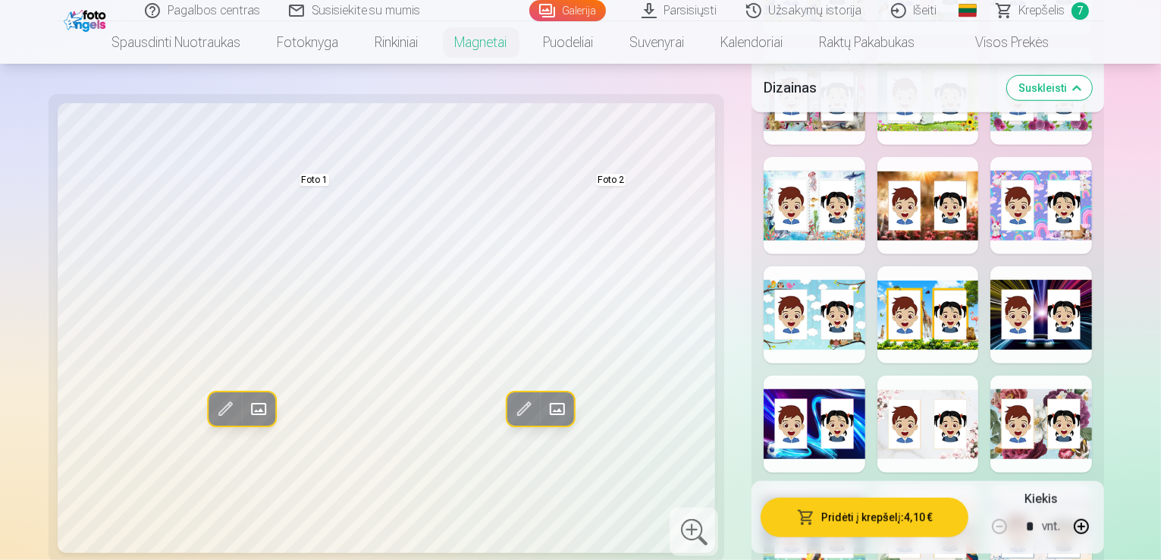
click at [247, 398] on span at bounding box center [259, 410] width 24 height 24
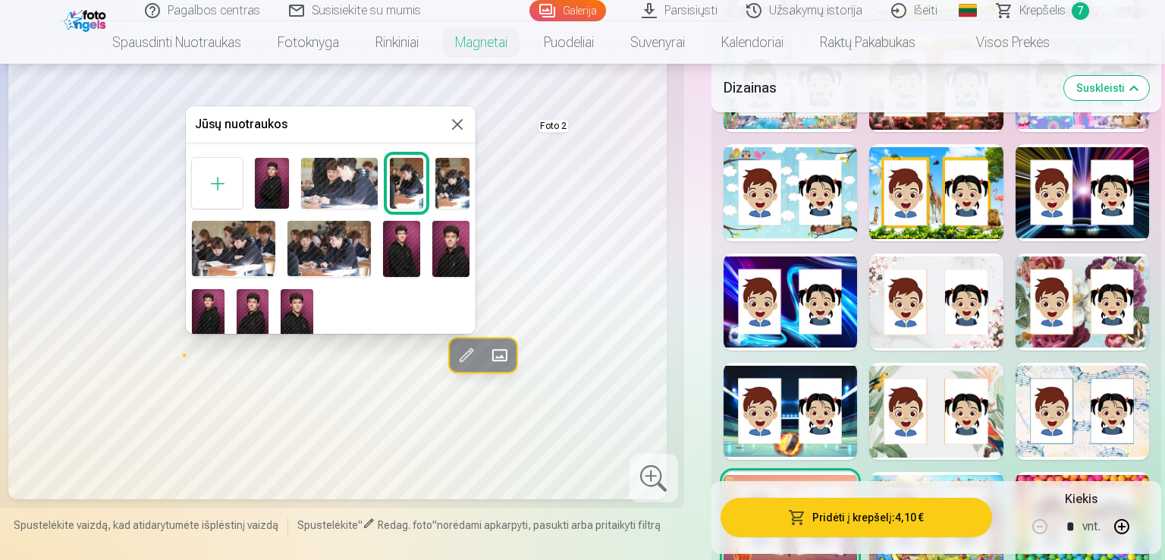
click at [248, 253] on img at bounding box center [233, 248] width 83 height 55
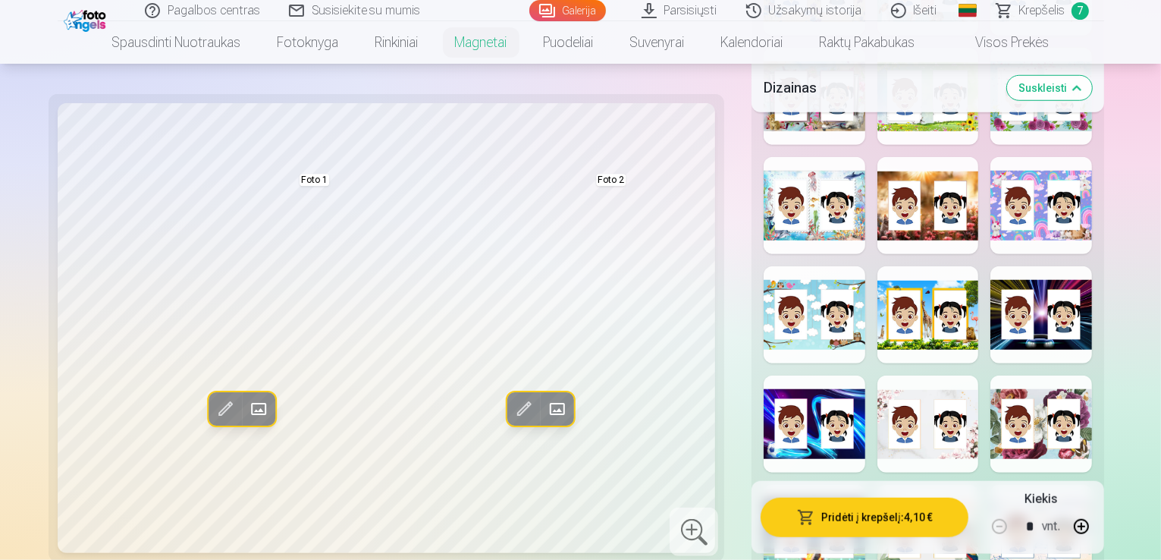
click at [247, 398] on span at bounding box center [259, 410] width 24 height 24
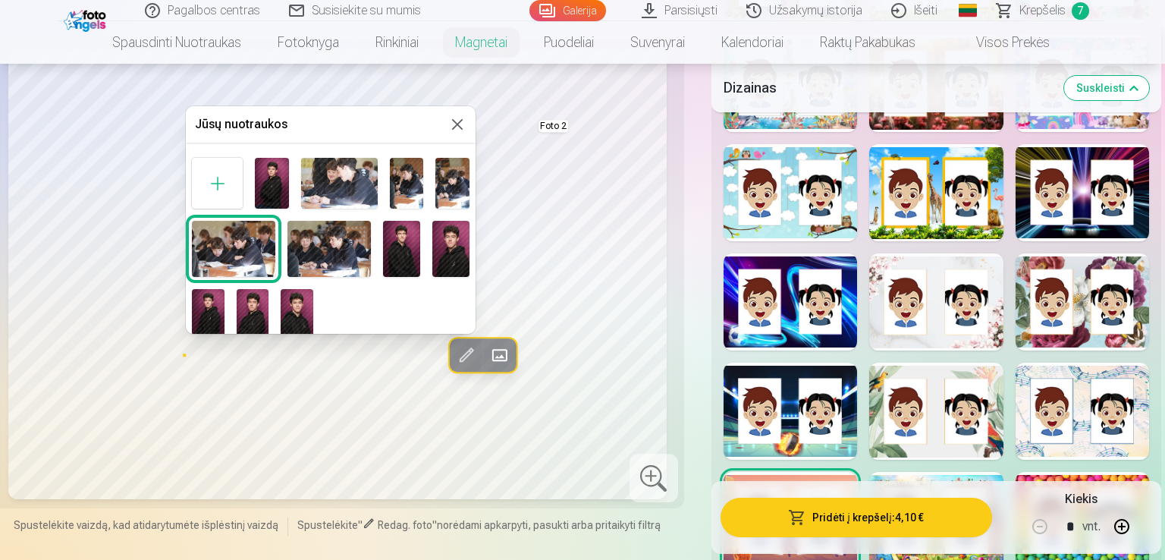
click at [416, 188] on img at bounding box center [407, 183] width 34 height 51
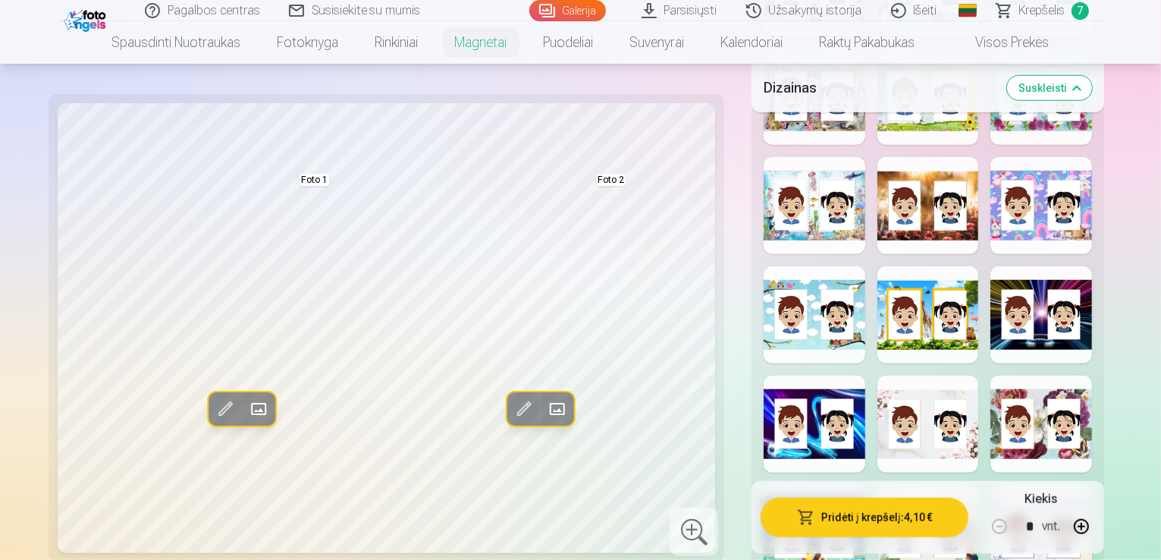
click at [853, 512] on button "Pridėti į krepšelį : 4,10 €" at bounding box center [865, 517] width 208 height 39
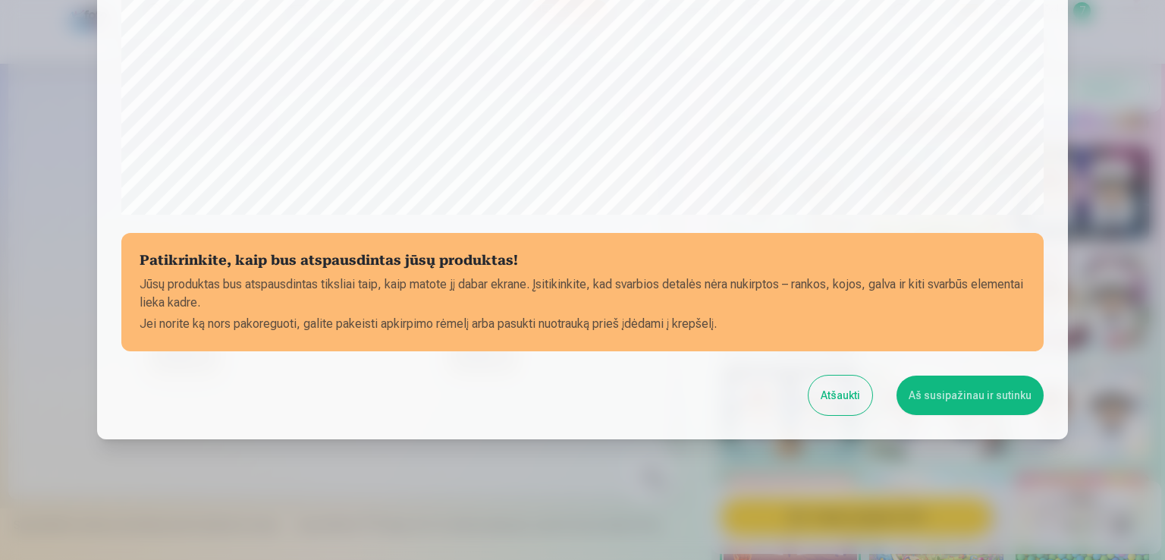
scroll to position [533, 0]
click at [1007, 401] on button "Aš susipažinau ir sutinku" at bounding box center [970, 394] width 147 height 39
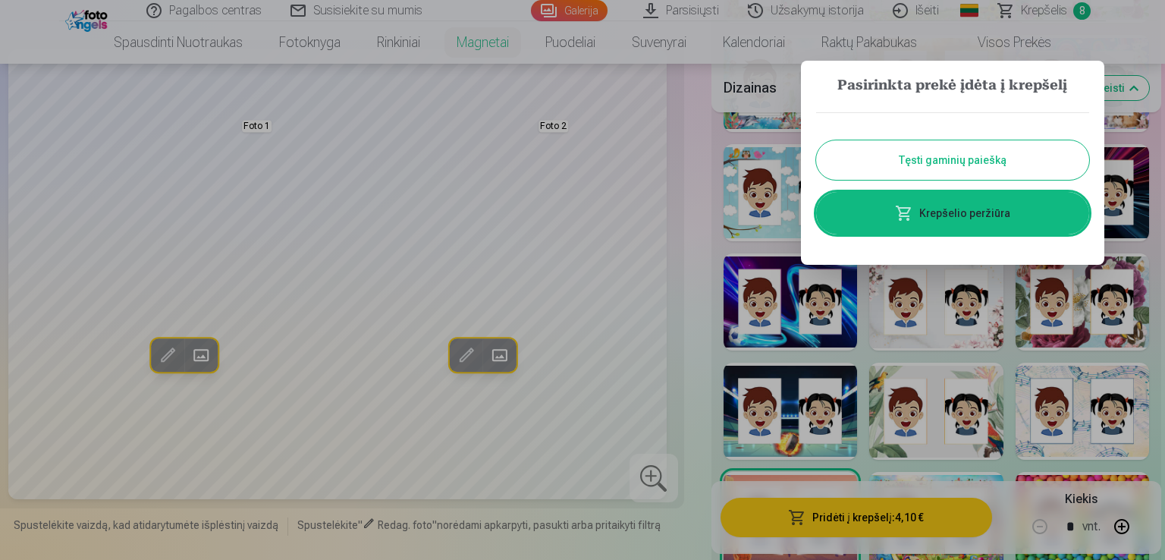
click at [1041, 201] on link "Krepšelio peržiūra" at bounding box center [952, 213] width 273 height 42
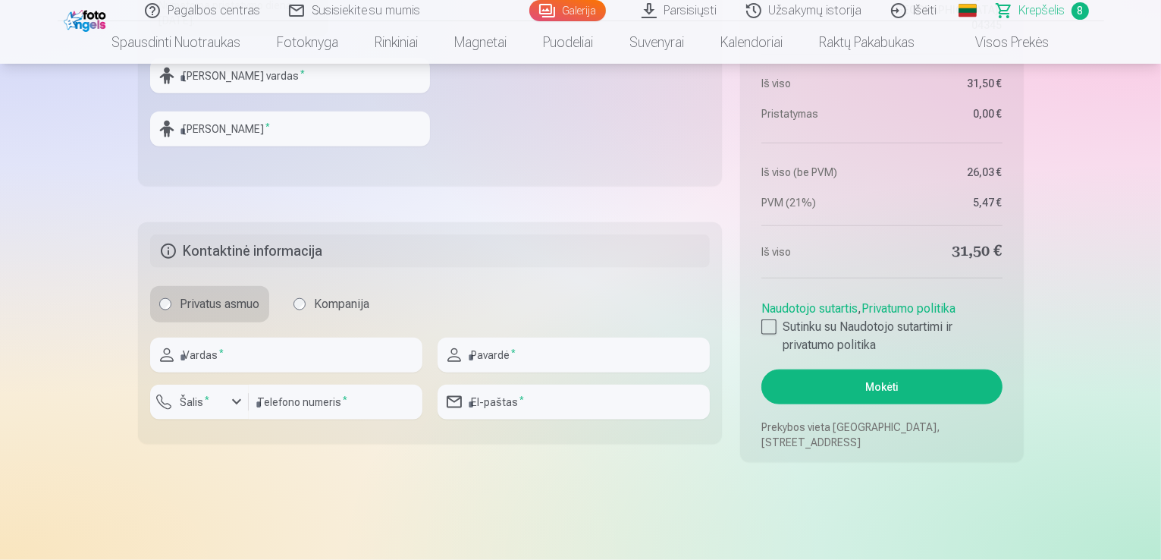
scroll to position [1781, 0]
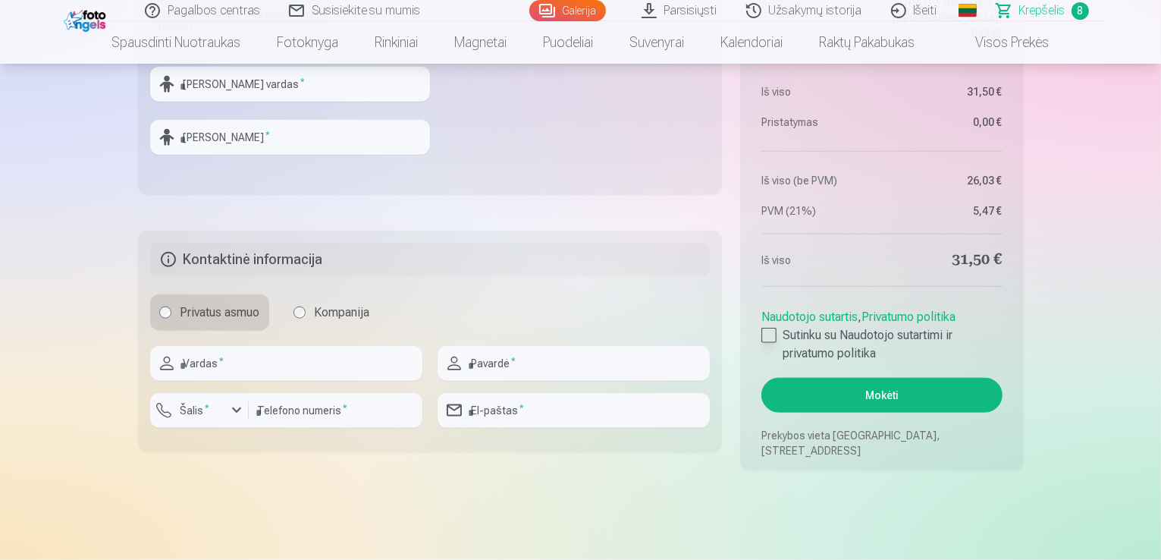
click at [840, 336] on label "Sutinku su Naudotojo sutartimi ir privatumo politika" at bounding box center [882, 344] width 240 height 36
click at [275, 366] on input "text" at bounding box center [286, 363] width 272 height 35
type input "*"
type input "*********"
click at [470, 363] on input "text" at bounding box center [574, 363] width 272 height 35
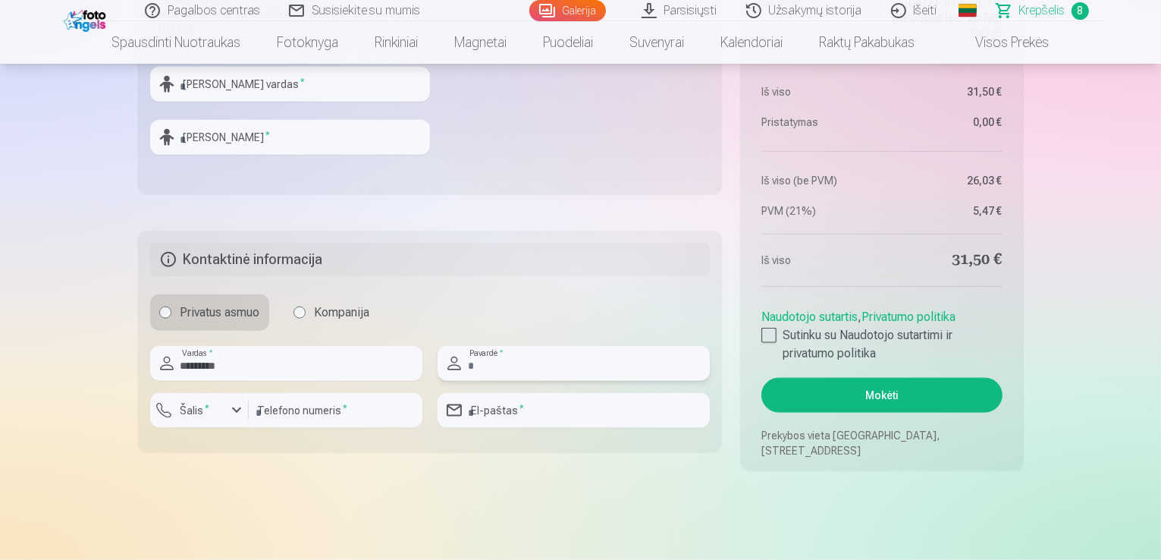
type input "*********"
type input "**********"
click at [243, 363] on input "*********" at bounding box center [286, 363] width 272 height 35
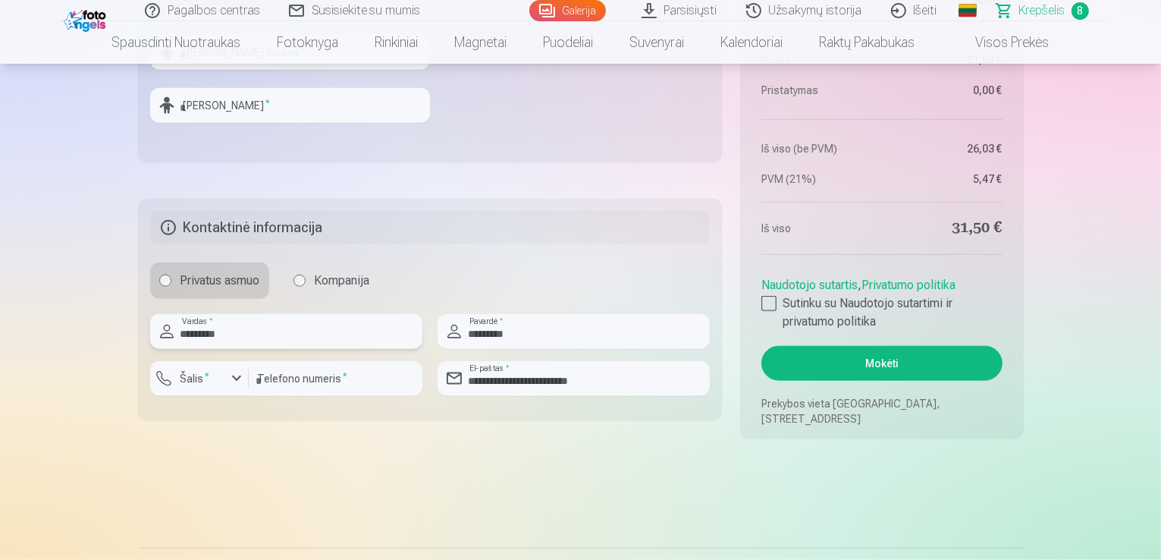
scroll to position [1821, 0]
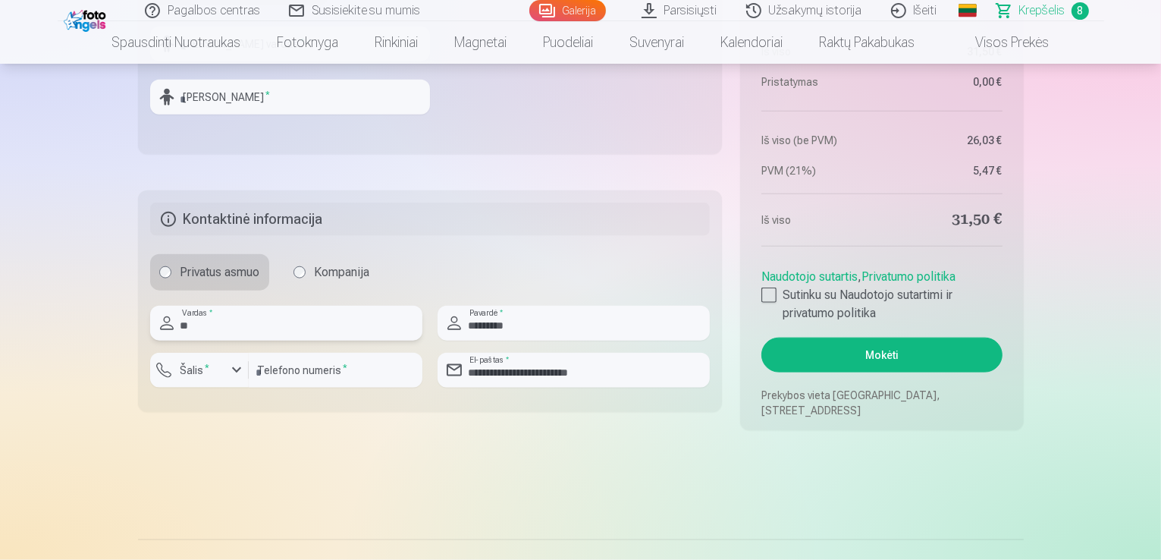
type input "*"
type input "*******"
click at [229, 365] on div "button" at bounding box center [237, 370] width 18 height 18
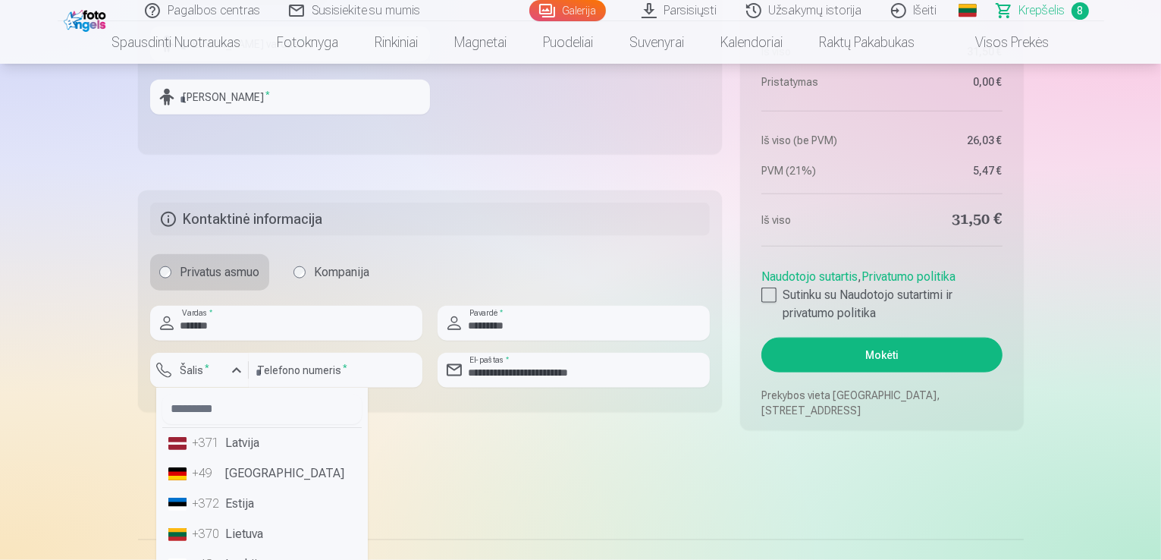
click at [251, 523] on li "+370 Lietuva" at bounding box center [262, 534] width 200 height 30
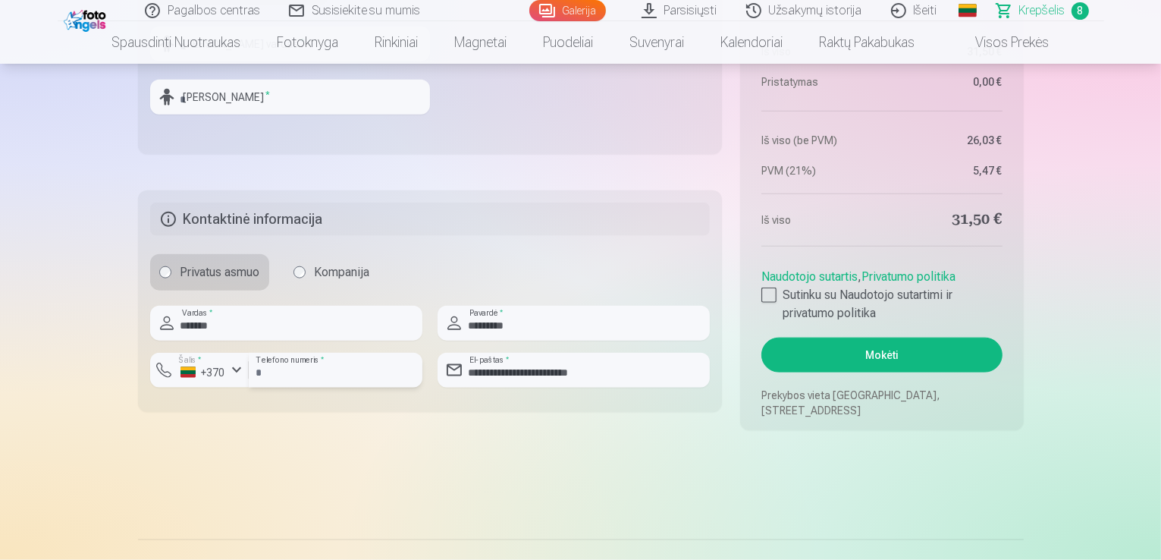
click at [278, 374] on input "*********" at bounding box center [336, 370] width 174 height 35
click at [264, 371] on input "*********" at bounding box center [336, 370] width 174 height 35
type input "********"
click at [267, 405] on fieldset "**********" at bounding box center [430, 301] width 585 height 222
click at [538, 331] on input "*********" at bounding box center [574, 323] width 272 height 35
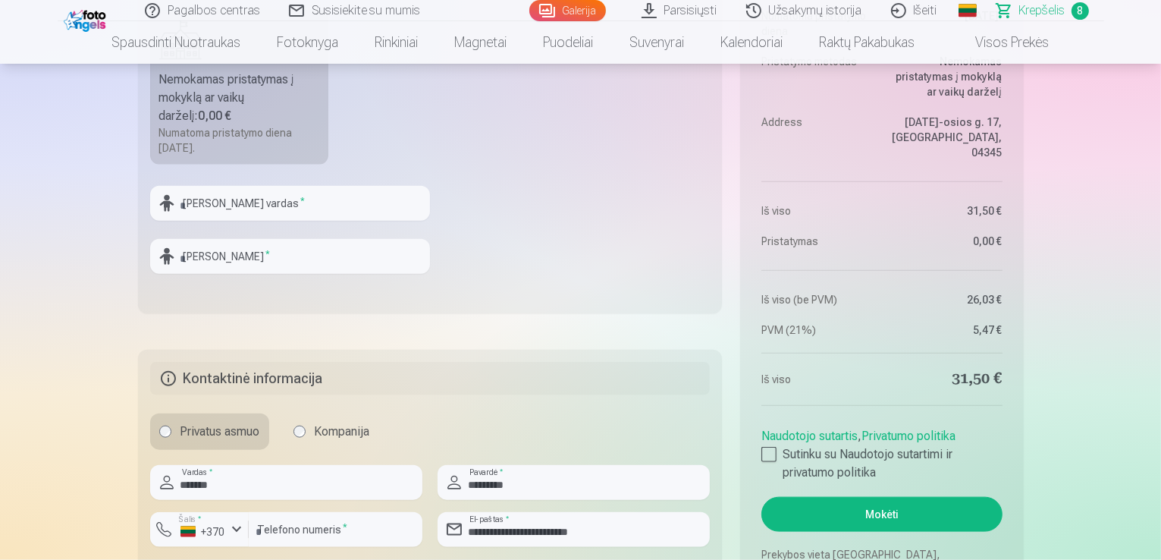
scroll to position [1557, 0]
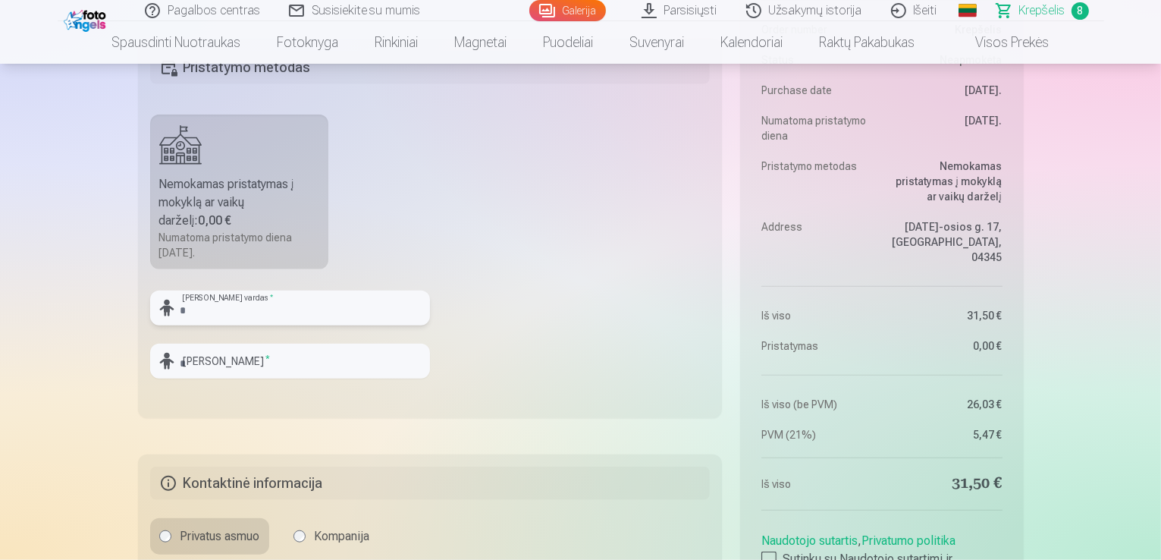
click at [242, 302] on input "text" at bounding box center [290, 308] width 280 height 35
type input "*********"
click at [232, 355] on input "text" at bounding box center [290, 361] width 280 height 35
type input "*******"
click at [540, 372] on fieldset "Pristatymo metodas Nemokamas pristatymas į mokyklą ar vaikų darželį : 0,00 € Nu…" at bounding box center [430, 228] width 585 height 379
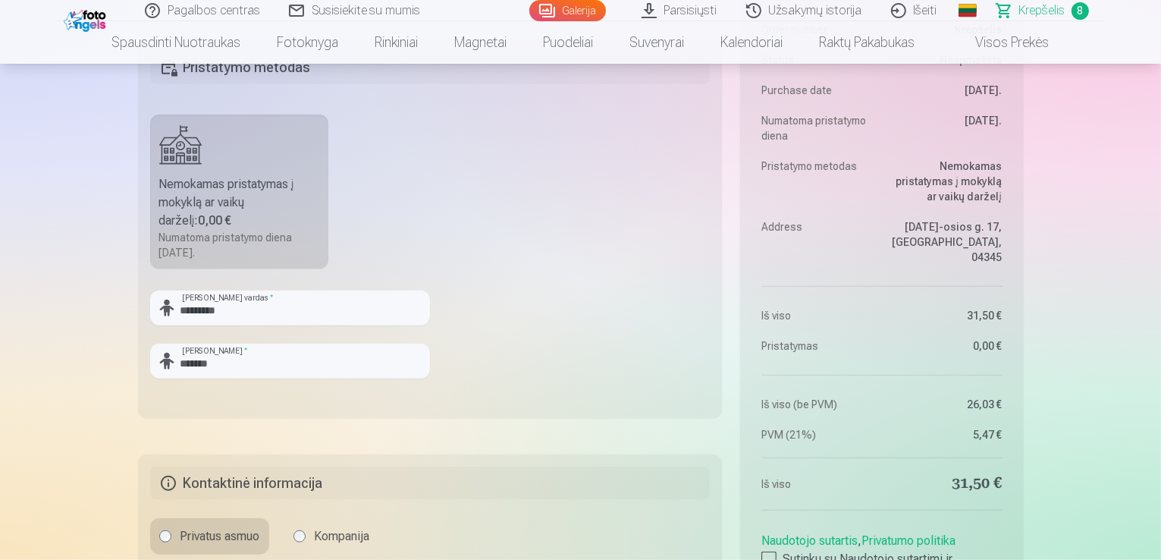
click at [222, 225] on div "Nemokamas pristatymas į mokyklą ar vaikų darželį : 0,00 €" at bounding box center [239, 202] width 161 height 55
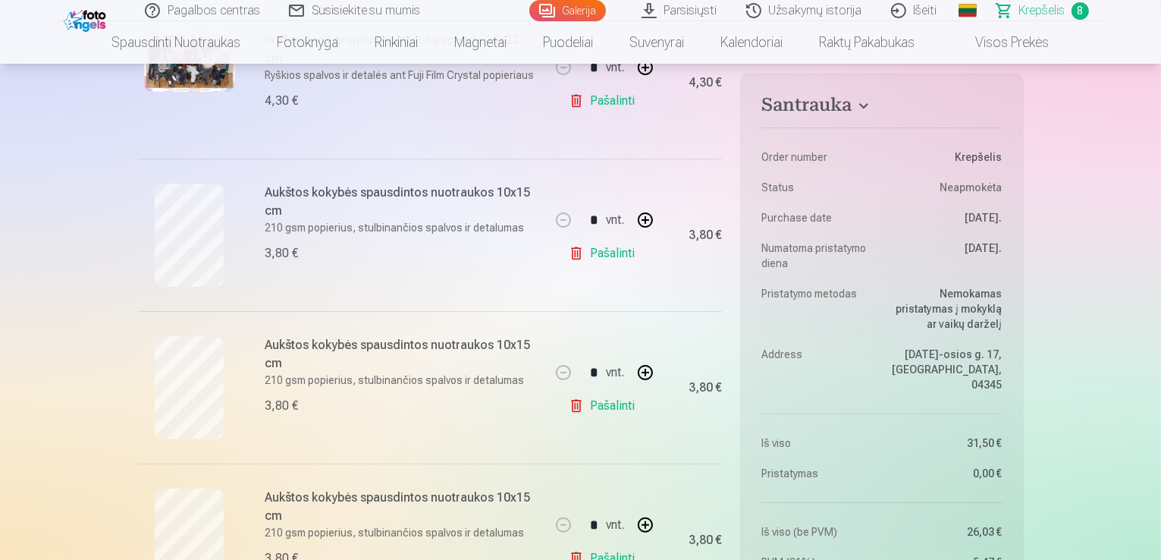
scroll to position [24, 0]
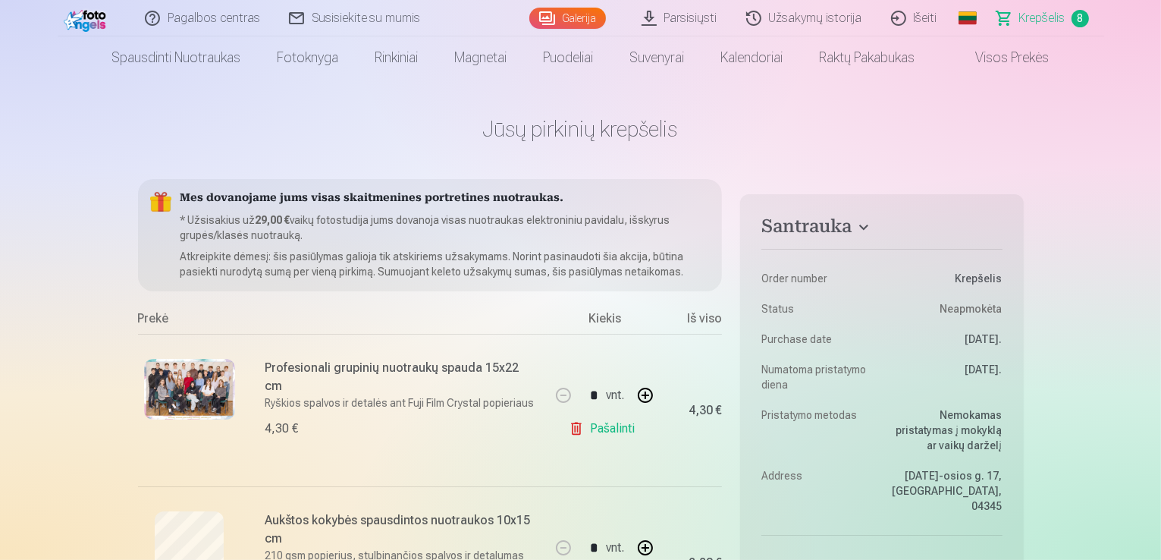
click at [460, 268] on p "Atkreipkite dėmesį: šis pasiūlymas galioja tik atskiriems užsakymams. Norint pa…" at bounding box center [446, 264] width 530 height 30
click at [413, 209] on div "Mes dovanojame jums visas skaitmenines portretines nuotraukas. * Užsisakius už …" at bounding box center [430, 235] width 585 height 112
click at [537, 279] on div "Mes dovanojame jums visas skaitmenines portretines nuotraukas. * Užsisakius už …" at bounding box center [430, 235] width 585 height 112
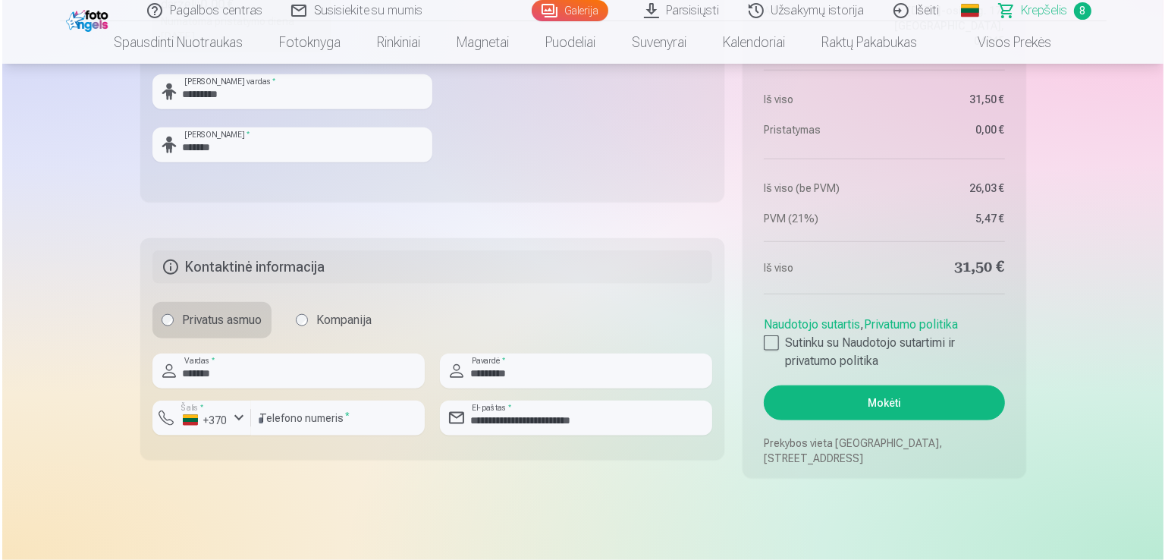
scroll to position [1781, 0]
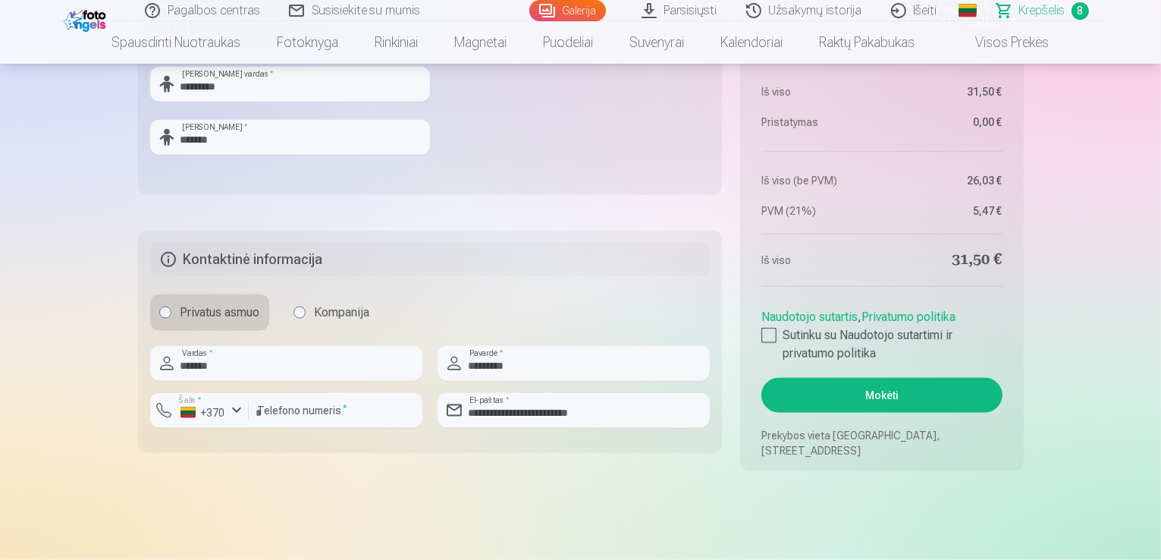
click at [702, 312] on div "Privatus asmuo Kompanija" at bounding box center [430, 312] width 561 height 36
click at [926, 393] on button "Mokėti" at bounding box center [882, 395] width 240 height 35
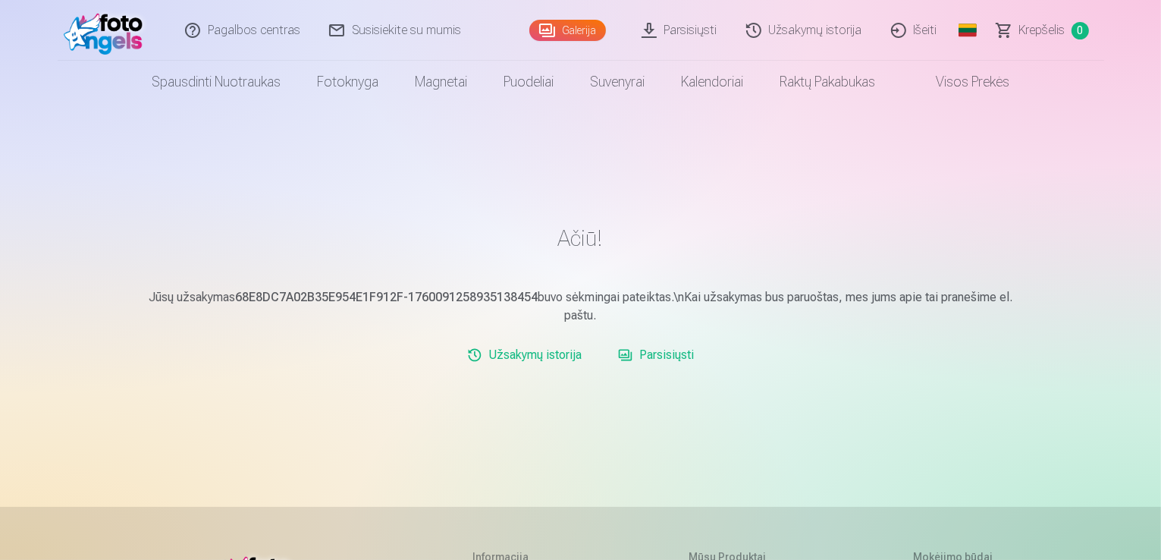
scroll to position [364, 0]
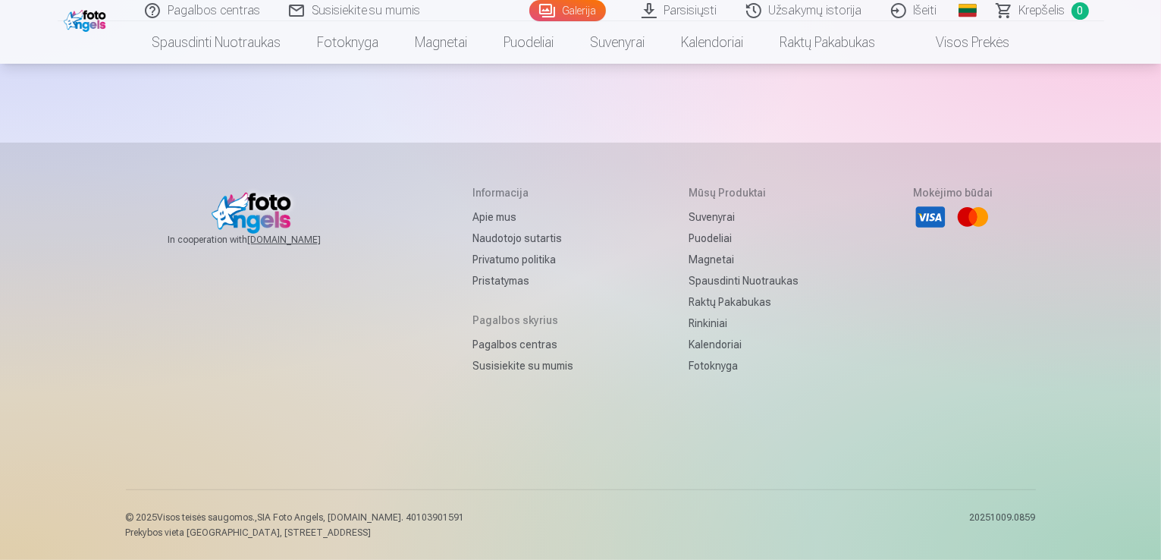
click at [710, 2] on link "Parsisiųsti" at bounding box center [680, 10] width 105 height 21
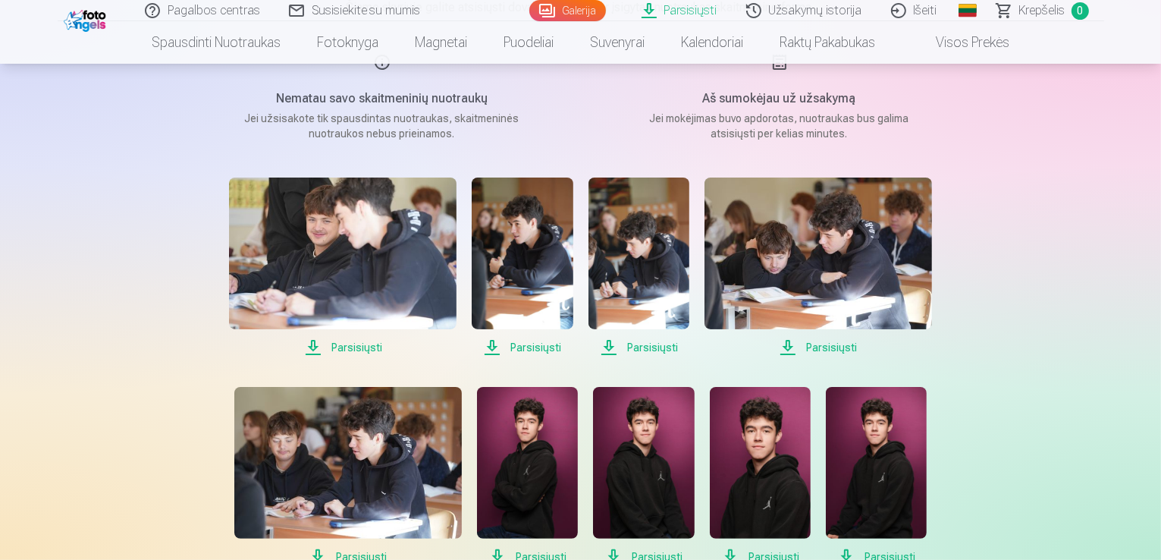
scroll to position [202, 0]
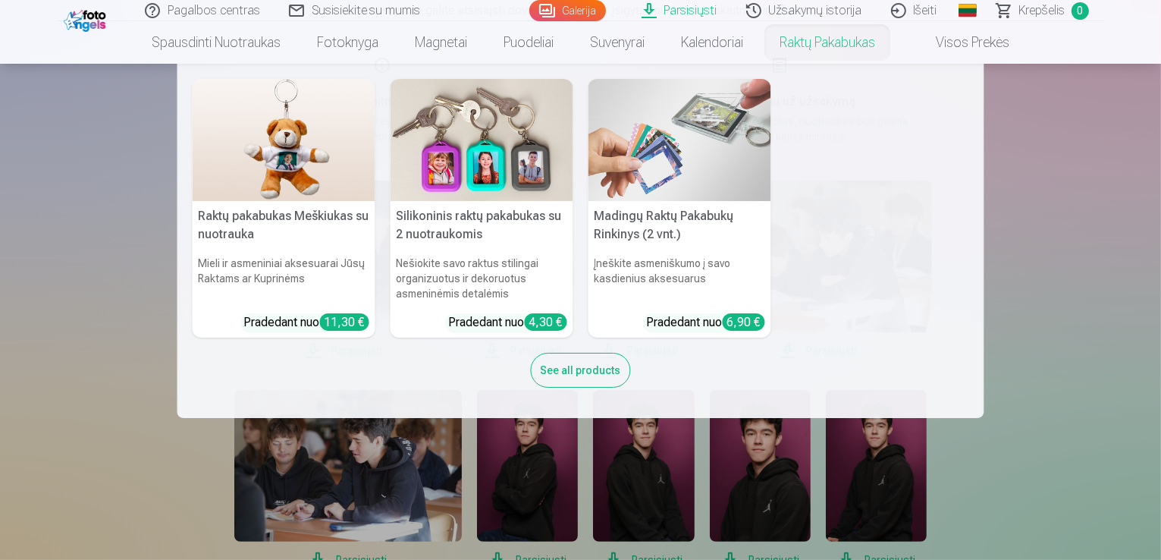
click at [1107, 234] on nav "Raktų pakabukas Meškiukas su nuotrauka Mieli ir asmeniniai aksesuarai Jūsų Rakt…" at bounding box center [580, 241] width 1161 height 354
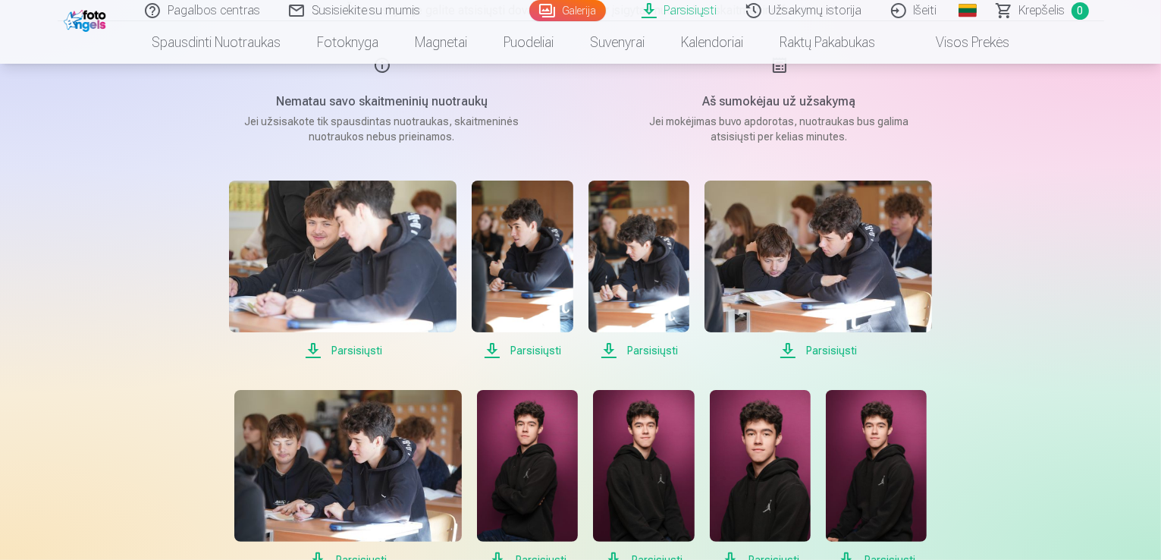
click at [354, 350] on span "Parsisiųsti" at bounding box center [343, 350] width 228 height 18
click at [517, 349] on span "Parsisiųsti" at bounding box center [522, 350] width 101 height 18
click at [662, 345] on span "Parsisiųsti" at bounding box center [639, 350] width 101 height 18
click at [838, 350] on span "Parsisiųsti" at bounding box center [819, 350] width 228 height 18
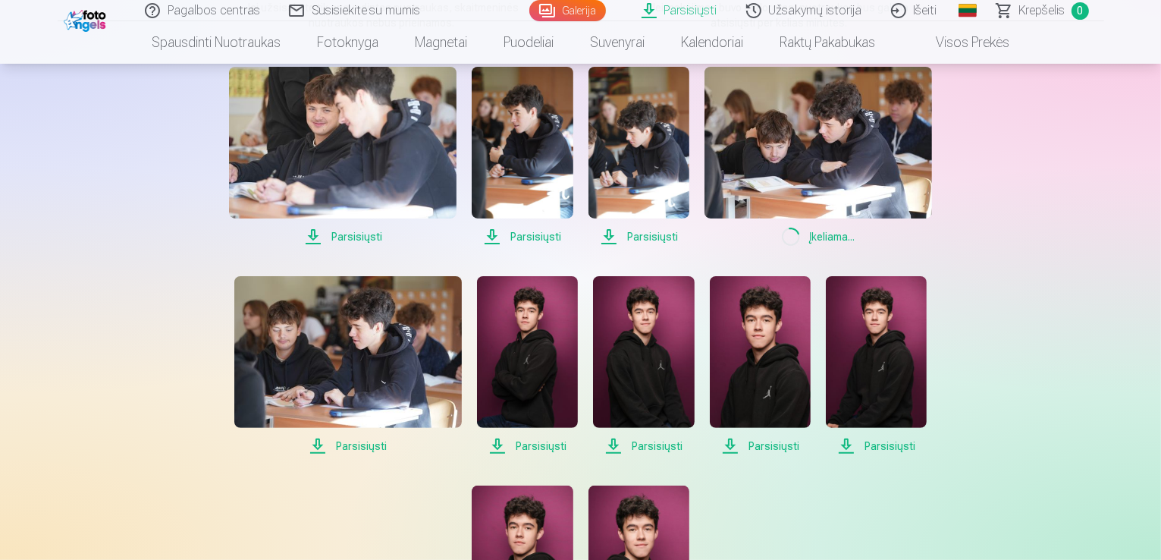
scroll to position [327, 0]
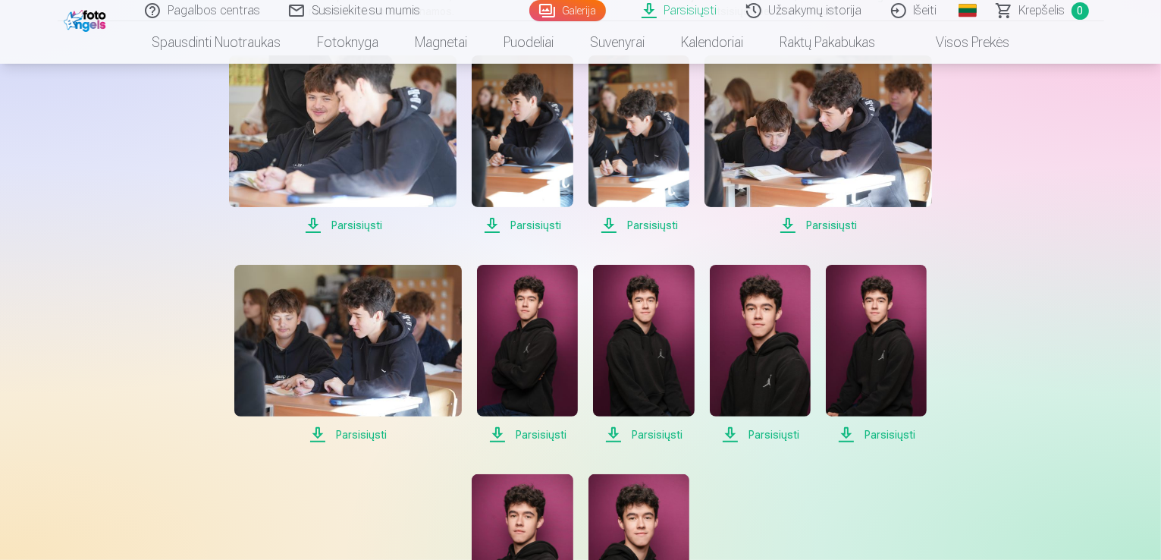
click at [367, 434] on span "Parsisiųsti" at bounding box center [348, 435] width 228 height 18
click at [522, 435] on span "Parsisiųsti" at bounding box center [527, 435] width 101 height 18
click at [674, 428] on span "Parsisiųsti" at bounding box center [643, 435] width 101 height 18
click at [784, 426] on span "Parsisiųsti" at bounding box center [760, 435] width 101 height 18
click at [875, 438] on span "Parsisiųsti" at bounding box center [876, 435] width 101 height 18
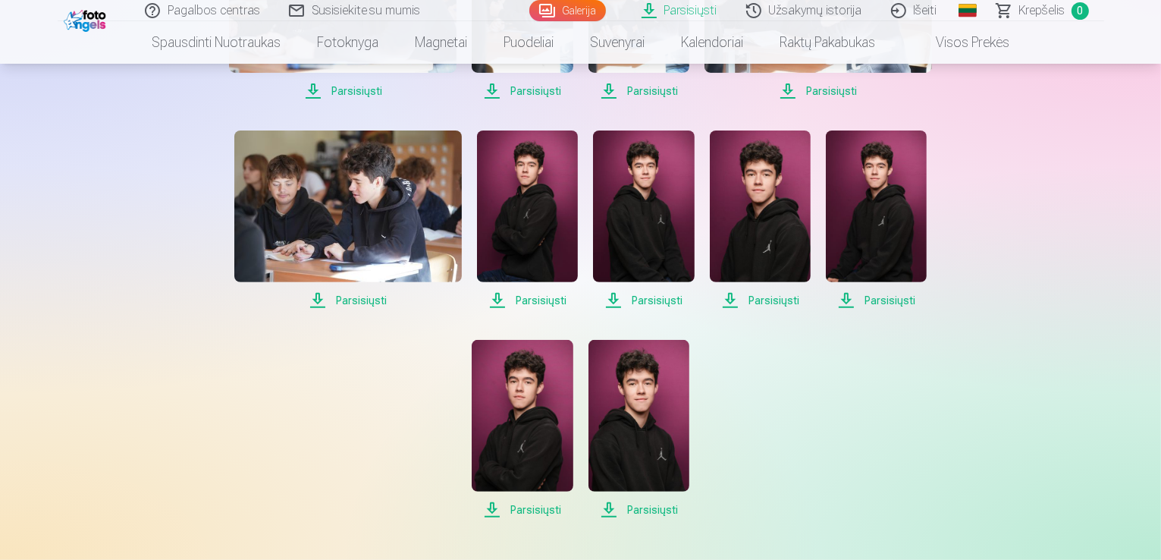
scroll to position [470, 0]
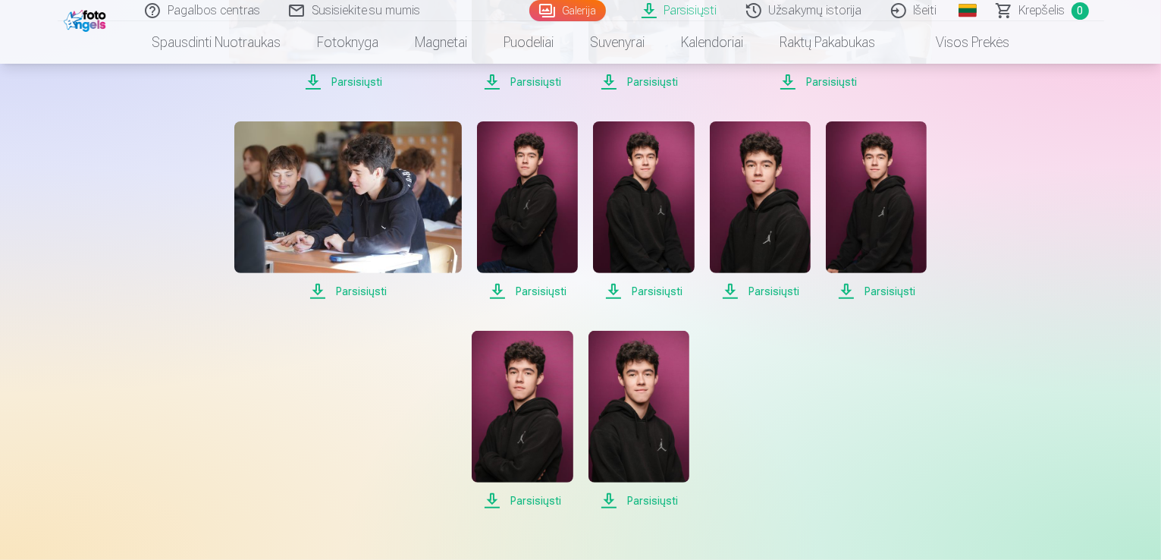
click at [547, 496] on span "Parsisiųsti" at bounding box center [522, 501] width 101 height 18
click at [649, 504] on span "Parsisiųsti" at bounding box center [639, 501] width 101 height 18
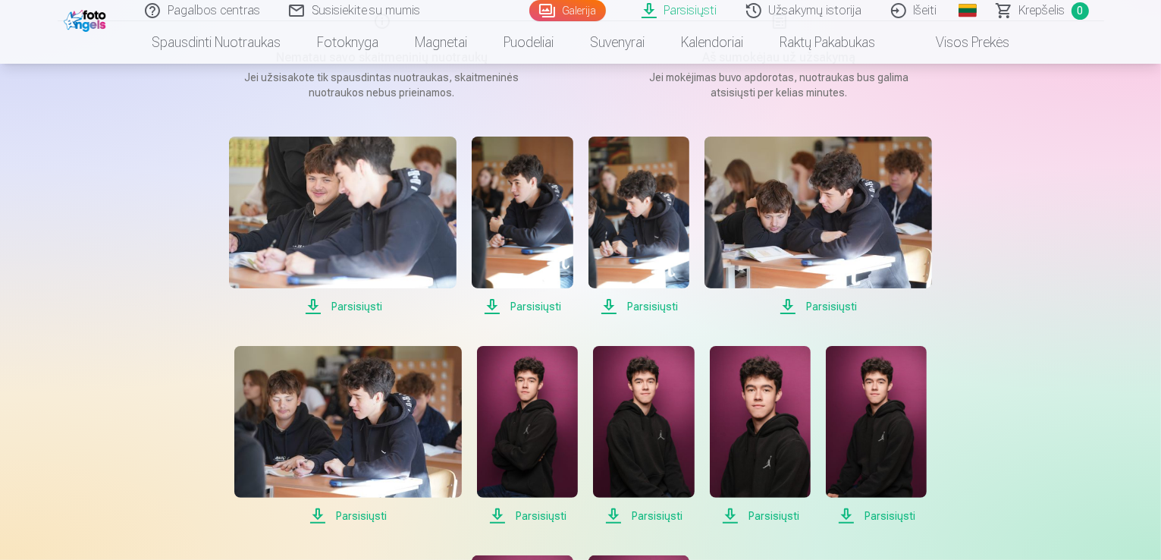
scroll to position [250, 0]
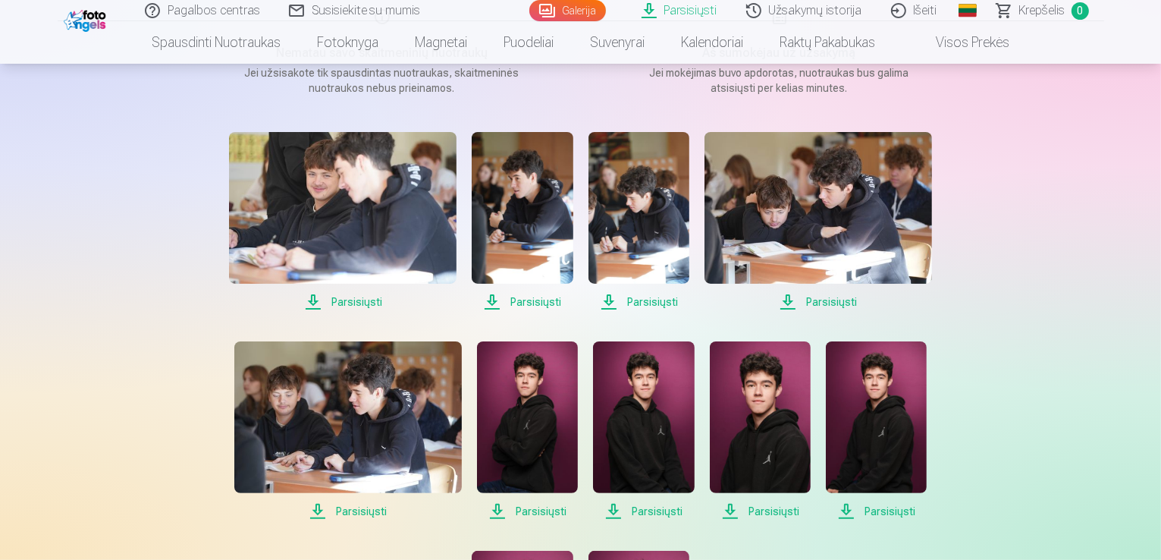
click at [348, 298] on span "Parsisiųsti" at bounding box center [343, 302] width 228 height 18
click at [535, 304] on span "Parsisiųsti" at bounding box center [522, 302] width 101 height 18
click at [663, 302] on span "Parsisiųsti" at bounding box center [639, 302] width 101 height 18
click at [831, 306] on span "Parsisiųsti" at bounding box center [819, 302] width 228 height 18
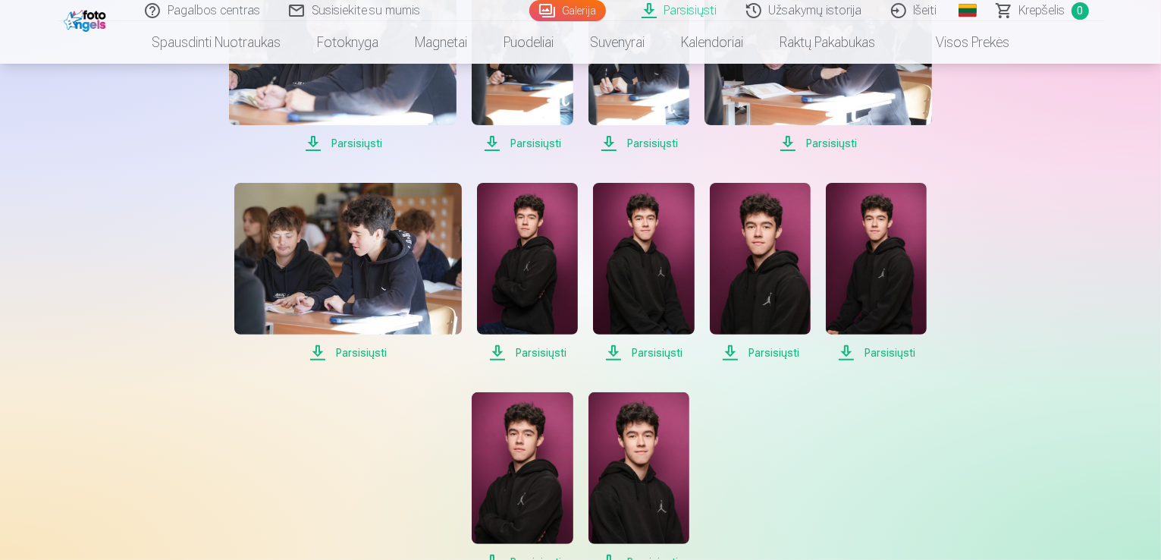
scroll to position [410, 0]
click at [355, 349] on span "Parsisiųsti" at bounding box center [348, 352] width 228 height 18
click at [547, 347] on span "Parsisiųsti" at bounding box center [527, 352] width 101 height 18
click at [643, 354] on span "Parsisiųsti" at bounding box center [643, 352] width 101 height 18
click at [783, 353] on span "Parsisiųsti" at bounding box center [760, 352] width 101 height 18
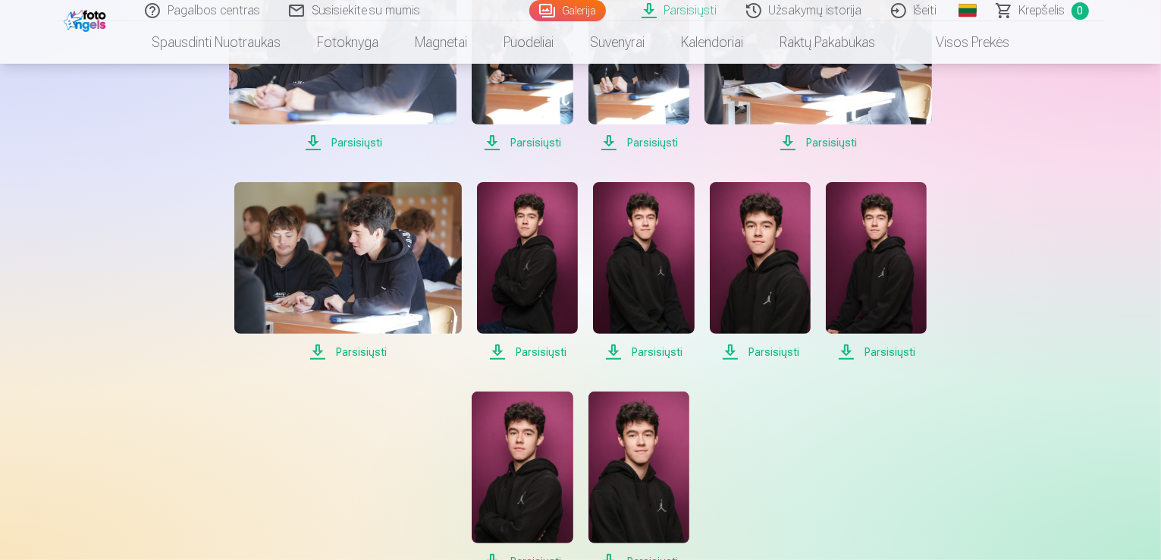
click at [891, 351] on span "Parsisiųsti" at bounding box center [876, 352] width 101 height 18
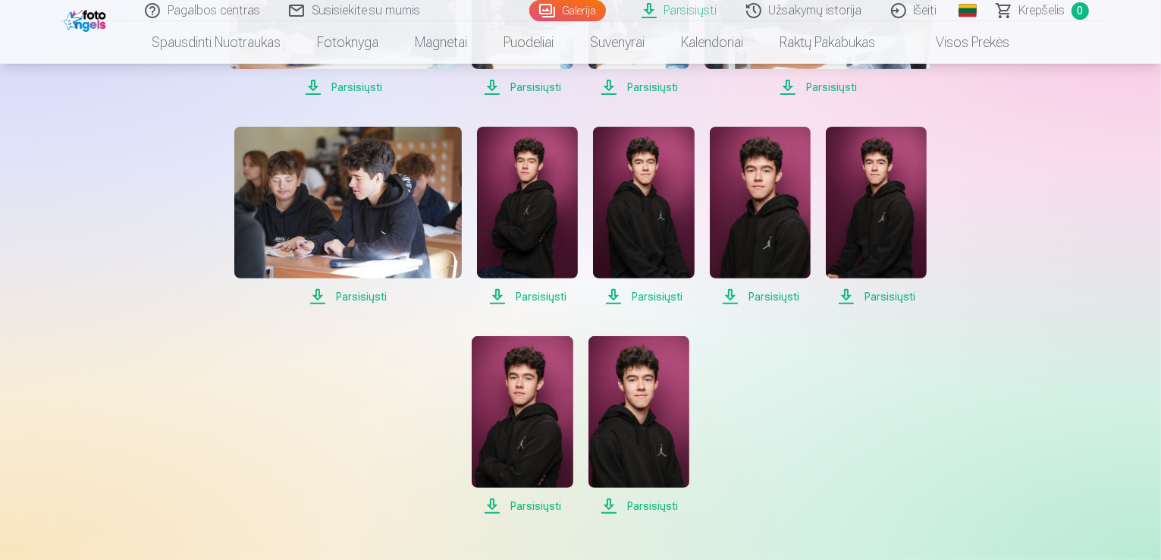
scroll to position [669, 0]
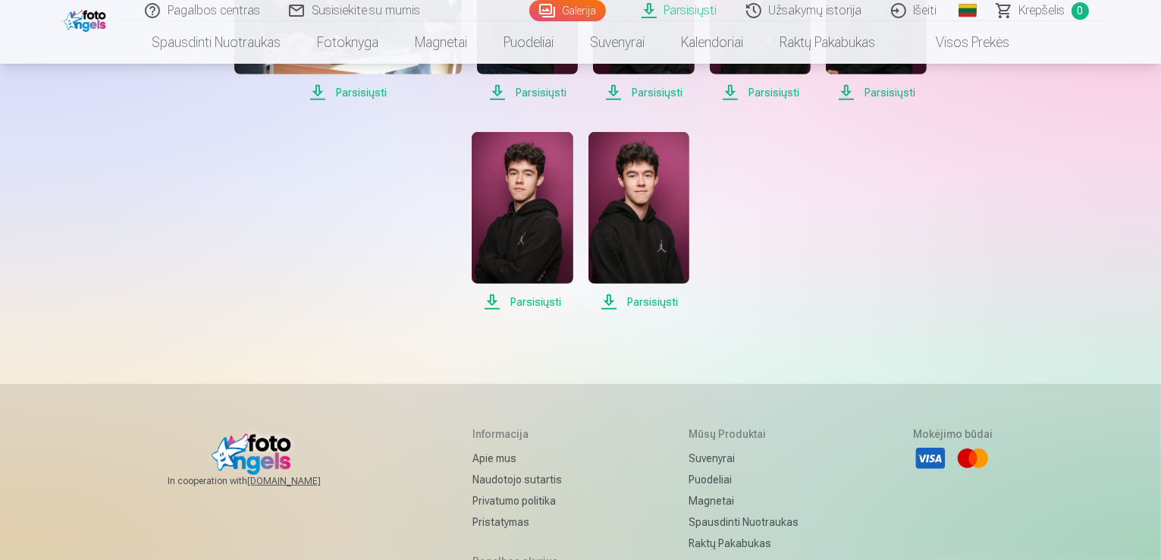
click at [497, 302] on span "Parsisiųsti" at bounding box center [522, 302] width 101 height 18
click at [652, 299] on span "Parsisiųsti" at bounding box center [639, 302] width 101 height 18
click at [1138, 245] on div "Pagalbos centras Susisiekite su mumis Galerija Parsisiųsti Užsakymų istorija Iš…" at bounding box center [580, 66] width 1161 height 1470
click at [883, 276] on div "Parsisiųsti Parsisiųsti Parsisiųsti Parsisiųsti Parsisiųsti Parsisiųsti Parsisi…" at bounding box center [581, 12] width 759 height 598
click at [678, 8] on link "Parsisiųsti" at bounding box center [680, 10] width 105 height 21
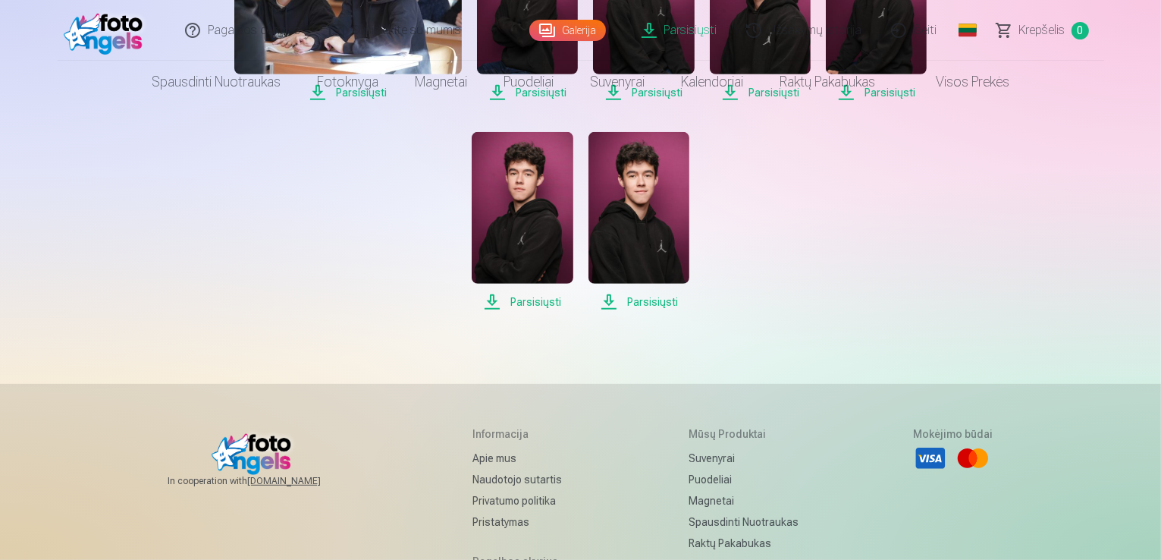
scroll to position [0, 0]
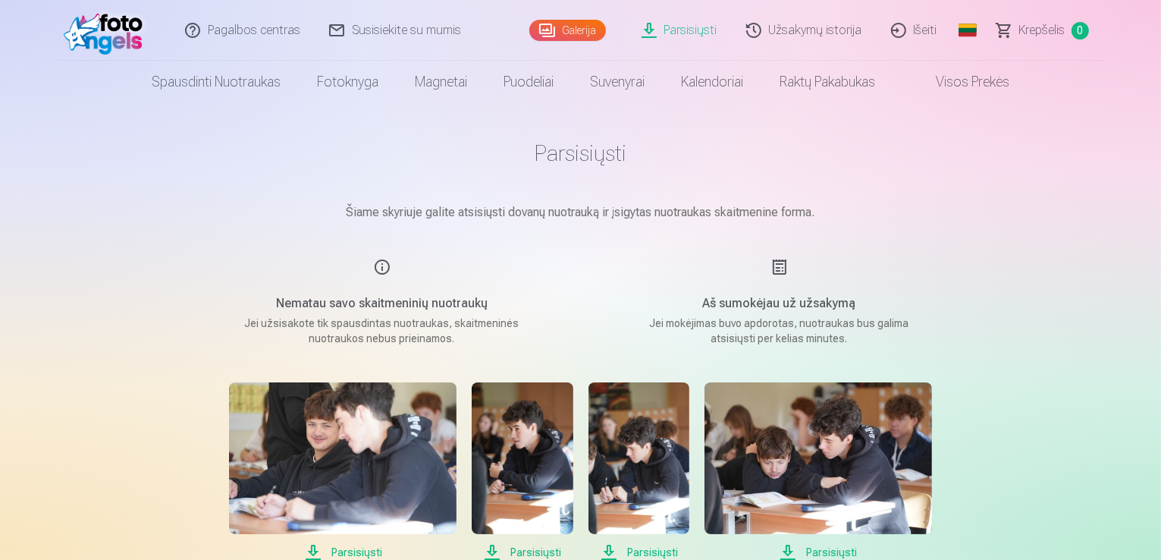
click at [780, 269] on div "Aš sumokėjau už užsakymą Jei mokėjimas buvo apdorotas, nuotraukas bus galima at…" at bounding box center [779, 302] width 361 height 88
click at [775, 313] on div "Aš sumokėjau už užsakymą Jei mokėjimas buvo apdorotas, nuotraukas bus galima at…" at bounding box center [779, 302] width 361 height 88
click at [441, 300] on h5 "Nematau savo skaitmeninių nuotraukų" at bounding box center [382, 303] width 288 height 18
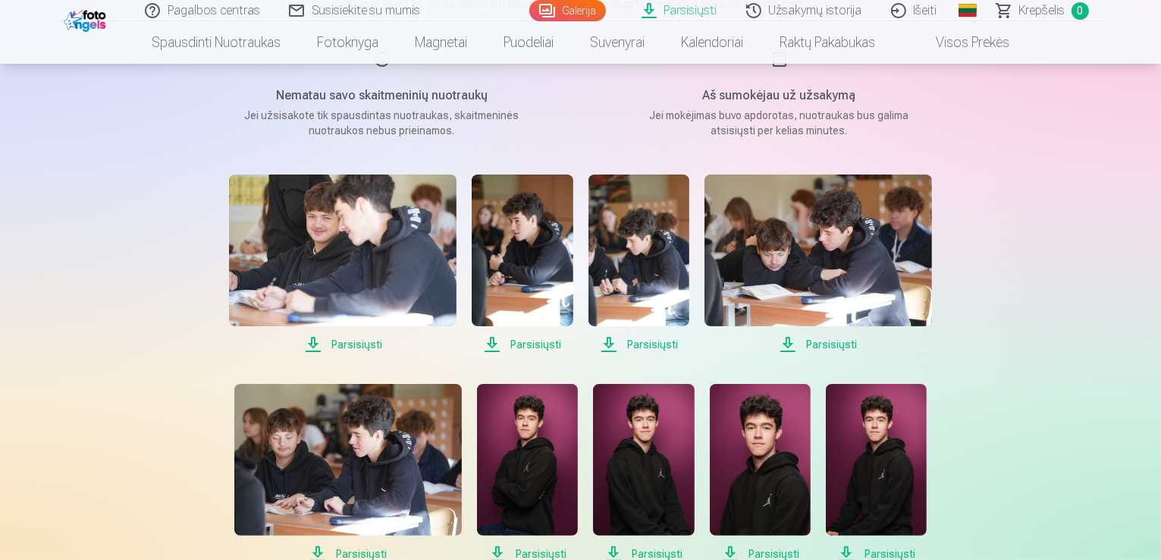
scroll to position [231, 0]
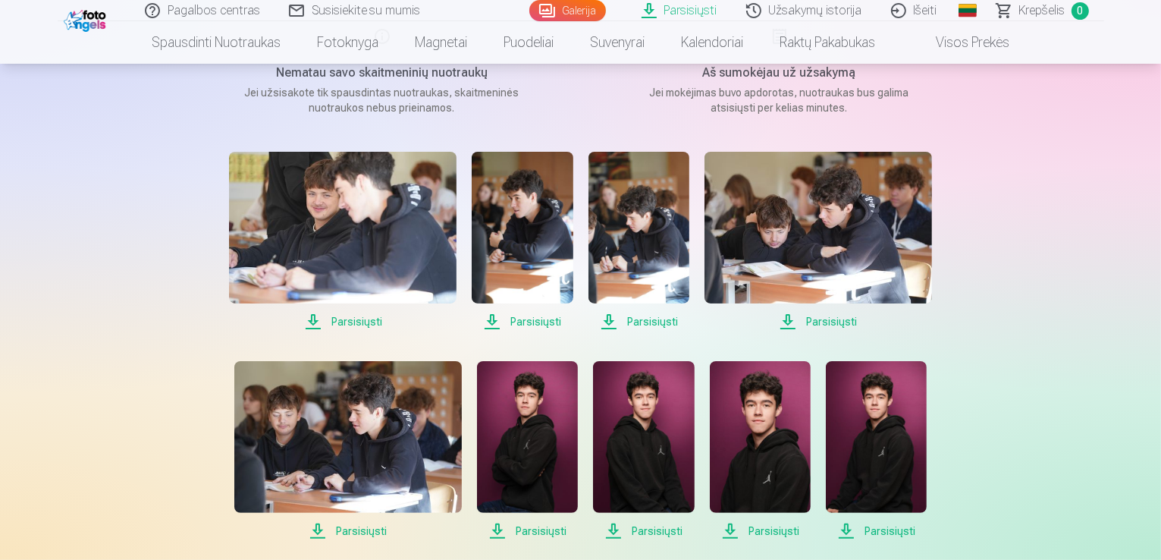
click at [359, 236] on img at bounding box center [343, 228] width 228 height 152
click at [316, 259] on img at bounding box center [343, 228] width 228 height 152
click at [517, 263] on img at bounding box center [522, 228] width 101 height 152
click at [613, 231] on img at bounding box center [639, 228] width 101 height 152
click at [786, 241] on img at bounding box center [819, 228] width 228 height 152
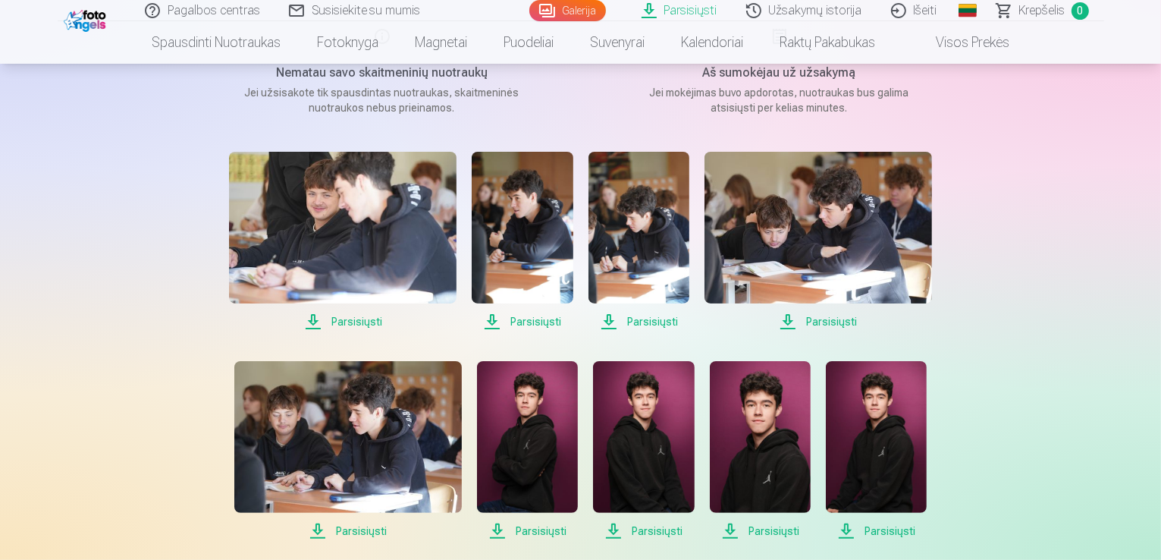
click at [316, 451] on img at bounding box center [348, 437] width 228 height 152
click at [528, 427] on img at bounding box center [527, 437] width 101 height 152
click at [634, 419] on img at bounding box center [643, 437] width 101 height 152
click at [788, 416] on img at bounding box center [760, 437] width 101 height 152
click at [884, 432] on img at bounding box center [876, 437] width 101 height 152
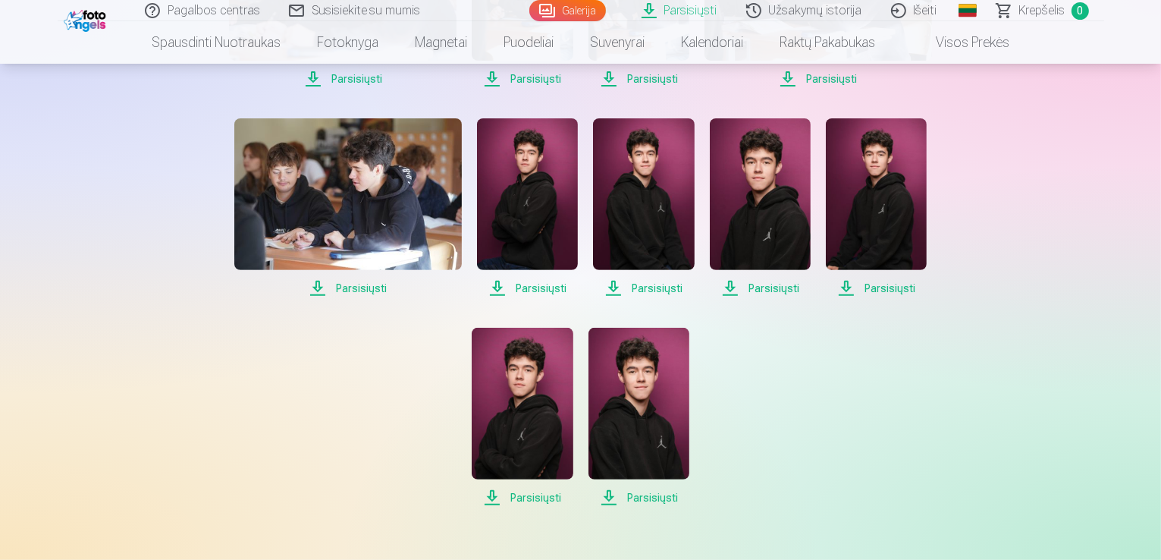
scroll to position [477, 0]
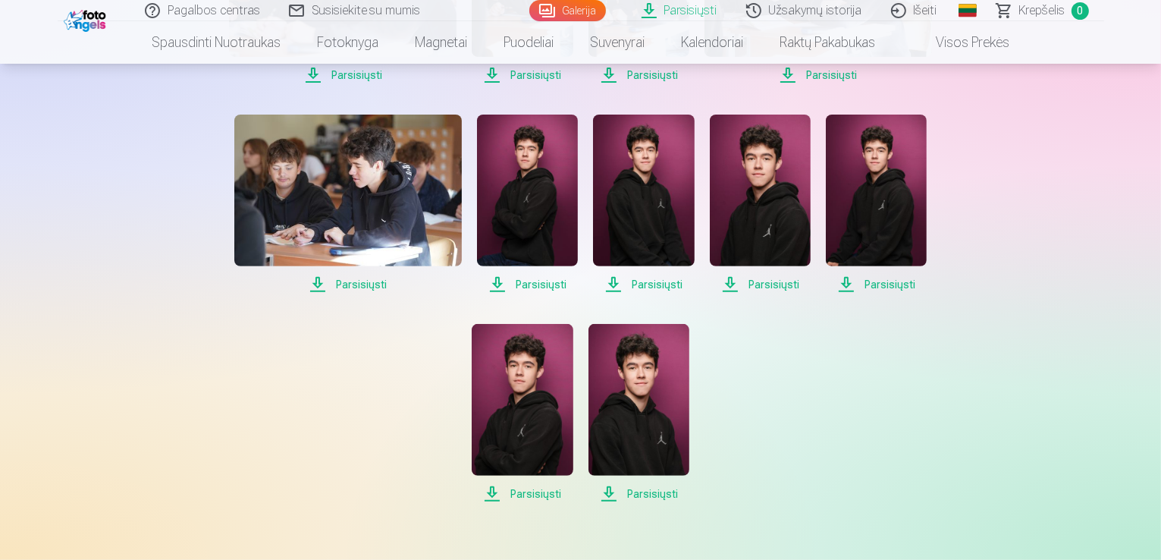
click at [549, 383] on img at bounding box center [522, 400] width 101 height 152
click at [643, 389] on img at bounding box center [639, 400] width 101 height 152
